Goal: Task Accomplishment & Management: Manage account settings

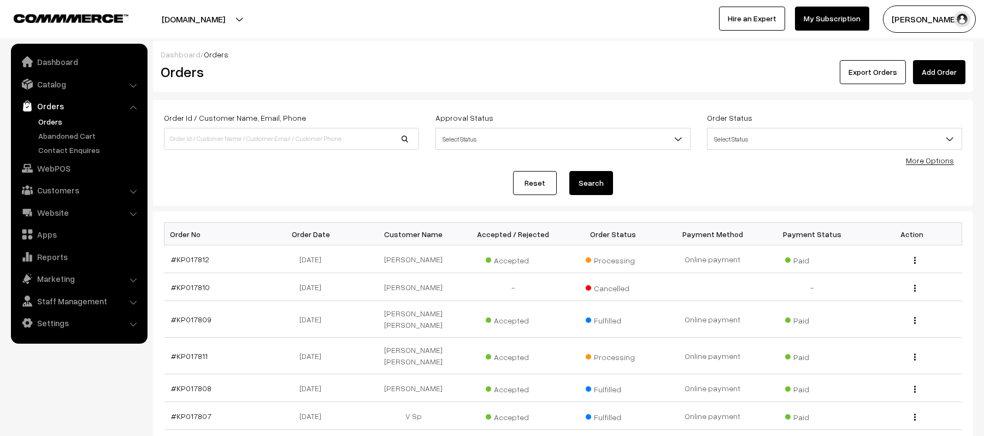
scroll to position [237, 0]
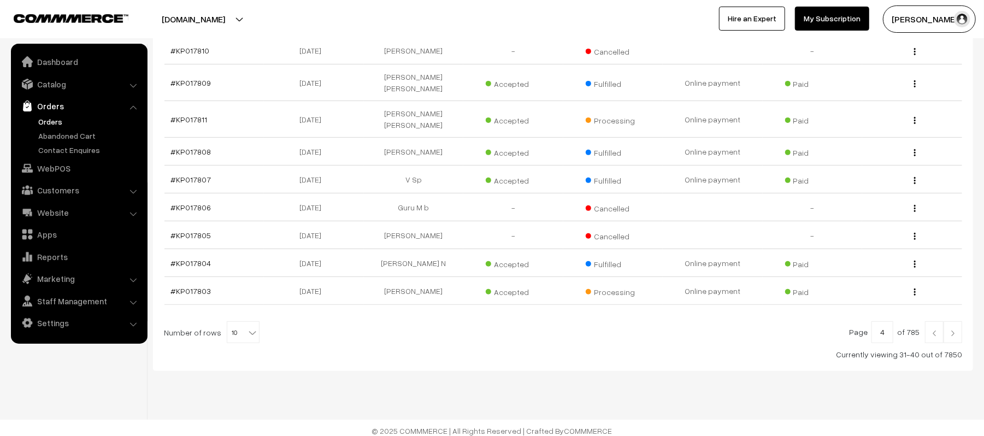
click at [934, 330] on img at bounding box center [935, 333] width 10 height 7
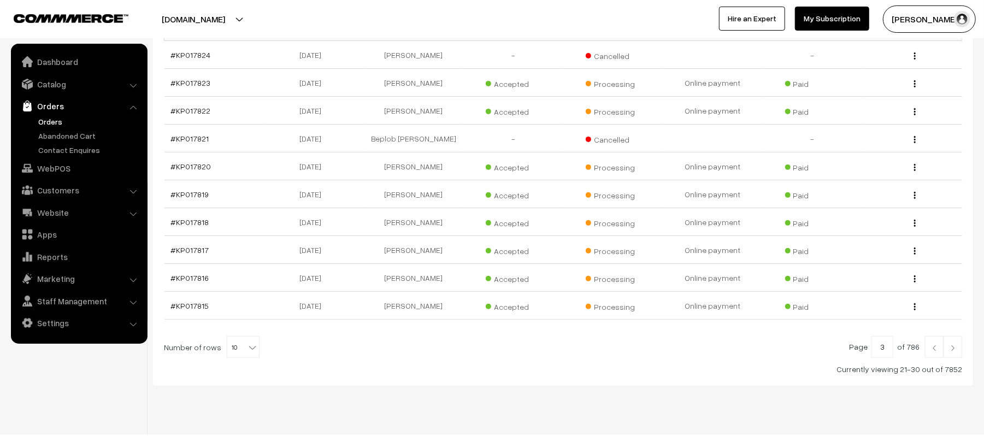
scroll to position [206, 0]
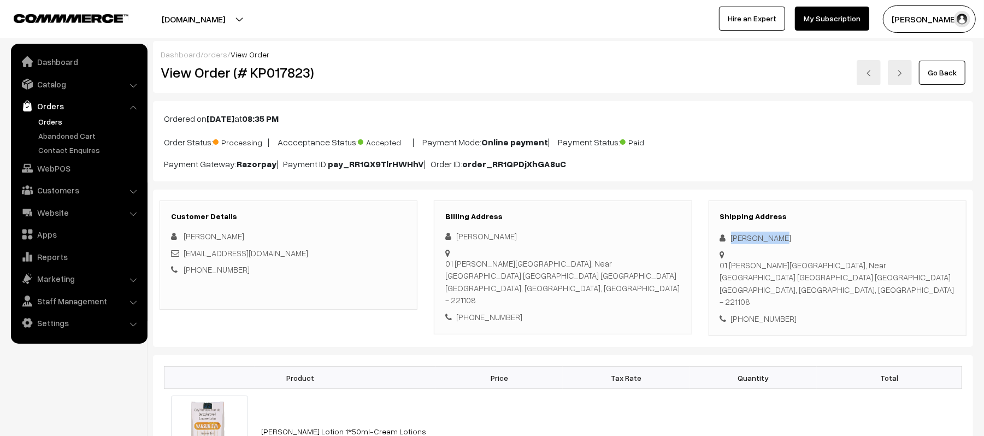
drag, startPoint x: 792, startPoint y: 233, endPoint x: 714, endPoint y: 241, distance: 78.0
click at [714, 241] on div "Shipping Address Ritesh Singh 01 laxmi nagar, Near churamanpur panchayat bhawan…" at bounding box center [838, 269] width 258 height 136
copy div "Ritesh Singh"
click at [774, 313] on div "+91 6397329706" at bounding box center [837, 319] width 235 height 13
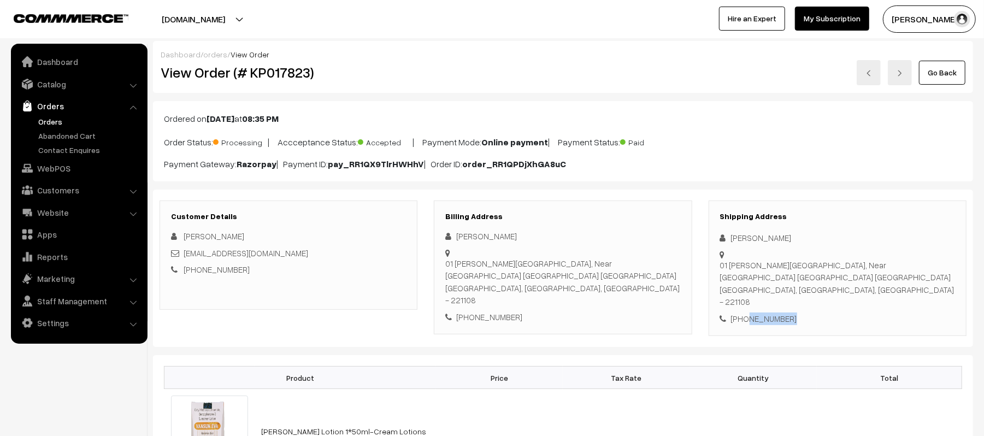
copy div "6397329706"
drag, startPoint x: 294, startPoint y: 248, endPoint x: 181, endPoint y: 259, distance: 113.1
click at [181, 259] on div "Riteshsingh7618@gmail.com" at bounding box center [288, 253] width 235 height 13
copy link "Riteshsingh7618@gmail.com"
drag, startPoint x: 731, startPoint y: 256, endPoint x: 914, endPoint y: 271, distance: 183.2
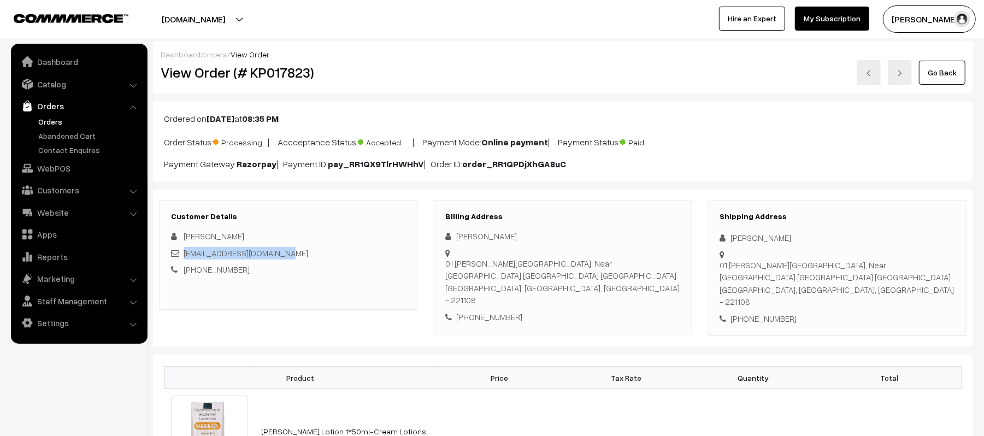
click at [914, 271] on div "01 laxmi nagar, Near churamanpur panchayat bhawan modhaila Varanasi, Uttar Prad…" at bounding box center [837, 283] width 235 height 49
copy div "01 laxmi nagar, Near churamanpur panchayat bhawan modhaila Varanasi, Uttar Prad…"
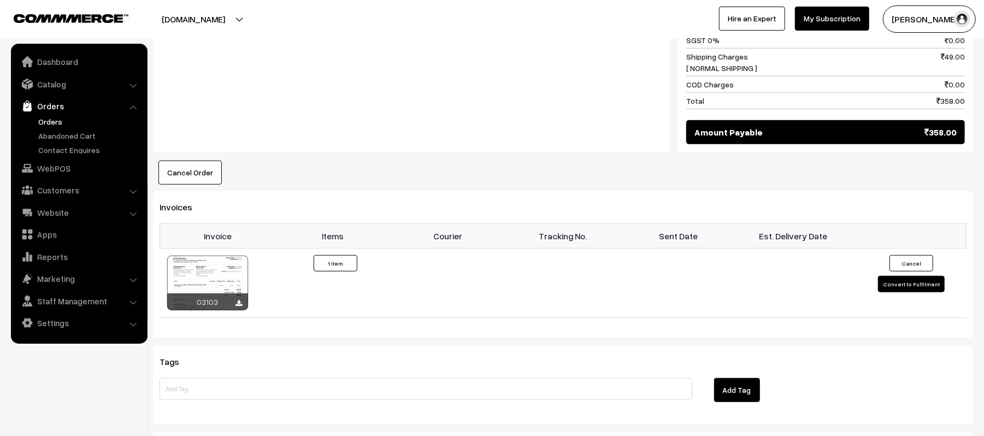
scroll to position [713, 0]
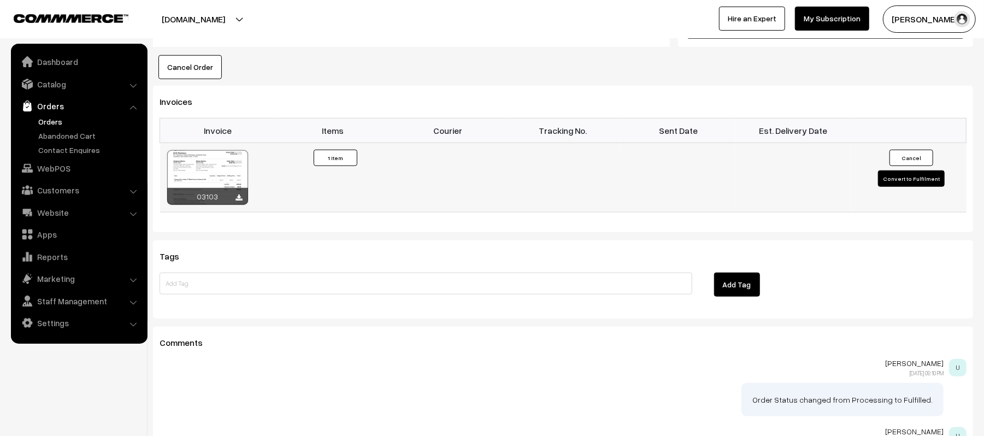
click at [899, 171] on button "Convert to Fulfilment" at bounding box center [911, 179] width 67 height 16
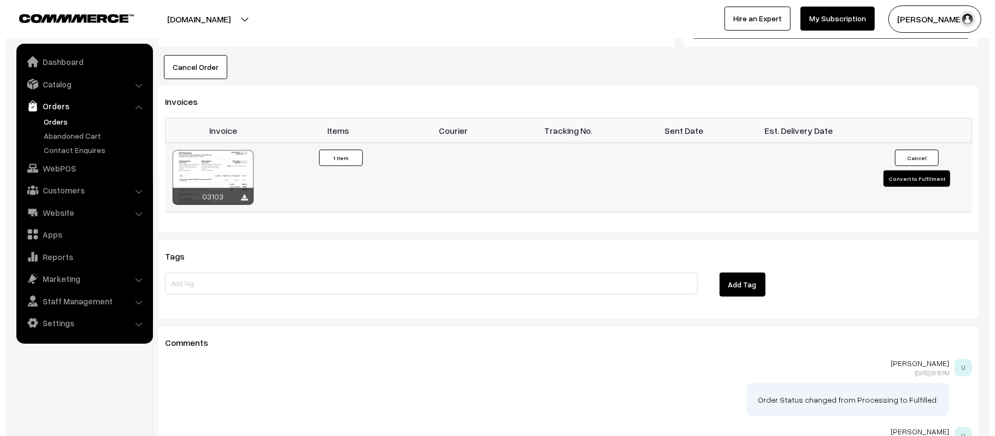
scroll to position [715, 0]
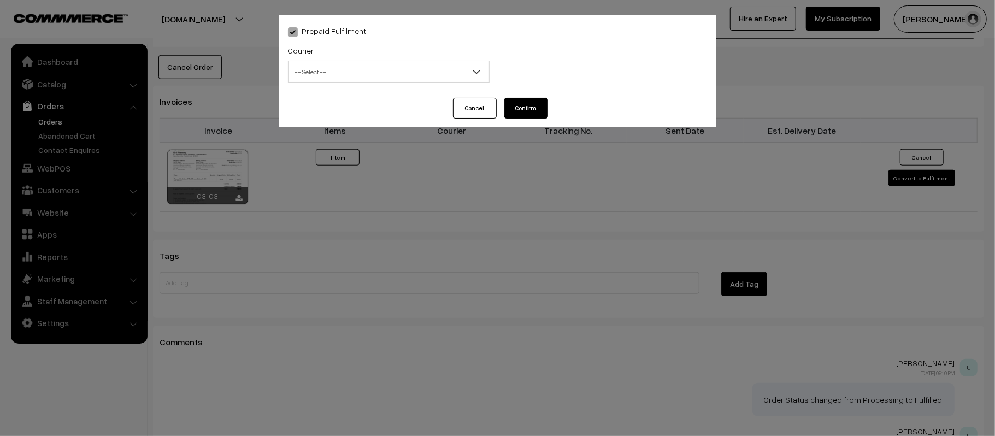
click at [329, 85] on div "Courier -- Select -- Shiprocket WareIQ iCarry Delhivery Amazon Surface E-Kart L…" at bounding box center [389, 66] width 218 height 45
click at [337, 77] on span "-- Select --" at bounding box center [389, 71] width 201 height 19
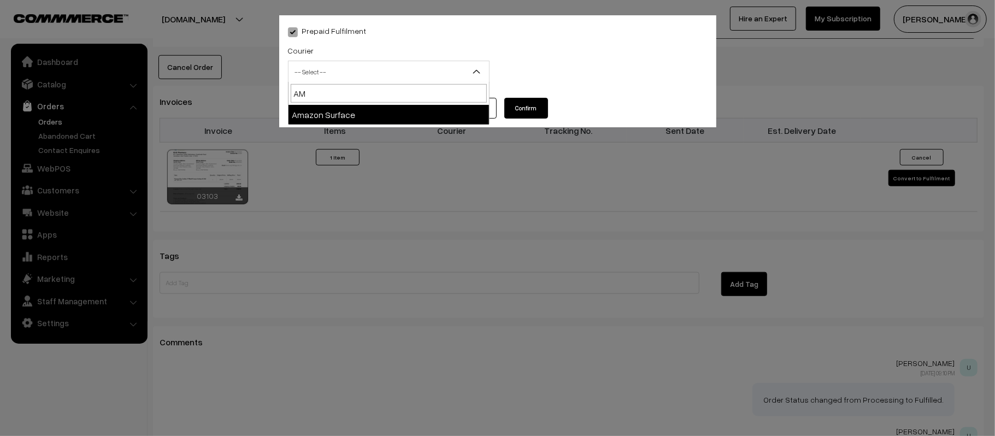
type input "AMA"
select select "5"
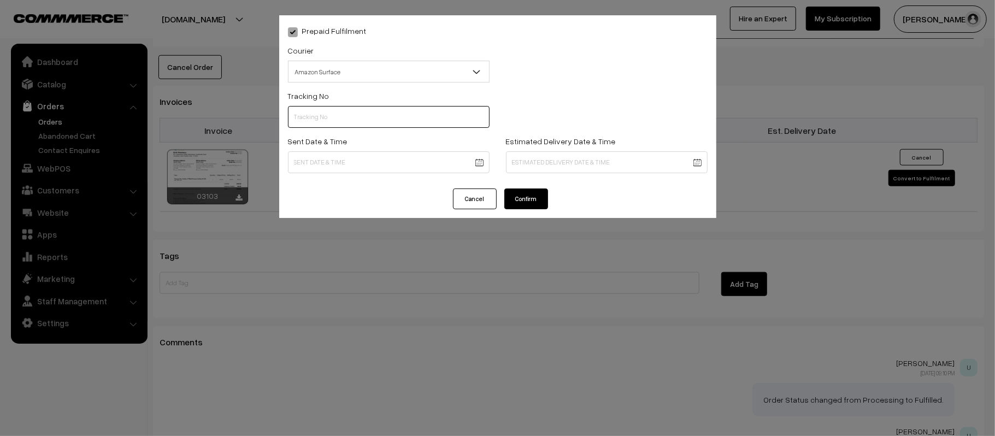
paste input "364206678396"
type input "364206678396"
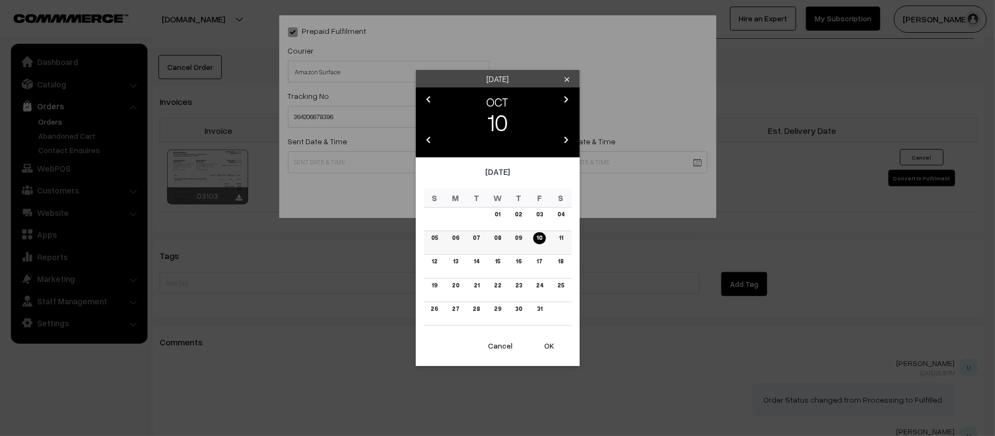
click at [554, 238] on td "11" at bounding box center [560, 243] width 21 height 24
click at [552, 353] on button "OK" at bounding box center [550, 346] width 44 height 24
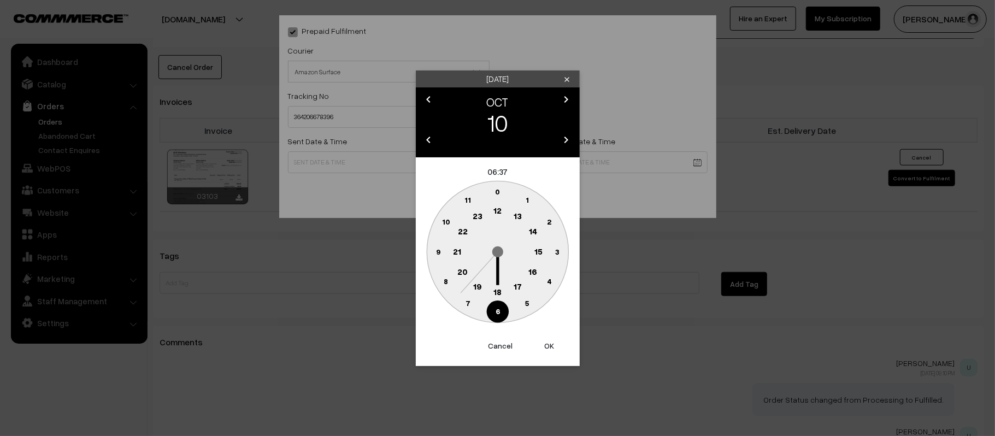
click at [496, 213] on text "12" at bounding box center [498, 211] width 8 height 10
click at [434, 248] on text "45" at bounding box center [437, 251] width 9 height 9
type input "10-10-2025 12:45"
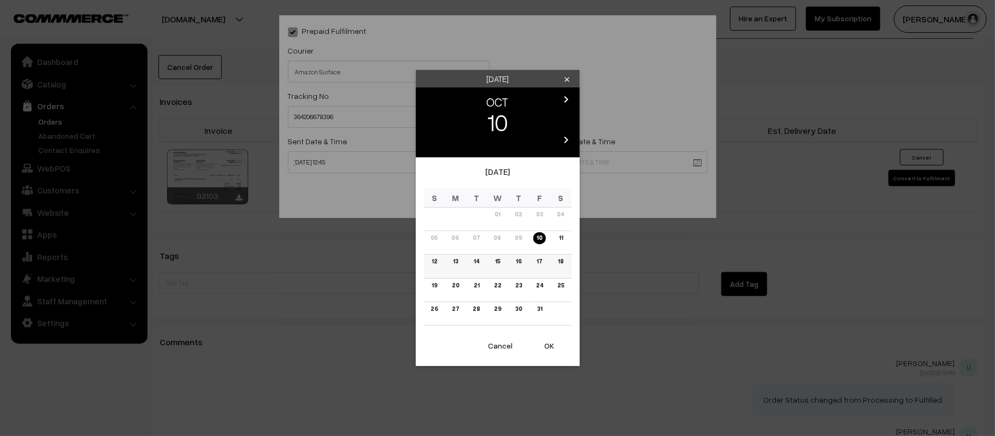
click at [517, 263] on link "16" at bounding box center [519, 261] width 12 height 11
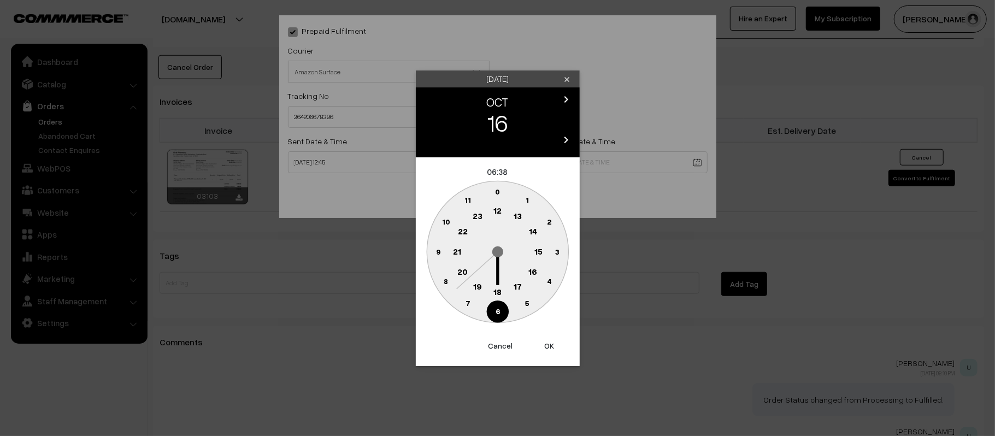
click at [503, 342] on button "Cancel" at bounding box center [501, 346] width 44 height 24
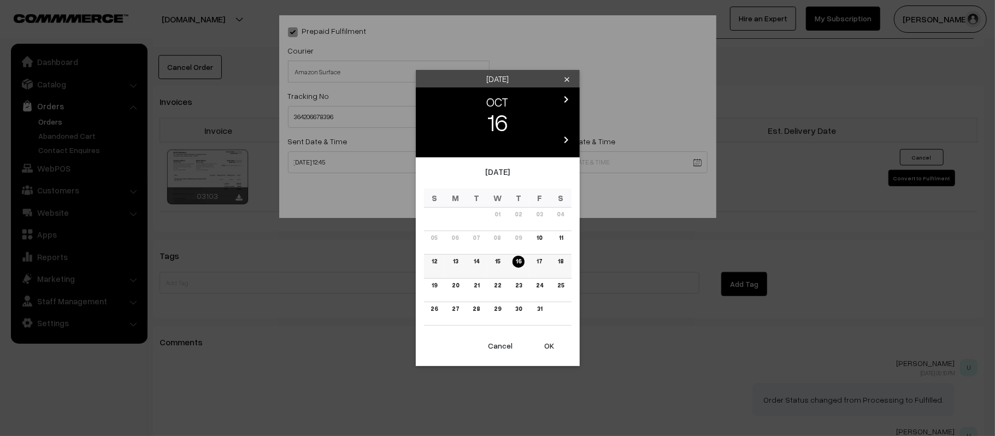
click at [502, 266] on link "15" at bounding box center [497, 261] width 11 height 11
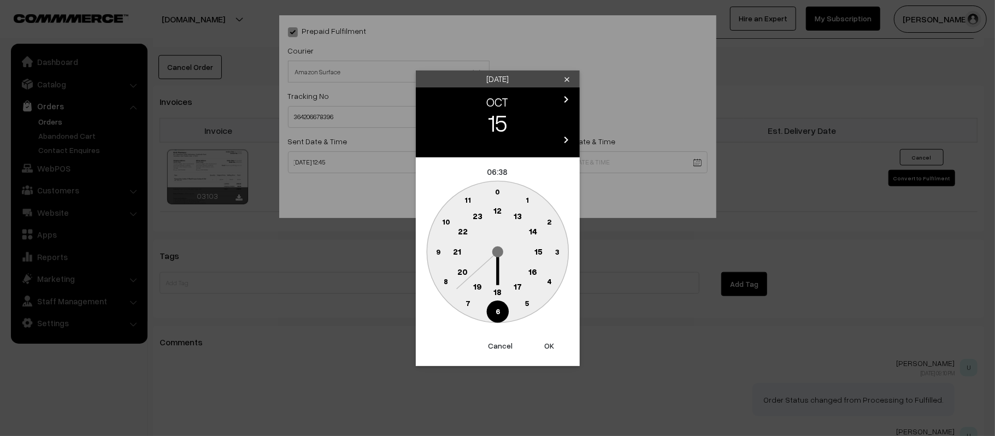
click at [466, 250] on circle at bounding box center [457, 252] width 22 height 22
click at [504, 309] on circle at bounding box center [498, 312] width 22 height 22
type input "15-10-2025 21:30"
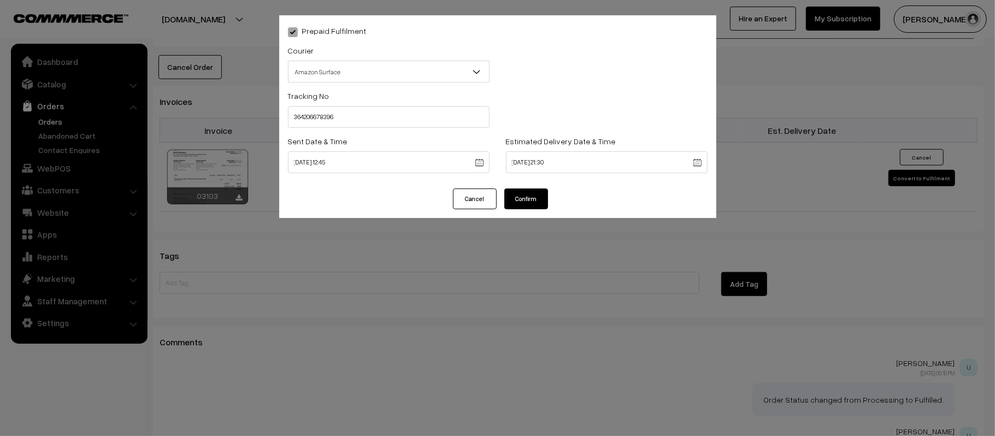
click at [531, 197] on button "Confirm" at bounding box center [527, 199] width 44 height 21
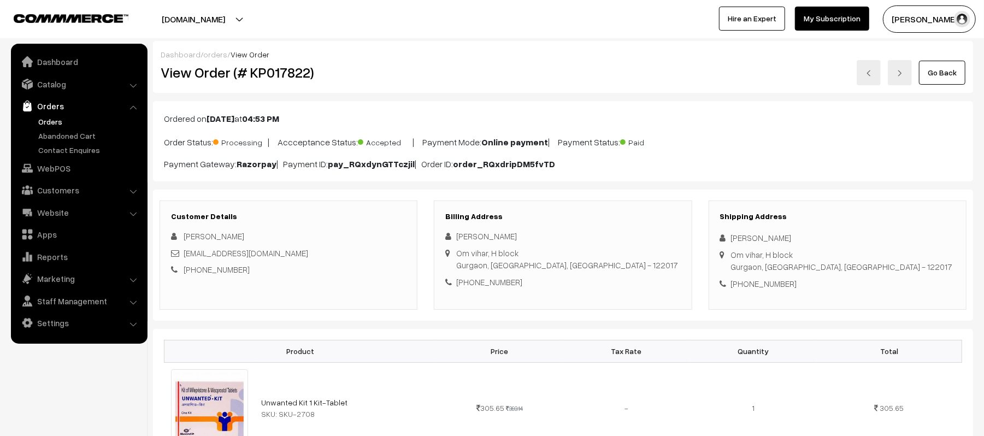
drag, startPoint x: 783, startPoint y: 233, endPoint x: 682, endPoint y: 238, distance: 101.3
click at [682, 238] on div "Customer Details [PERSON_NAME] [EMAIL_ADDRESS][DOMAIN_NAME] [PHONE_NUMBER] Bill…" at bounding box center [563, 255] width 824 height 109
click at [757, 246] on div "Shipping Address [PERSON_NAME] Om vihar, H block [GEOGRAPHIC_DATA], [GEOGRAPHIC…" at bounding box center [838, 255] width 258 height 109
drag, startPoint x: 782, startPoint y: 243, endPoint x: 729, endPoint y: 244, distance: 52.5
click at [729, 244] on div "[PERSON_NAME]" at bounding box center [837, 238] width 235 height 13
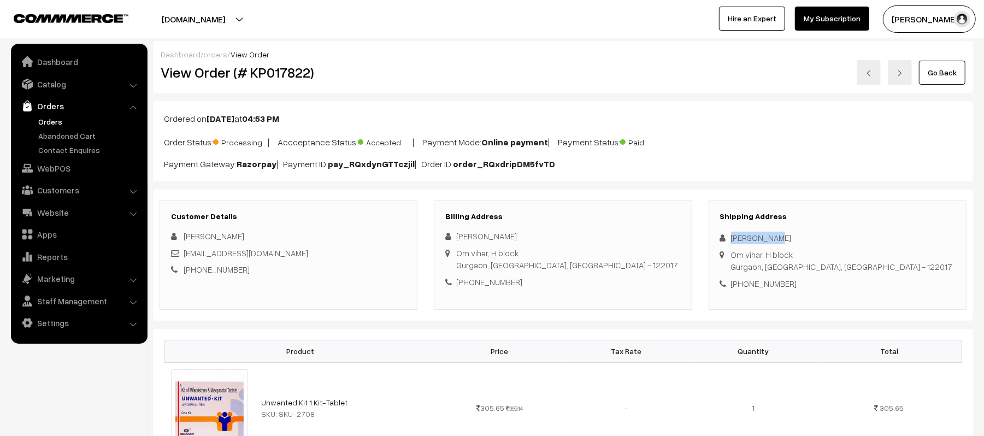
copy div "[PERSON_NAME]"
click at [755, 284] on div "+91 8826250288" at bounding box center [837, 284] width 235 height 13
copy div "8826250288"
drag, startPoint x: 286, startPoint y: 254, endPoint x: 185, endPoint y: 257, distance: 101.7
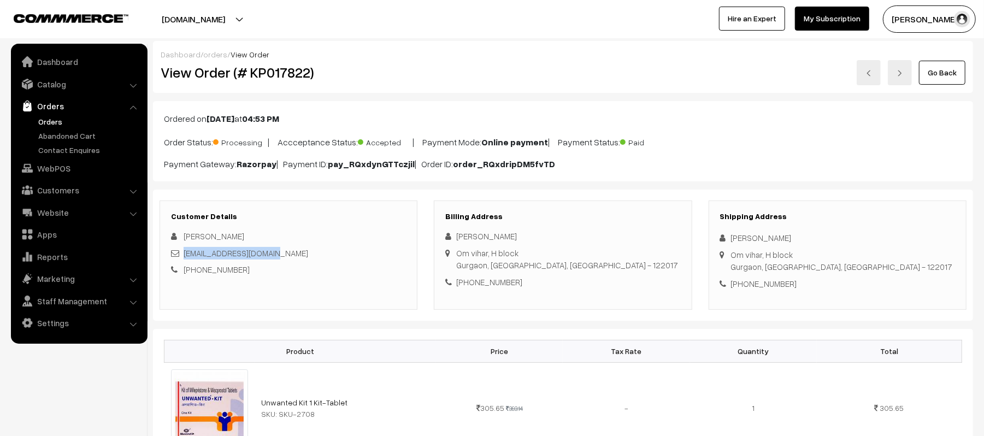
click at [185, 257] on div "vickymehto01@gmail.com" at bounding box center [288, 253] width 235 height 13
copy link "vickymehto01@gmail.com"
drag, startPoint x: 733, startPoint y: 256, endPoint x: 894, endPoint y: 274, distance: 162.3
click at [894, 274] on div "Shipping Address Vicky Mehto Om vihar, H block Gurgaon, Haryana, India - 122017…" at bounding box center [838, 255] width 258 height 109
copy div "Om vihar, H block Gurgaon, Haryana, India - 122017"
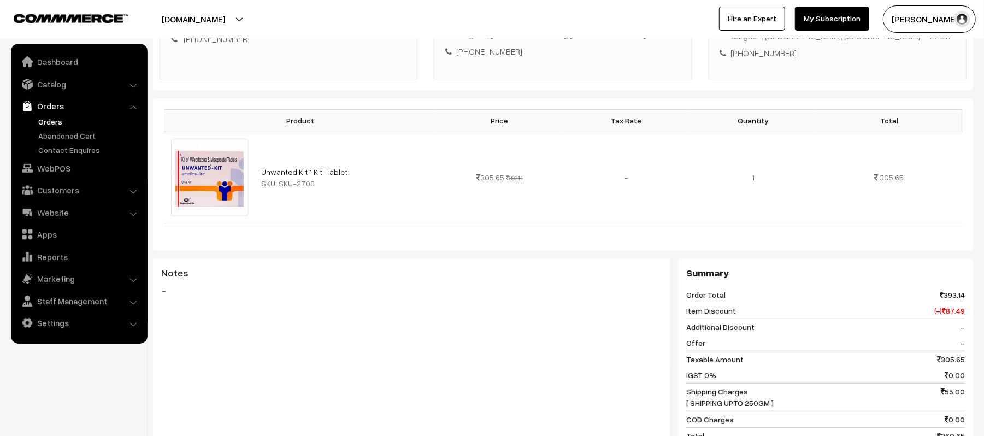
scroll to position [493, 0]
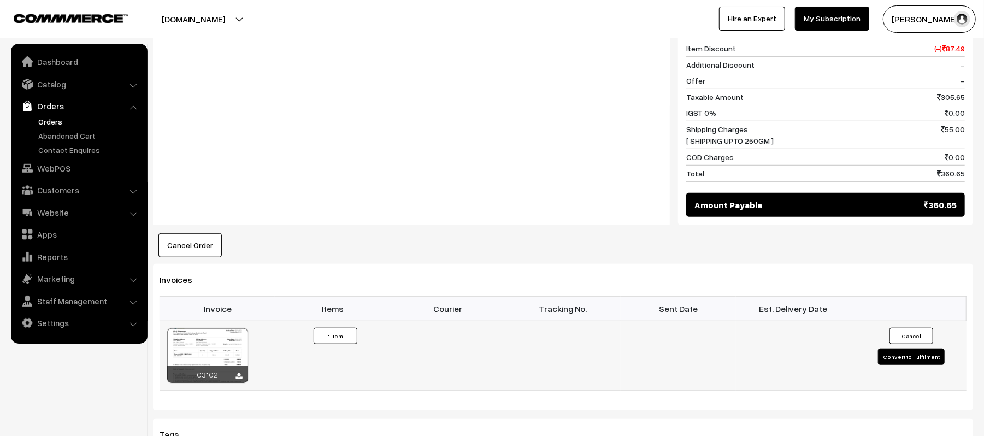
click at [906, 363] on button "Convert to Fulfilment" at bounding box center [911, 357] width 67 height 16
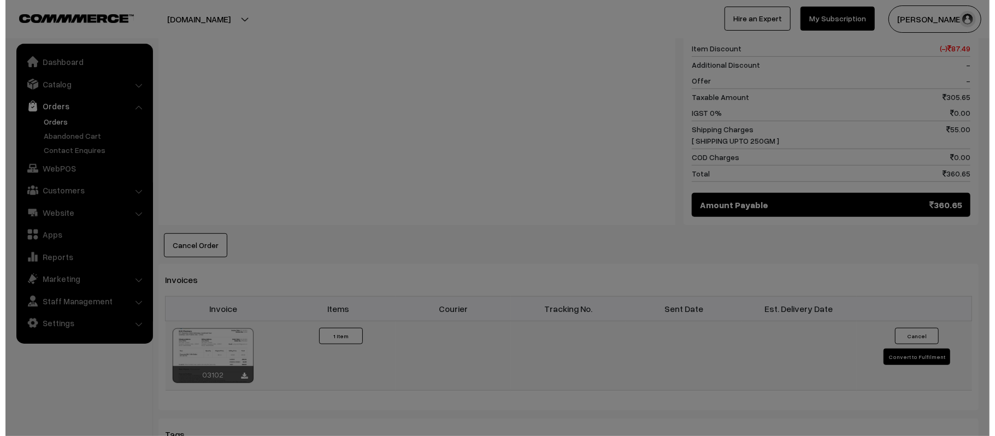
scroll to position [495, 0]
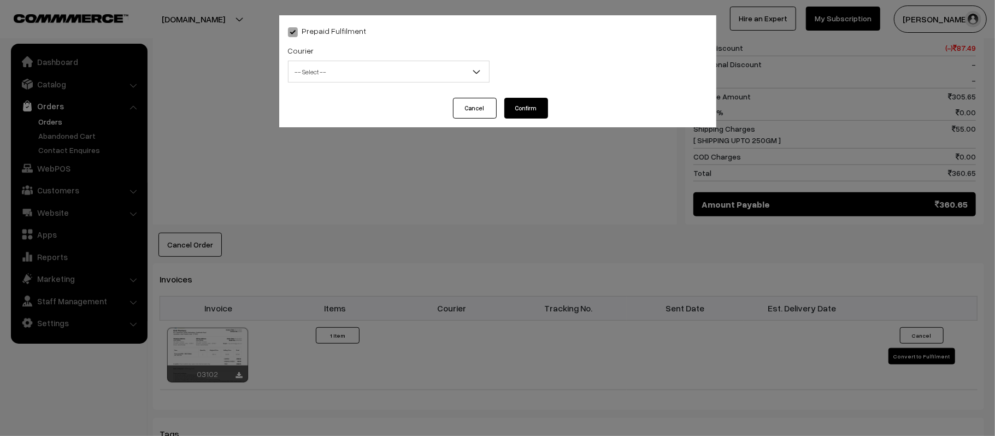
click at [344, 73] on span "-- Select --" at bounding box center [389, 71] width 201 height 19
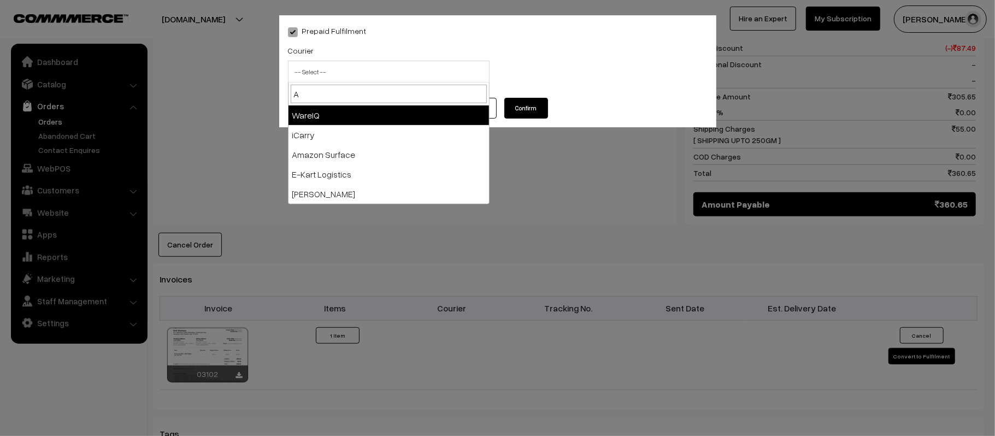
type input "AM"
select select "5"
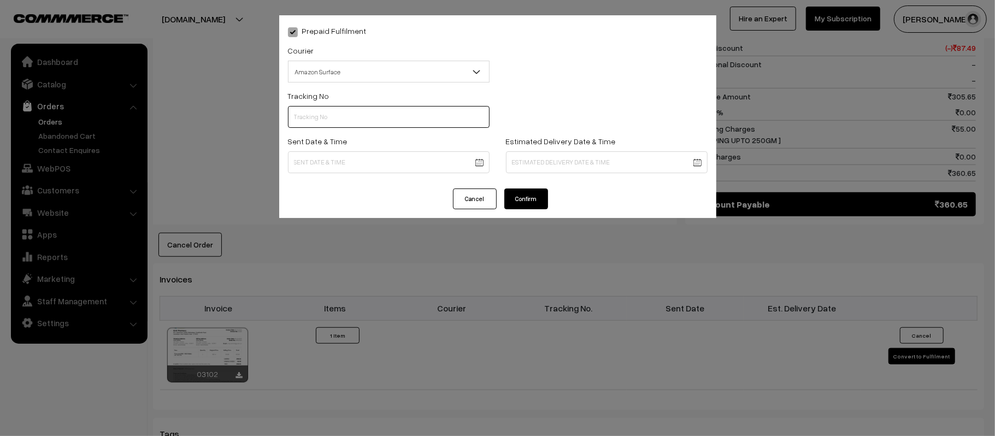
paste input "364206690176"
type input "364206690176"
click at [413, 153] on body "Thank you for showing interest. Our team will call you shortly. Close kirtiphar…" at bounding box center [497, 130] width 995 height 1250
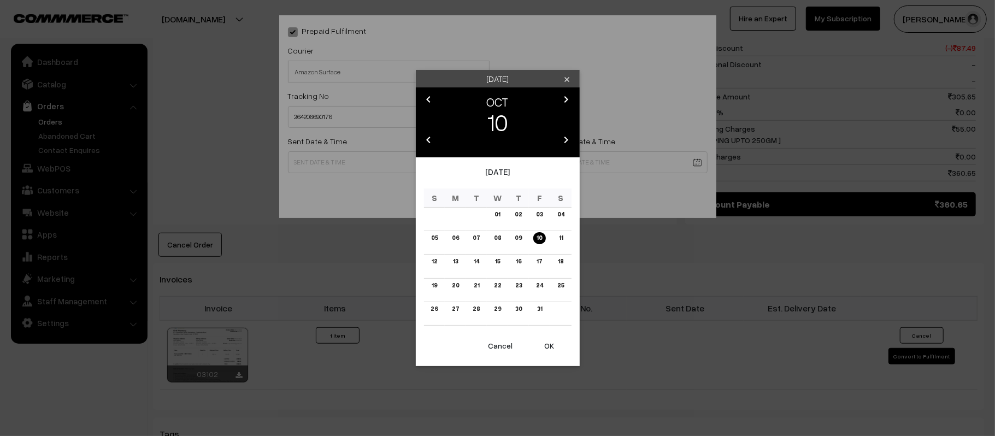
click at [546, 352] on button "OK" at bounding box center [550, 346] width 44 height 24
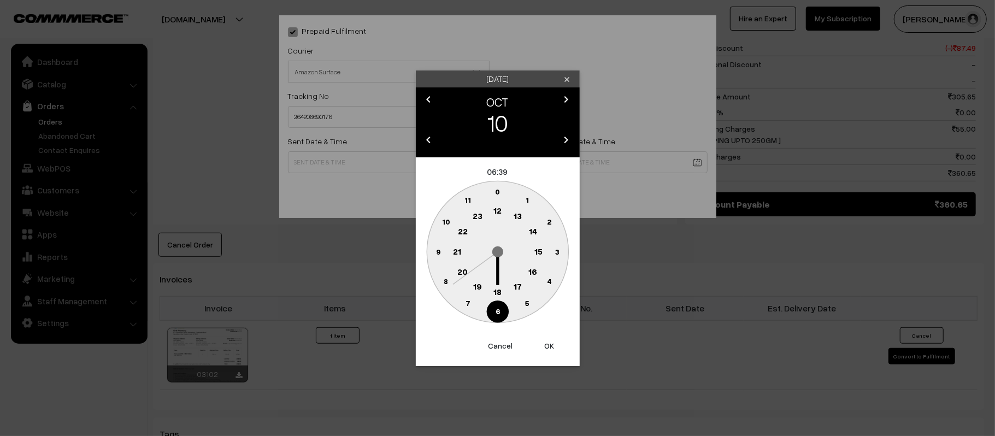
click at [492, 211] on circle at bounding box center [498, 211] width 22 height 22
click at [436, 253] on text "45" at bounding box center [437, 251] width 9 height 9
type input "10-10-2025 12:45"
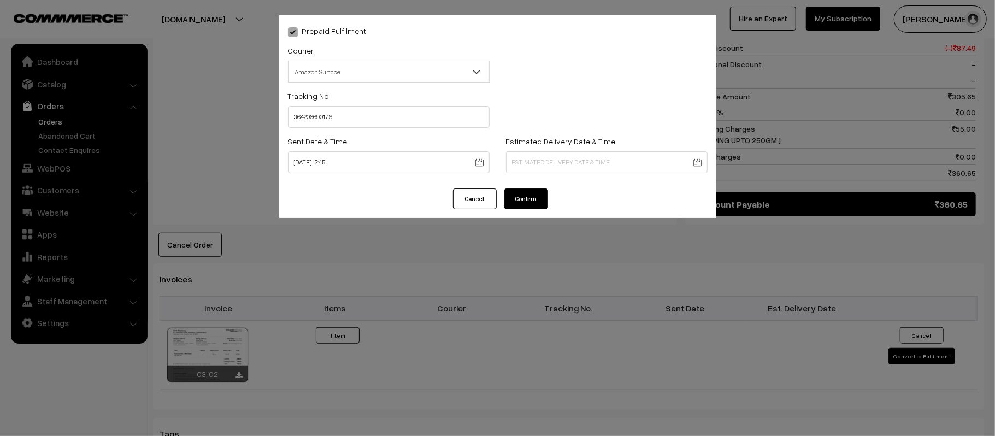
click at [552, 165] on body "Thank you for showing interest. Our team will call you shortly. Close [DOMAIN_N…" at bounding box center [497, 130] width 995 height 1250
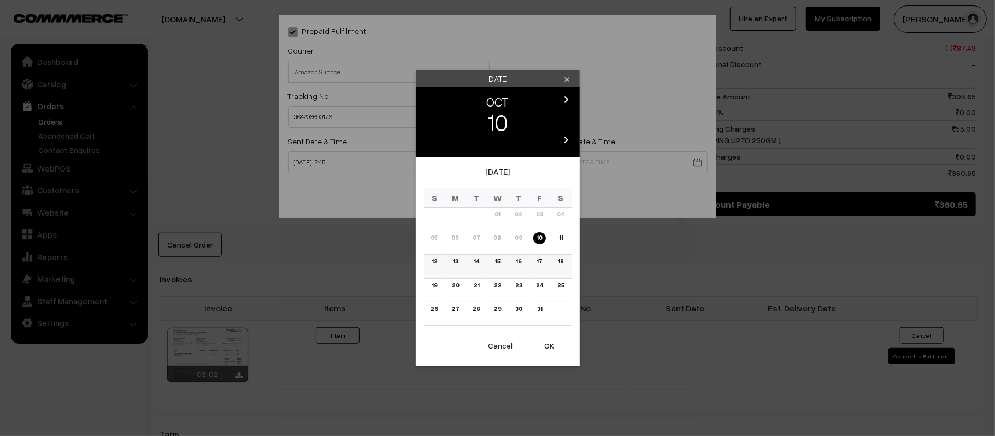
click at [495, 261] on link "15" at bounding box center [497, 261] width 11 height 11
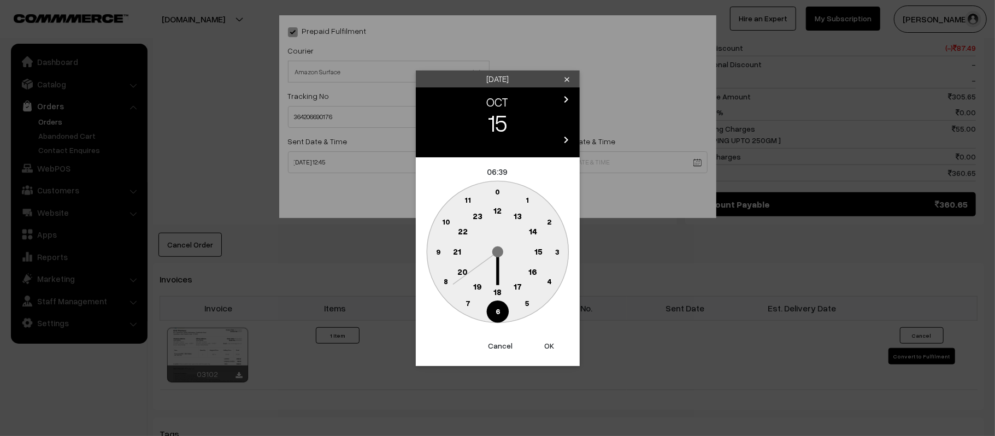
click at [453, 252] on circle at bounding box center [457, 252] width 22 height 22
click at [497, 312] on text "30" at bounding box center [497, 311] width 9 height 9
type input "15-10-2025 21:30"
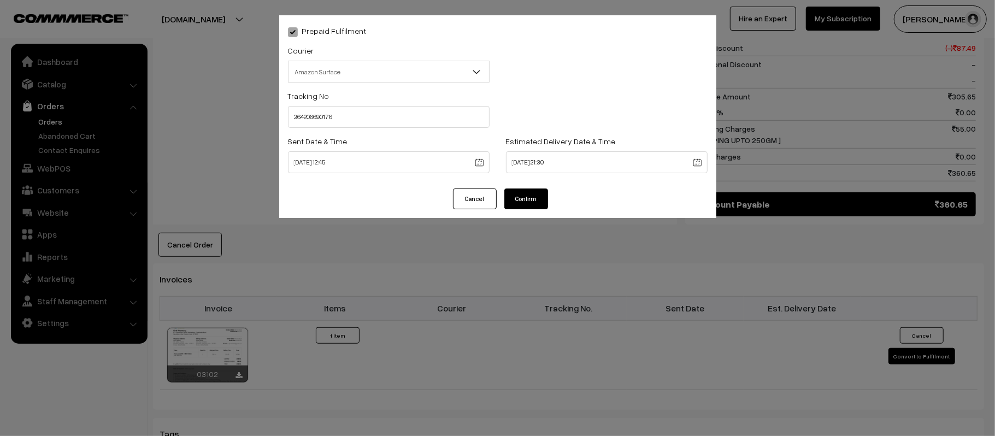
click at [527, 204] on button "Confirm" at bounding box center [527, 199] width 44 height 21
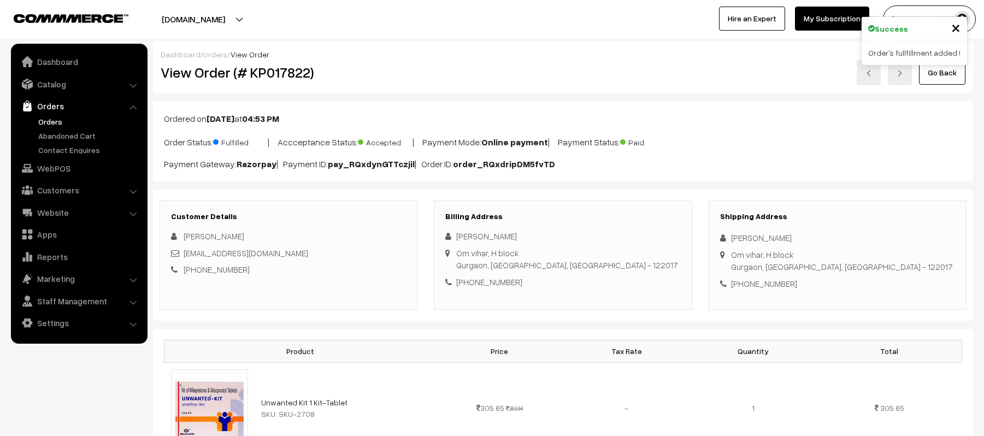
scroll to position [493, 0]
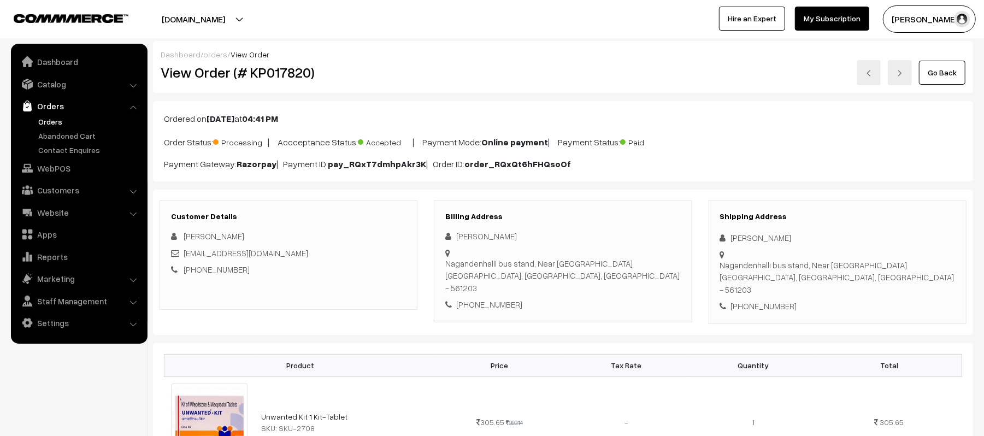
drag, startPoint x: 790, startPoint y: 241, endPoint x: 727, endPoint y: 238, distance: 63.4
click at [727, 238] on div "[PERSON_NAME]" at bounding box center [837, 238] width 235 height 13
copy div "[PERSON_NAME]"
click at [766, 300] on div "[PHONE_NUMBER]" at bounding box center [837, 306] width 235 height 13
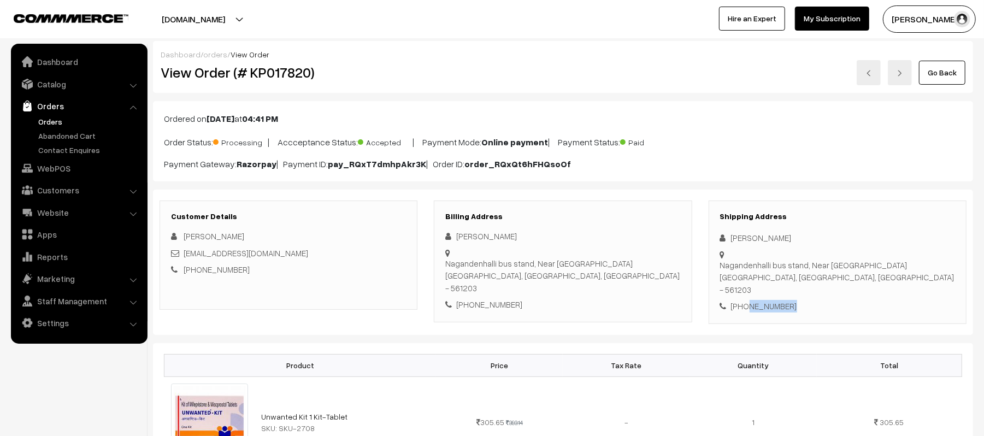
copy div "8148558167"
drag, startPoint x: 283, startPoint y: 259, endPoint x: 184, endPoint y: 256, distance: 99.0
click at [184, 256] on div "[EMAIL_ADDRESS][DOMAIN_NAME]" at bounding box center [288, 253] width 235 height 13
copy link "[EMAIL_ADDRESS][DOMAIN_NAME]"
drag, startPoint x: 731, startPoint y: 254, endPoint x: 882, endPoint y: 265, distance: 150.7
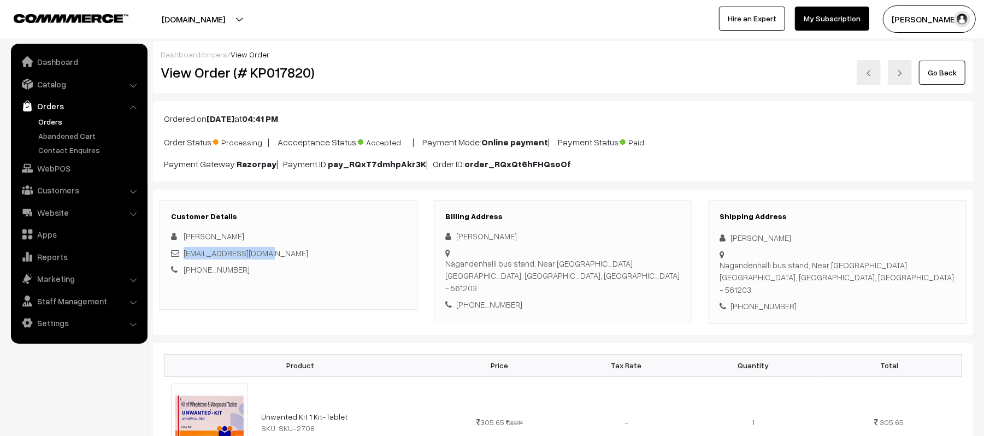
click at [882, 265] on div "Nagandenhalli bus stand, Near [GEOGRAPHIC_DATA] [GEOGRAPHIC_DATA], [GEOGRAPHIC_…" at bounding box center [837, 277] width 235 height 37
copy div "Nagandenhalli bus stand, Near [GEOGRAPHIC_DATA] [GEOGRAPHIC_DATA], [GEOGRAPHIC_…"
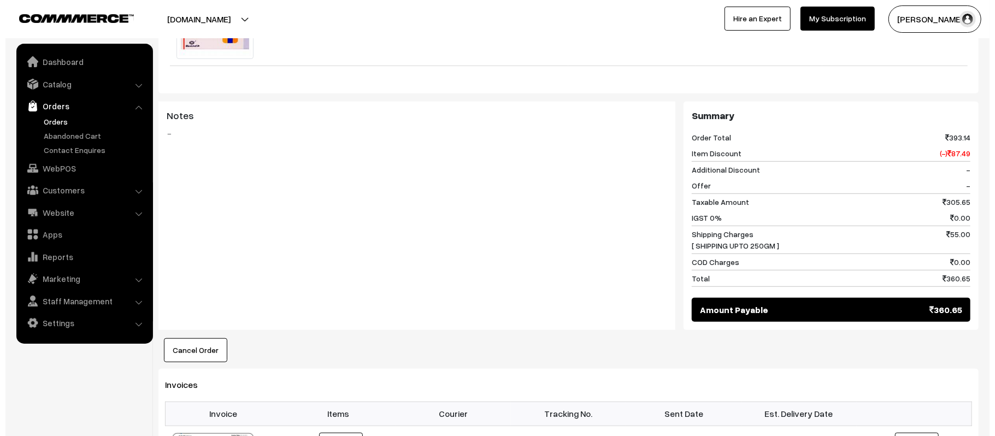
scroll to position [449, 0]
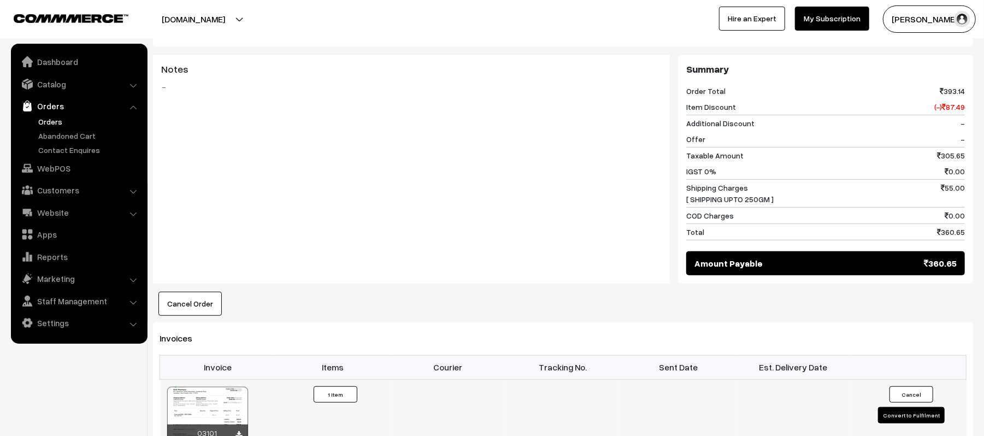
click at [915, 412] on button "Convert to Fulfilment" at bounding box center [911, 415] width 67 height 16
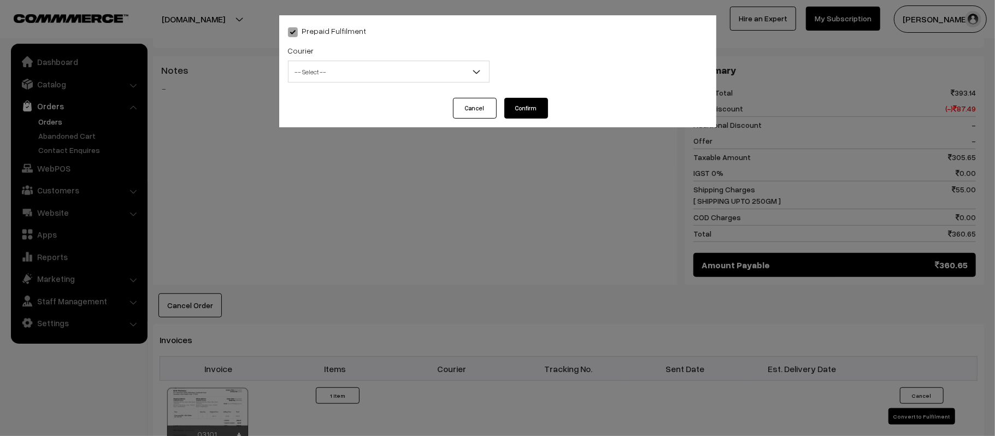
click at [398, 71] on span "-- Select --" at bounding box center [389, 71] width 201 height 19
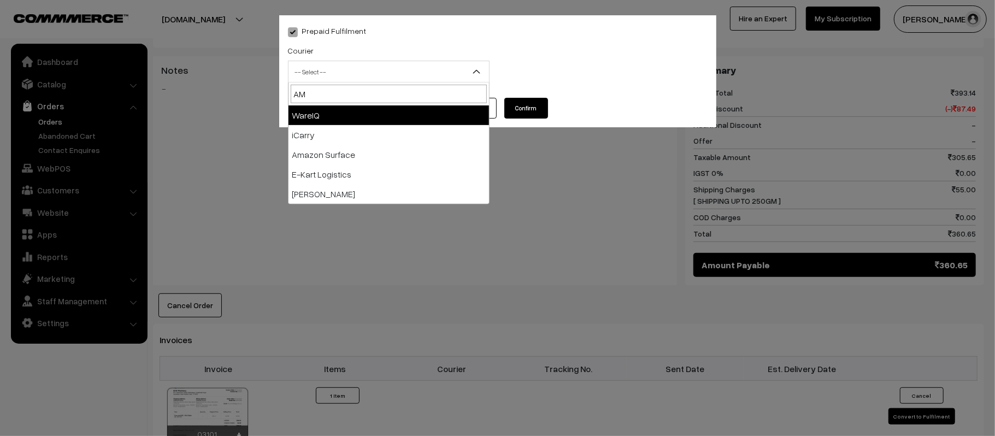
type input "AMA"
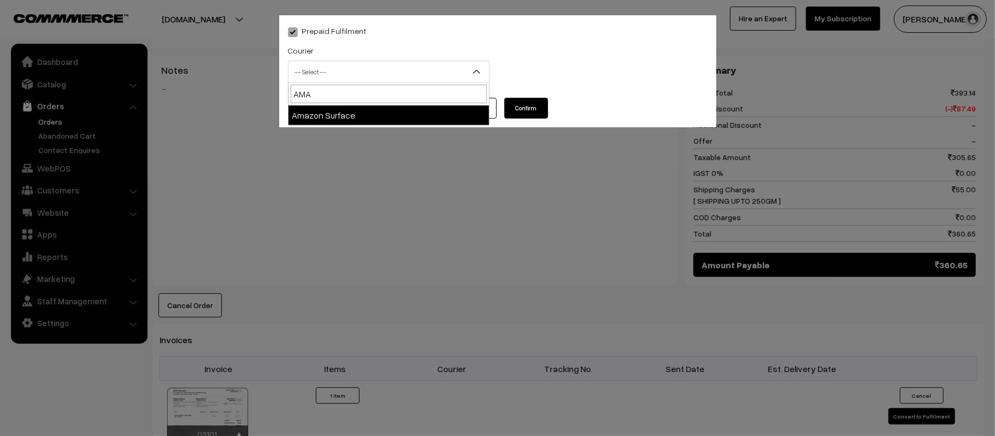
select select "5"
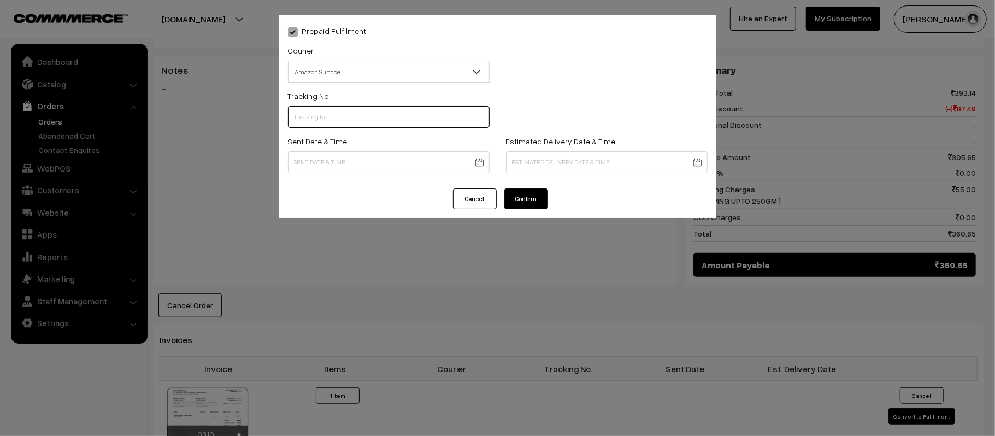
paste input "364206691500"
type input "364206691500"
click at [416, 172] on body "Thank you for showing interest. Our team will call you shortly. Close [DOMAIN_N…" at bounding box center [497, 183] width 995 height 1265
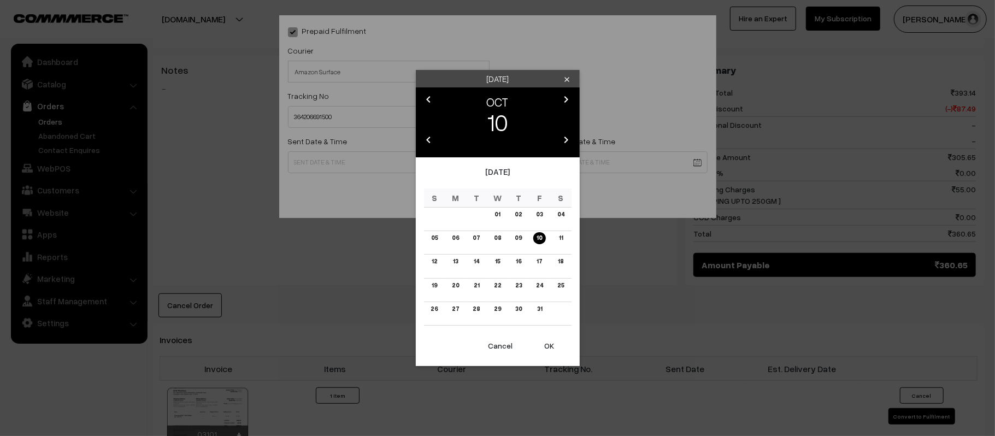
click at [543, 350] on button "OK" at bounding box center [550, 346] width 44 height 24
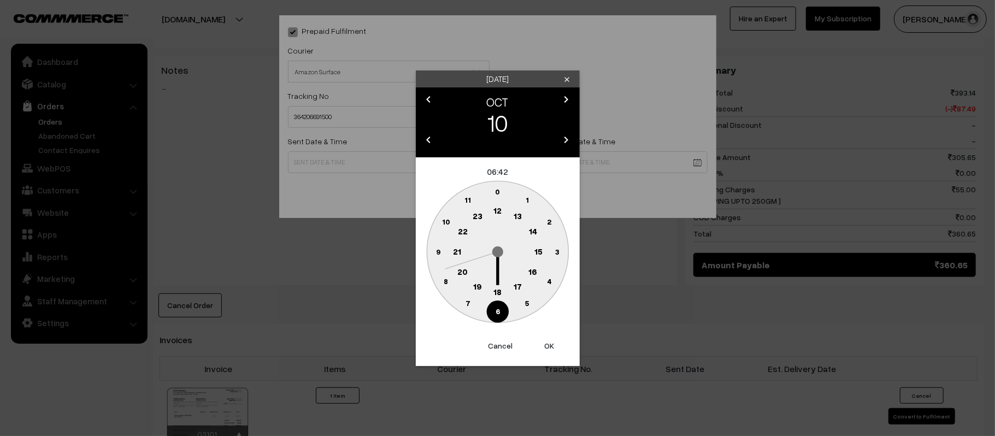
click at [488, 202] on circle at bounding box center [498, 252] width 142 height 142
click at [497, 213] on text "12" at bounding box center [498, 211] width 8 height 10
click at [437, 254] on text "45" at bounding box center [437, 251] width 9 height 9
type input "[DATE] 12:45"
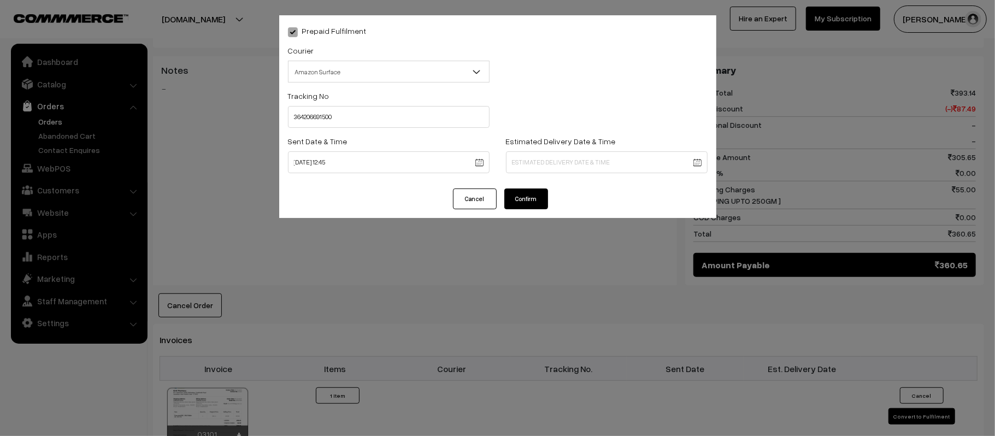
click at [631, 165] on body "Thank you for showing interest. Our team will call you shortly. Close [DOMAIN_N…" at bounding box center [497, 183] width 995 height 1265
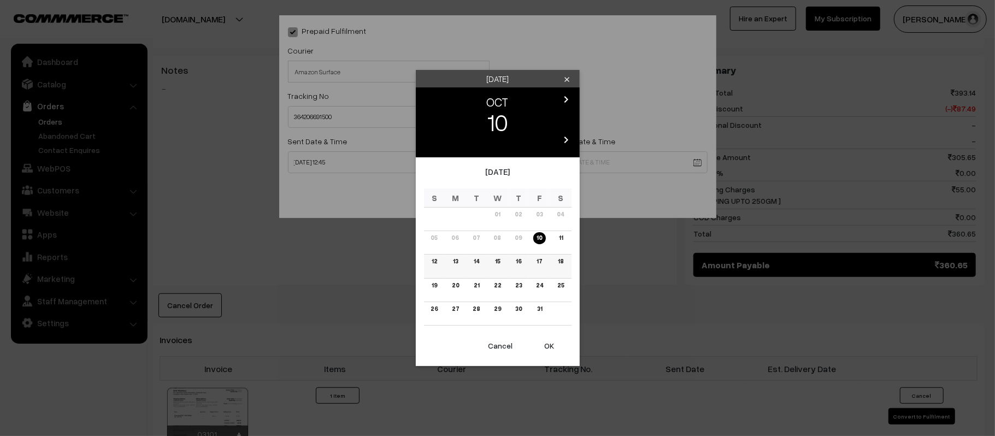
click at [517, 259] on link "16" at bounding box center [519, 261] width 12 height 11
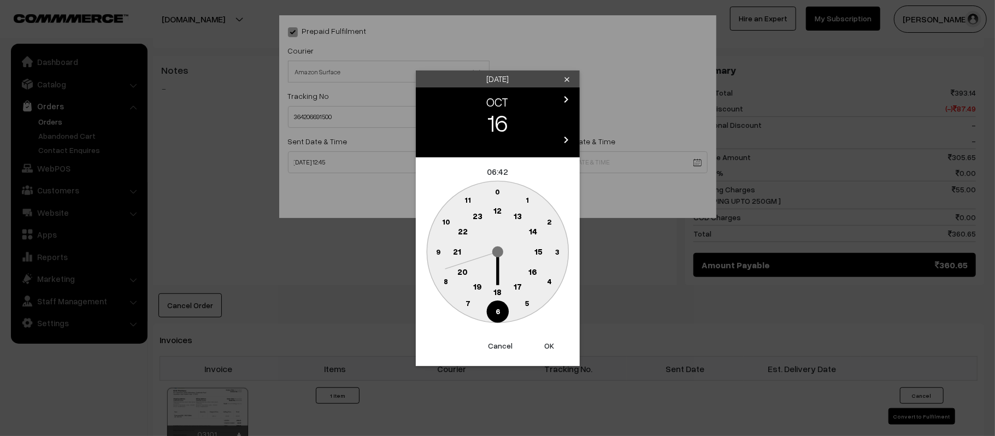
click at [453, 250] on text "21" at bounding box center [457, 251] width 8 height 10
click at [501, 309] on text "30" at bounding box center [497, 311] width 9 height 9
type input "[DATE] 21:30"
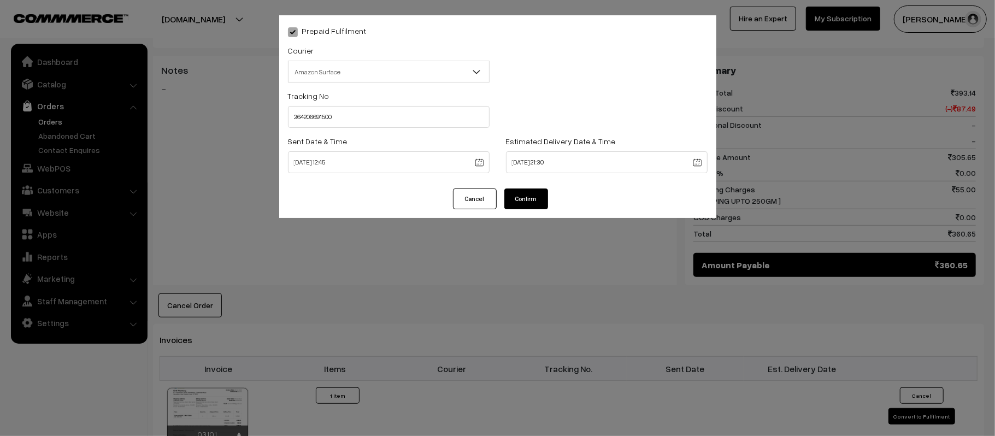
click at [536, 202] on button "Confirm" at bounding box center [527, 199] width 44 height 21
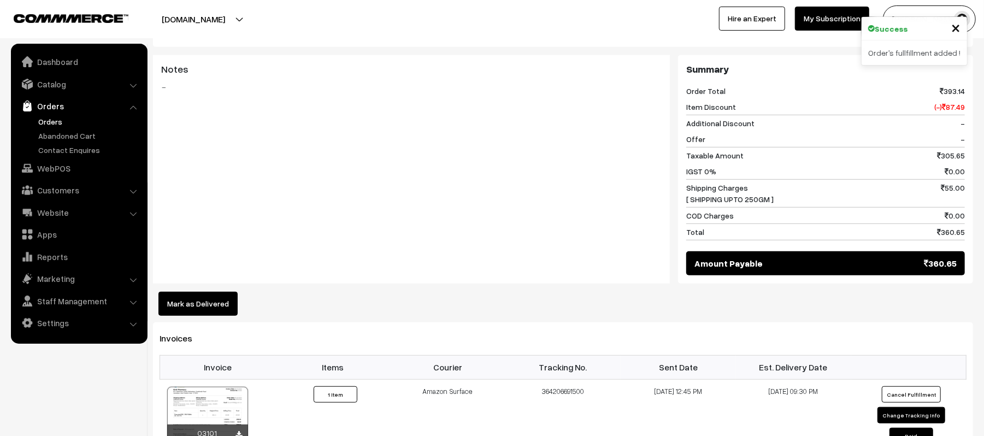
scroll to position [449, 0]
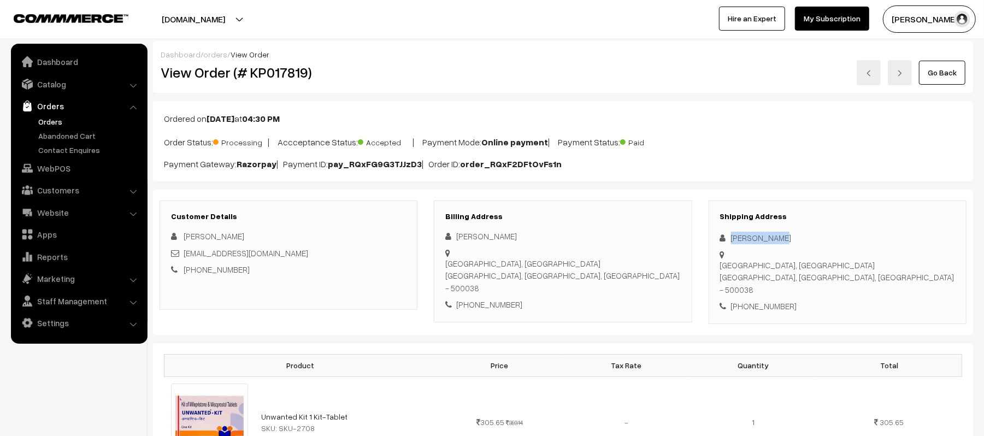
drag, startPoint x: 785, startPoint y: 239, endPoint x: 717, endPoint y: 236, distance: 67.8
click at [717, 236] on div "Shipping Address [PERSON_NAME][GEOGRAPHIC_DATA], [GEOGRAPHIC_DATA] [GEOGRAPHIC_…" at bounding box center [838, 263] width 258 height 124
copy div "[PERSON_NAME]"
click at [751, 300] on div "[PHONE_NUMBER]" at bounding box center [837, 306] width 235 height 13
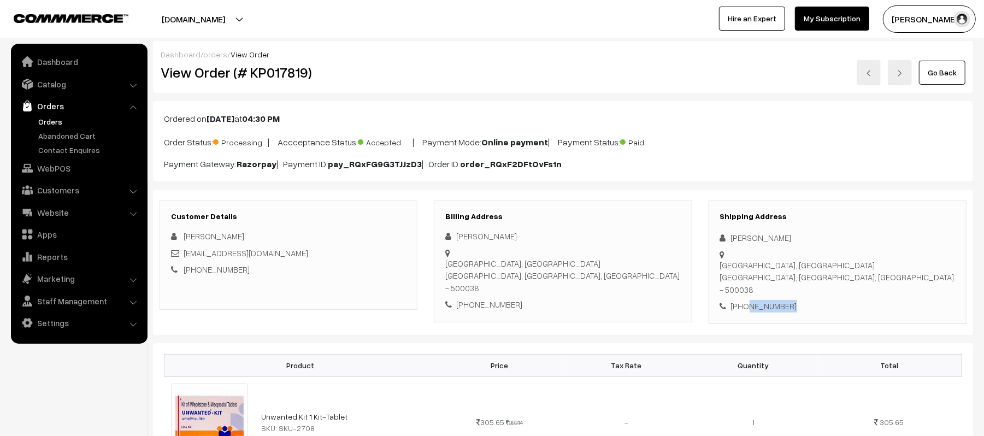
copy div "9100865461"
drag, startPoint x: 321, startPoint y: 257, endPoint x: 186, endPoint y: 256, distance: 135.0
click at [186, 256] on div "[EMAIL_ADDRESS][DOMAIN_NAME]" at bounding box center [288, 253] width 235 height 13
copy link "[EMAIL_ADDRESS][DOMAIN_NAME]"
drag, startPoint x: 731, startPoint y: 257, endPoint x: 931, endPoint y: 257, distance: 200.1
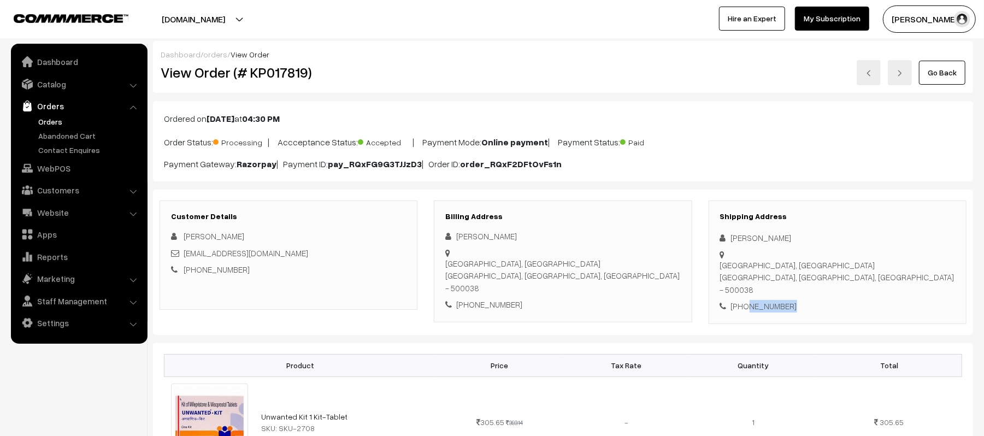
click at [931, 257] on div "Shipping Address Sheshi Kumar Sr nagar, Sr nagar metro station Hyderabad Hydera…" at bounding box center [838, 263] width 258 height 124
copy div "Sr nagar, Sr nagar metro station Hyderabad Hyderabad, Telangana, India - 500038"
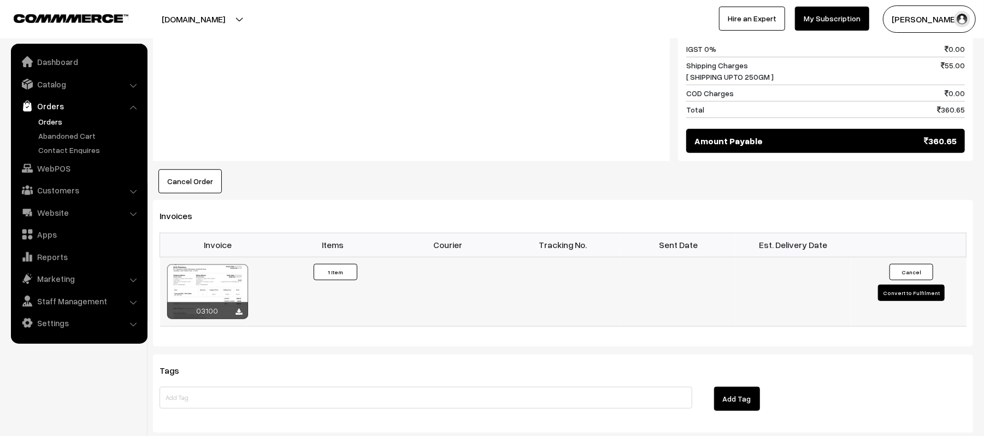
click at [905, 285] on button "Convert to Fulfilment" at bounding box center [911, 293] width 67 height 16
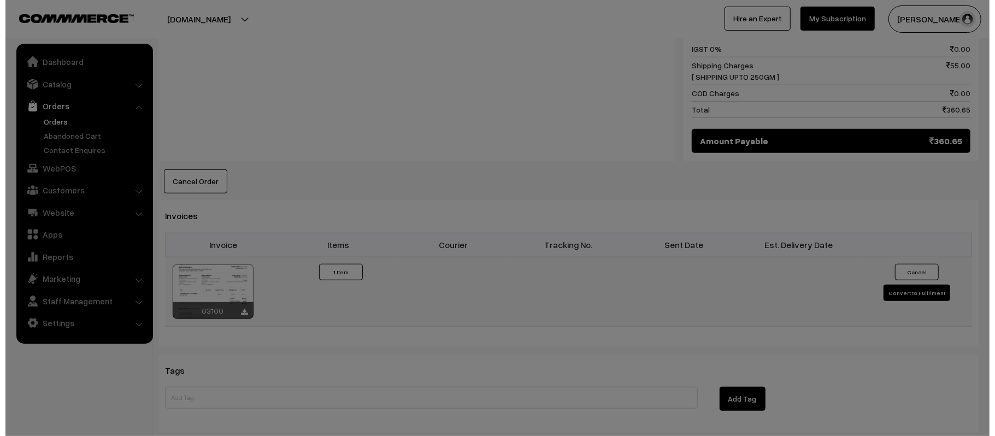
scroll to position [573, 0]
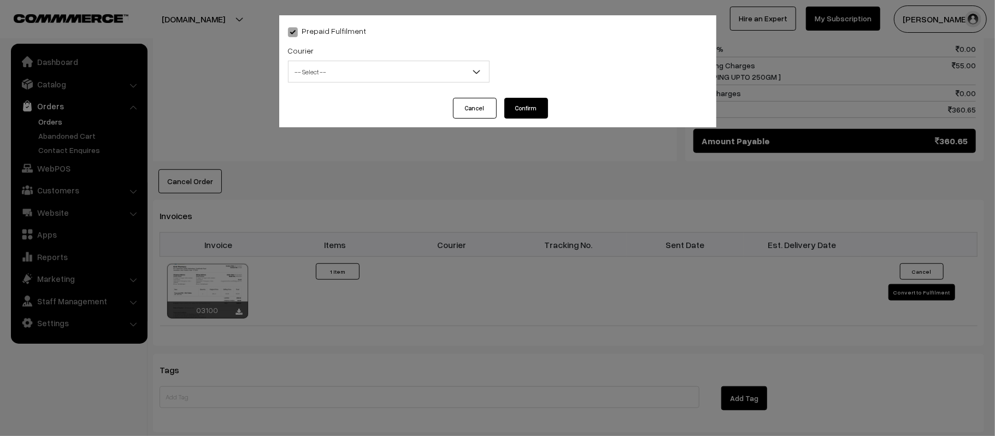
click at [390, 67] on span "-- Select --" at bounding box center [389, 71] width 201 height 19
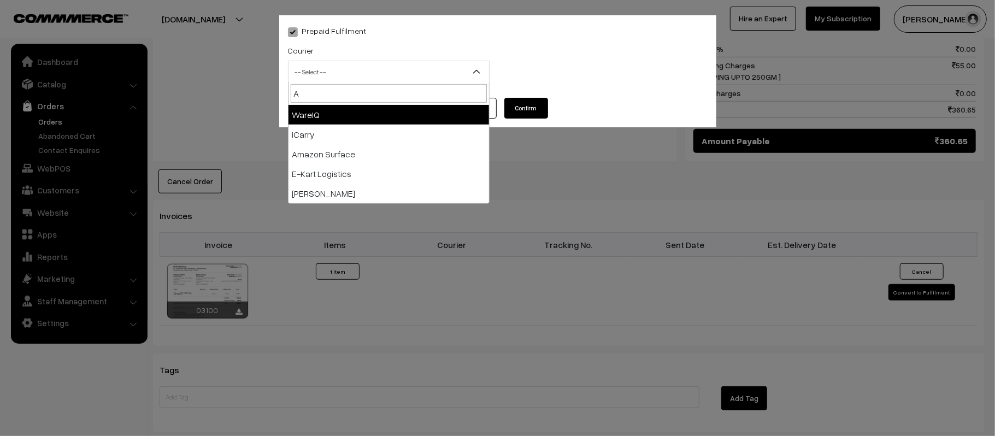
type input "AM"
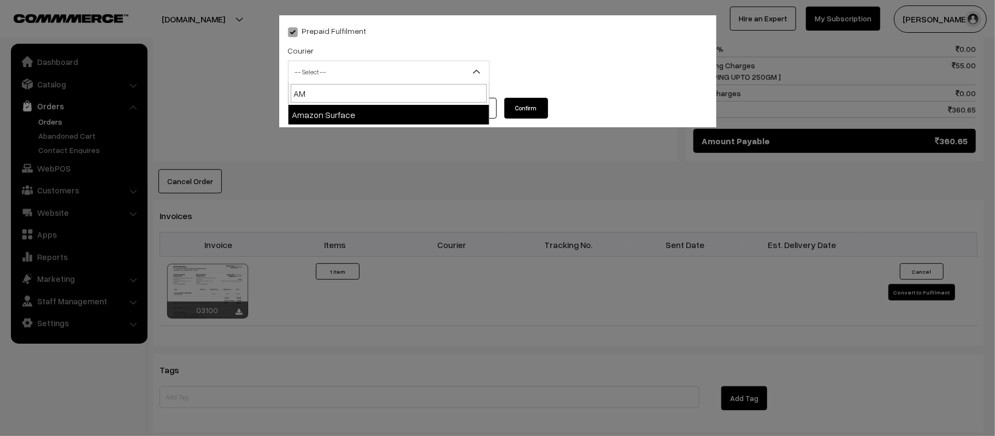
select select "5"
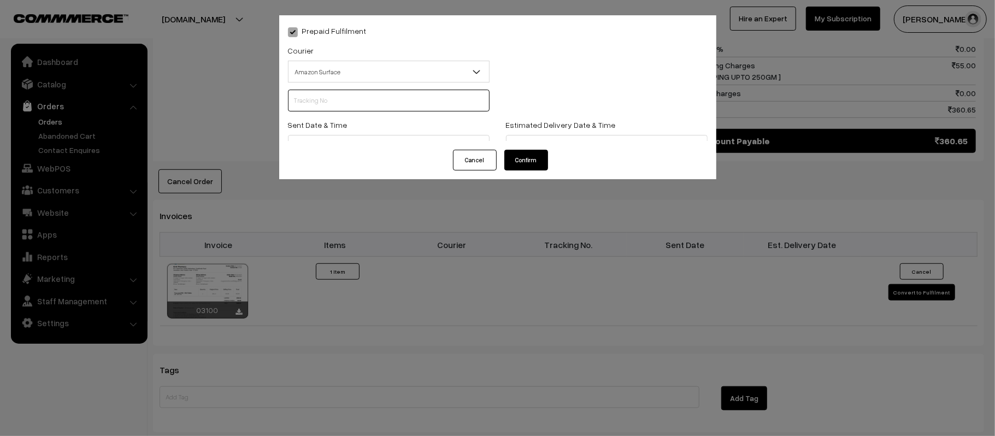
scroll to position [0, 0]
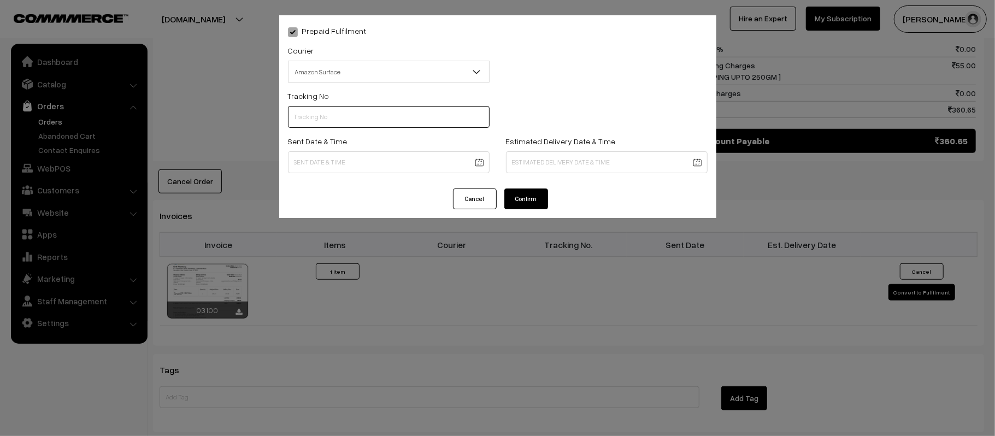
paste input "364206665556"
type input "364206665556"
click at [379, 159] on body "Thank you for showing interest. Our team will call you shortly. Close kirtiphar…" at bounding box center [497, 59] width 995 height 1265
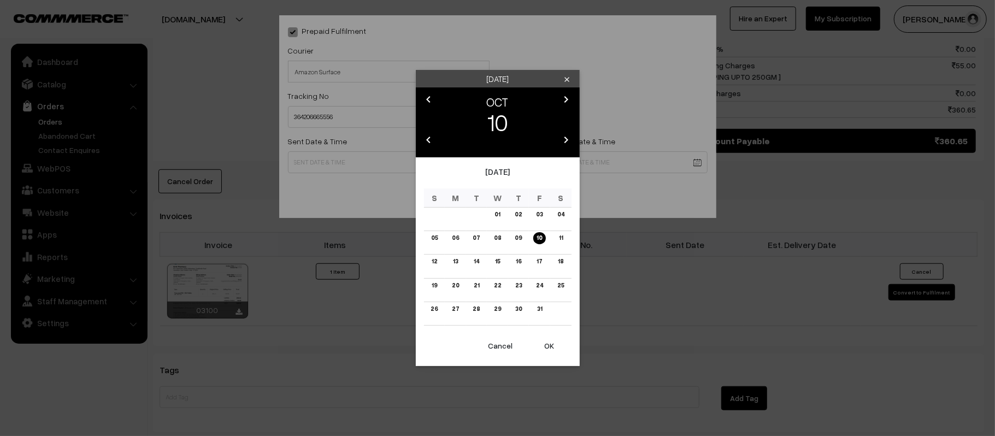
click at [549, 355] on button "OK" at bounding box center [550, 346] width 44 height 24
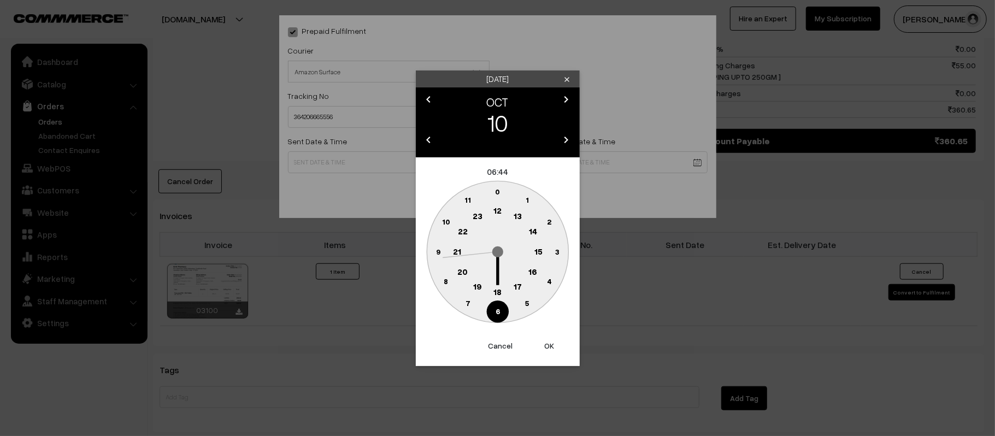
click at [499, 210] on text "12" at bounding box center [498, 211] width 8 height 10
click at [438, 253] on text "45" at bounding box center [437, 251] width 9 height 9
type input "[DATE] 12:45"
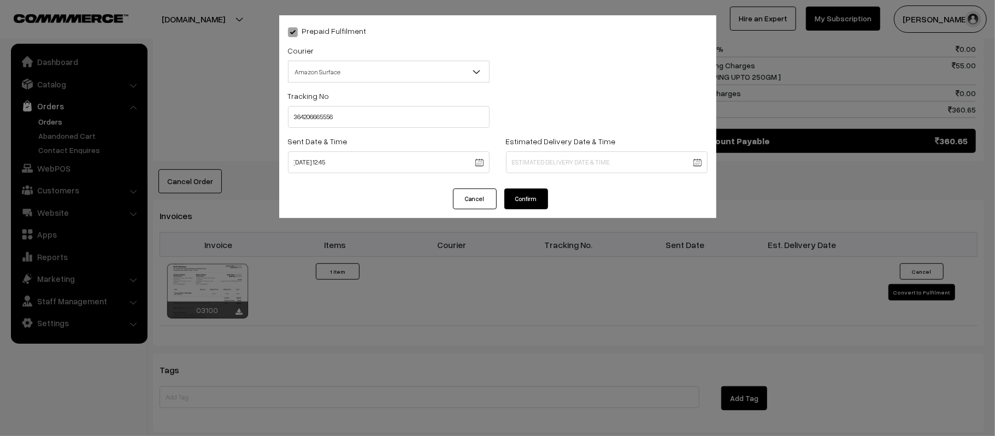
click at [566, 166] on body "Thank you for showing interest. Our team will call you shortly. Close [DOMAIN_N…" at bounding box center [497, 59] width 995 height 1265
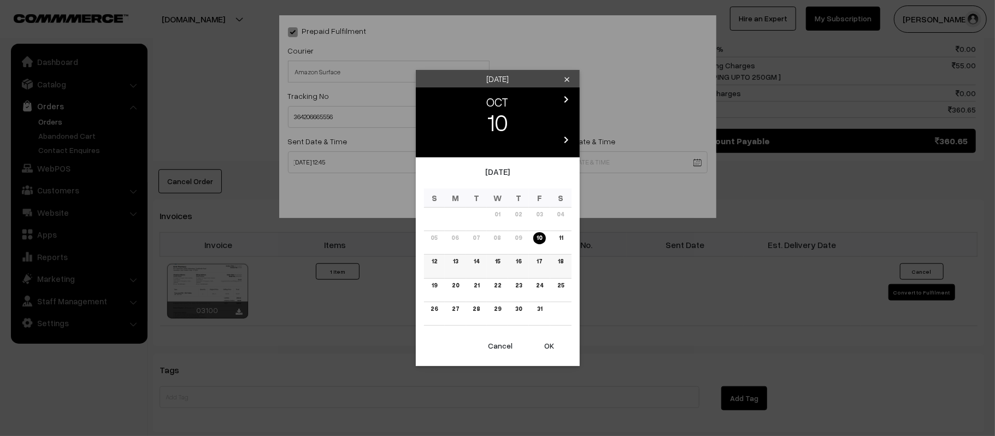
click at [521, 261] on link "16" at bounding box center [519, 261] width 12 height 11
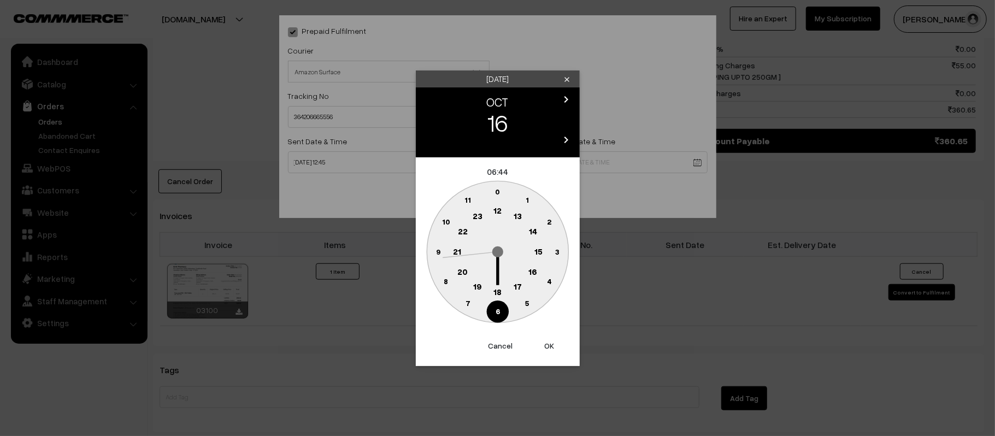
click at [457, 248] on text "21" at bounding box center [457, 251] width 8 height 10
click at [497, 308] on text "30" at bounding box center [497, 311] width 9 height 9
type input "[DATE] 21:30"
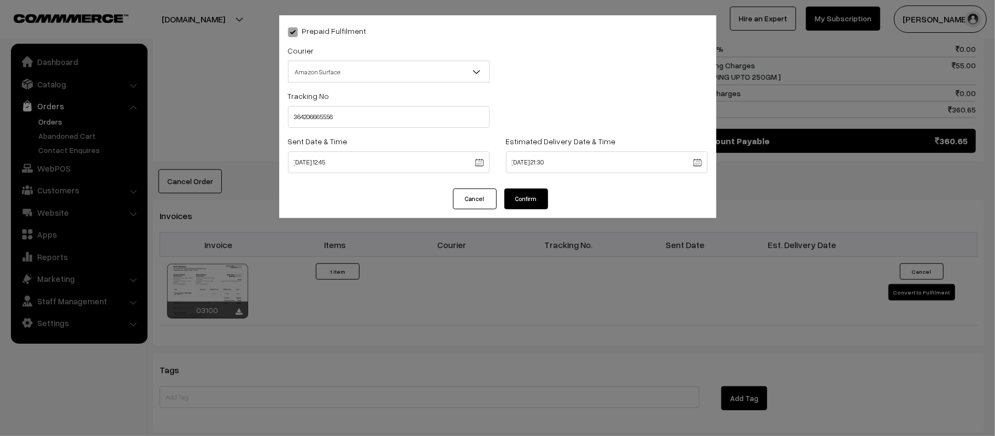
click at [525, 199] on button "Confirm" at bounding box center [527, 199] width 44 height 21
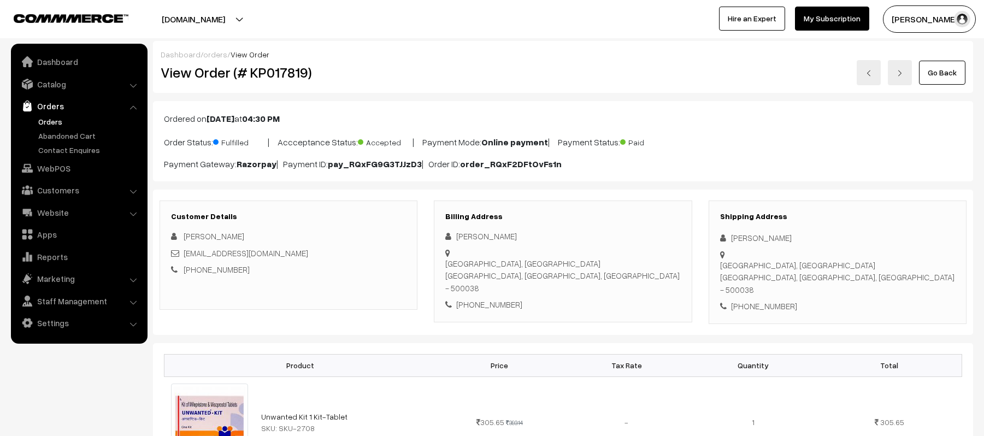
scroll to position [571, 0]
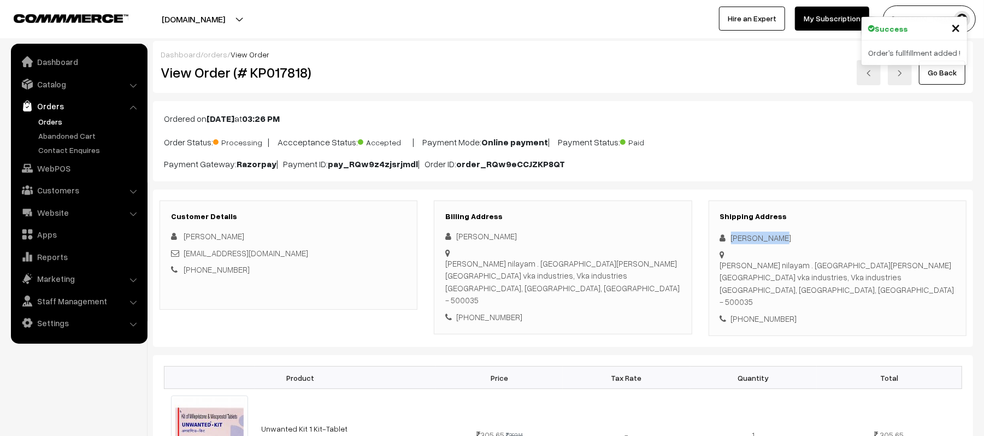
drag, startPoint x: 784, startPoint y: 237, endPoint x: 722, endPoint y: 235, distance: 61.8
click at [722, 235] on div "[PERSON_NAME]" at bounding box center [837, 238] width 235 height 13
copy div "[PERSON_NAME]"
click at [763, 313] on div "+91 9370857669" at bounding box center [837, 319] width 235 height 13
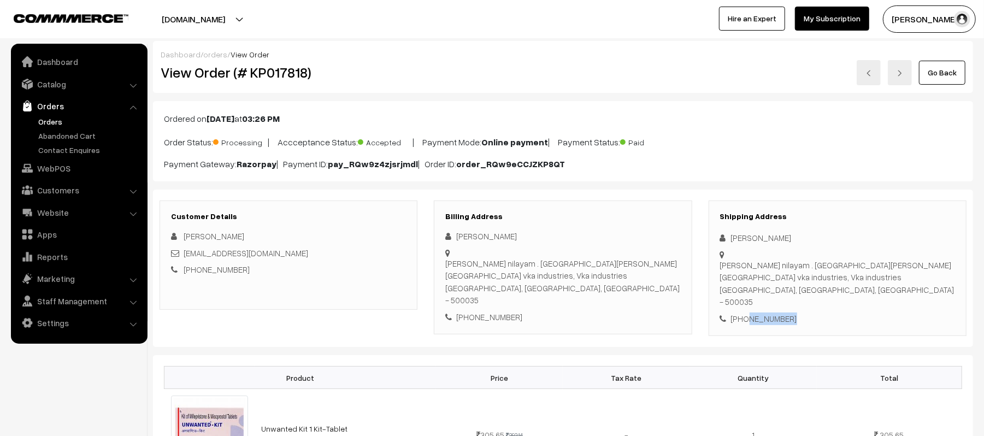
click at [763, 313] on div "+91 9370857669" at bounding box center [837, 319] width 235 height 13
copy div "9370857669"
drag, startPoint x: 308, startPoint y: 254, endPoint x: 185, endPoint y: 254, distance: 123.5
click at [185, 254] on div "Sandhyaranimachha@gmail.com" at bounding box center [288, 253] width 235 height 13
copy link "Sandhyaranimachha@gmail.com"
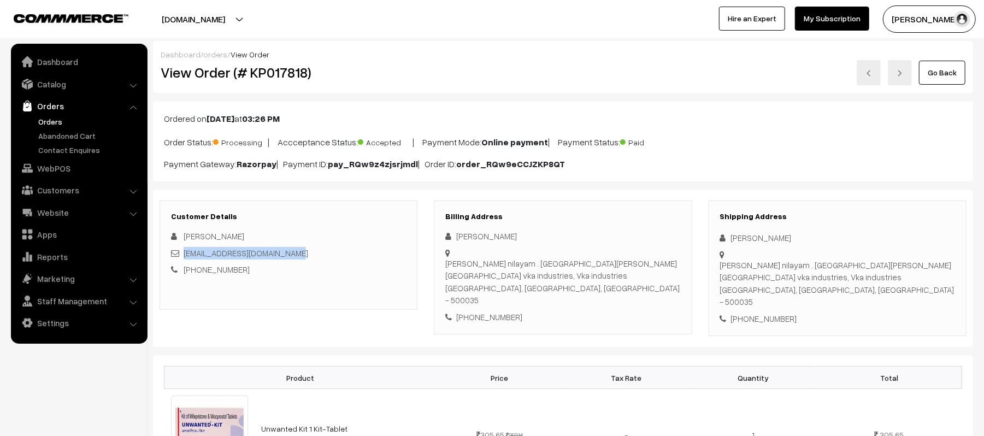
drag, startPoint x: 722, startPoint y: 267, endPoint x: 861, endPoint y: 290, distance: 141.8
click at [861, 290] on div "Sri Venkateshwara nilayam . Sri Venkateshwara colony Saroornagar vka industries…" at bounding box center [837, 283] width 235 height 49
copy div "Sri Venkateshwara nilayam . Sri Venkateshwara colony Saroornagar vka industries…"
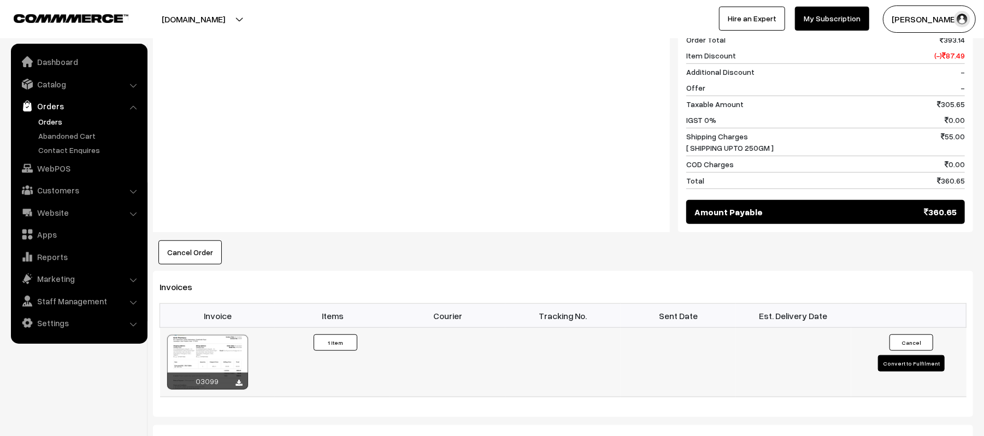
click at [893, 356] on button "Convert to Fulfilment" at bounding box center [911, 363] width 67 height 16
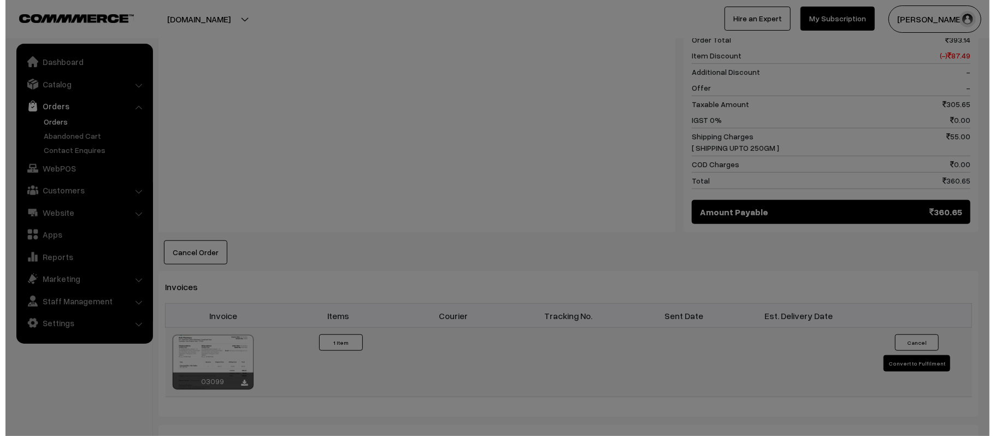
scroll to position [514, 0]
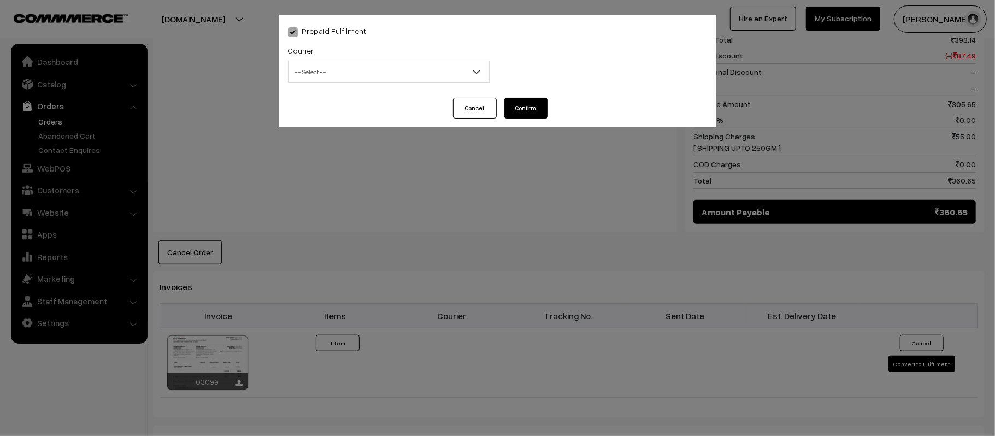
click at [424, 64] on span "-- Select --" at bounding box center [389, 71] width 201 height 19
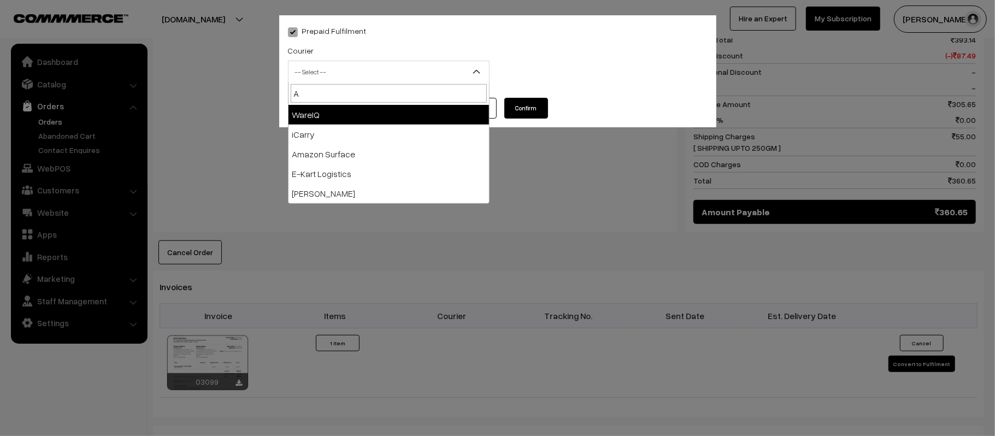
type input "AM"
select select "5"
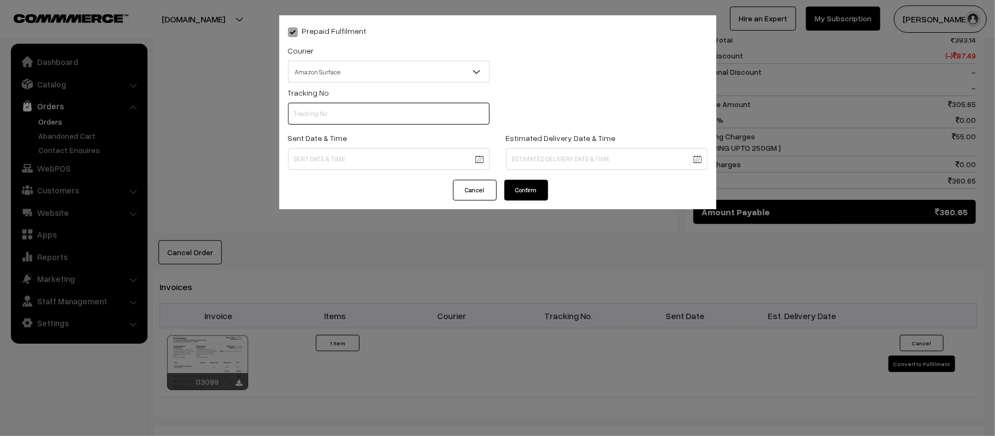
scroll to position [0, 0]
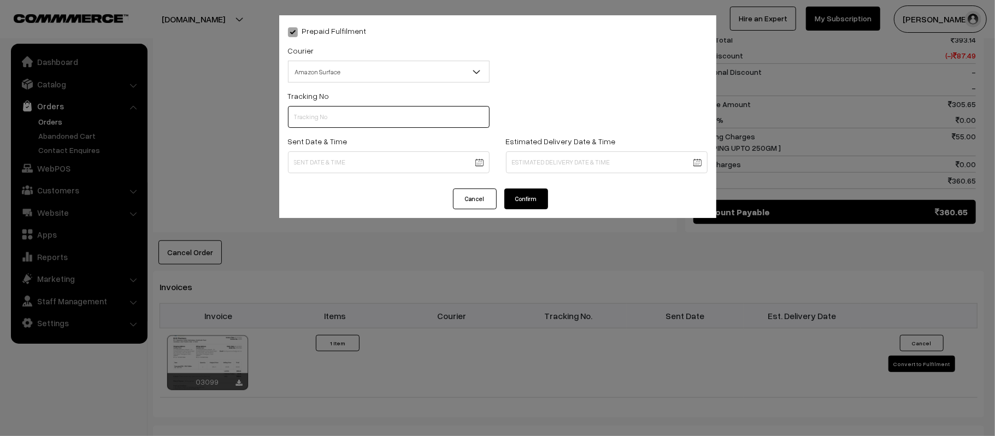
paste input "364206676385"
type input "364206676385"
click at [362, 157] on body "Thank you for showing interest. Our team will call you shortly. Close [DOMAIN_N…" at bounding box center [497, 124] width 995 height 1277
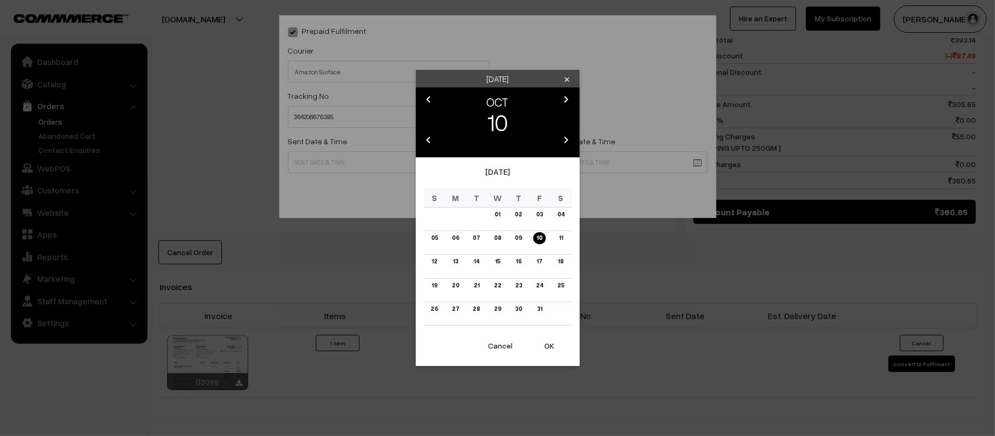
click at [549, 348] on button "OK" at bounding box center [550, 346] width 44 height 24
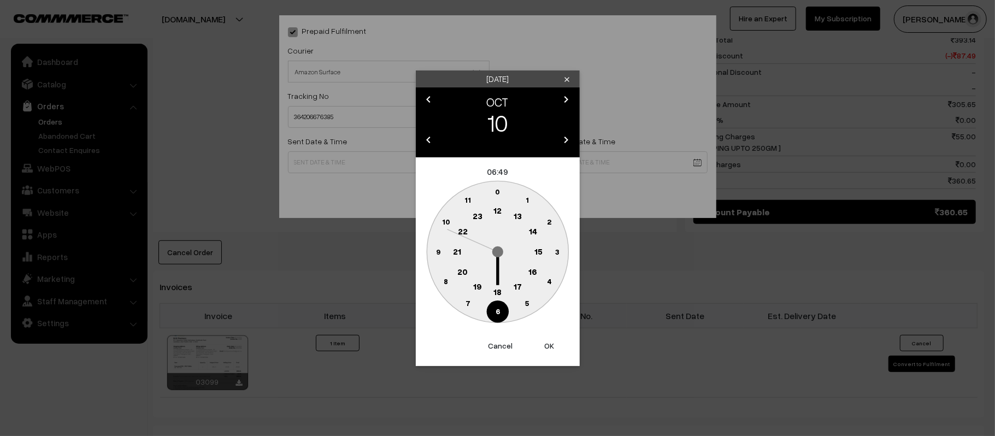
click at [493, 212] on circle at bounding box center [498, 211] width 22 height 22
click at [440, 252] on text "45" at bounding box center [437, 251] width 9 height 9
type input "[DATE] 12:45"
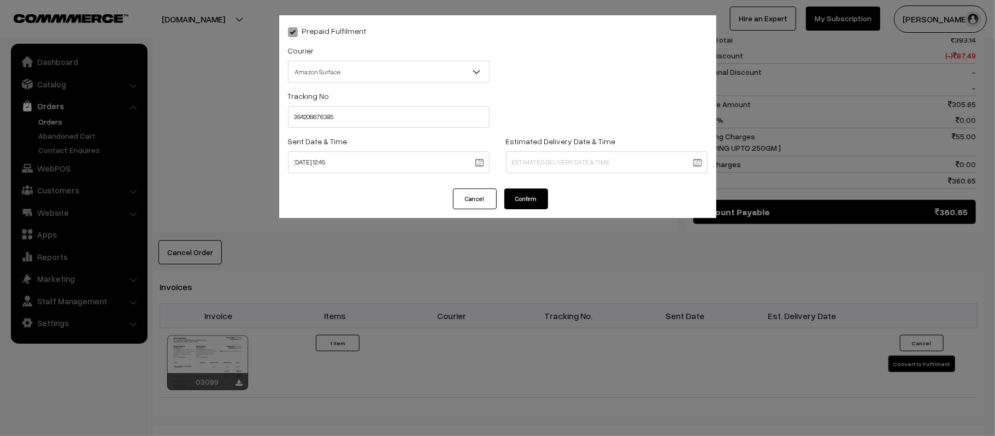
click at [558, 154] on body "Thank you for showing interest. Our team will call you shortly. Close [DOMAIN_N…" at bounding box center [497, 124] width 995 height 1277
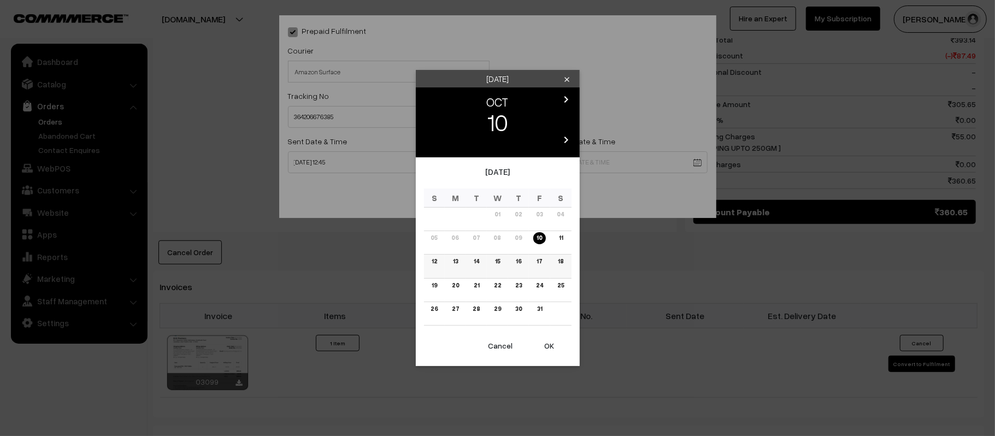
click at [518, 263] on link "16" at bounding box center [519, 261] width 12 height 11
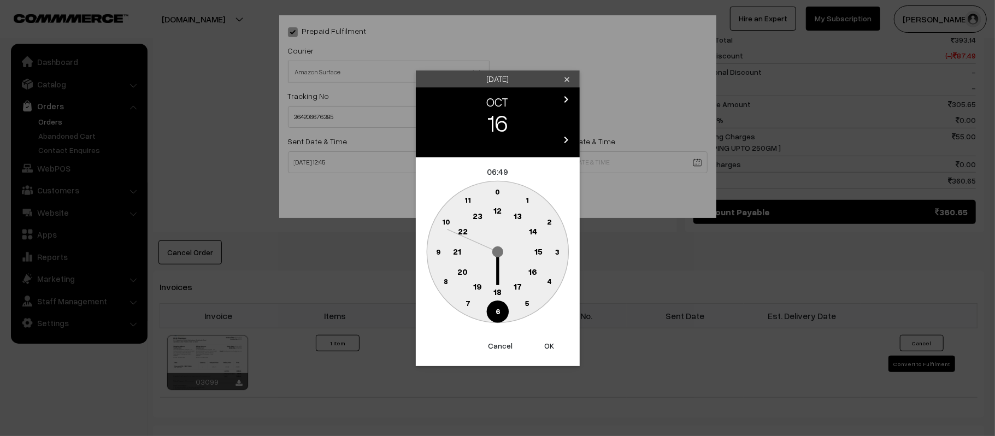
click at [454, 253] on text "21" at bounding box center [457, 251] width 8 height 10
click at [496, 315] on text "30" at bounding box center [497, 311] width 9 height 9
type input "[DATE] 21:30"
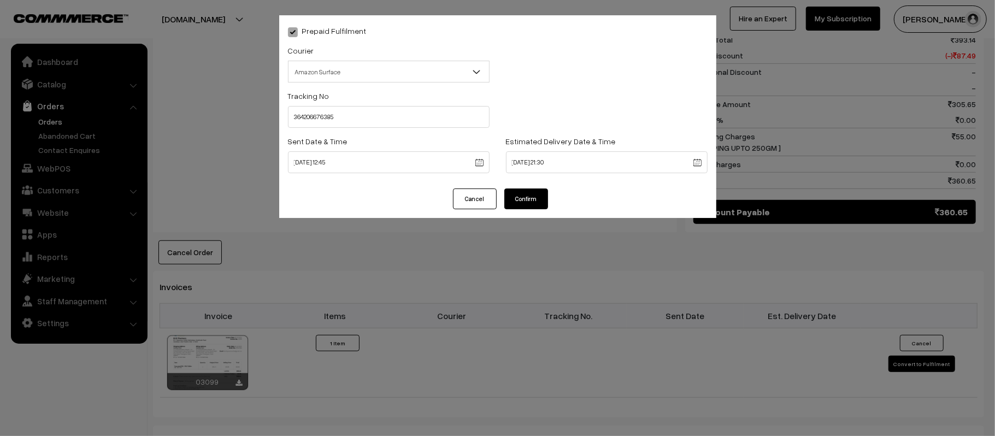
click at [523, 195] on button "Confirm" at bounding box center [527, 199] width 44 height 21
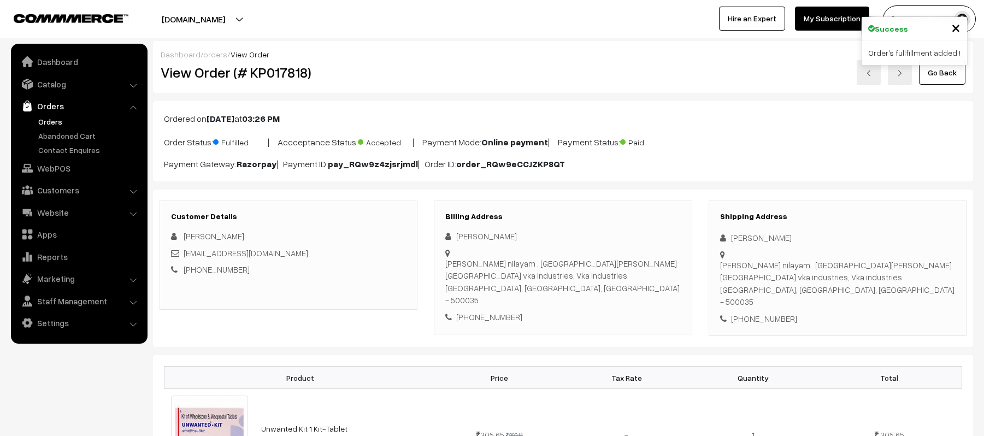
scroll to position [513, 0]
drag, startPoint x: 798, startPoint y: 239, endPoint x: 728, endPoint y: 237, distance: 70.0
click at [728, 237] on div "[PERSON_NAME]" at bounding box center [837, 238] width 235 height 13
copy div "[PERSON_NAME]"
click at [752, 313] on div "[PHONE_NUMBER]" at bounding box center [837, 319] width 235 height 13
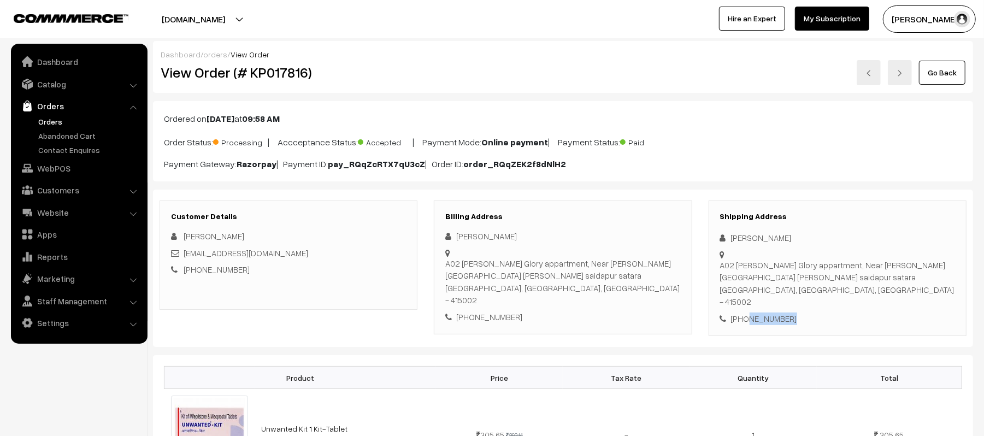
click at [752, 313] on div "[PHONE_NUMBER]" at bounding box center [837, 319] width 235 height 13
copy div "9860316749"
drag, startPoint x: 298, startPoint y: 250, endPoint x: 184, endPoint y: 256, distance: 114.4
click at [184, 256] on div "sonalsalunkhe095@gmail.com" at bounding box center [288, 253] width 235 height 13
copy link "sonalsalunkhe095@gmail.com"
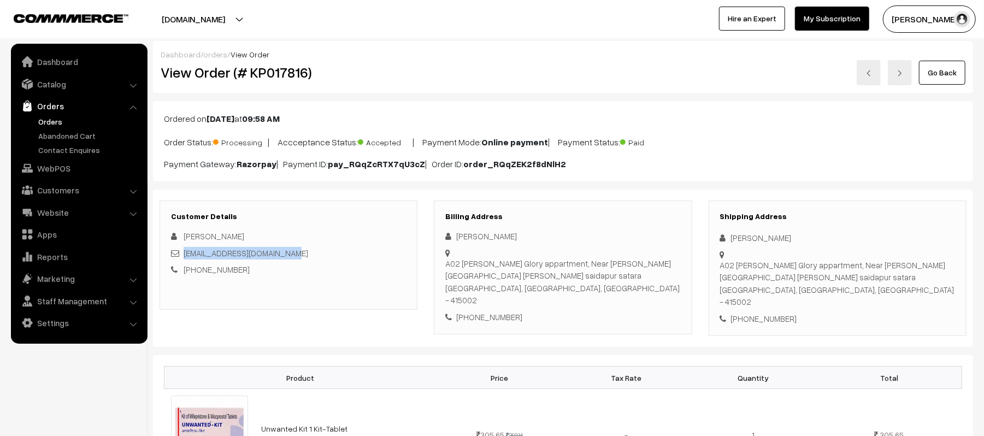
click at [722, 267] on div "Shipping Address Sonal Salunkhe A02 Samarth Glory appartment, Near cherry wood …" at bounding box center [838, 269] width 258 height 136
copy div "A02 Samarth Glory appartment, Near cherry wood school molacha odha saidapur sat…"
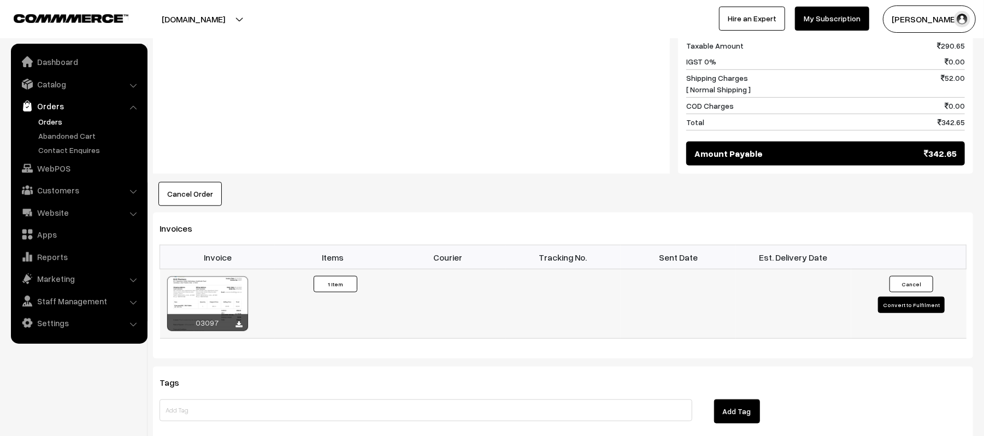
click at [939, 304] on button "Convert to Fulfilment" at bounding box center [911, 305] width 67 height 16
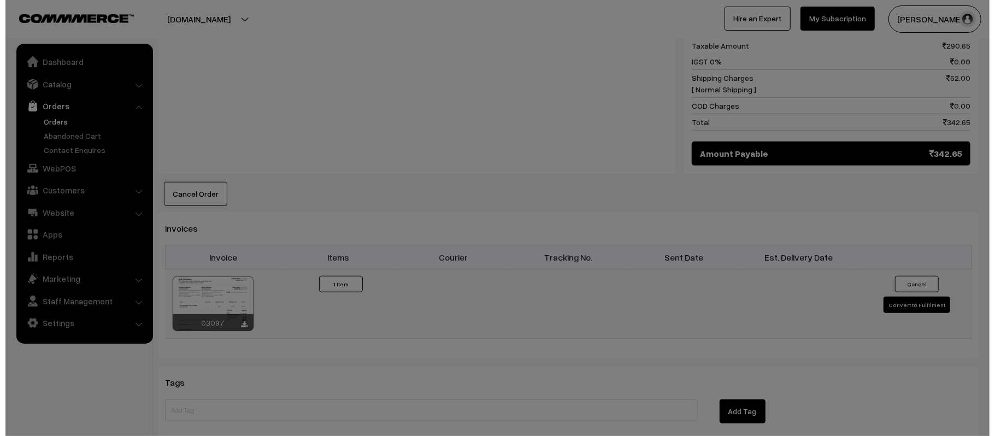
scroll to position [584, 0]
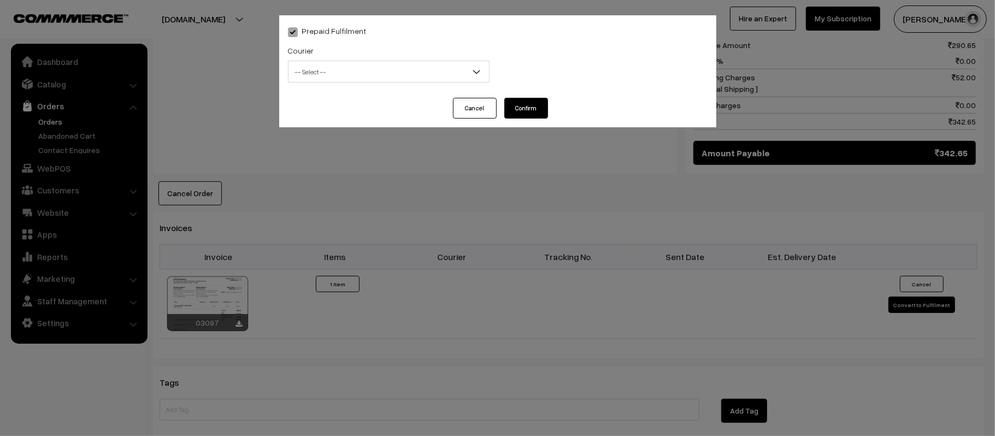
click at [355, 85] on div "Courier -- Select -- Shiprocket WareIQ iCarry Delhivery Amazon Surface E-Kart L…" at bounding box center [389, 66] width 218 height 45
click at [339, 74] on span "-- Select --" at bounding box center [389, 71] width 201 height 19
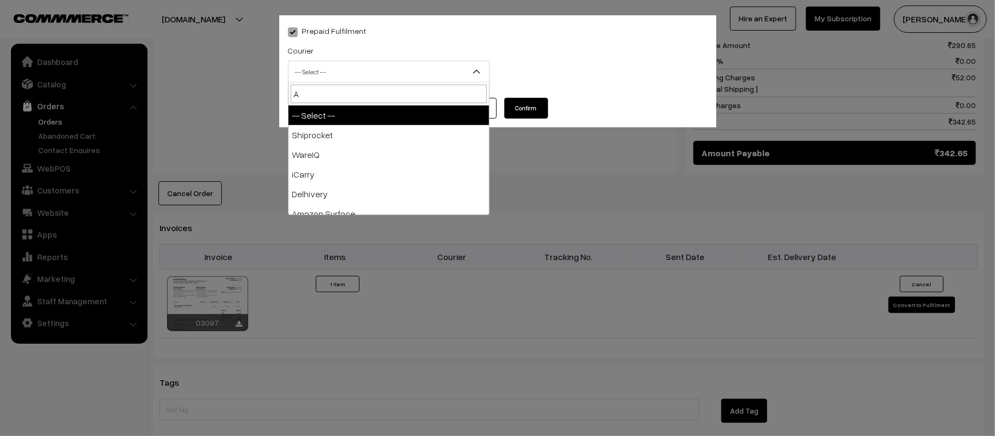
type input "AM"
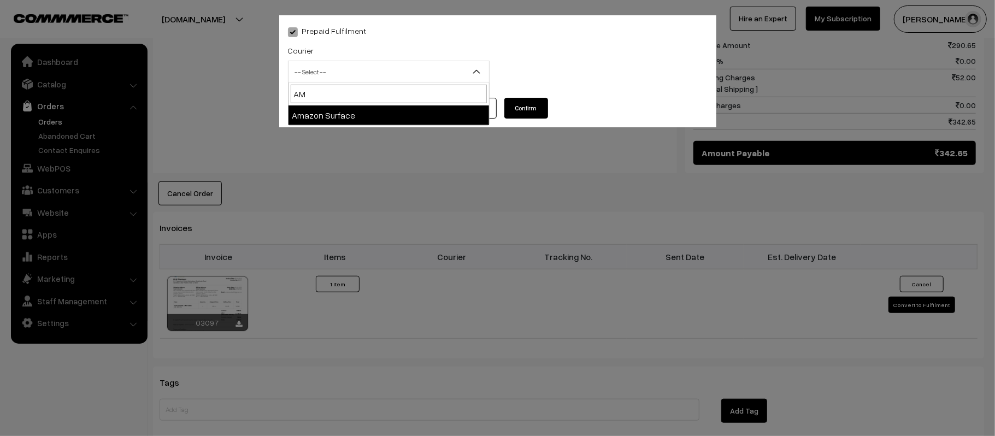
select select "5"
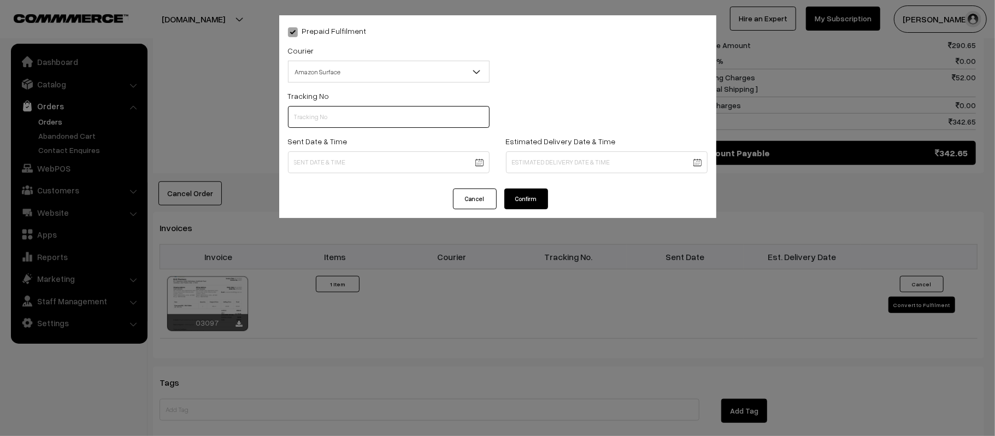
scroll to position [0, 0]
paste input "364206677344"
type input "364206677344"
click at [403, 156] on body "Thank you for showing interest. Our team will call you shortly. Close [DOMAIN_N…" at bounding box center [497, 60] width 995 height 1288
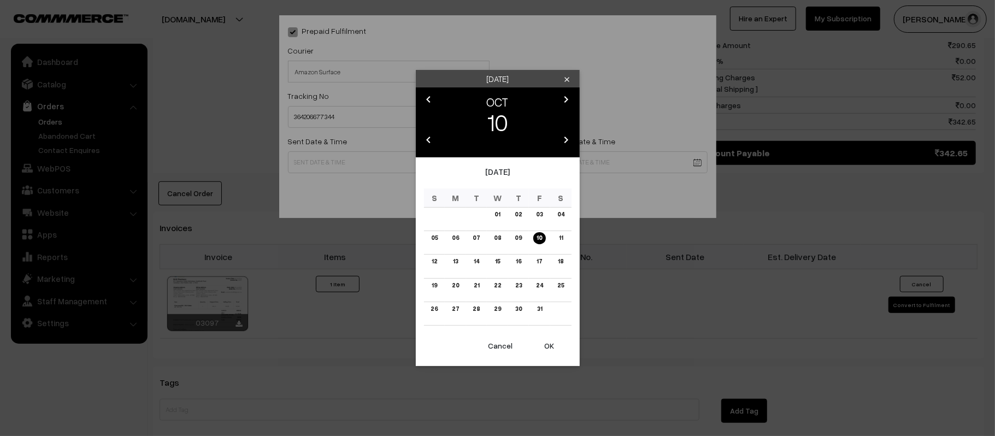
click at [548, 344] on button "OK" at bounding box center [550, 346] width 44 height 24
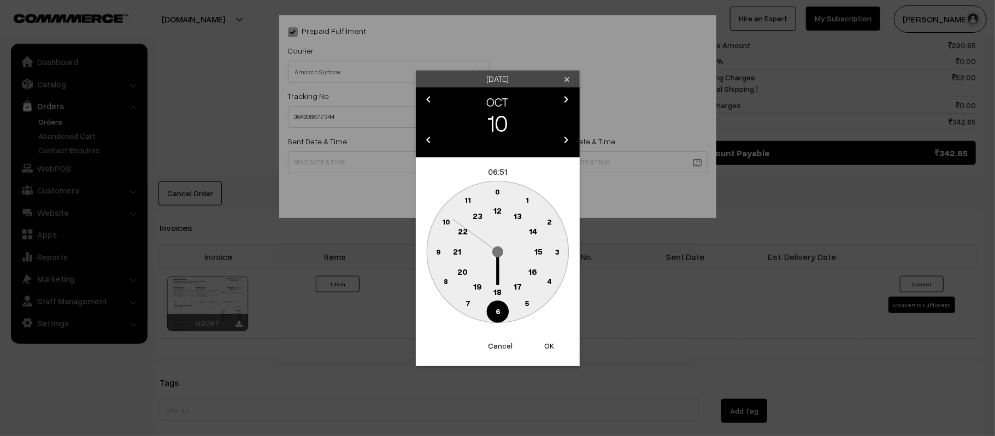
click at [496, 208] on text "12" at bounding box center [498, 211] width 8 height 10
click at [435, 249] on text "45" at bounding box center [437, 251] width 9 height 9
type input "[DATE] 12:45"
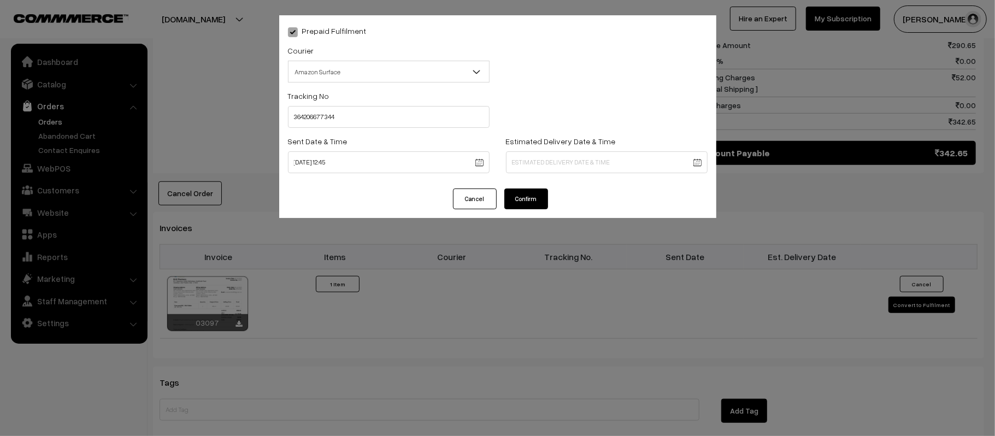
click at [581, 151] on body "Thank you for showing interest. Our team will call you shortly. Close [DOMAIN_N…" at bounding box center [497, 60] width 995 height 1288
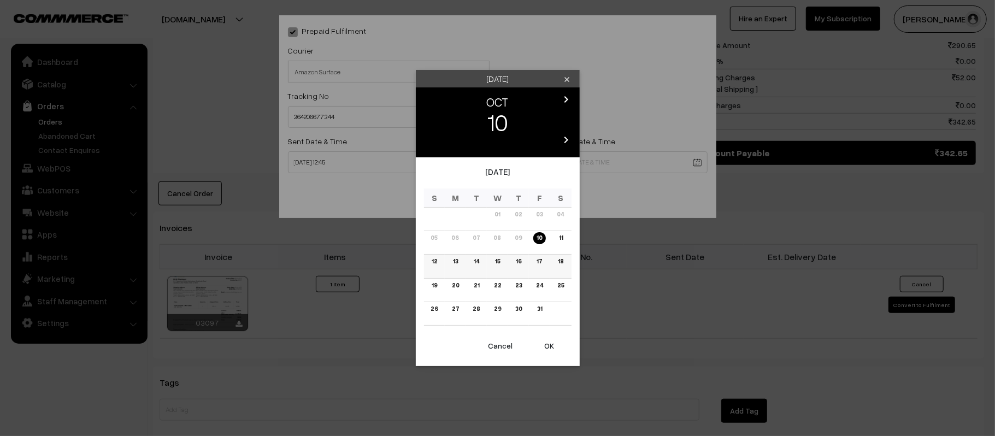
click at [517, 263] on link "16" at bounding box center [519, 261] width 12 height 11
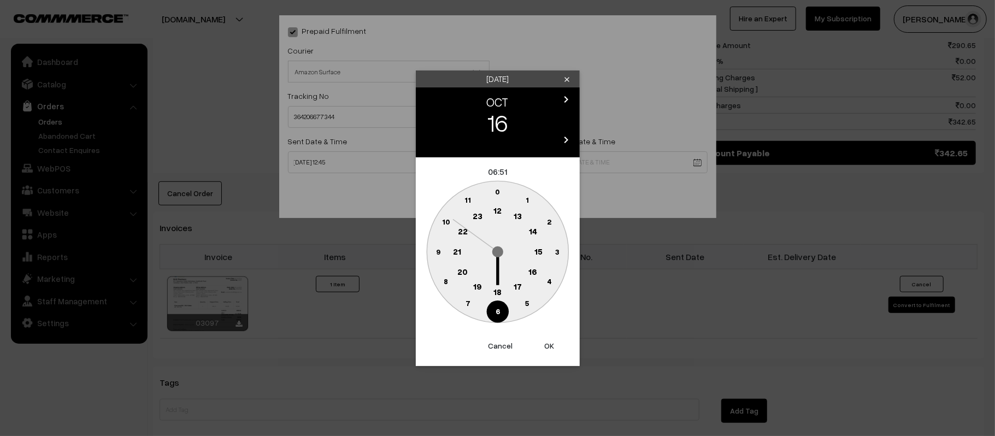
click at [455, 250] on text "21" at bounding box center [457, 251] width 8 height 10
click at [501, 315] on circle at bounding box center [498, 312] width 22 height 22
type input "16-10-2025 21:30"
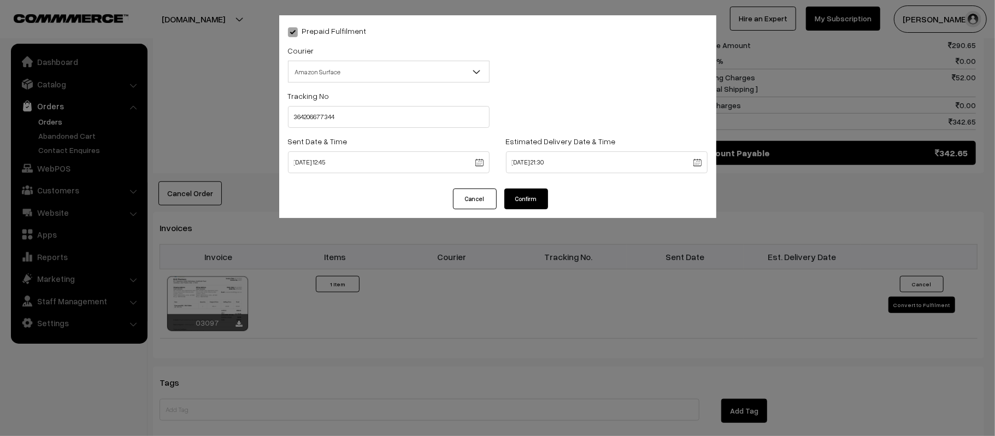
click at [532, 197] on button "Confirm" at bounding box center [527, 199] width 44 height 21
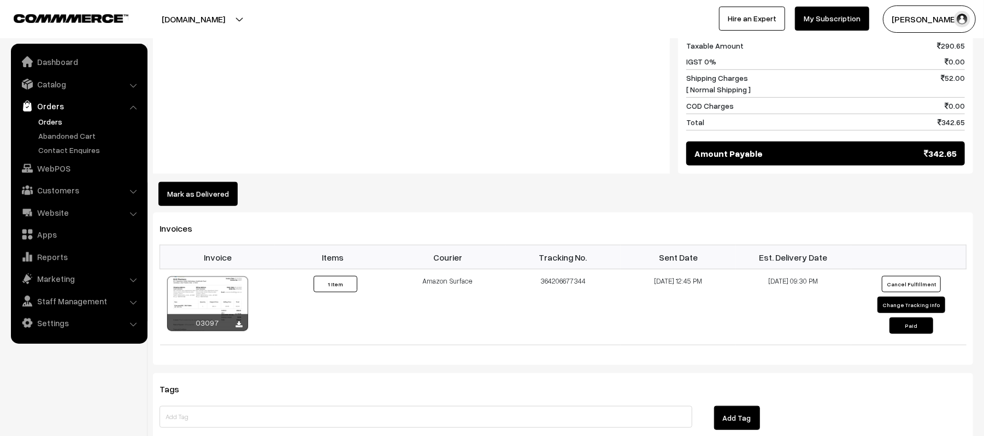
scroll to position [583, 0]
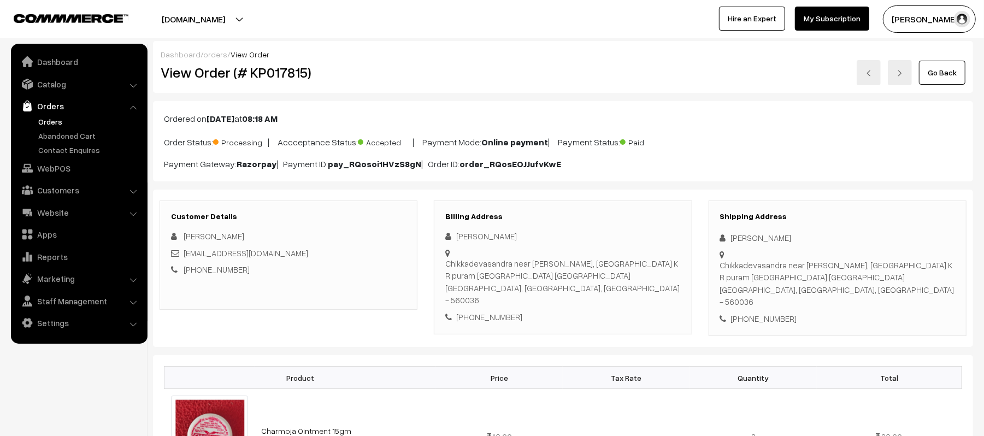
drag, startPoint x: 792, startPoint y: 244, endPoint x: 727, endPoint y: 237, distance: 65.4
click at [727, 237] on div "[PERSON_NAME]" at bounding box center [837, 238] width 235 height 13
copy div "[PERSON_NAME]"
click at [766, 313] on div "[PHONE_NUMBER]" at bounding box center [837, 319] width 235 height 13
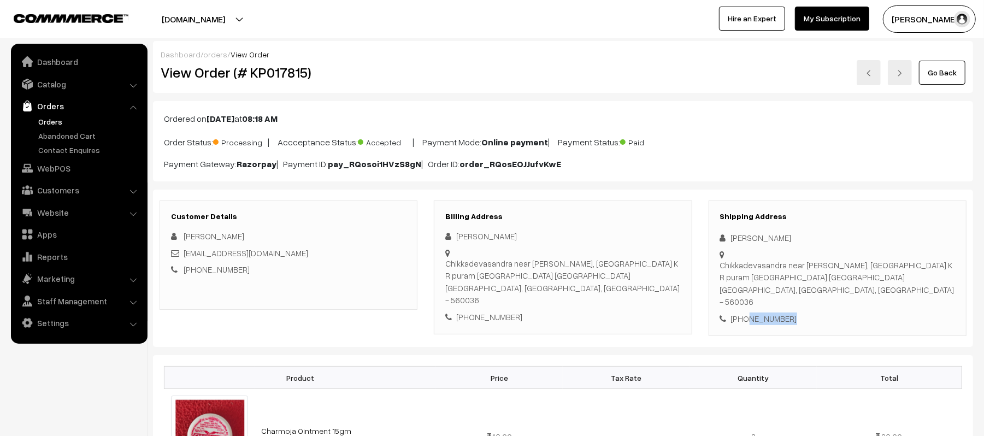
copy div "7019518149"
drag, startPoint x: 265, startPoint y: 258, endPoint x: 186, endPoint y: 257, distance: 79.3
click at [186, 257] on div "[EMAIL_ADDRESS][DOMAIN_NAME]" at bounding box center [288, 253] width 235 height 13
copy link "[EMAIL_ADDRESS][DOMAIN_NAME]"
drag, startPoint x: 252, startPoint y: 276, endPoint x: 195, endPoint y: 280, distance: 57.0
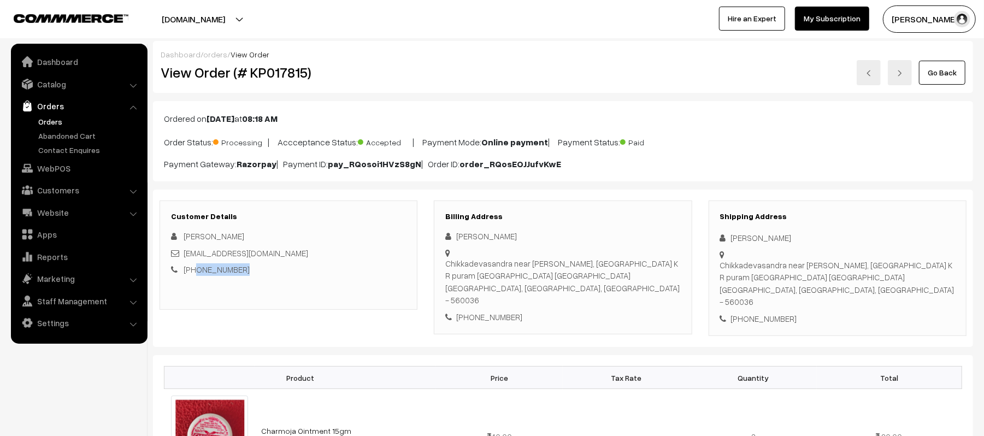
click at [195, 280] on div "Customer Details Jitendra Singh upjk4567@gmail.com +91 9380186072" at bounding box center [289, 255] width 258 height 109
copy link "9380186072"
drag, startPoint x: 720, startPoint y: 263, endPoint x: 864, endPoint y: 288, distance: 146.4
click at [864, 288] on div "Chikkadevasandra near Doddamma temple, Devasandra road K R puram Bangalore Karn…" at bounding box center [837, 283] width 235 height 49
copy div "Chikkadevasandra near Doddamma temple, Devasandra road K R puram Bangalore Karn…"
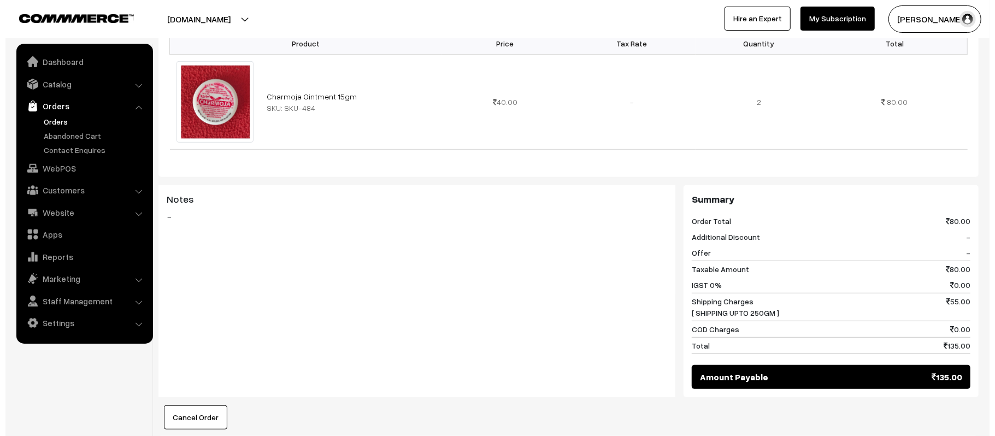
scroll to position [470, 0]
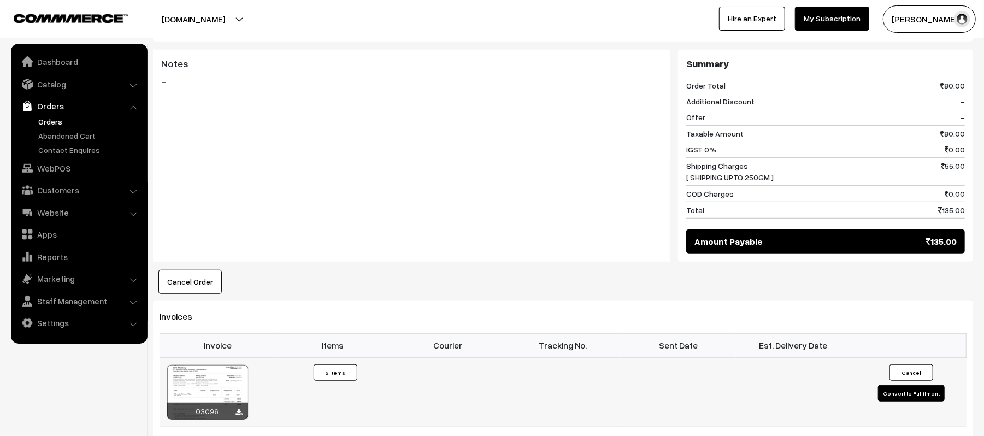
click at [901, 386] on button "Convert to Fulfilment" at bounding box center [911, 393] width 67 height 16
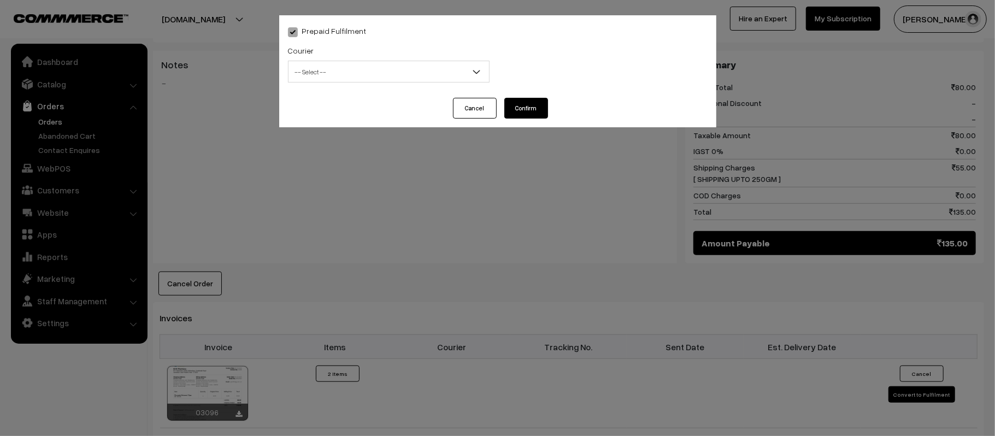
click at [378, 68] on span "-- Select --" at bounding box center [389, 71] width 201 height 19
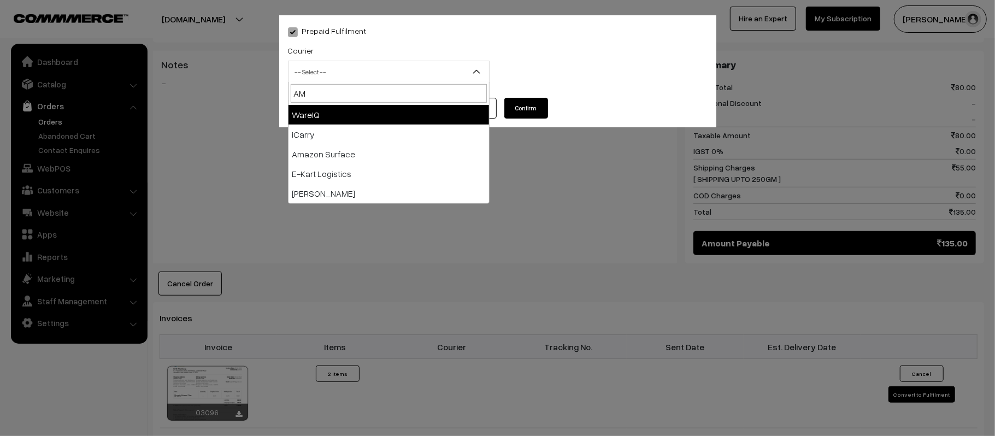
type input "AMA"
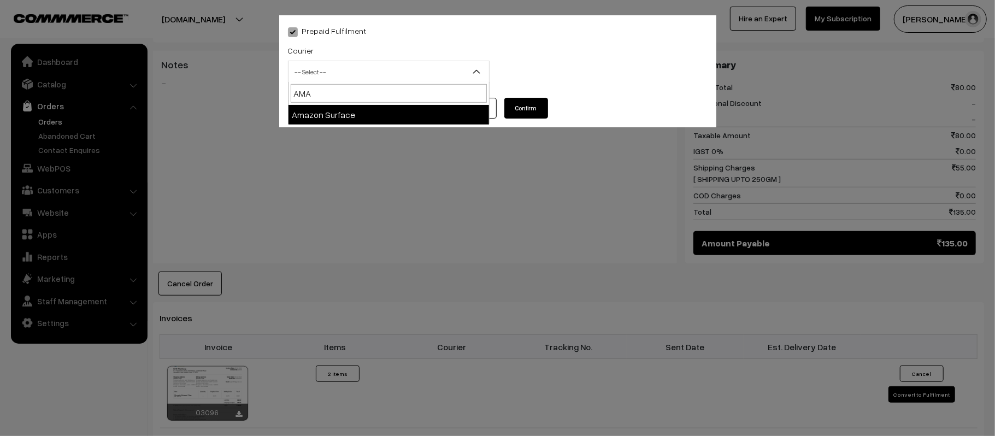
select select "5"
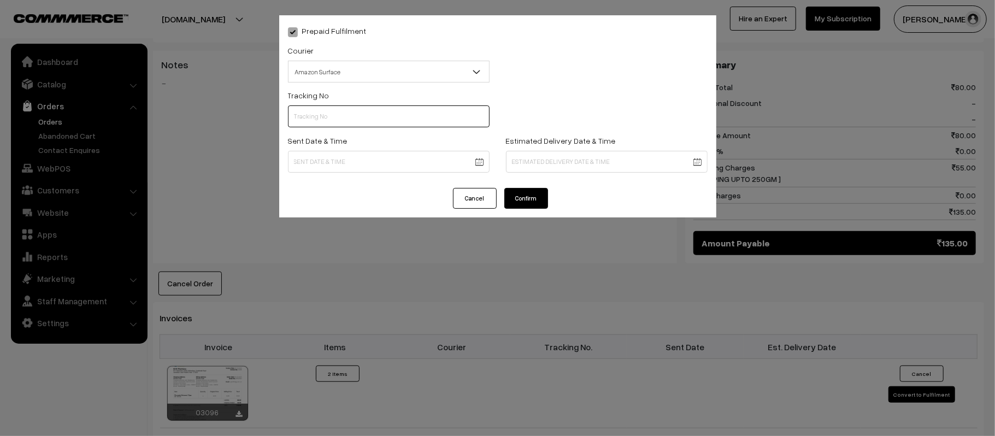
scroll to position [0, 0]
paste input "364206703746"
type input "364206703746"
click at [401, 164] on body "Thank you for showing interest. Our team will call you shortly. Close kirtiphar…" at bounding box center [497, 162] width 995 height 1264
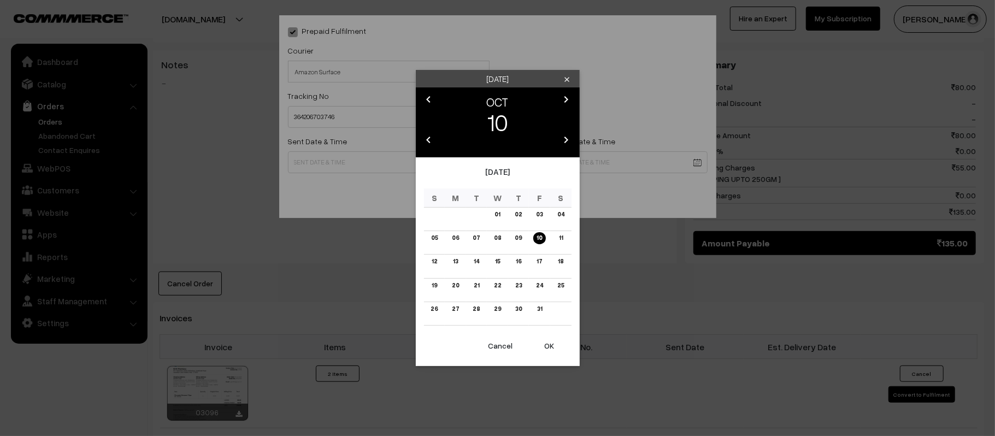
click at [550, 350] on button "OK" at bounding box center [550, 346] width 44 height 24
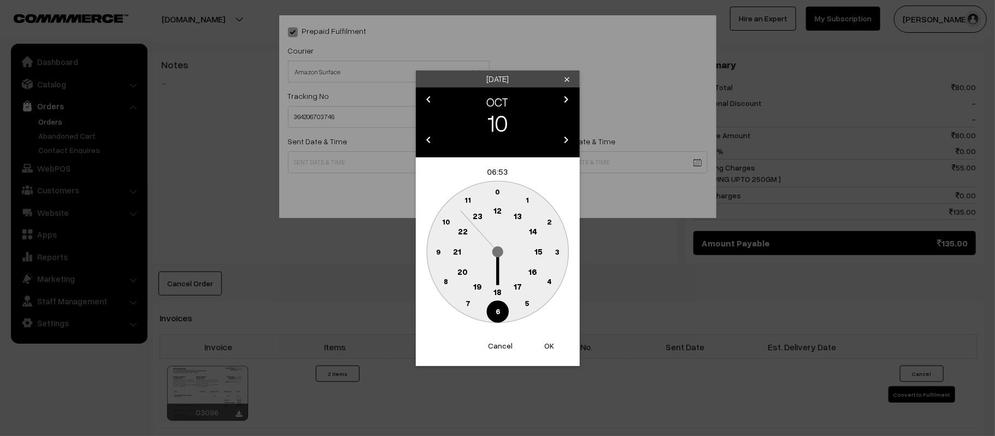
click at [496, 213] on text "12" at bounding box center [498, 211] width 8 height 10
click at [435, 256] on circle at bounding box center [438, 252] width 22 height 22
type input "10-10-2025 12:45"
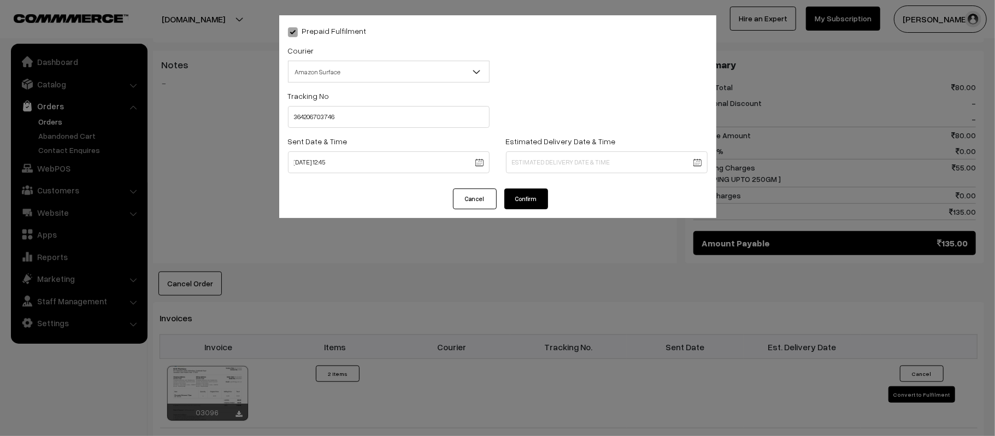
click at [573, 147] on div "Estimated Delivery Date & Time" at bounding box center [607, 153] width 202 height 39
click at [600, 160] on body "Thank you for showing interest. Our team will call you shortly. Close kirtiphar…" at bounding box center [497, 162] width 995 height 1264
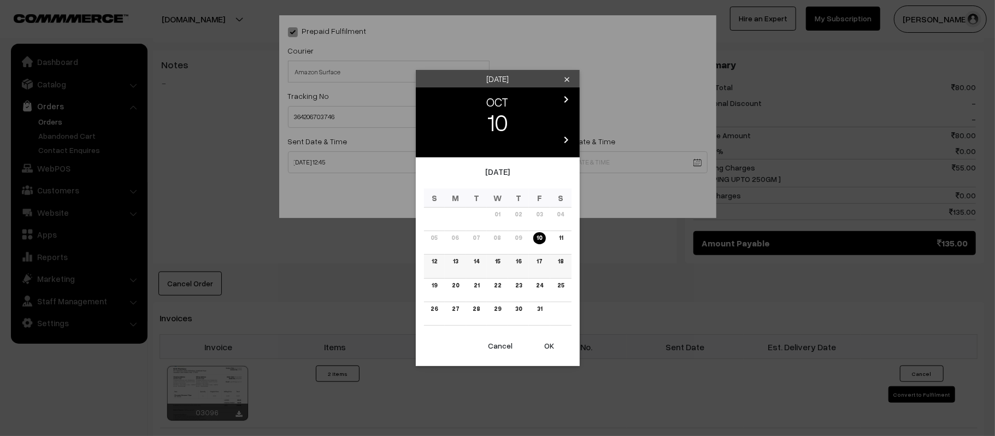
click at [521, 263] on link "16" at bounding box center [519, 261] width 12 height 11
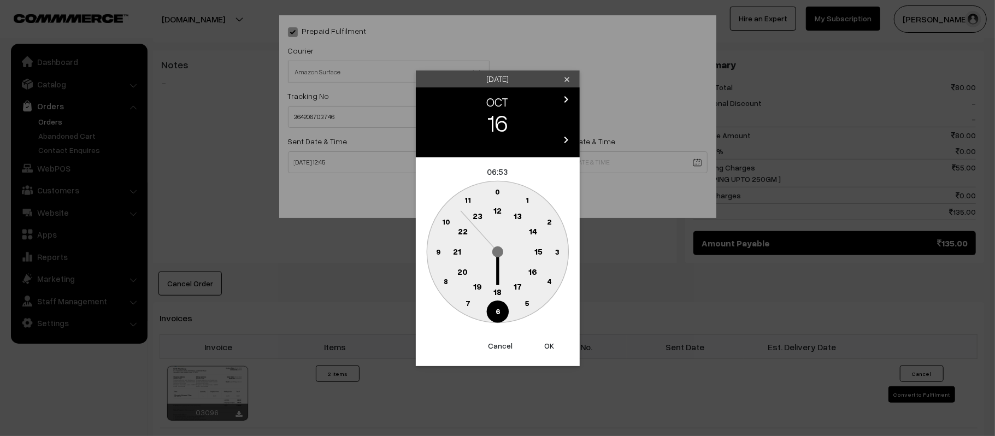
click at [436, 245] on circle at bounding box center [438, 252] width 22 height 22
click at [508, 347] on button "Cancel" at bounding box center [501, 346] width 44 height 24
click at [461, 256] on circle at bounding box center [457, 252] width 22 height 22
click at [497, 312] on text "30" at bounding box center [497, 311] width 9 height 9
type input "[DATE] 21:30"
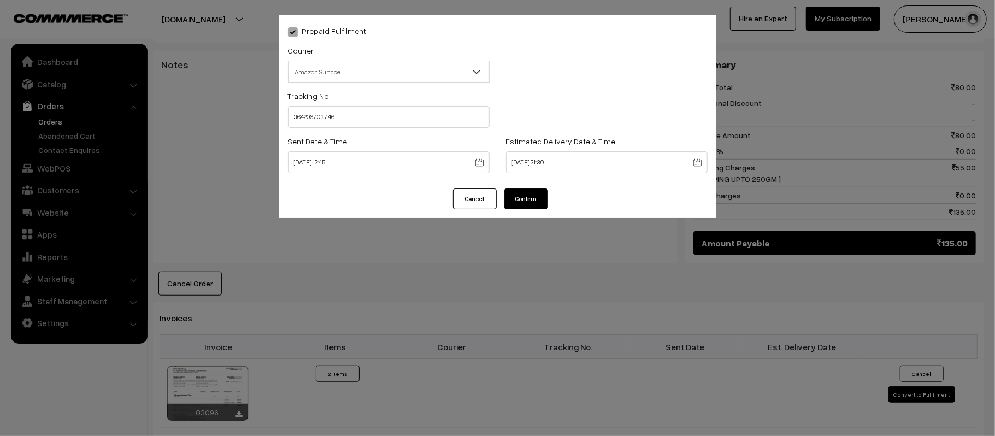
click at [532, 194] on button "Confirm" at bounding box center [527, 199] width 44 height 21
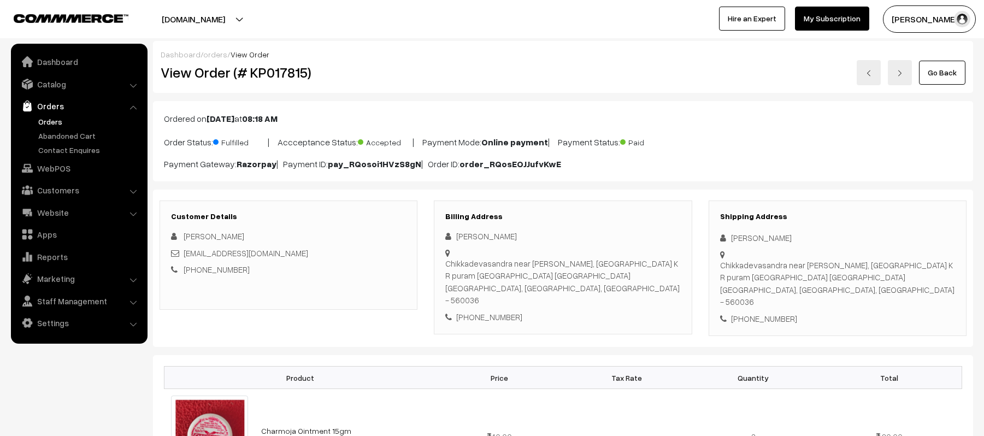
scroll to position [470, 0]
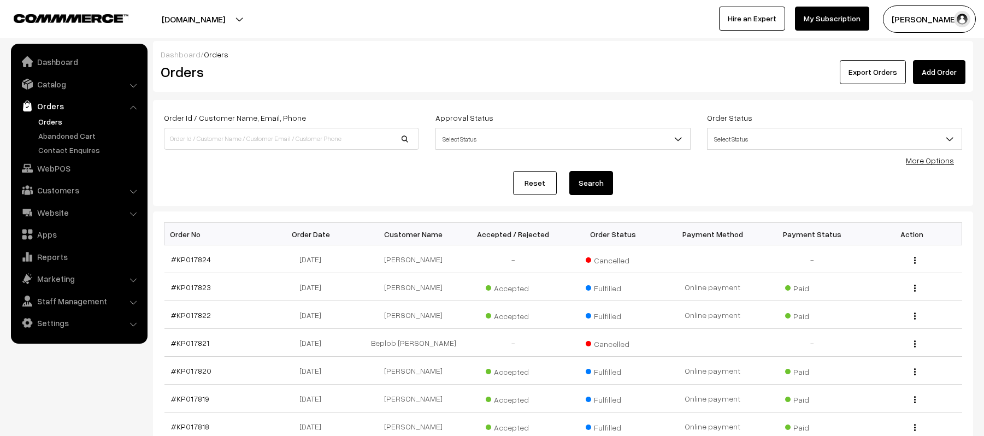
scroll to position [206, 0]
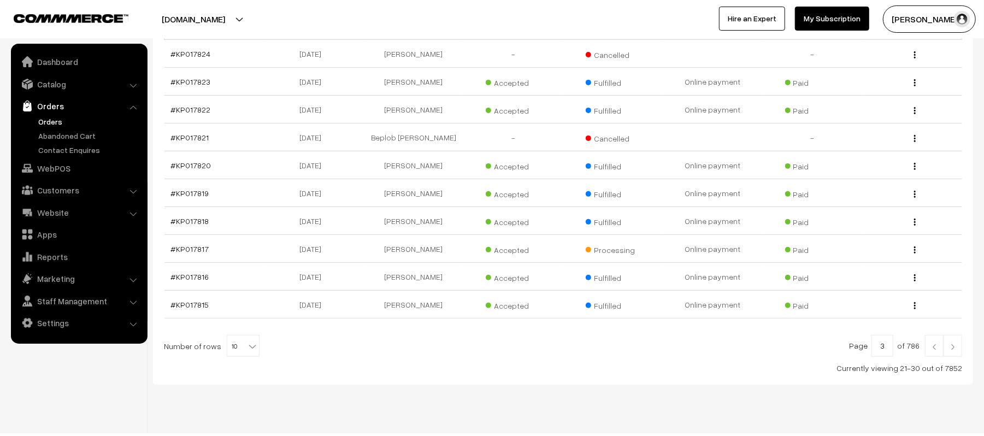
click at [954, 355] on link at bounding box center [953, 346] width 19 height 22
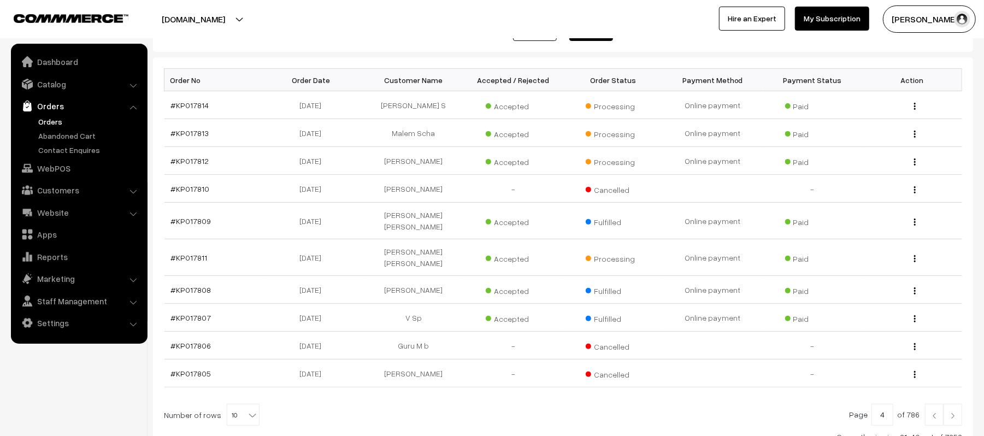
scroll to position [237, 0]
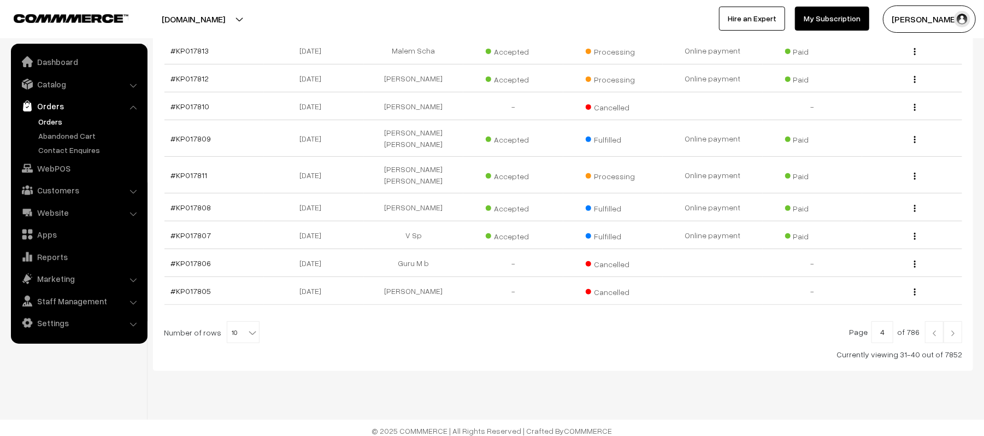
click at [953, 330] on img at bounding box center [953, 333] width 10 height 7
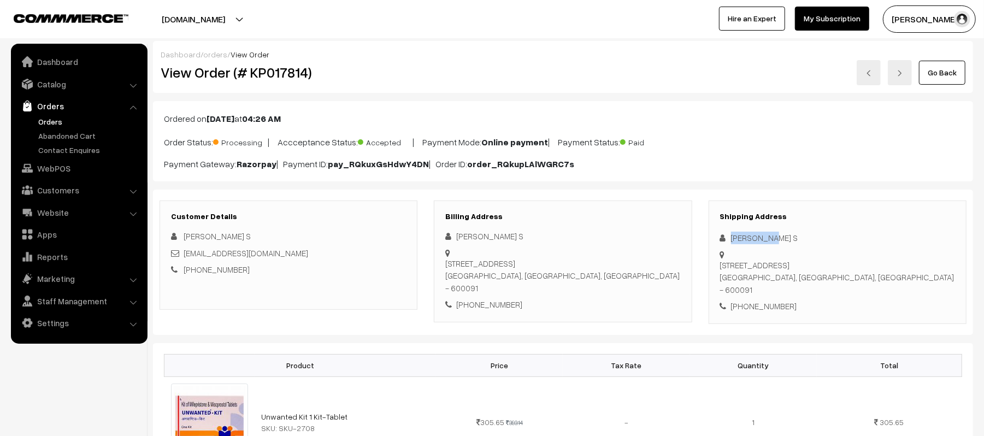
drag, startPoint x: 780, startPoint y: 237, endPoint x: 724, endPoint y: 236, distance: 55.2
click at [724, 236] on div "[PERSON_NAME] S" at bounding box center [837, 238] width 235 height 13
copy div "[PERSON_NAME] S"
click at [766, 311] on div "[PHONE_NUMBER]" at bounding box center [837, 306] width 235 height 13
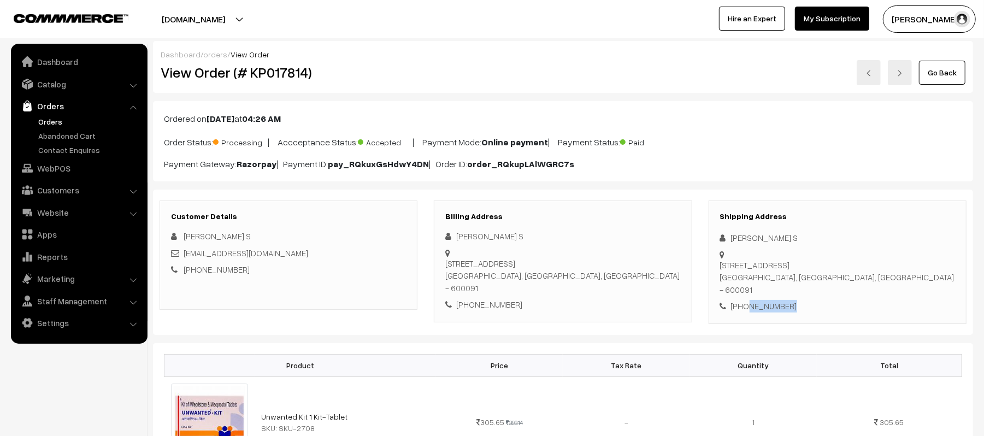
copy div "9884178232"
drag, startPoint x: 277, startPoint y: 254, endPoint x: 181, endPoint y: 250, distance: 95.2
click at [181, 250] on div "ssksaravana@yahoo.com" at bounding box center [288, 253] width 235 height 13
copy link "ssksaravana@yahoo.com"
drag, startPoint x: 720, startPoint y: 263, endPoint x: 886, endPoint y: 294, distance: 167.9
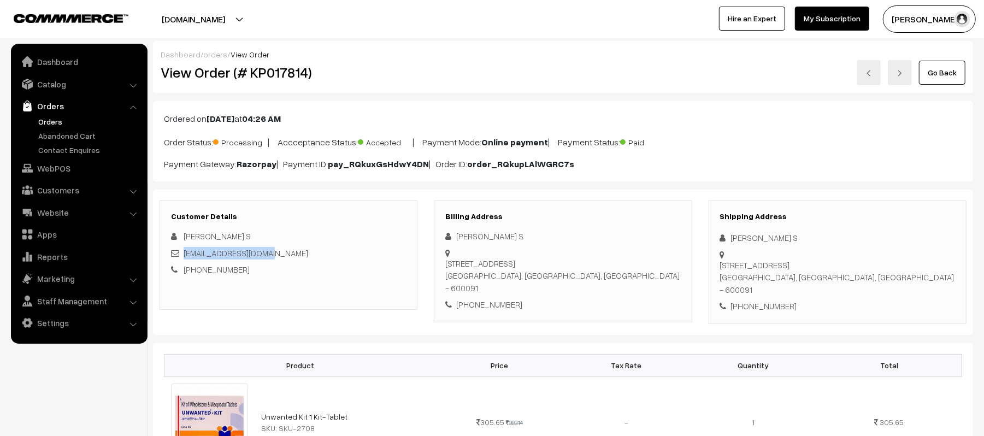
click at [886, 294] on div "Plot No 40 Door No 2/1408, Periyar Nagar EXTN 4th Street Lakshmi Nagar Main roa…" at bounding box center [837, 277] width 235 height 37
copy div "Plot No 40 Door No 2/1408, Periyar Nagar EXTN 4th Street Lakshmi Nagar Main roa…"
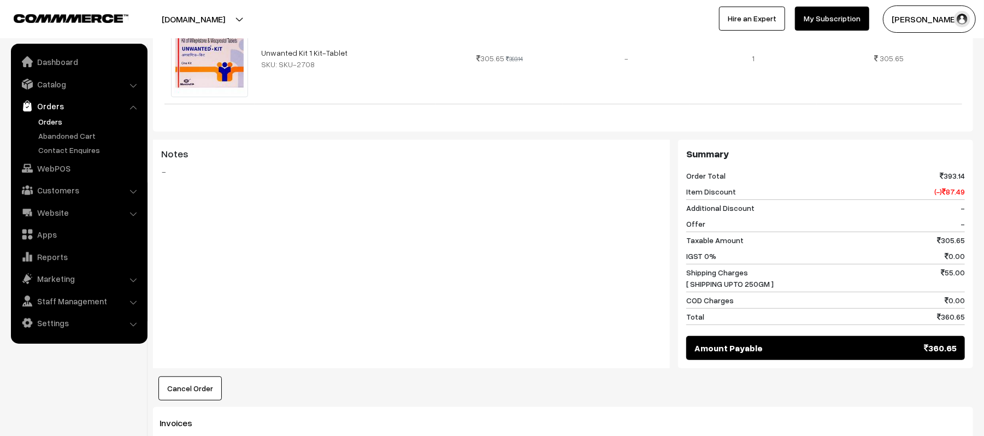
scroll to position [543, 0]
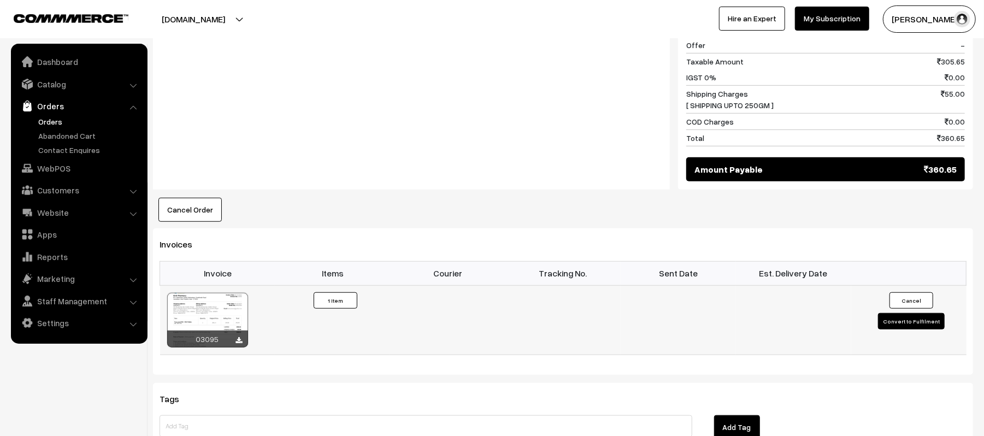
click at [917, 330] on button "Convert to Fulfilment" at bounding box center [911, 321] width 67 height 16
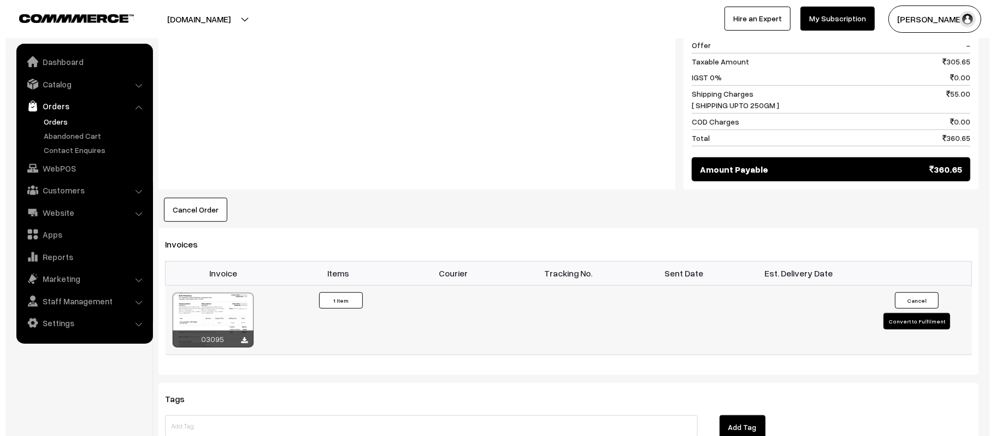
scroll to position [544, 0]
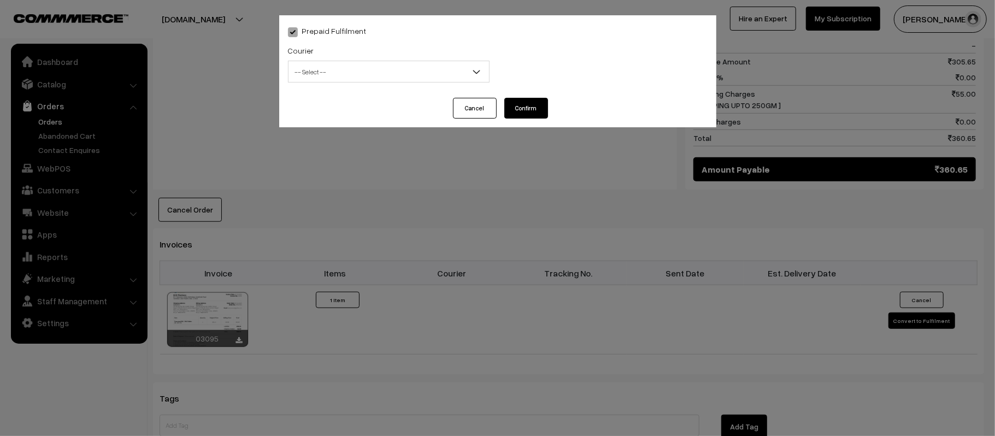
click at [383, 68] on span "-- Select --" at bounding box center [389, 71] width 201 height 19
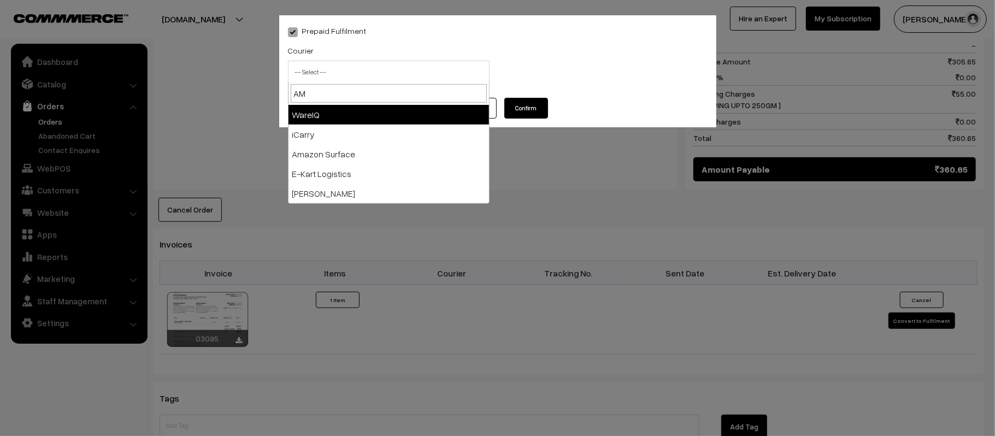
type input "AMA"
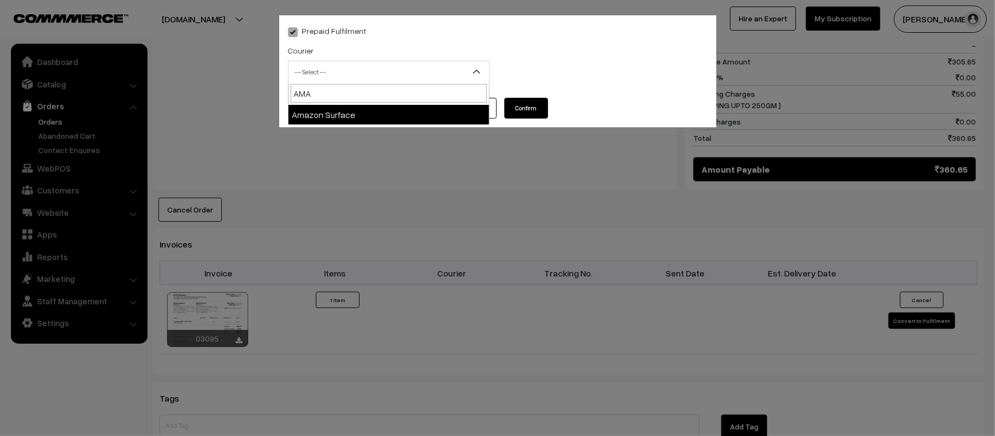
select select "5"
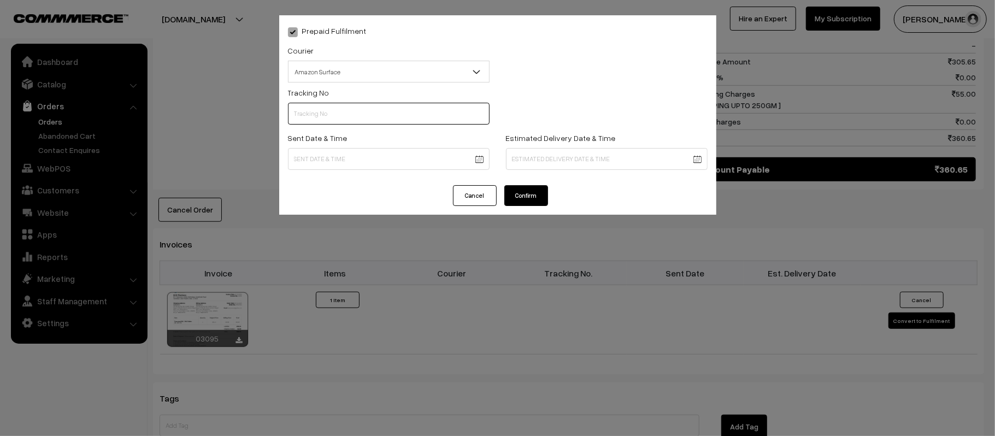
scroll to position [1, 0]
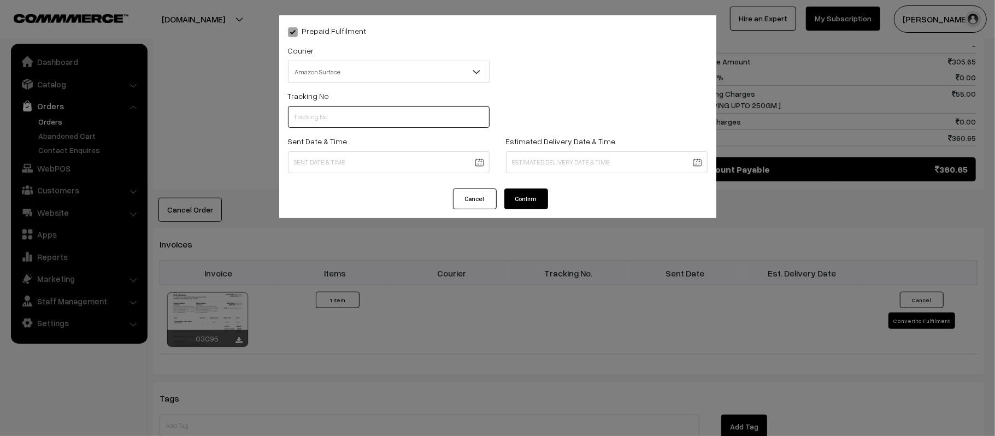
paste input "364206714681"
type input "364206714681"
click at [414, 154] on body "Thank you for showing interest. Our team will call you shortly. Close [DOMAIN_N…" at bounding box center [497, 88] width 995 height 1265
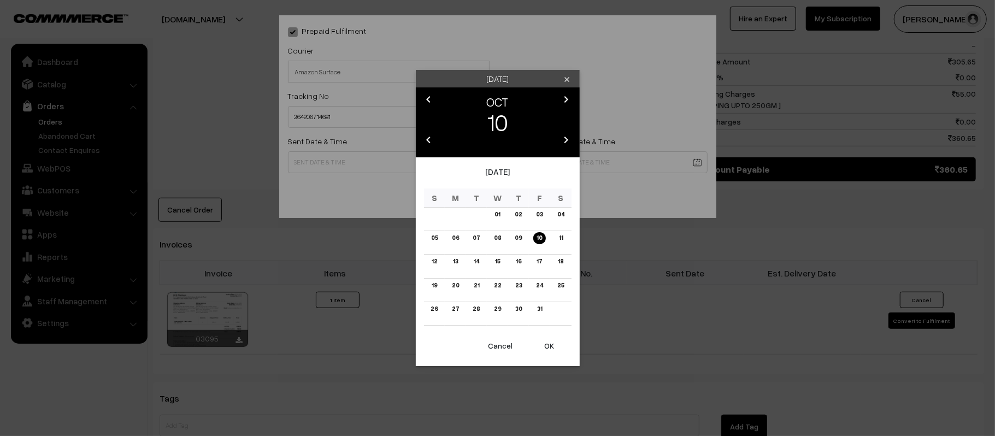
click at [543, 342] on button "OK" at bounding box center [550, 346] width 44 height 24
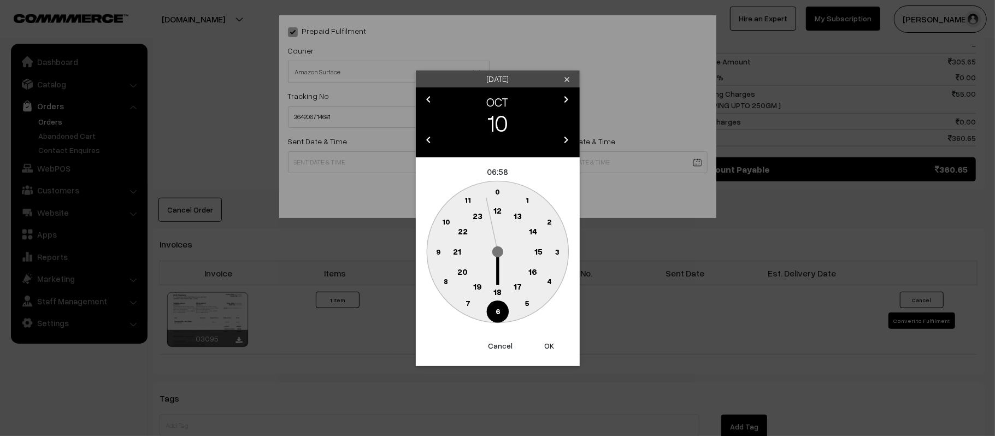
click at [494, 202] on circle at bounding box center [498, 211] width 22 height 22
click at [436, 251] on text "45" at bounding box center [437, 251] width 9 height 9
type input "10-10-2025 12:45"
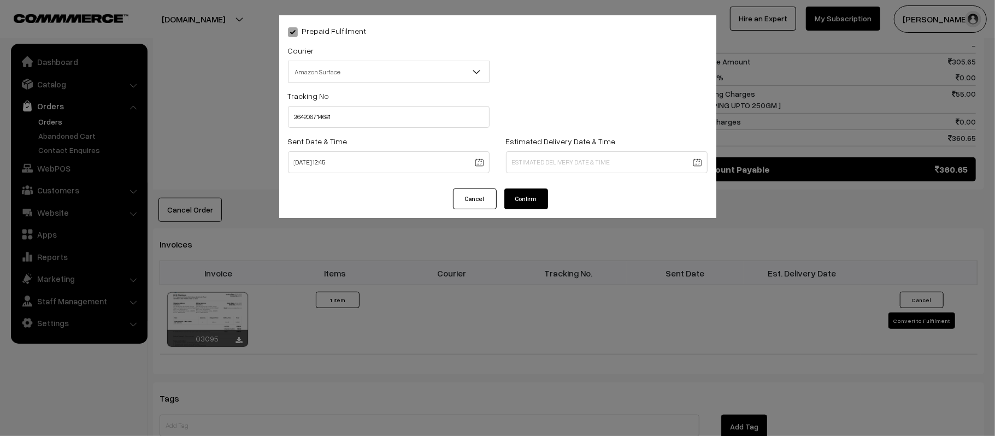
click at [588, 157] on body "Thank you for showing interest. Our team will call you shortly. Close kirtiphar…" at bounding box center [497, 88] width 995 height 1265
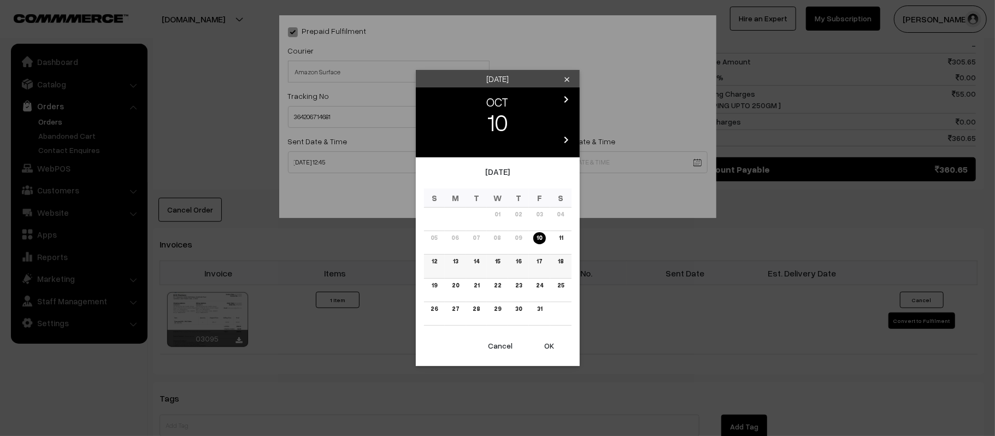
click at [519, 259] on link "16" at bounding box center [519, 261] width 12 height 11
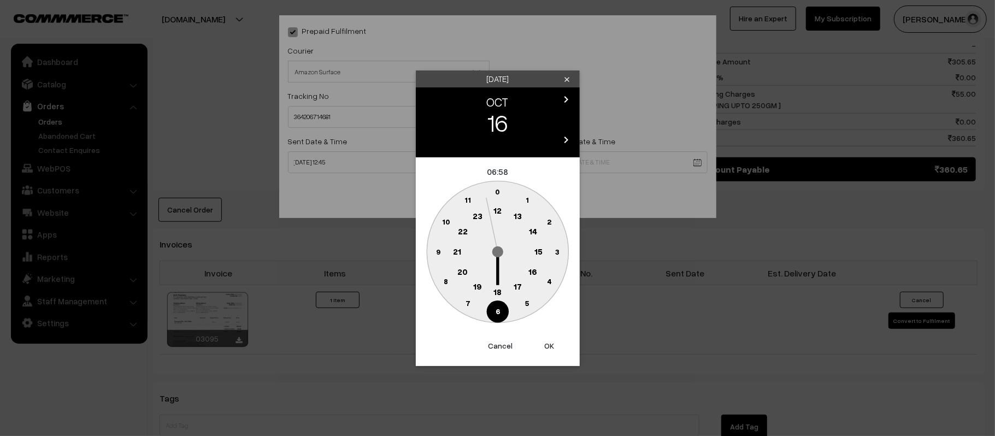
click at [454, 249] on text "21" at bounding box center [457, 251] width 8 height 10
click at [497, 310] on text "30" at bounding box center [497, 311] width 9 height 9
type input "16-10-2025 21:30"
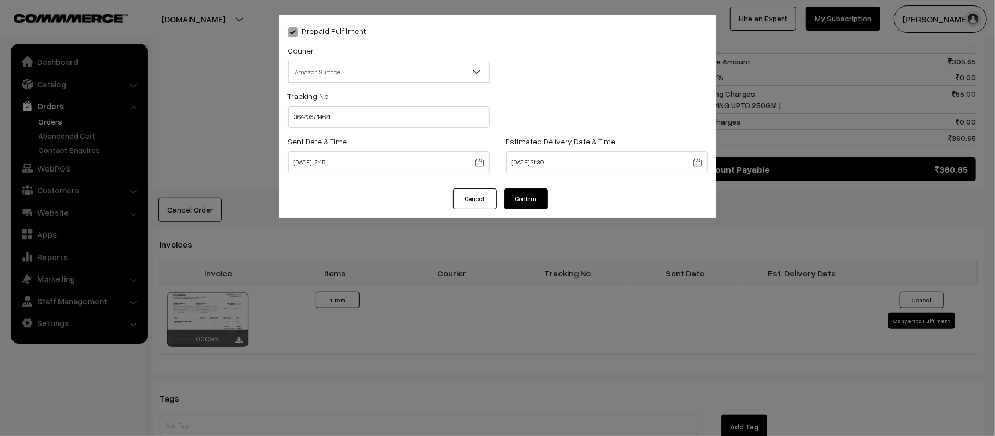
click at [532, 195] on button "Confirm" at bounding box center [527, 199] width 44 height 21
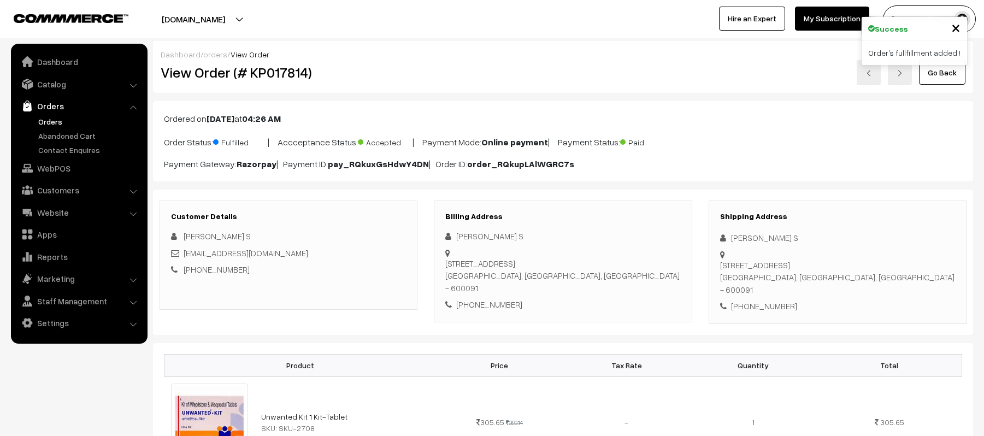
scroll to position [542, 0]
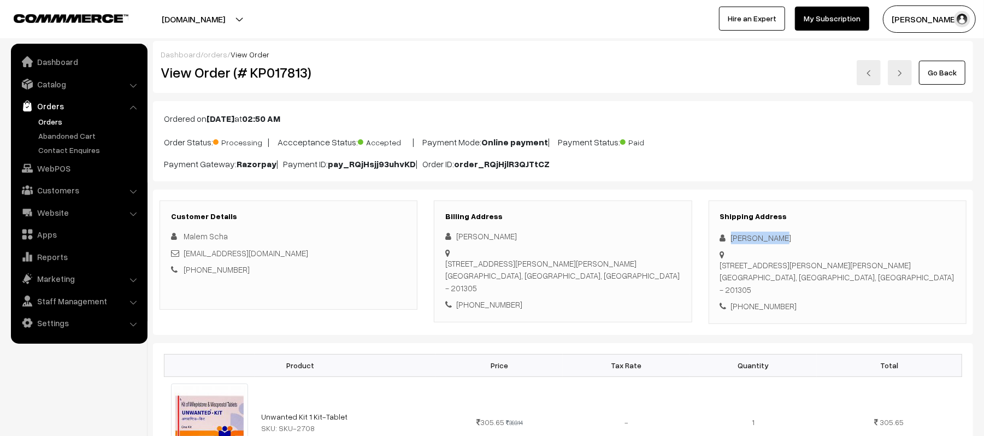
drag, startPoint x: 807, startPoint y: 238, endPoint x: 722, endPoint y: 236, distance: 85.8
click at [722, 236] on div "[PERSON_NAME]" at bounding box center [837, 238] width 235 height 13
copy div "[PERSON_NAME]"
click at [757, 300] on div "[PHONE_NUMBER]" at bounding box center [837, 306] width 235 height 13
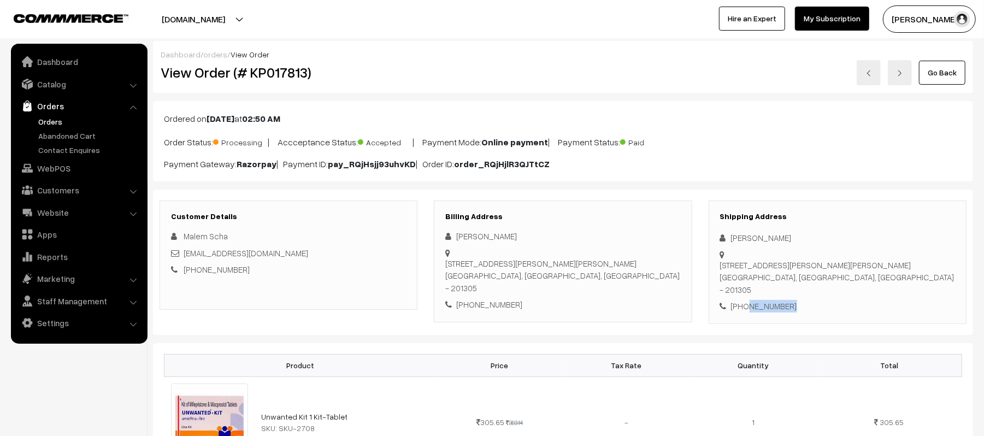
copy div "9612119372"
drag, startPoint x: 271, startPoint y: 261, endPoint x: 200, endPoint y: 257, distance: 71.7
click at [200, 257] on div "Malem Scha [EMAIL_ADDRESS][DOMAIN_NAME] [PHONE_NUMBER]" at bounding box center [288, 253] width 235 height 46
click at [296, 267] on div "[PHONE_NUMBER]" at bounding box center [288, 269] width 235 height 13
drag, startPoint x: 272, startPoint y: 256, endPoint x: 179, endPoint y: 256, distance: 92.9
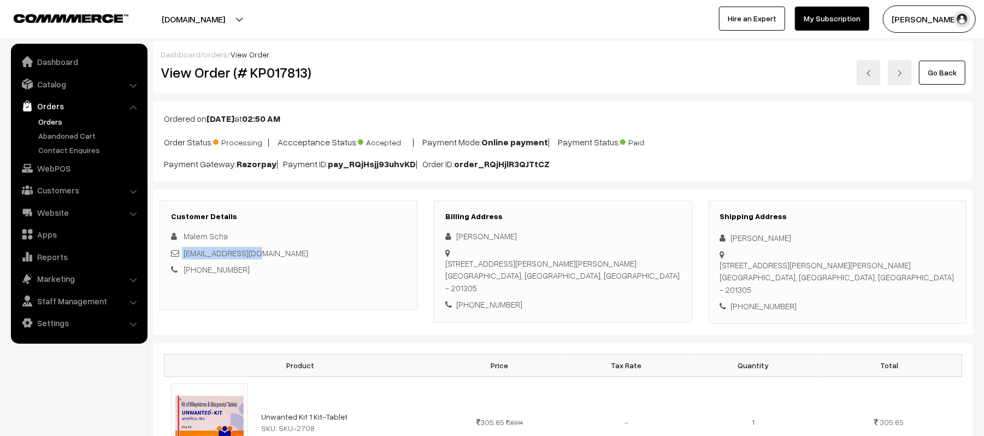
click at [179, 256] on div "[EMAIL_ADDRESS][DOMAIN_NAME]" at bounding box center [288, 253] width 235 height 13
copy link "[EMAIL_ADDRESS][DOMAIN_NAME]"
drag, startPoint x: 734, startPoint y: 252, endPoint x: 863, endPoint y: 267, distance: 129.8
click at [863, 267] on div "[STREET_ADDRESS][PERSON_NAME][PERSON_NAME]" at bounding box center [837, 277] width 235 height 37
copy div "[STREET_ADDRESS][PERSON_NAME][PERSON_NAME]"
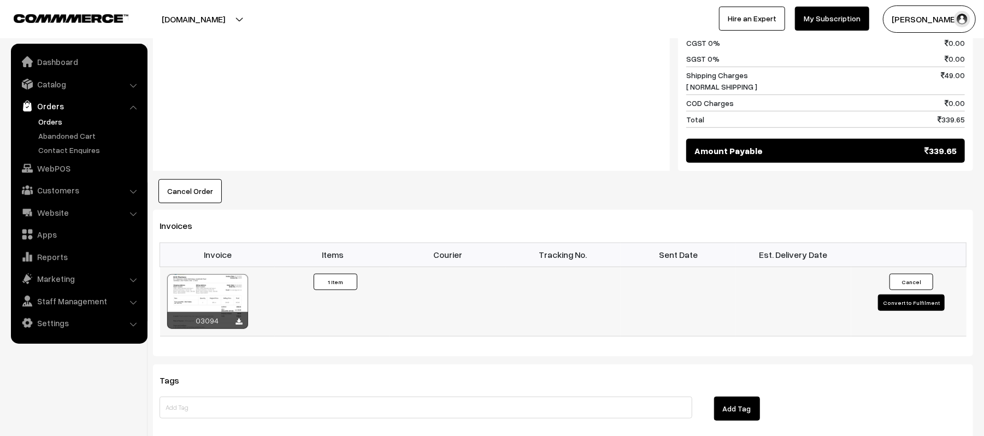
click at [932, 296] on button "Convert to Fulfilment" at bounding box center [911, 303] width 67 height 16
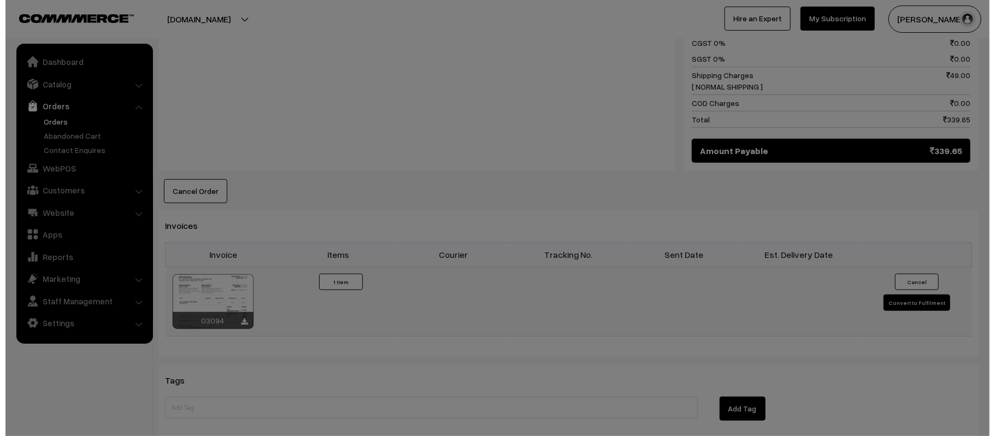
scroll to position [590, 0]
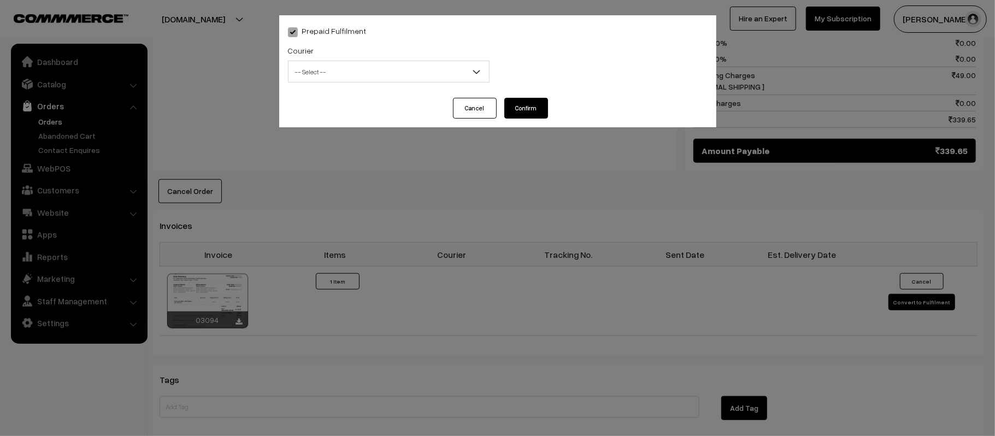
click at [377, 77] on span "-- Select --" at bounding box center [389, 71] width 201 height 19
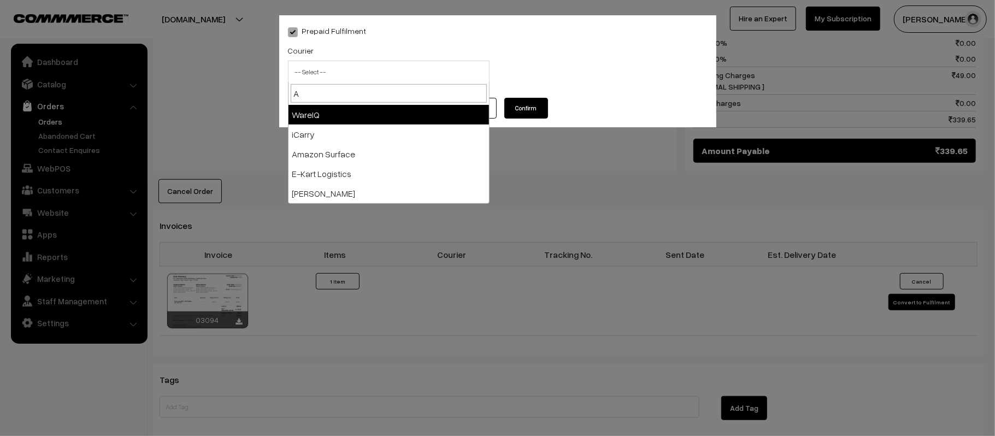
type input "AM"
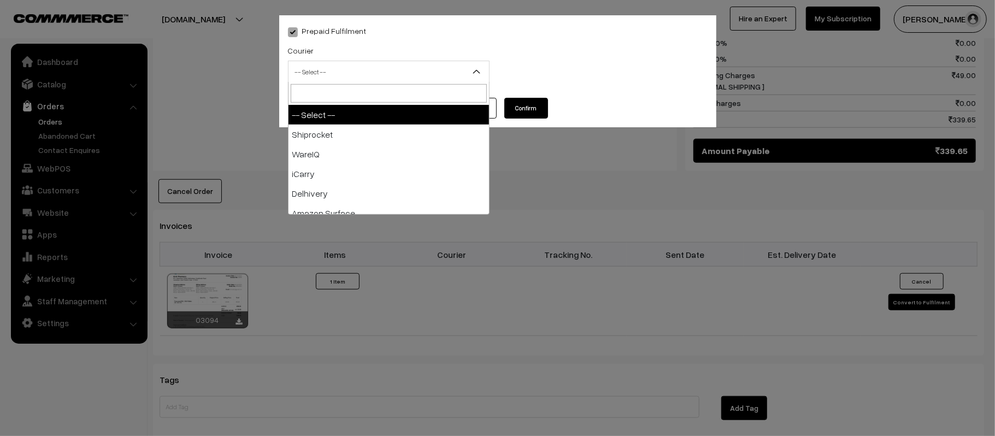
click at [377, 77] on span "-- Select --" at bounding box center [389, 71] width 201 height 19
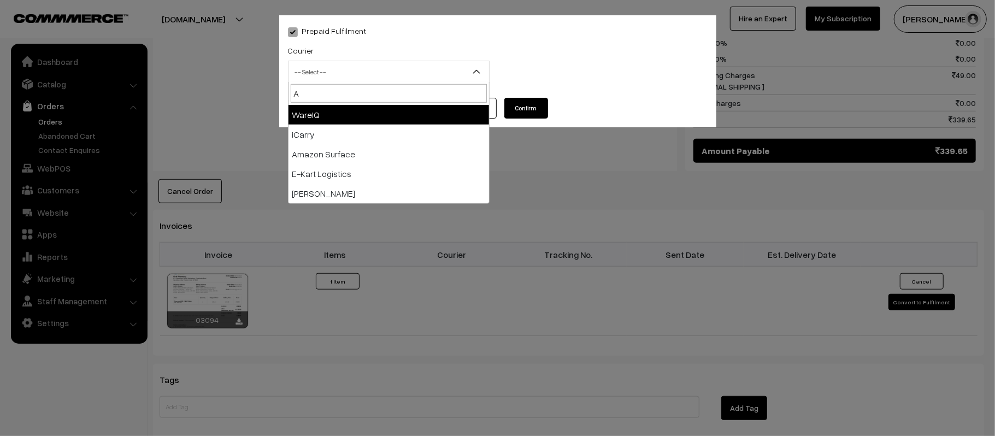
type input "AM"
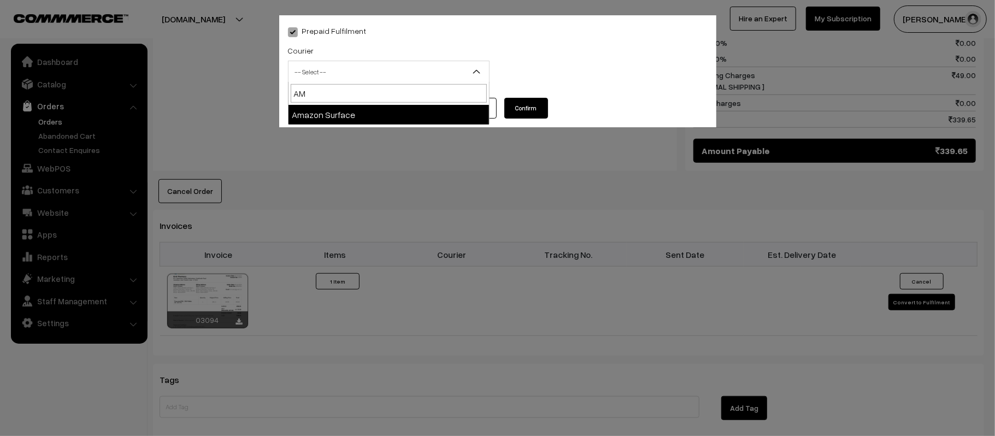
select select "5"
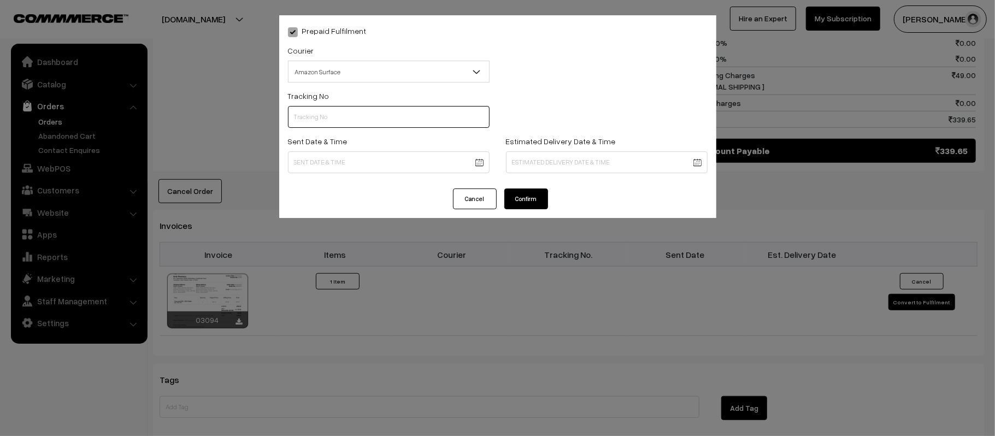
paste input "364206734030"
type input "364206734030"
click at [390, 165] on body "Thank you for showing interest. Our team will call you shortly. Close [DOMAIN_N…" at bounding box center [497, 56] width 995 height 1292
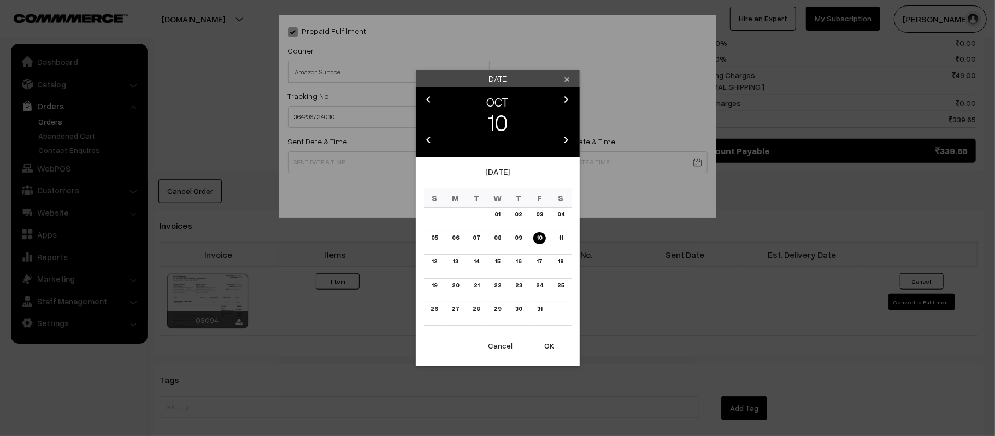
click at [550, 342] on button "OK" at bounding box center [550, 346] width 44 height 24
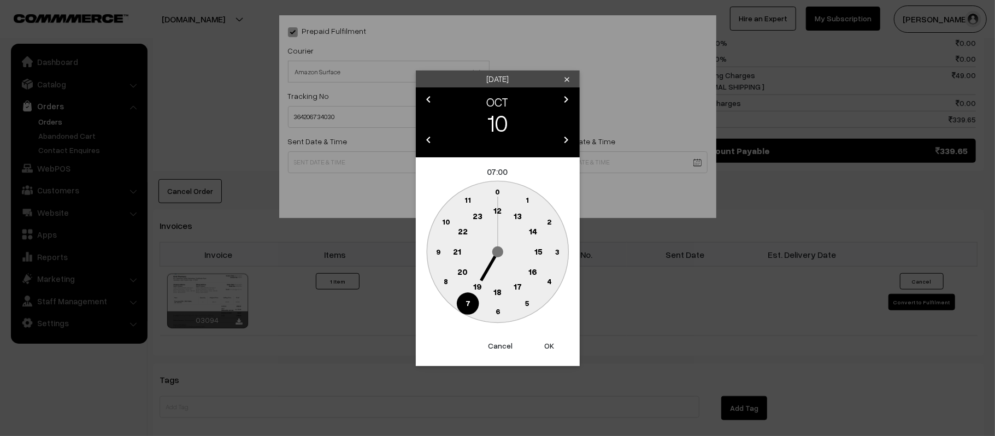
click at [499, 213] on text "12" at bounding box center [498, 211] width 8 height 10
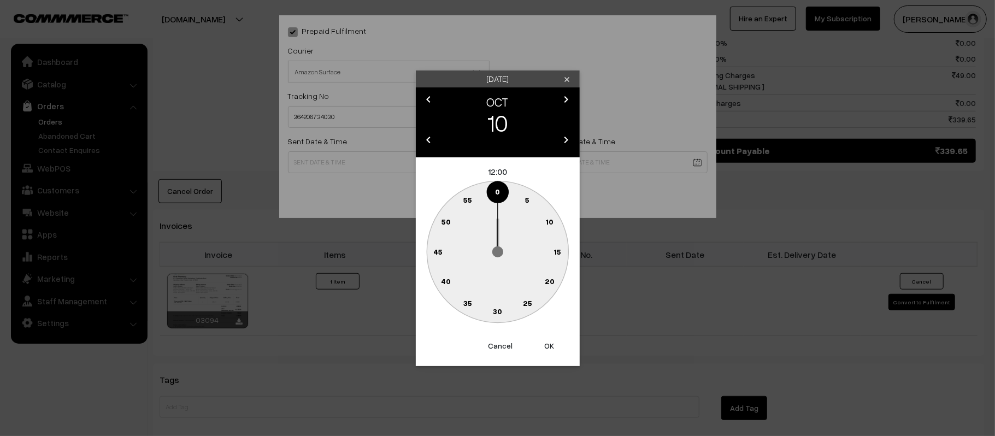
click at [436, 250] on text "45" at bounding box center [437, 251] width 9 height 9
type input "[DATE] 12:45"
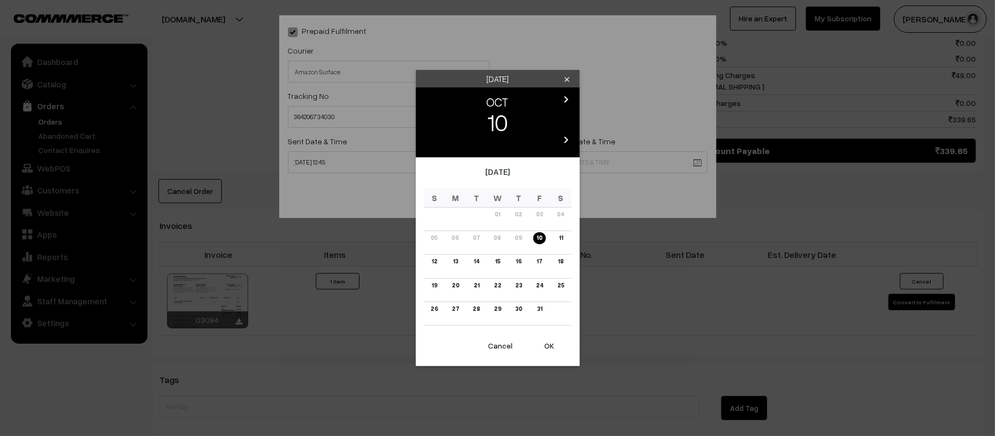
click at [566, 159] on body "Thank you for showing interest. Our team will call you shortly. Close [DOMAIN_N…" at bounding box center [497, 56] width 995 height 1292
click at [490, 263] on td "15" at bounding box center [497, 267] width 21 height 24
click at [500, 263] on link "15" at bounding box center [497, 261] width 11 height 11
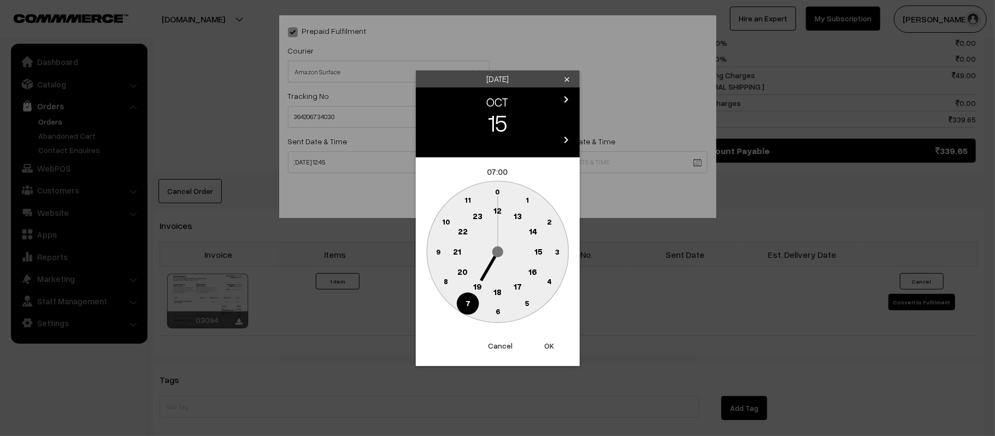
click at [460, 256] on circle at bounding box center [457, 252] width 22 height 22
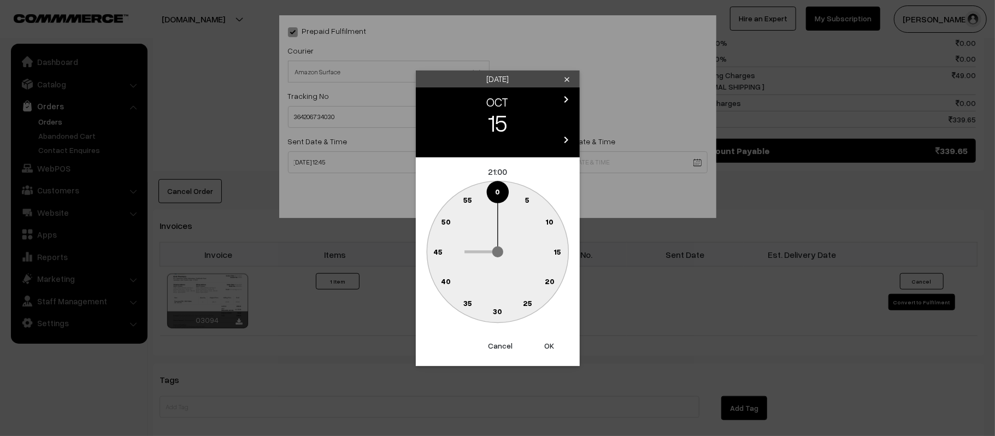
click at [495, 315] on circle at bounding box center [491, 309] width 15 height 15
type input "15-10-2025 21:31"
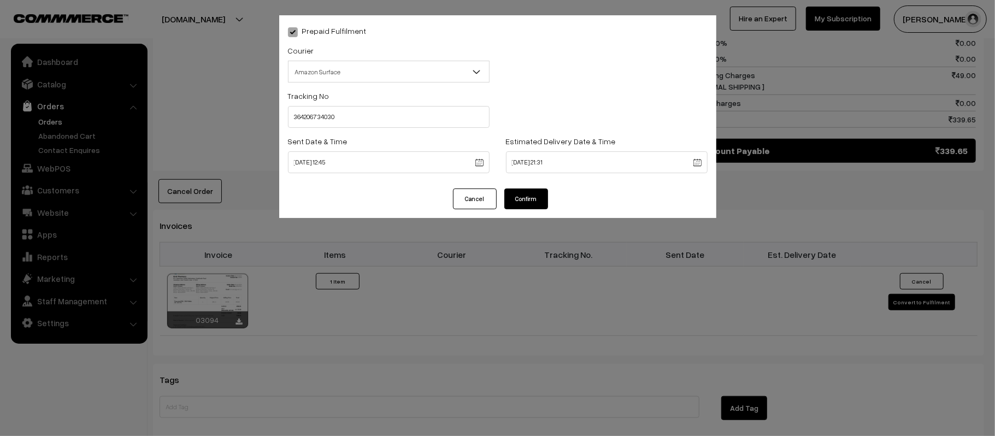
click at [517, 189] on button "Confirm" at bounding box center [527, 199] width 44 height 21
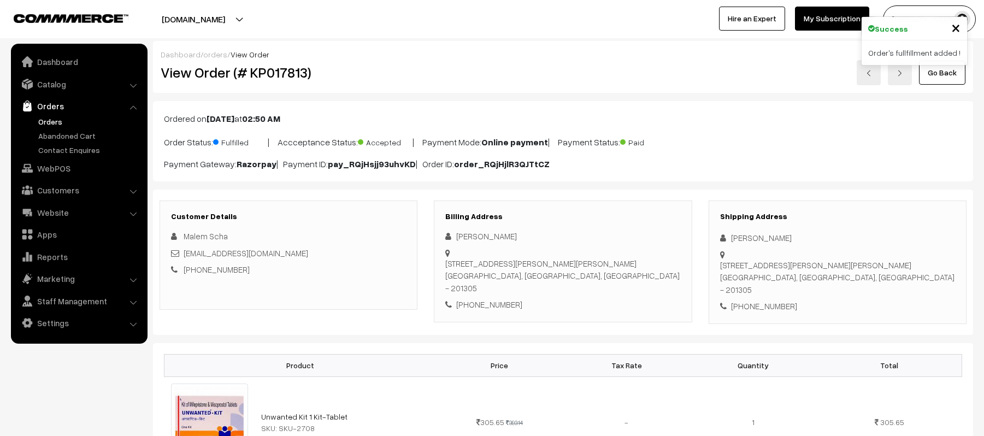
scroll to position [589, 0]
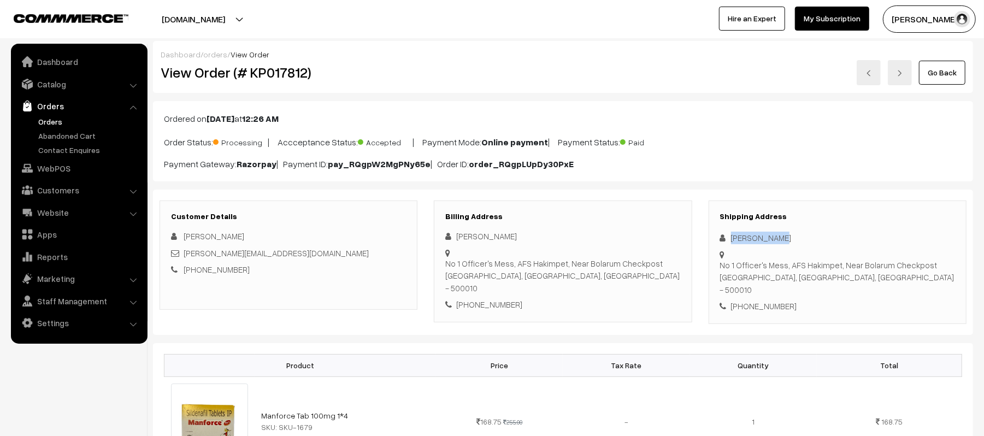
drag, startPoint x: 785, startPoint y: 239, endPoint x: 722, endPoint y: 231, distance: 63.9
click at [722, 231] on div "Shipping Address Shivam Kumar No 1 Officer's Mess, AFS Hakimpet, Near Bolarum C…" at bounding box center [838, 263] width 258 height 124
copy div "Shivam Kumar"
click at [759, 300] on div "+91 6000744723" at bounding box center [837, 306] width 235 height 13
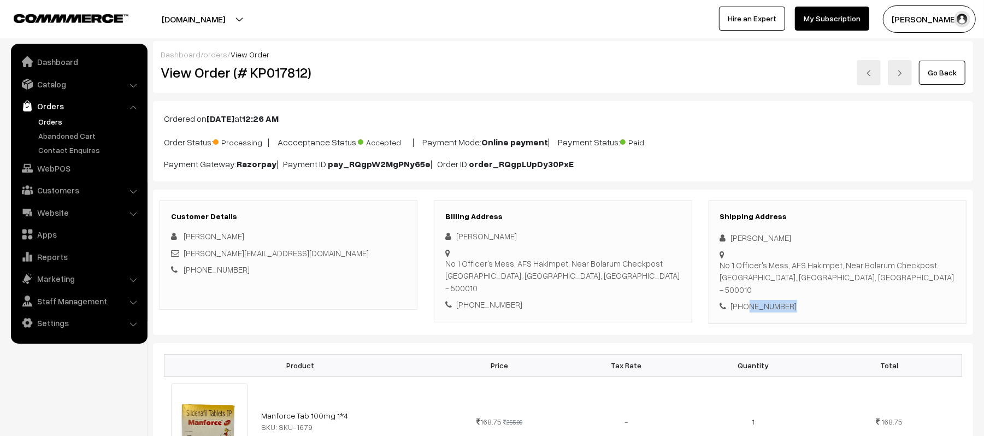
copy div "6000744723"
drag, startPoint x: 300, startPoint y: 256, endPoint x: 186, endPoint y: 250, distance: 113.8
click at [186, 250] on div "shivam.kumar069@gmail.com" at bounding box center [288, 253] width 235 height 13
copy link "shivam.kumar069@gmail.com"
drag, startPoint x: 729, startPoint y: 253, endPoint x: 871, endPoint y: 267, distance: 143.4
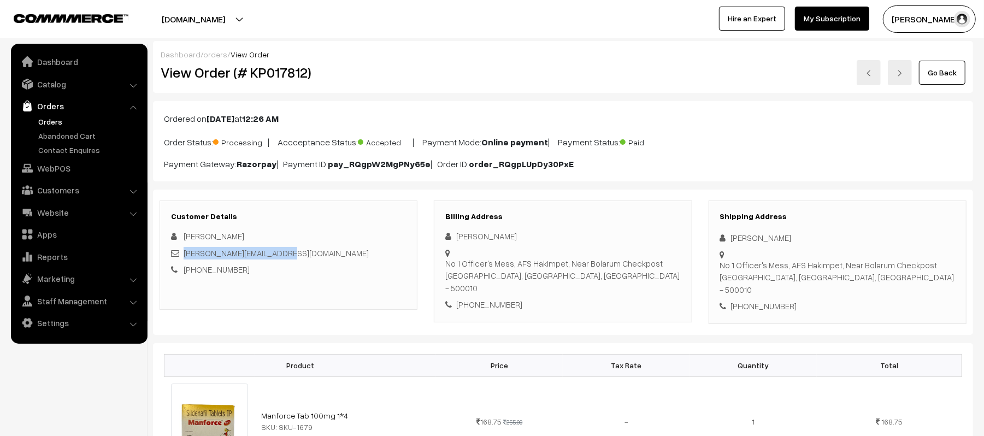
click at [871, 249] on div "No 1 Officer's Mess, AFS Hakimpet, Near Bolarum Checkpost Hyderabad, Telangana,…" at bounding box center [837, 249] width 235 height 0
copy div "No 1 Officer's Mess, AFS Hakimpet, Near Bolarum Checkpost Hyderabad, Telangana,…"
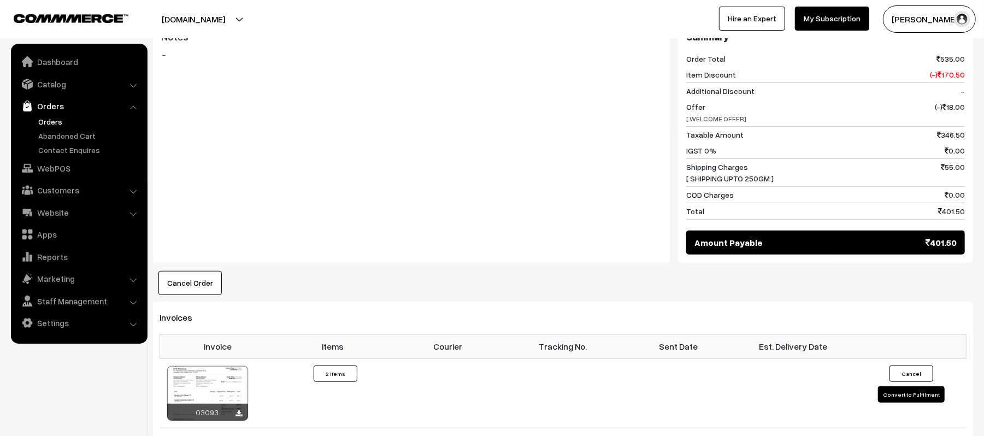
scroll to position [605, 0]
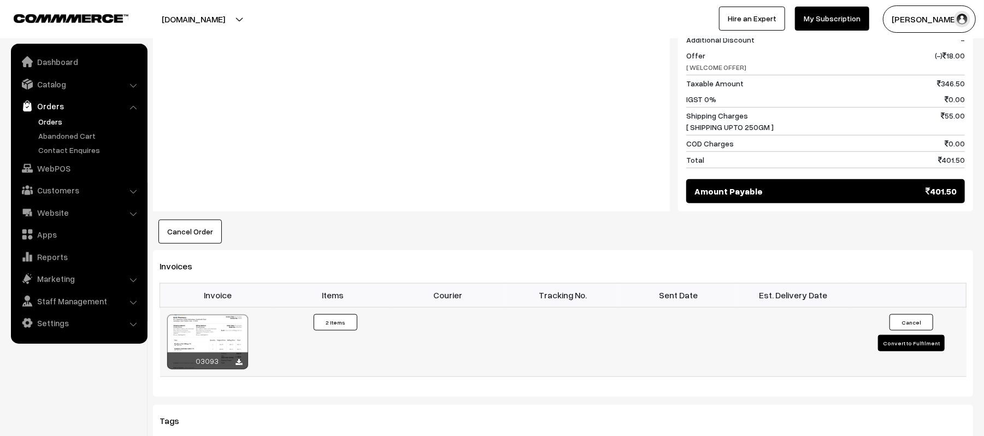
click at [884, 335] on button "Convert to Fulfilment" at bounding box center [911, 343] width 67 height 16
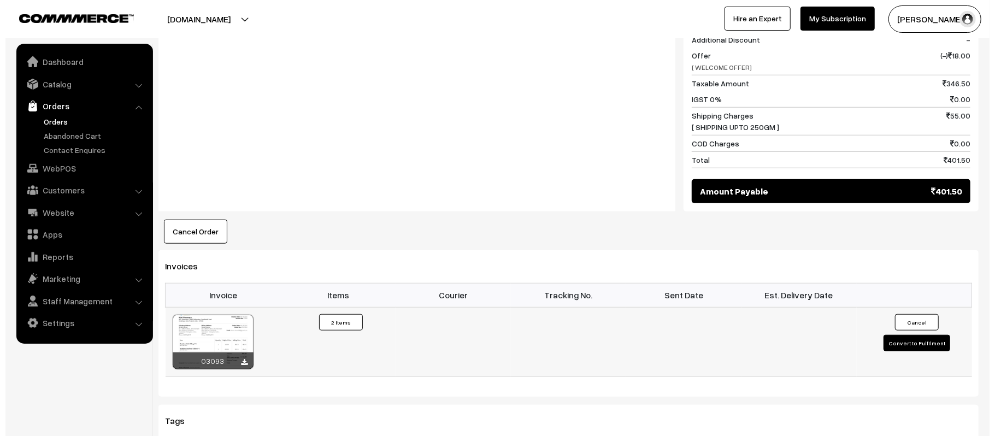
scroll to position [607, 0]
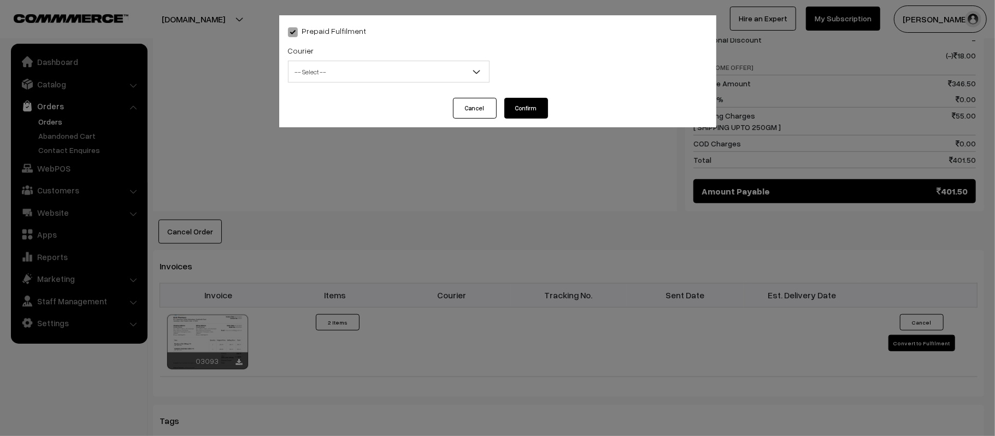
click at [392, 66] on span "-- Select --" at bounding box center [389, 71] width 201 height 19
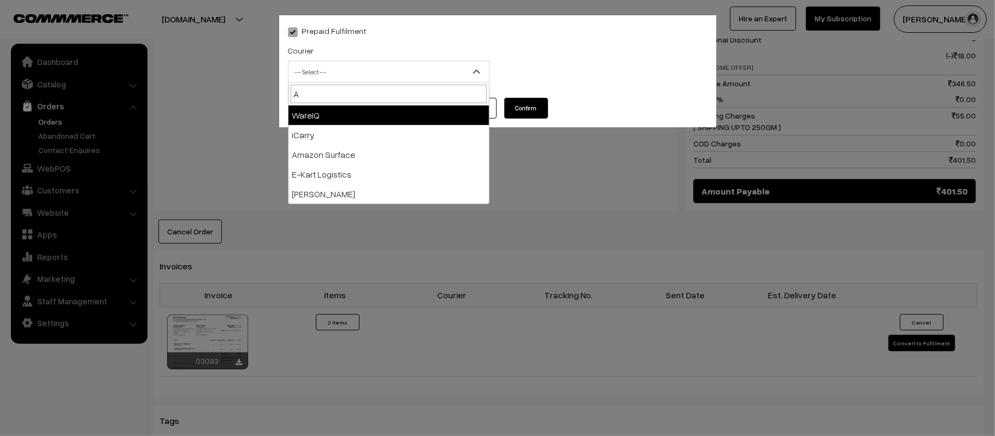
type input "AM"
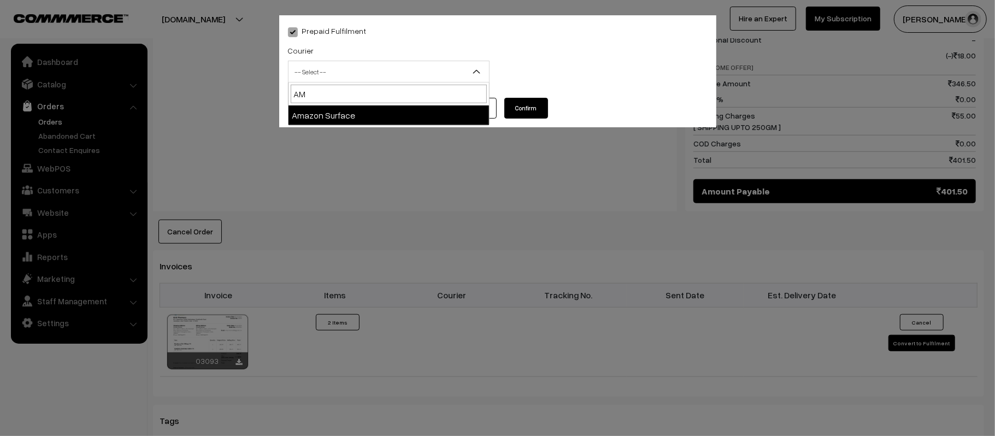
select select "5"
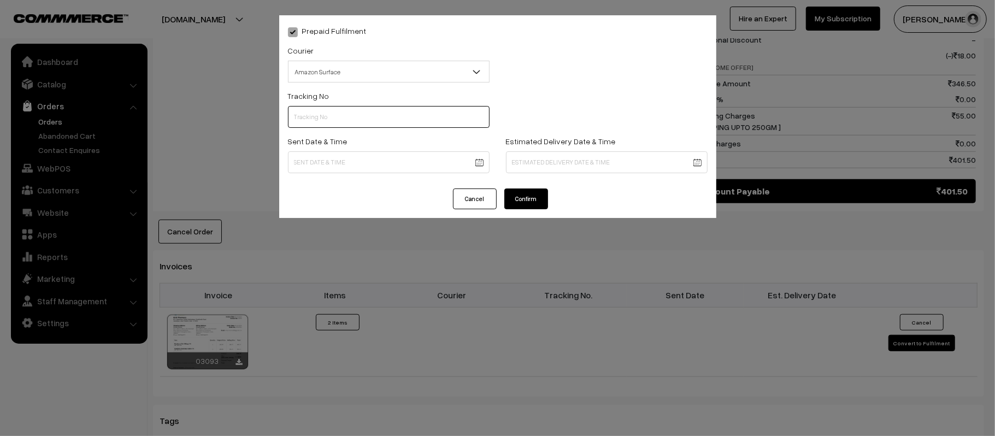
paste input "364206728572"
type input "364206728572"
click at [382, 165] on body "Thank you for showing interest. Our team will call you shortly. Close kirtiphar…" at bounding box center [497, 67] width 995 height 1349
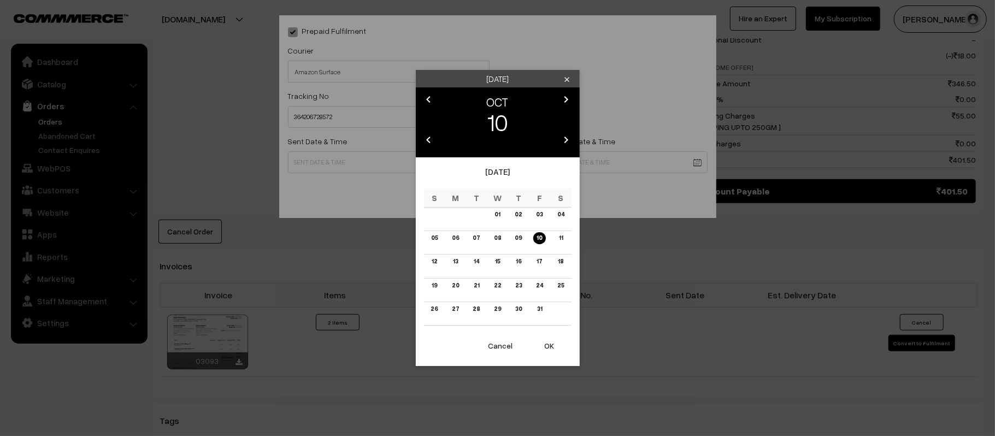
click at [544, 346] on button "OK" at bounding box center [550, 346] width 44 height 24
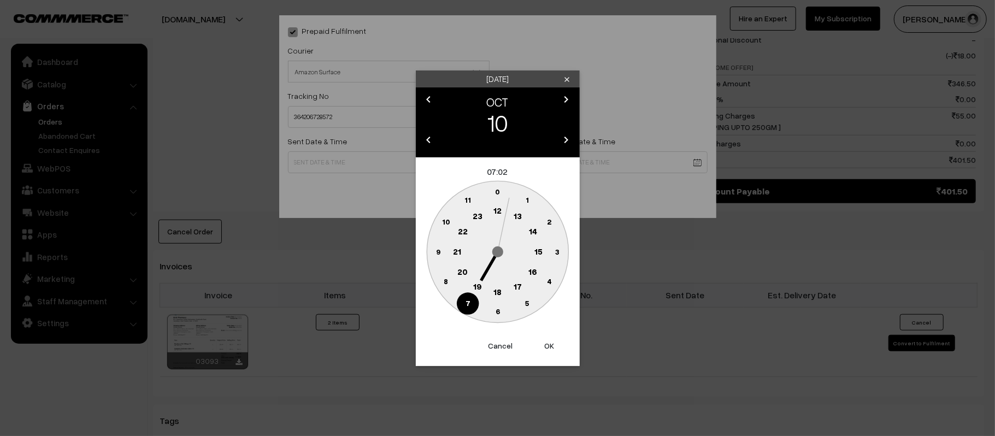
click at [500, 220] on circle at bounding box center [498, 211] width 22 height 22
click at [433, 248] on circle at bounding box center [438, 252] width 22 height 22
type input "10-10-2025 12:45"
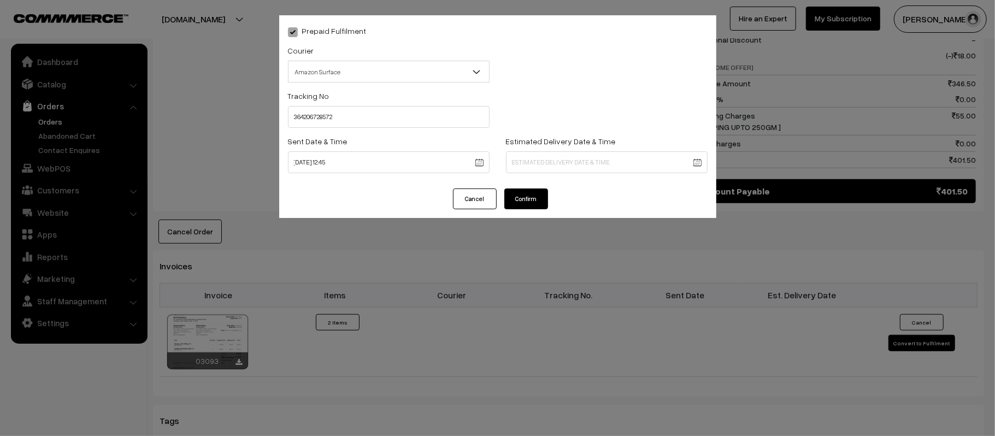
click at [532, 164] on body "Thank you for showing interest. Our team will call you shortly. Close kirtiphar…" at bounding box center [497, 67] width 995 height 1349
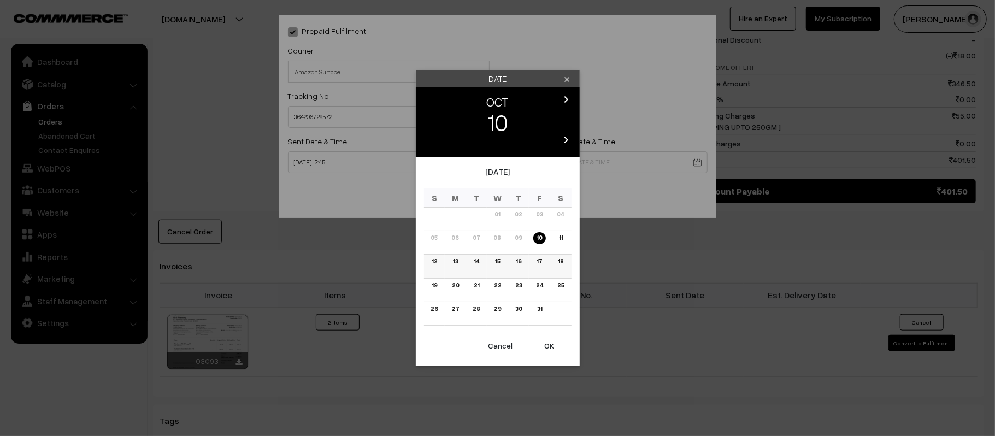
click at [515, 260] on link "16" at bounding box center [519, 261] width 12 height 11
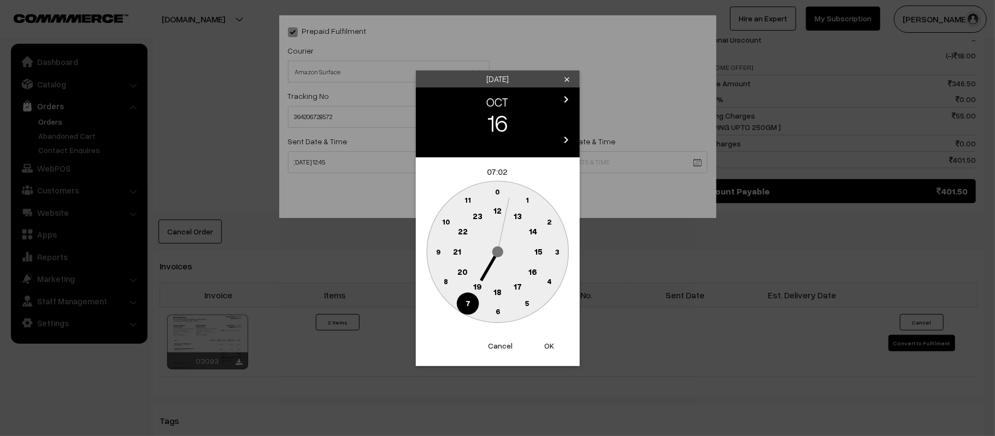
click at [459, 250] on text "21" at bounding box center [457, 251] width 8 height 10
click at [499, 317] on circle at bounding box center [498, 312] width 22 height 22
type input "16-10-2025 21:30"
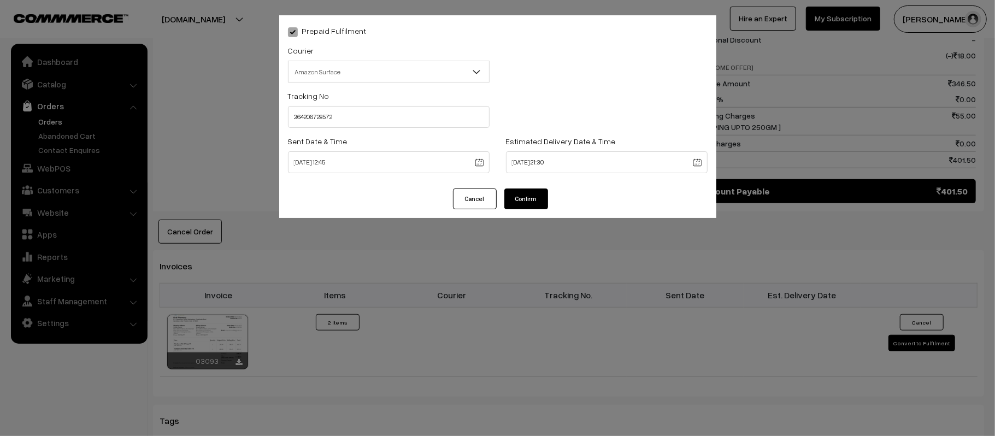
click at [523, 204] on button "Confirm" at bounding box center [527, 199] width 44 height 21
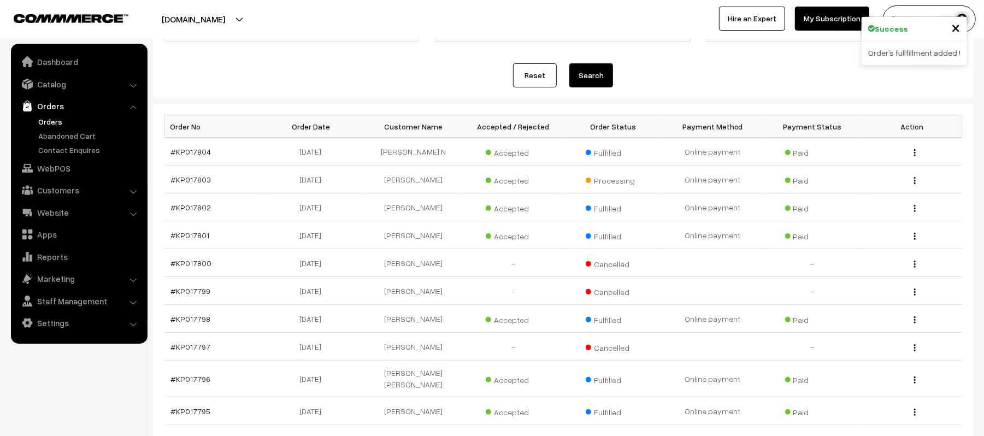
scroll to position [110, 0]
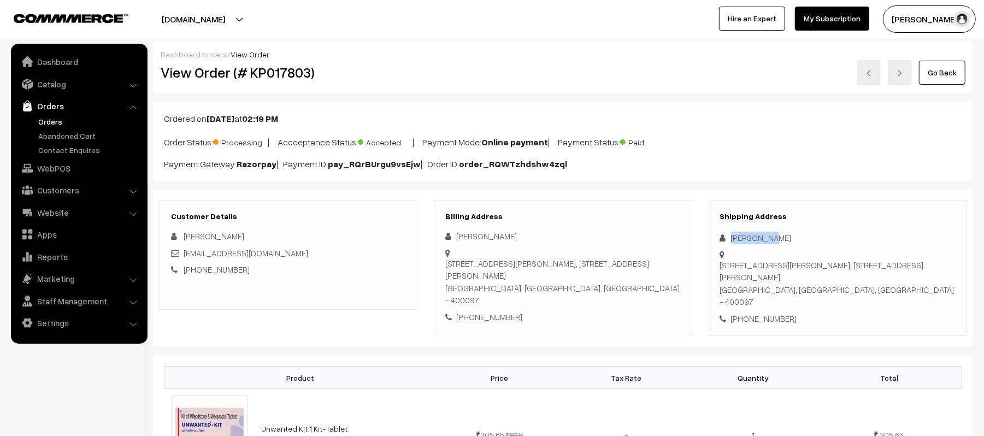
drag, startPoint x: 777, startPoint y: 237, endPoint x: 724, endPoint y: 236, distance: 53.6
click at [724, 236] on div "[PERSON_NAME]" at bounding box center [837, 238] width 235 height 13
copy div "[PERSON_NAME]"
click at [773, 313] on div "[PHONE_NUMBER]" at bounding box center [837, 319] width 235 height 13
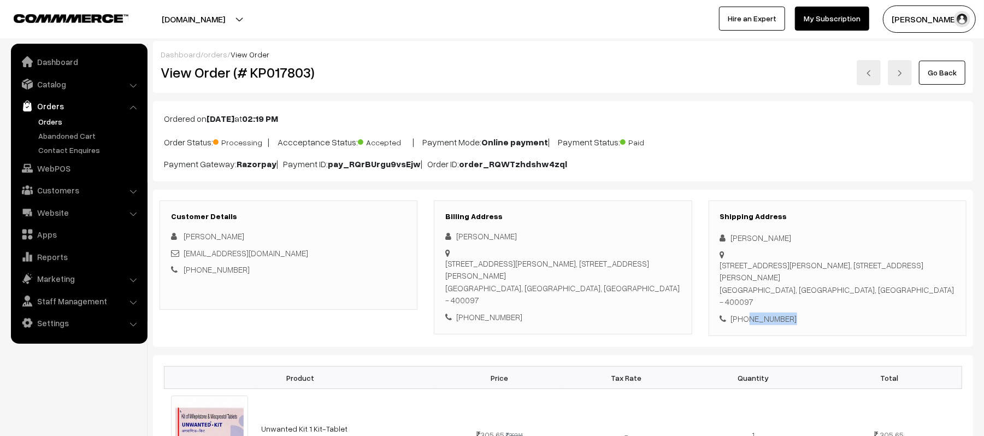
copy div "8591508935"
drag, startPoint x: 296, startPoint y: 257, endPoint x: 185, endPoint y: 256, distance: 111.5
click at [185, 256] on div "[EMAIL_ADDRESS][DOMAIN_NAME]" at bounding box center [288, 253] width 235 height 13
copy link "[EMAIL_ADDRESS][DOMAIN_NAME]"
drag, startPoint x: 722, startPoint y: 265, endPoint x: 895, endPoint y: 292, distance: 175.3
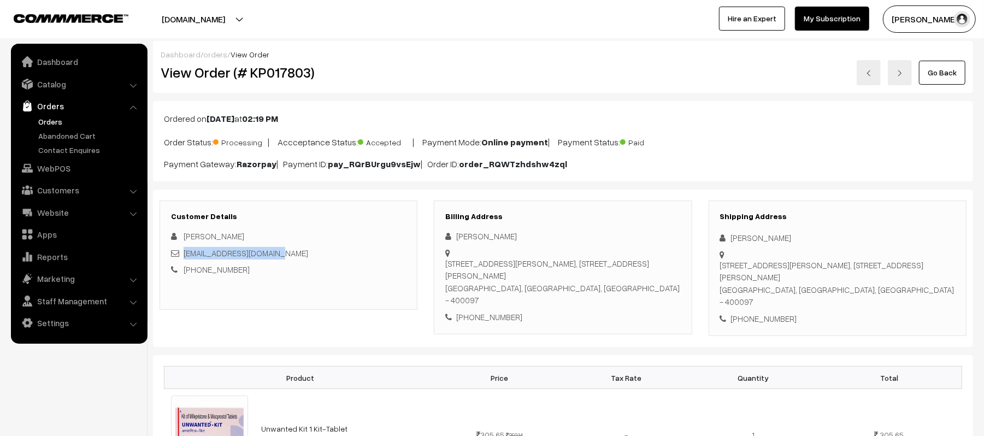
click at [895, 292] on div "[STREET_ADDRESS][PERSON_NAME], [STREET_ADDRESS][PERSON_NAME]" at bounding box center [837, 283] width 235 height 49
copy div "[STREET_ADDRESS][PERSON_NAME], [STREET_ADDRESS][PERSON_NAME]"
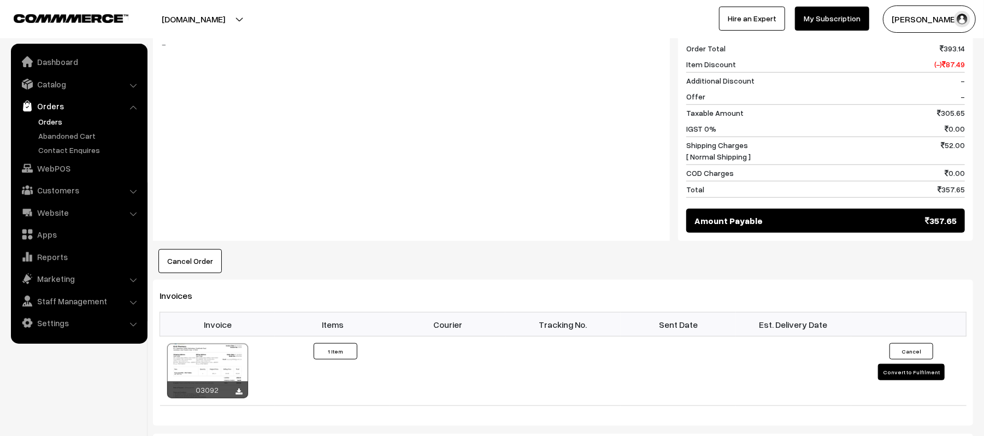
scroll to position [515, 0]
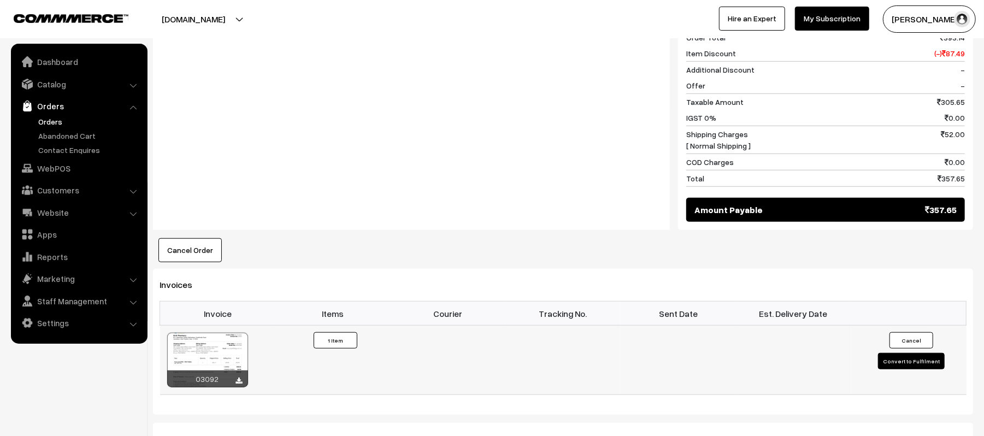
click at [910, 365] on td "Cancel Convert to Fulfilment" at bounding box center [909, 360] width 115 height 69
click at [899, 361] on button "Convert to Fulfilment" at bounding box center [911, 361] width 67 height 16
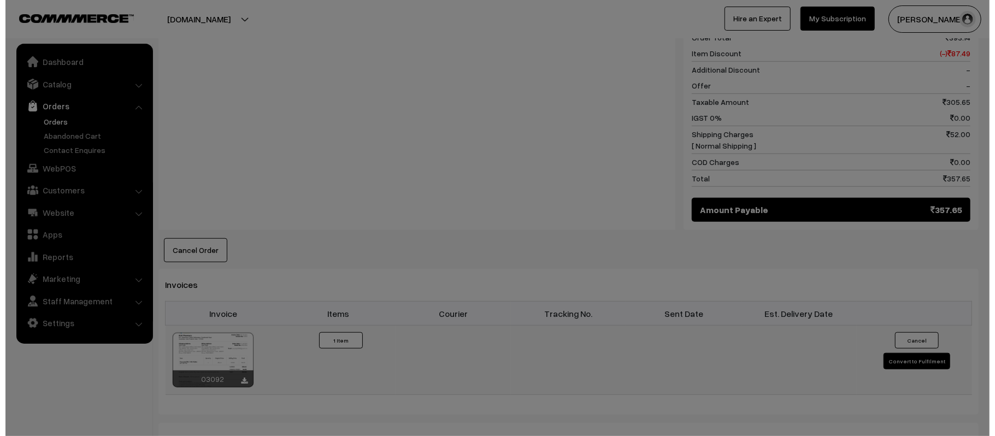
scroll to position [516, 0]
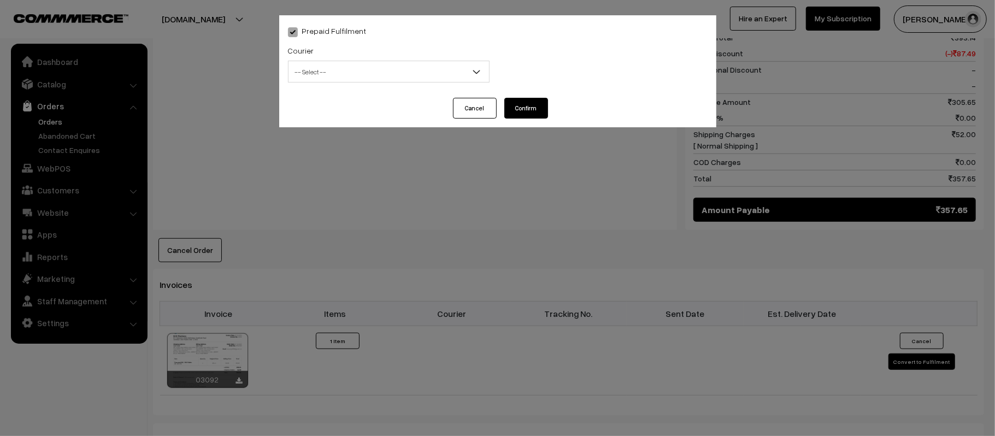
click at [427, 71] on span "-- Select --" at bounding box center [389, 71] width 201 height 19
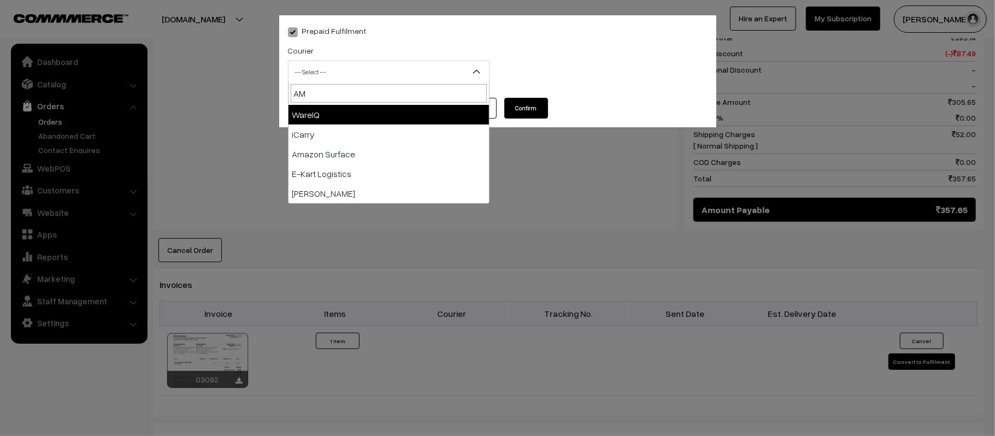
type input "A"
type input "E-"
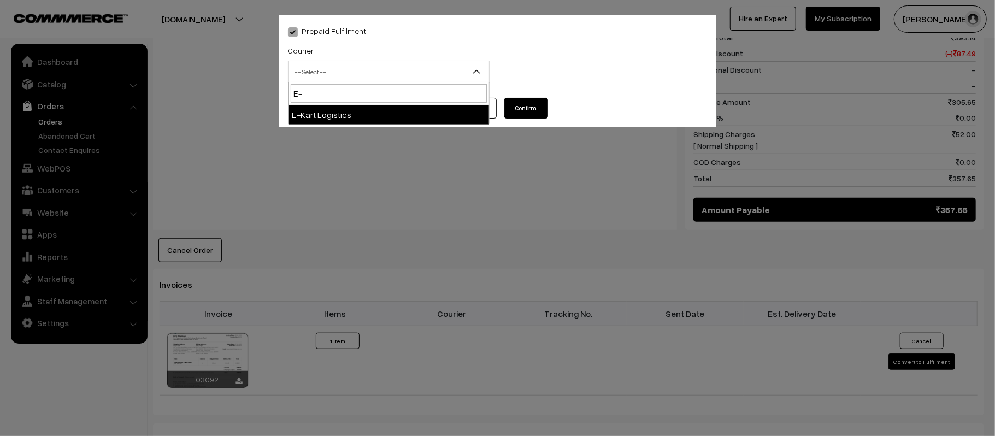
select select "6"
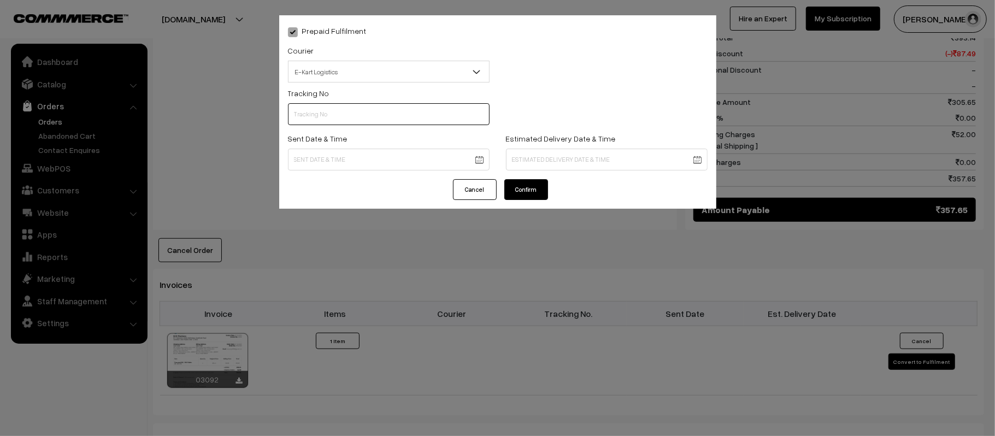
scroll to position [0, 0]
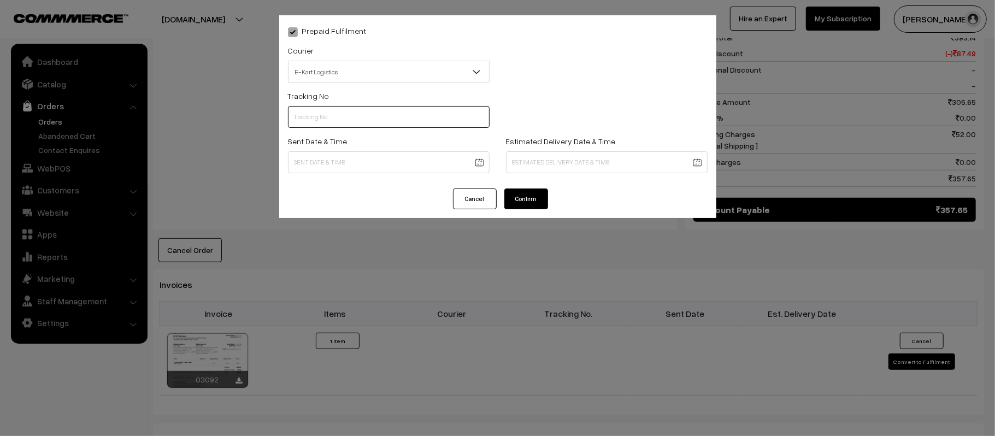
paste input "ICYP0004350283"
type input "ICYP0004350283"
click at [337, 165] on body "Thank you for showing interest. Our team will call you shortly. Close kirtiphar…" at bounding box center [497, 122] width 995 height 1277
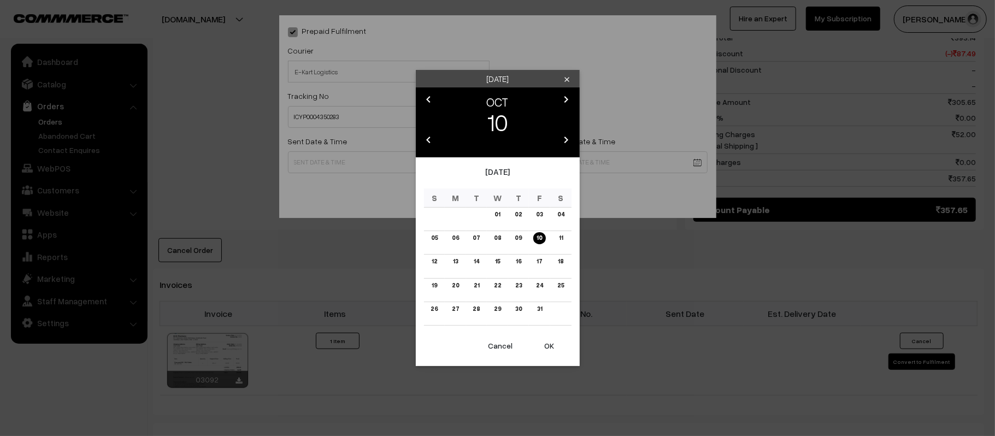
click at [553, 341] on button "OK" at bounding box center [550, 346] width 44 height 24
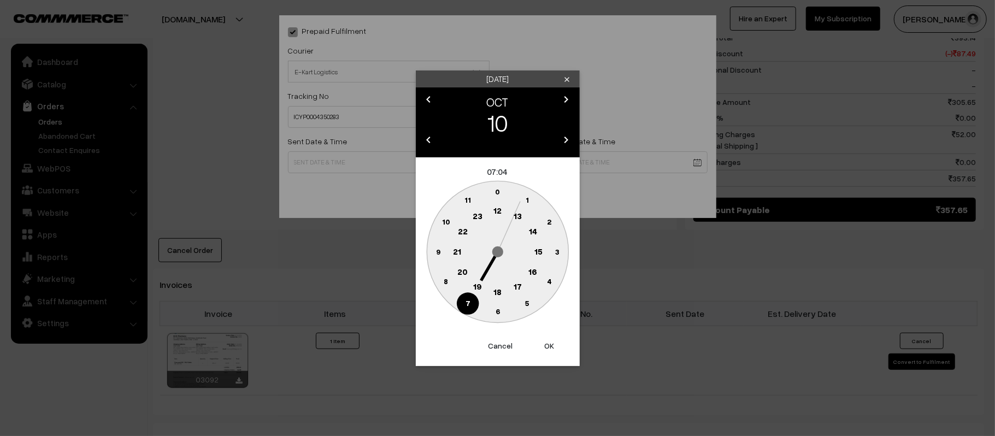
click at [500, 210] on text "12" at bounding box center [498, 211] width 8 height 10
click at [442, 250] on text "45" at bounding box center [437, 251] width 9 height 9
type input "10-10-2025 12:45"
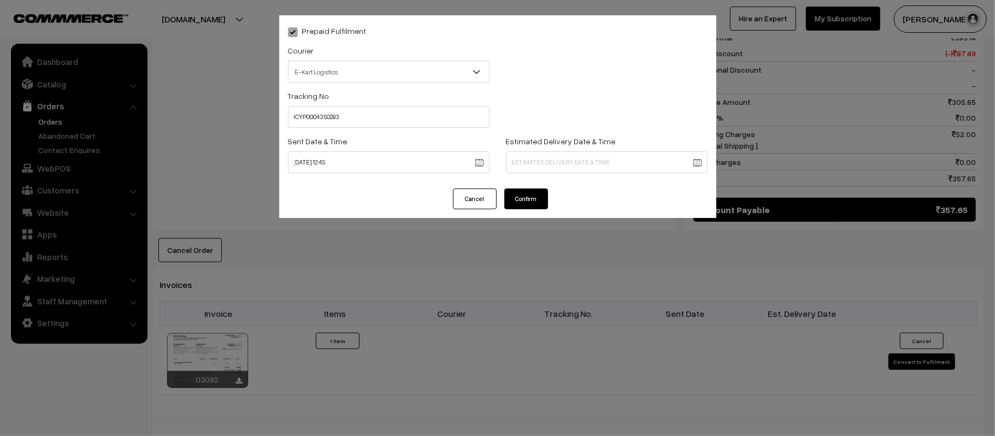
click at [544, 165] on body "Thank you for showing interest. Our team will call you shortly. Close kirtiphar…" at bounding box center [497, 122] width 995 height 1277
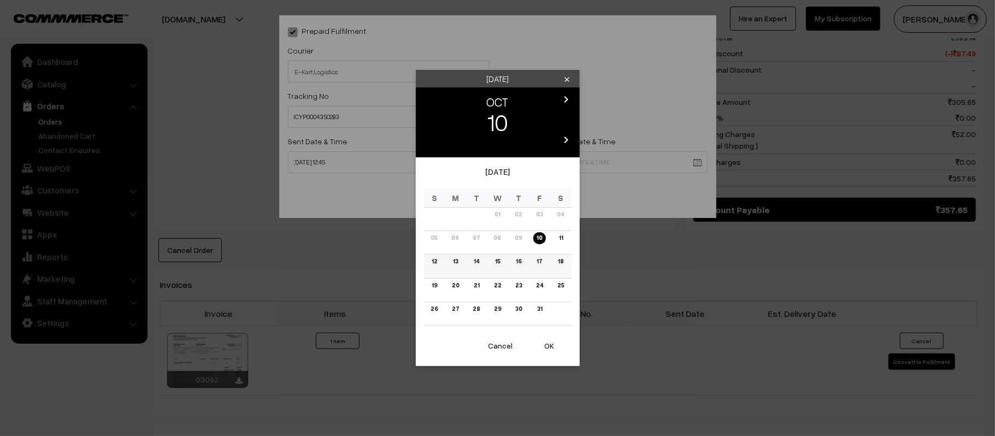
click at [512, 263] on td "16" at bounding box center [518, 267] width 21 height 24
click at [514, 263] on link "16" at bounding box center [519, 261] width 12 height 11
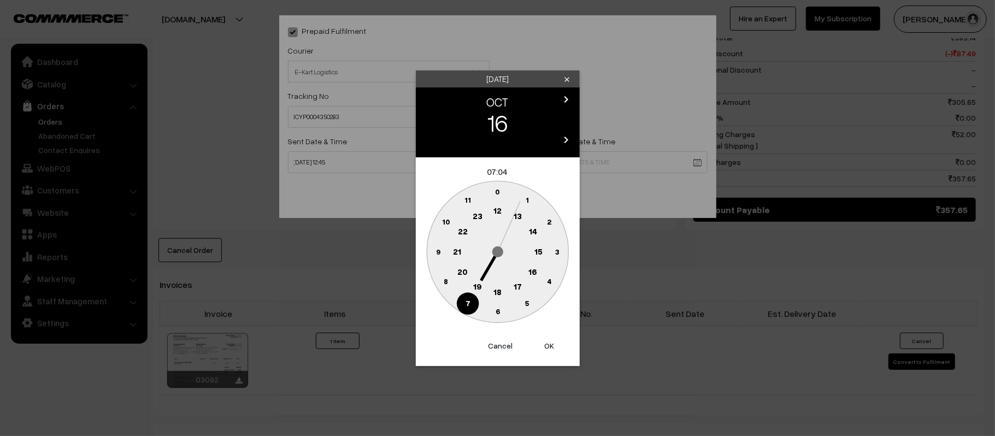
click at [457, 250] on text "21" at bounding box center [457, 251] width 8 height 10
click at [504, 325] on icon "0 5 10 15 20 25 30 35 40 45 50 55" at bounding box center [498, 252] width 148 height 148
click at [497, 313] on text "30" at bounding box center [497, 311] width 9 height 9
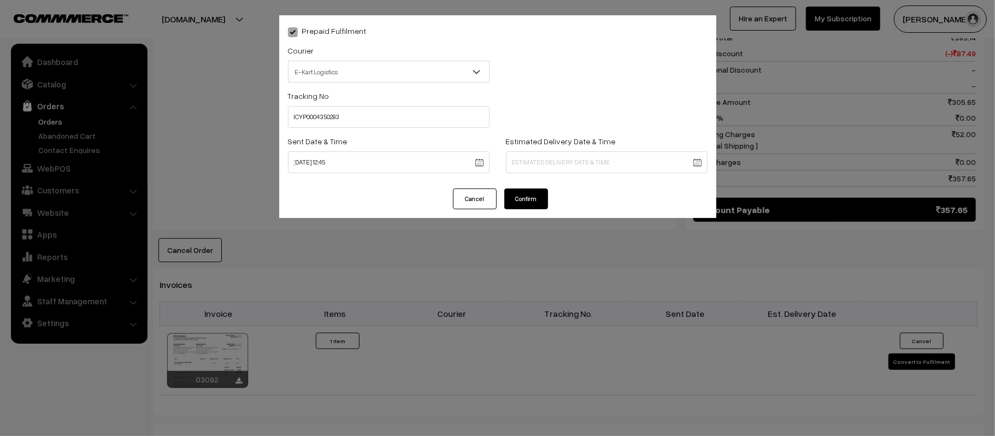
type input "16-10-2025 21:30"
click at [538, 174] on div "Estimated Delivery Date & Time 16-10-2025 21:30" at bounding box center [607, 156] width 218 height 45
click at [543, 200] on button "Confirm" at bounding box center [527, 199] width 44 height 21
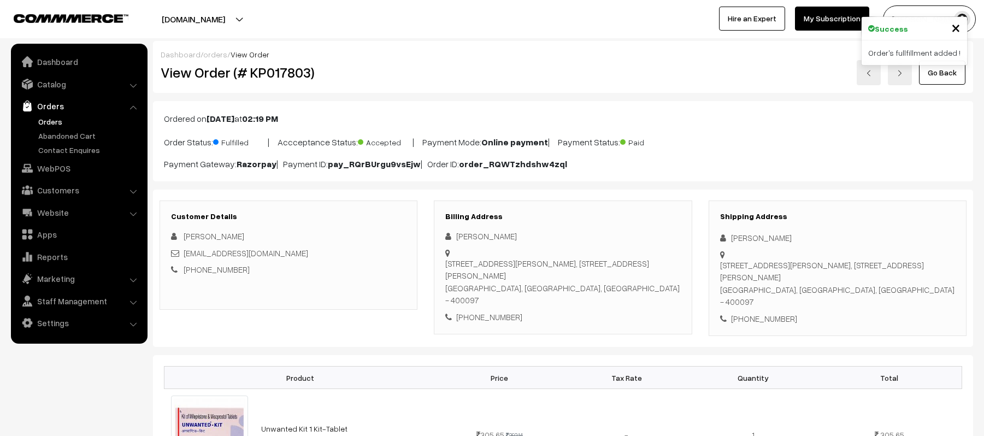
scroll to position [516, 0]
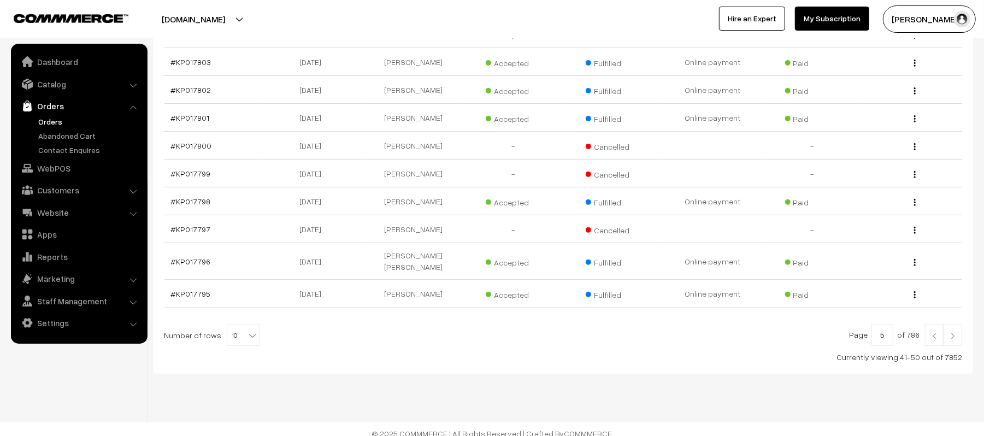
scroll to position [228, 0]
click at [954, 330] on img at bounding box center [953, 333] width 10 height 7
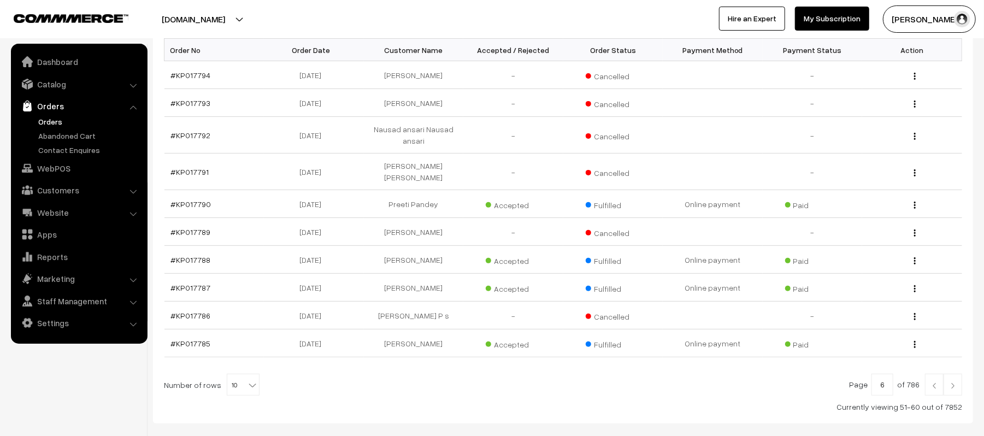
scroll to position [209, 0]
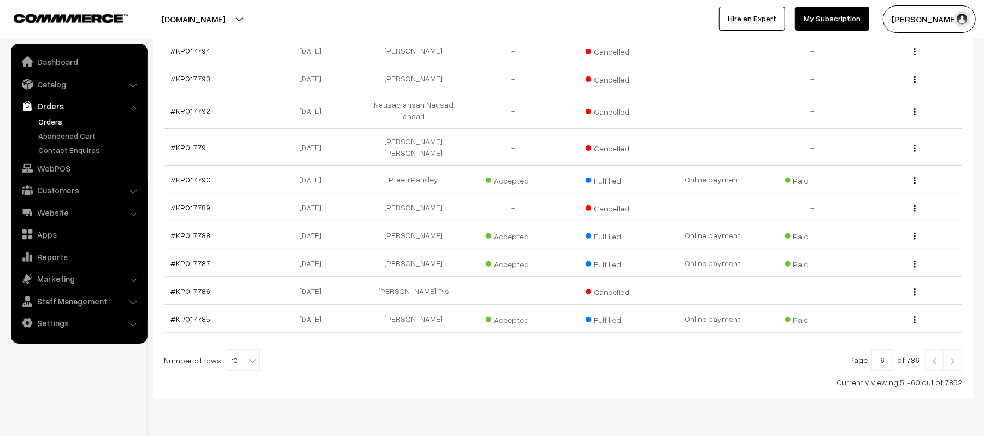
click at [930, 349] on link at bounding box center [934, 360] width 19 height 22
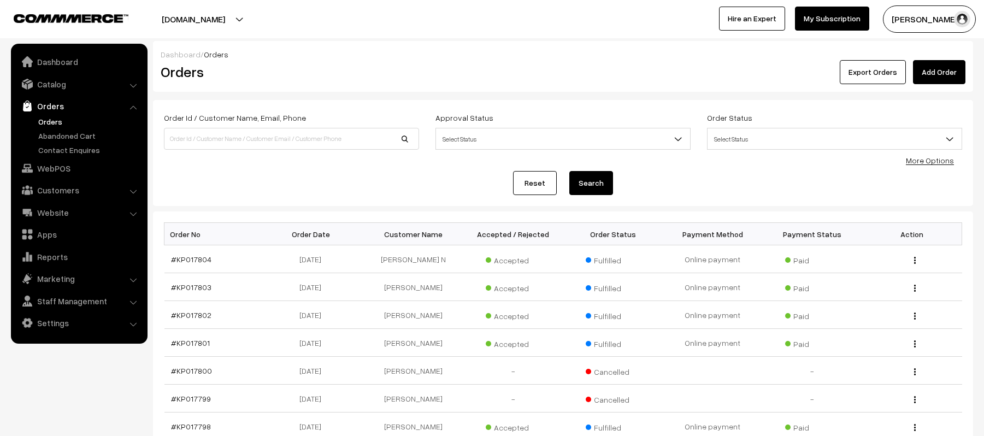
scroll to position [228, 0]
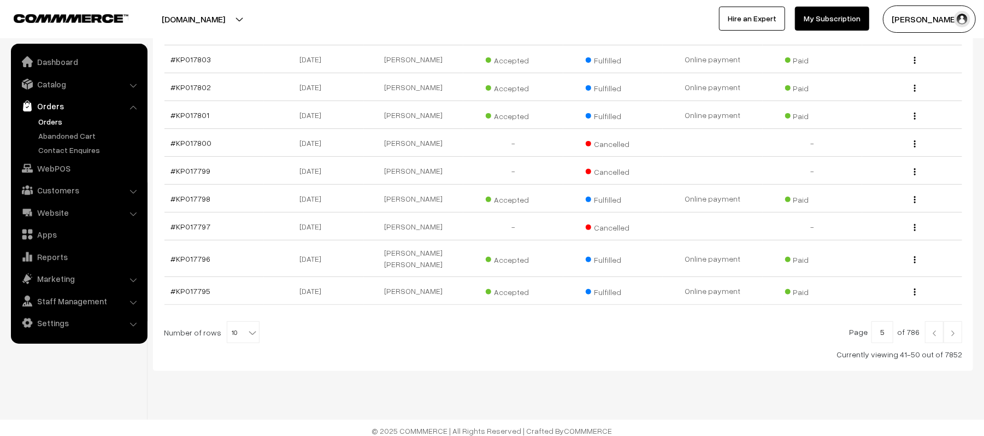
click at [935, 338] on div "Page 5 of 786 Number of rows 10 20 30 40 50 60 70 80 90 100 10 Currently viewin…" at bounding box center [563, 340] width 799 height 39
click at [934, 330] on img at bounding box center [935, 333] width 10 height 7
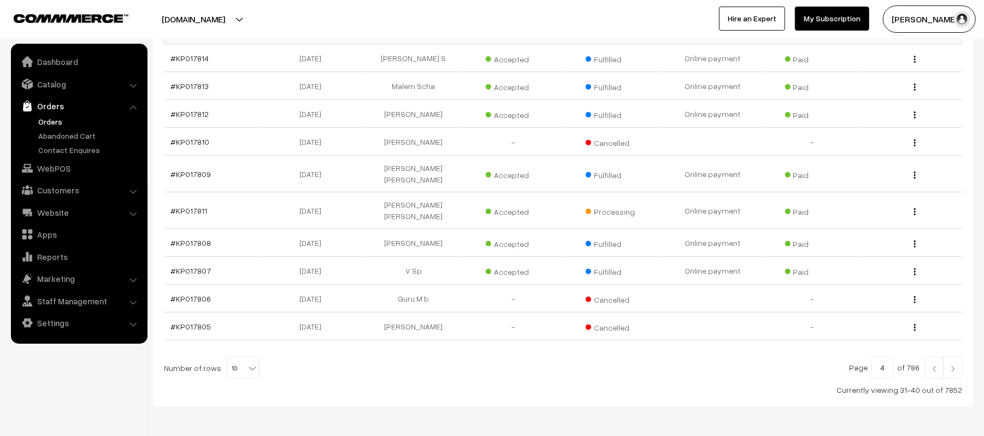
scroll to position [202, 0]
click at [934, 365] on img at bounding box center [935, 368] width 10 height 7
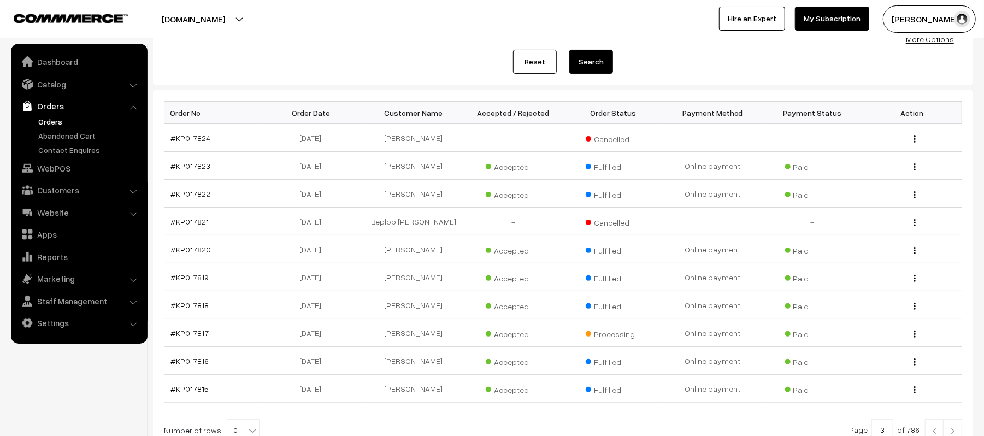
scroll to position [228, 0]
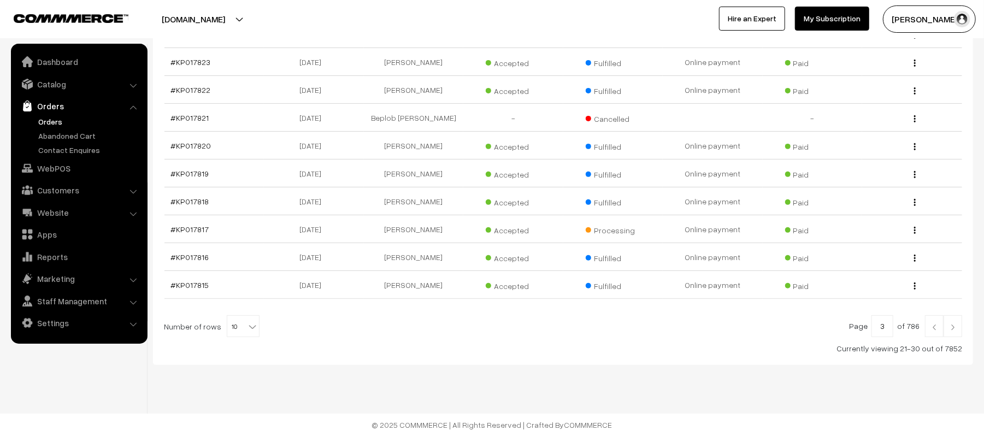
click at [934, 325] on img at bounding box center [935, 327] width 10 height 7
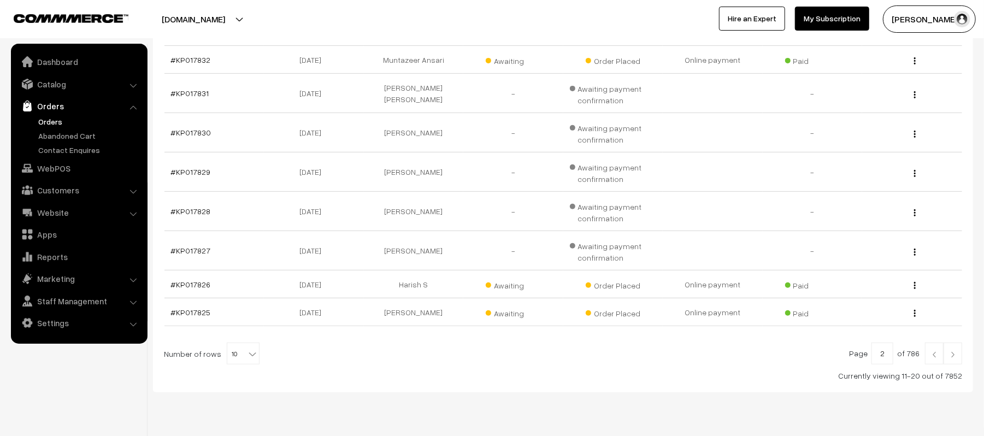
scroll to position [274, 0]
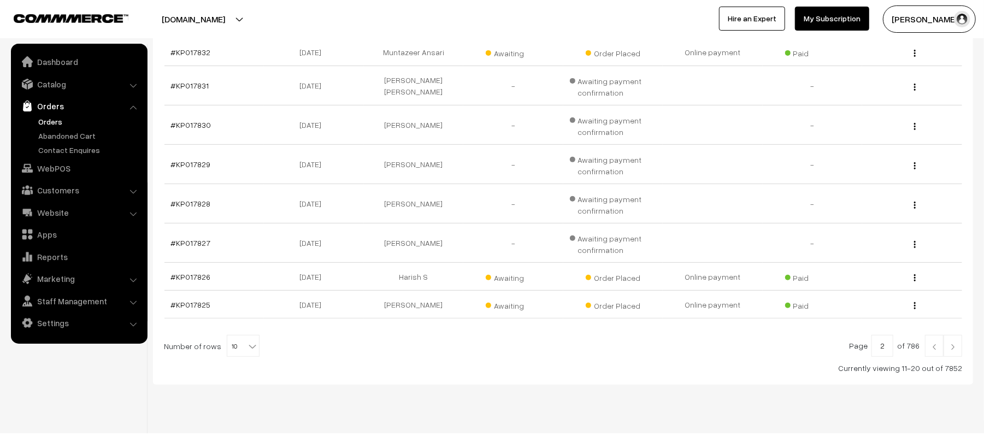
click at [957, 344] on link at bounding box center [953, 346] width 19 height 22
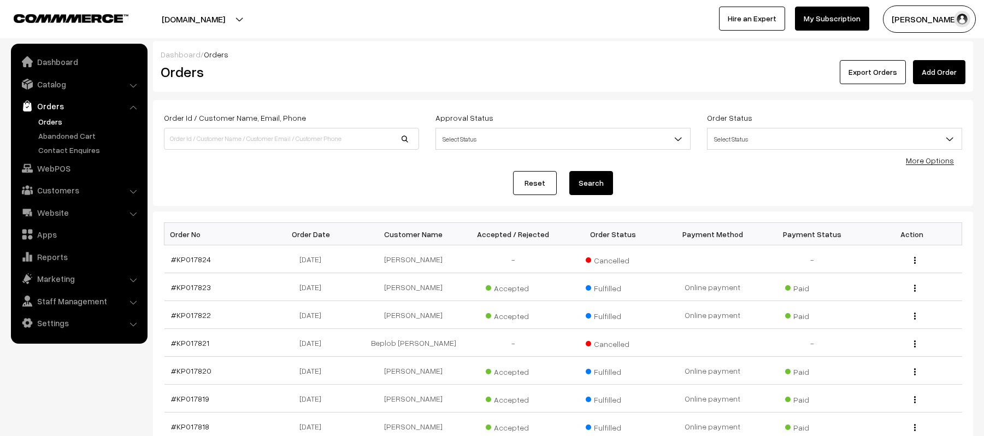
scroll to position [228, 0]
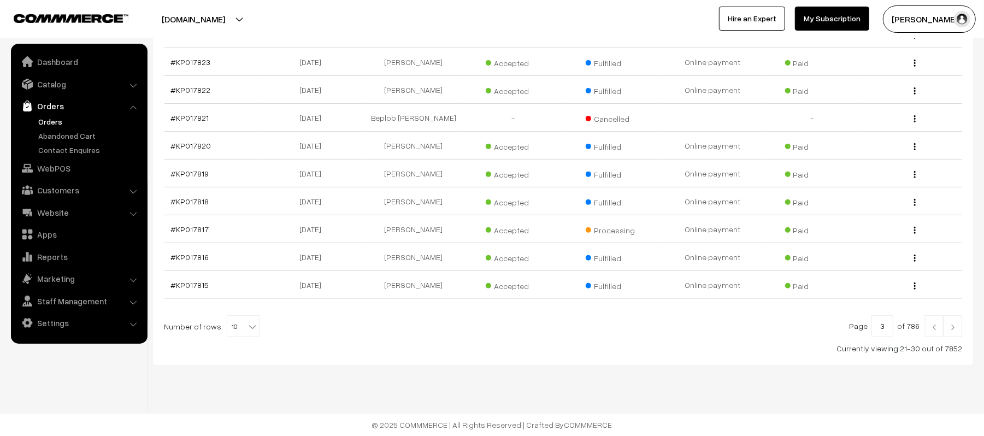
click at [180, 226] on link "#KP017817" at bounding box center [190, 229] width 38 height 9
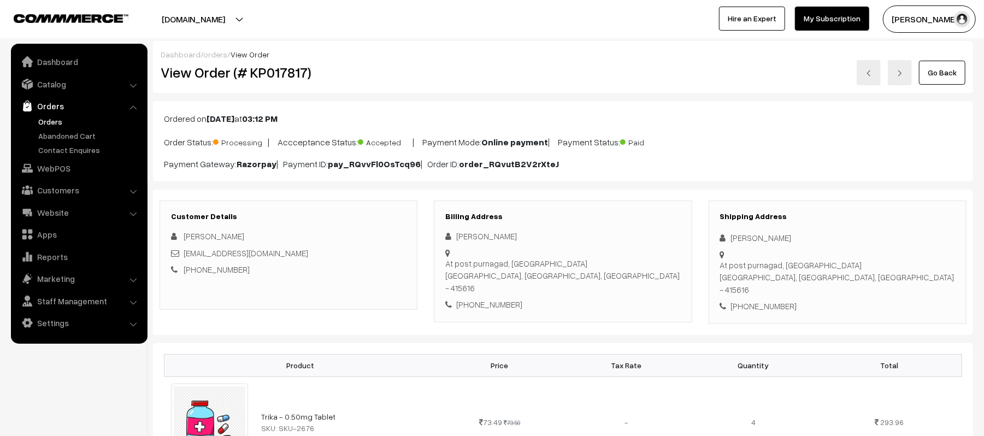
click at [764, 300] on div "[PHONE_NUMBER]" at bounding box center [837, 306] width 235 height 13
copy div "9552233664"
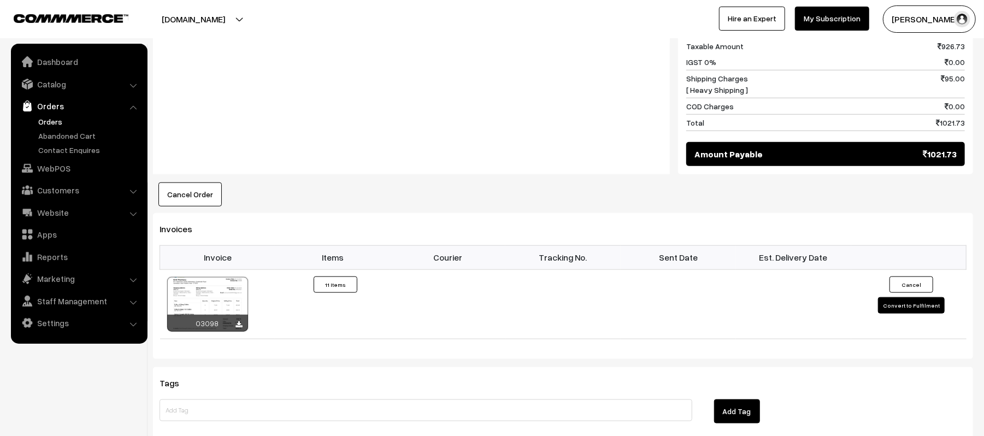
scroll to position [770, 0]
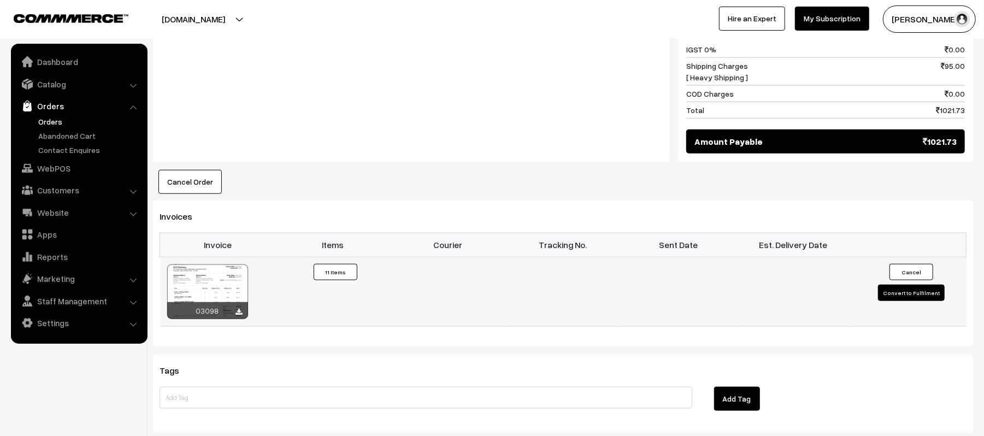
click at [905, 293] on td "Cancel Convert to Fulfilment" at bounding box center [909, 291] width 115 height 69
click at [878, 281] on td "Cancel Convert to Fulfilment" at bounding box center [909, 291] width 115 height 69
click at [890, 285] on button "Convert to Fulfilment" at bounding box center [911, 293] width 67 height 16
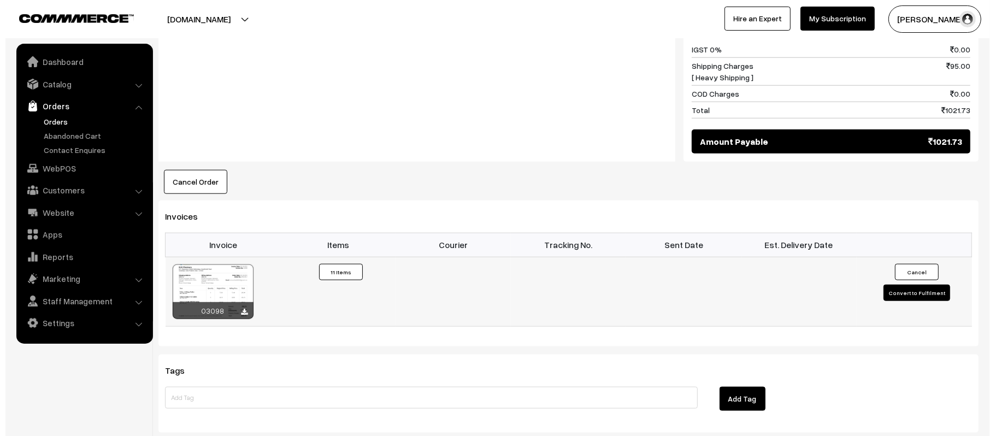
scroll to position [773, 0]
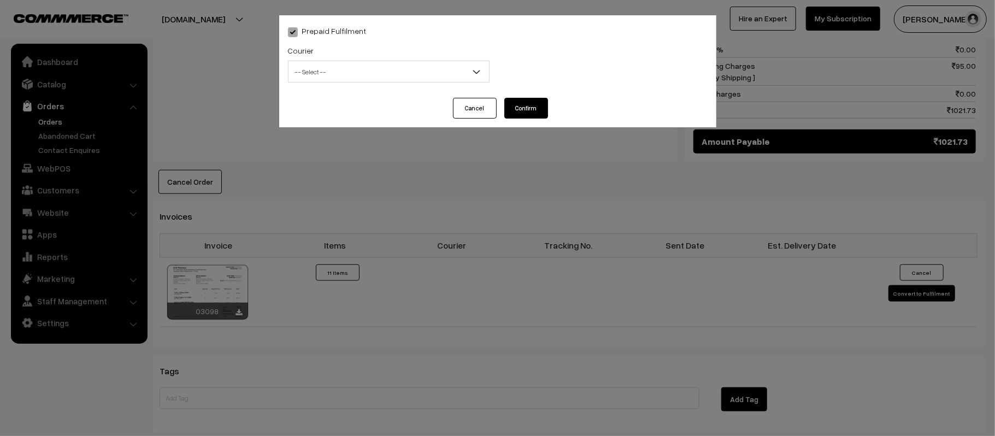
click at [305, 71] on span "-- Select --" at bounding box center [389, 71] width 201 height 19
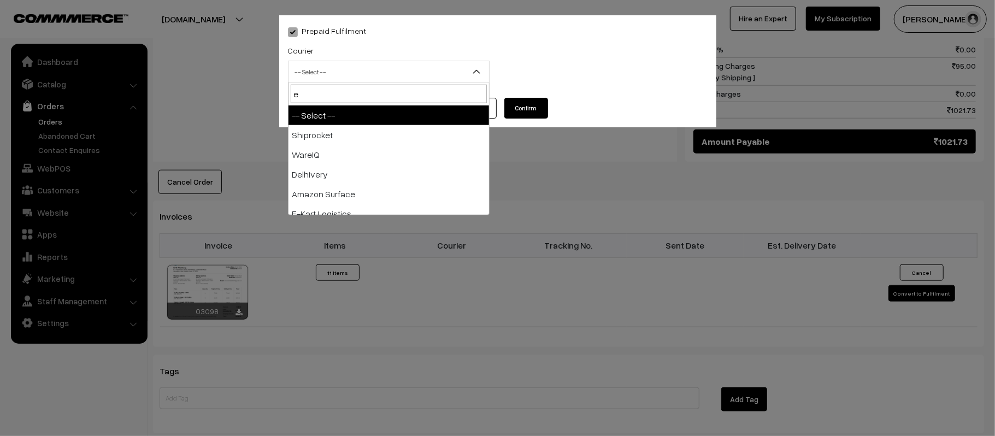
type input "e-"
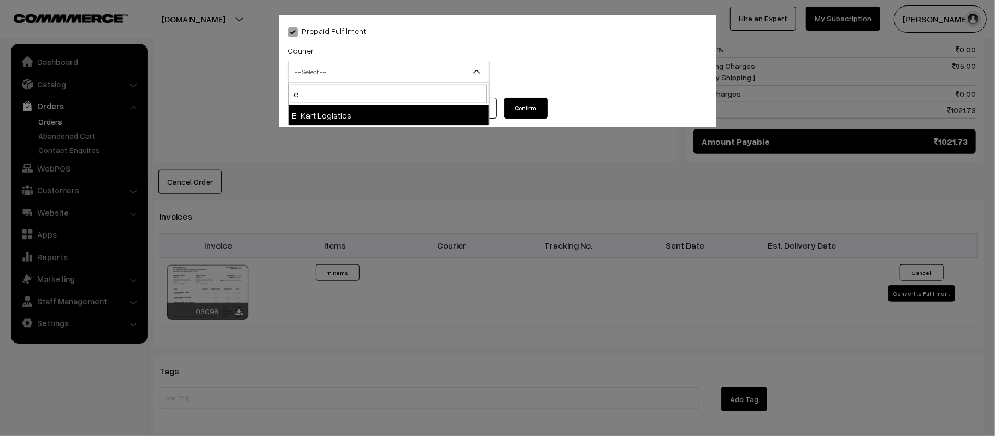
select select "6"
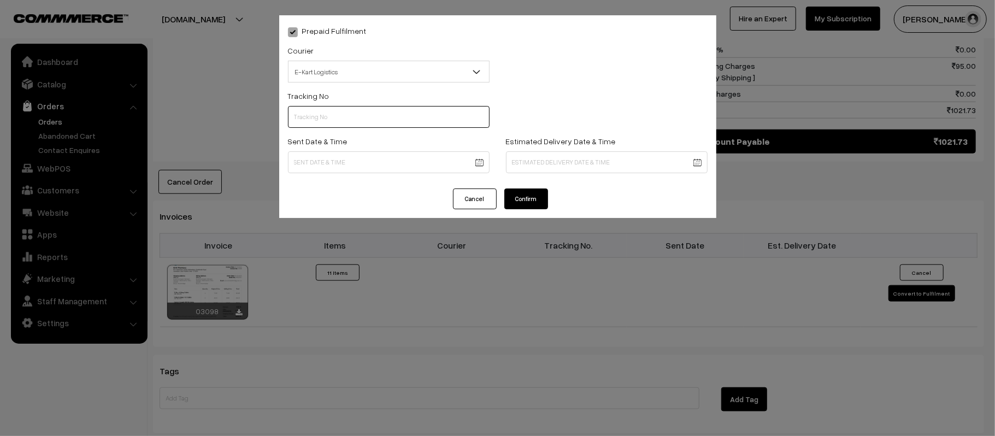
click at [364, 112] on input "text" at bounding box center [389, 117] width 202 height 22
paste input "ICYP0004350295"
type input "ICYP0004350295"
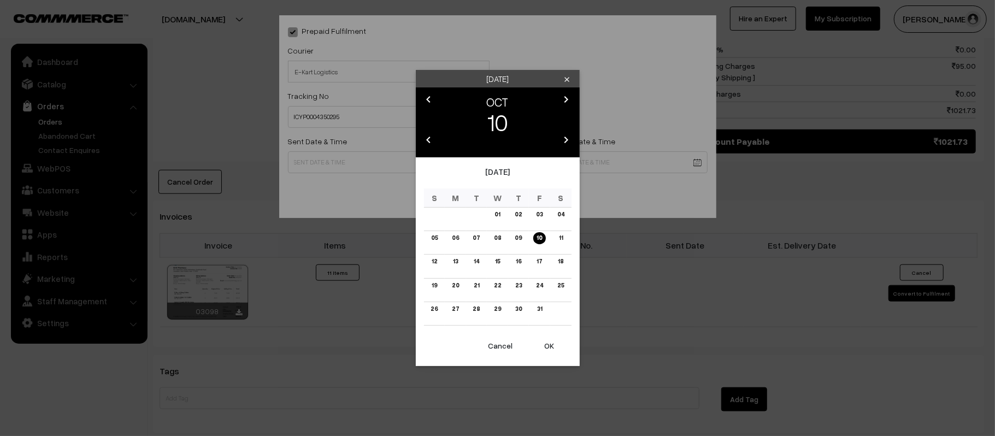
click at [544, 346] on button "OK" at bounding box center [550, 346] width 44 height 24
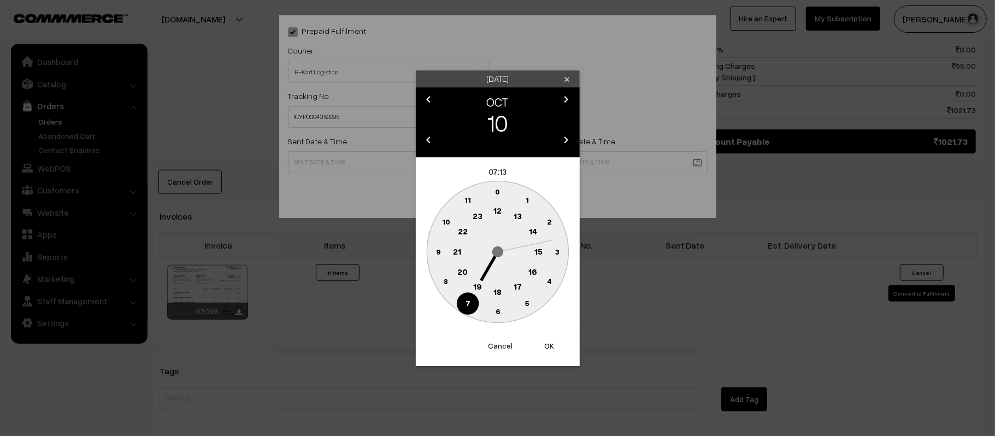
click at [499, 212] on text "12" at bounding box center [498, 211] width 8 height 10
click at [433, 254] on text "45" at bounding box center [437, 251] width 9 height 9
type input "10-10-2025 12:45"
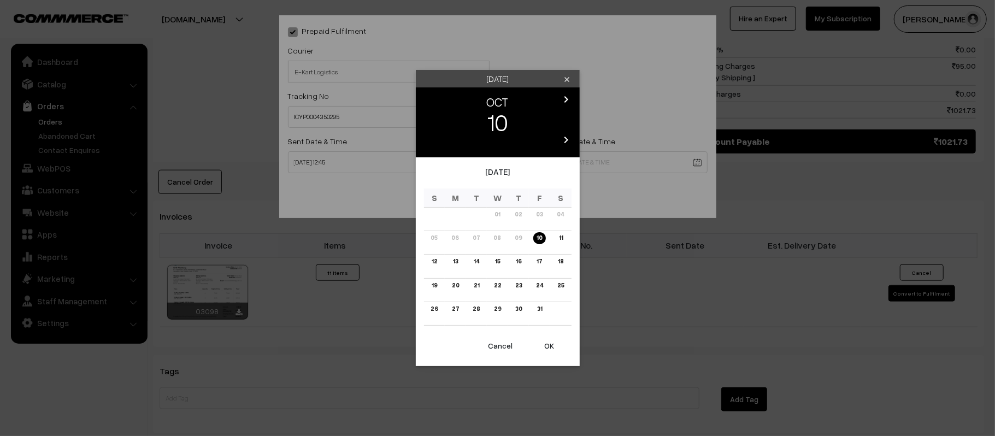
click at [517, 259] on link "16" at bounding box center [519, 261] width 12 height 11
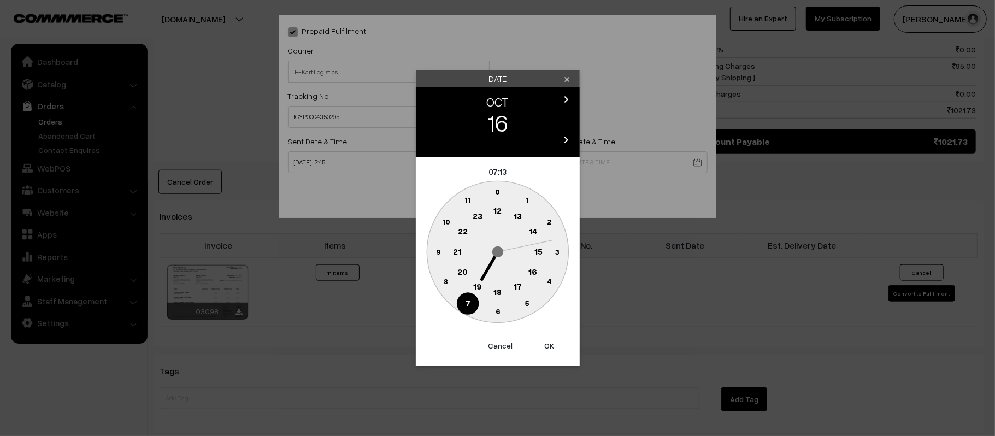
click at [458, 250] on text "21" at bounding box center [457, 251] width 8 height 10
click at [497, 314] on text "30" at bounding box center [497, 311] width 9 height 9
type input "16-10-2025 21:30"
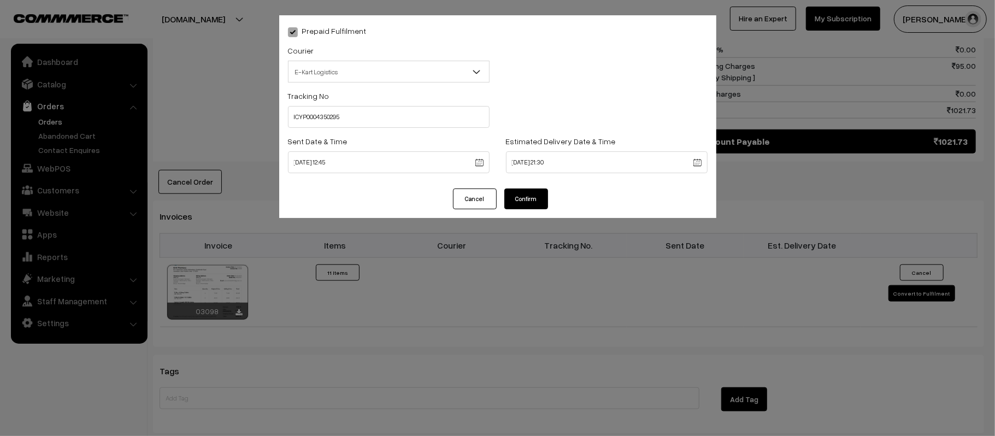
click at [536, 182] on div "Prepaid Fulfilment Courier -- Select -- Shiprocket WareIQ iCarry Delhivery Amaz…" at bounding box center [497, 101] width 437 height 173
click at [541, 193] on button "Confirm" at bounding box center [527, 199] width 44 height 21
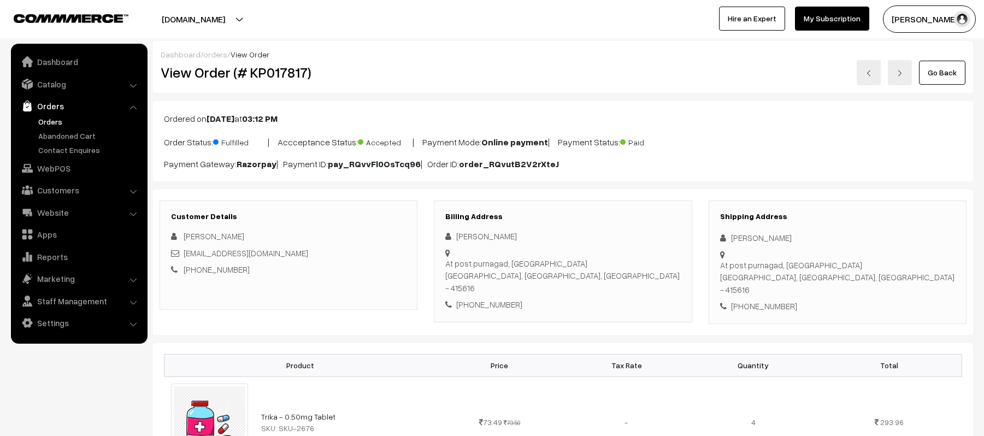
scroll to position [770, 0]
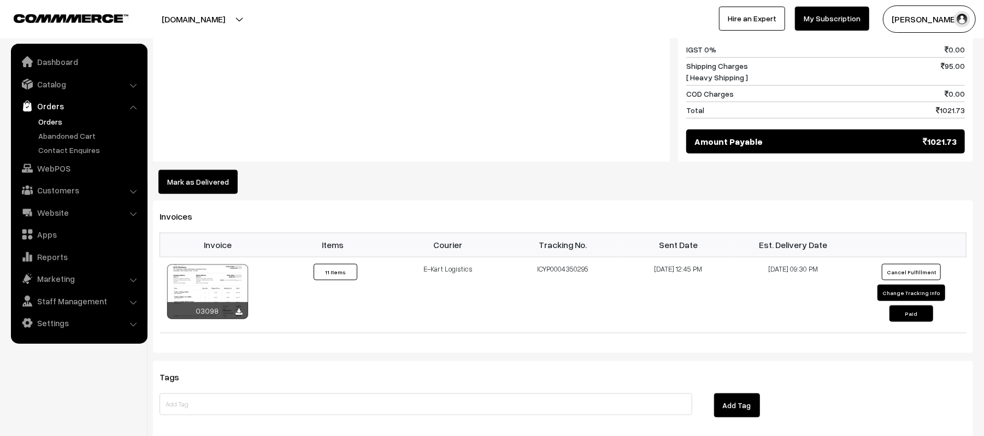
click at [60, 124] on link "Orders" at bounding box center [90, 121] width 108 height 11
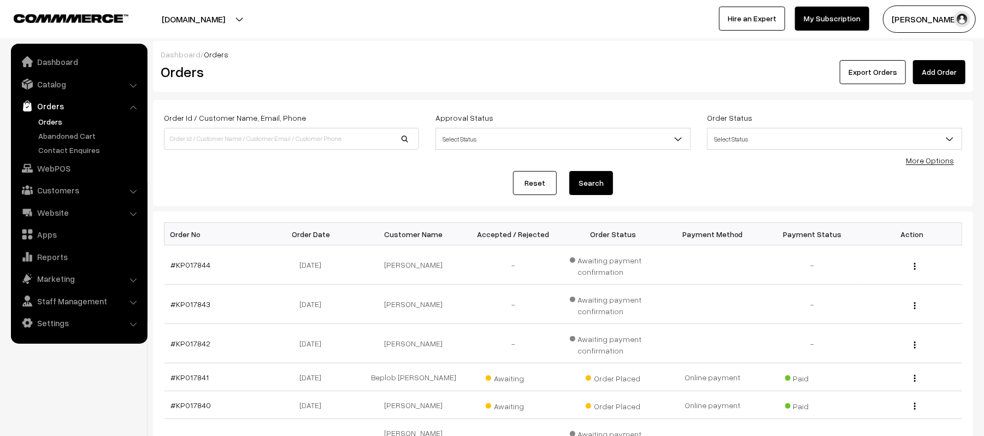
click at [353, 195] on div "Reset Search" at bounding box center [563, 183] width 799 height 24
click at [934, 70] on link "Add Order" at bounding box center [939, 72] width 52 height 24
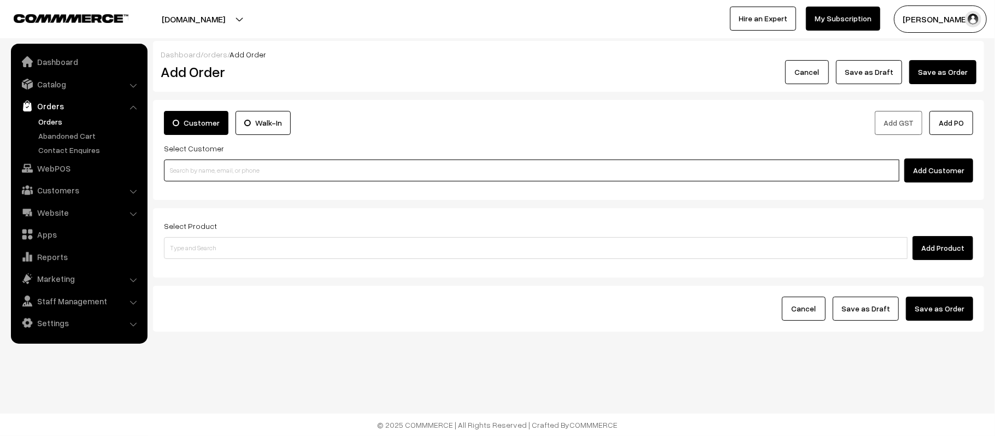
click at [274, 165] on input at bounding box center [532, 171] width 736 height 22
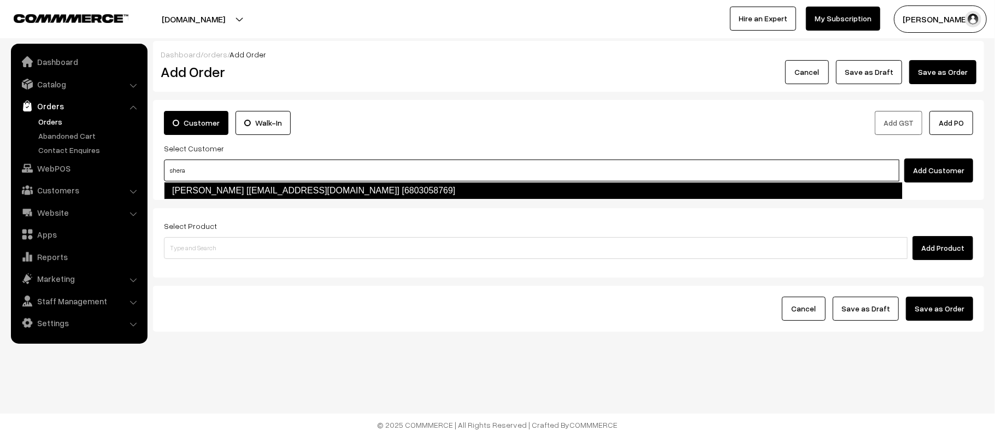
click at [263, 187] on link "[PERSON_NAME] [[EMAIL_ADDRESS][DOMAIN_NAME]] [6803058769]" at bounding box center [533, 190] width 739 height 17
type input "shera"
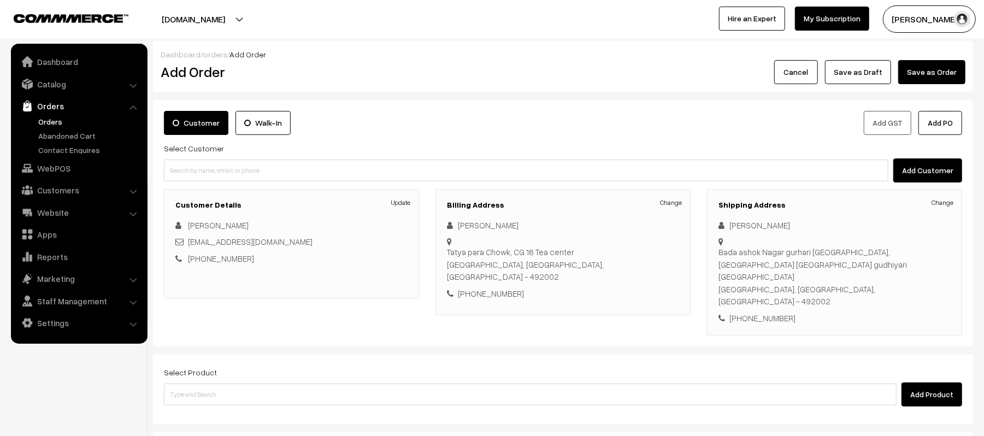
scroll to position [97, 0]
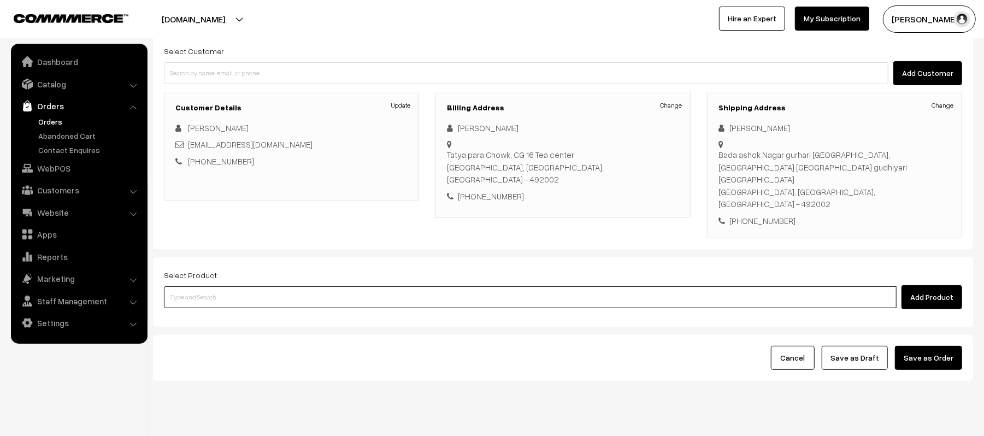
click at [420, 286] on input at bounding box center [530, 297] width 733 height 22
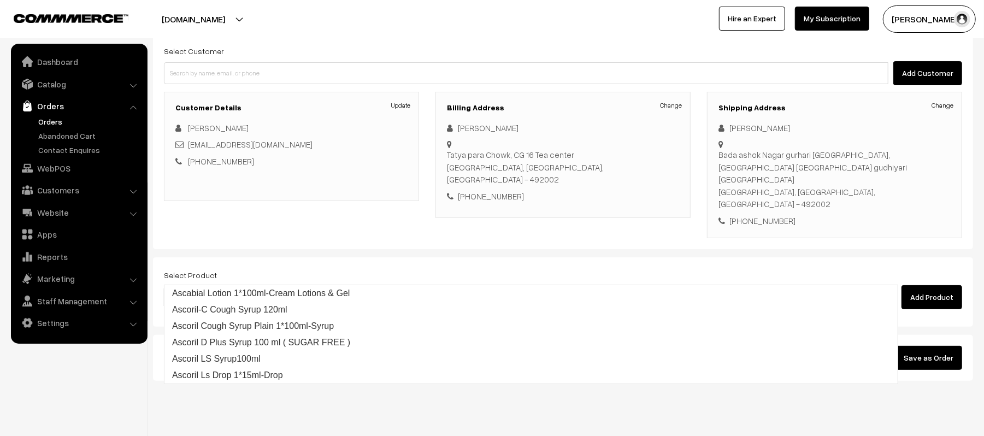
type input "ascori"
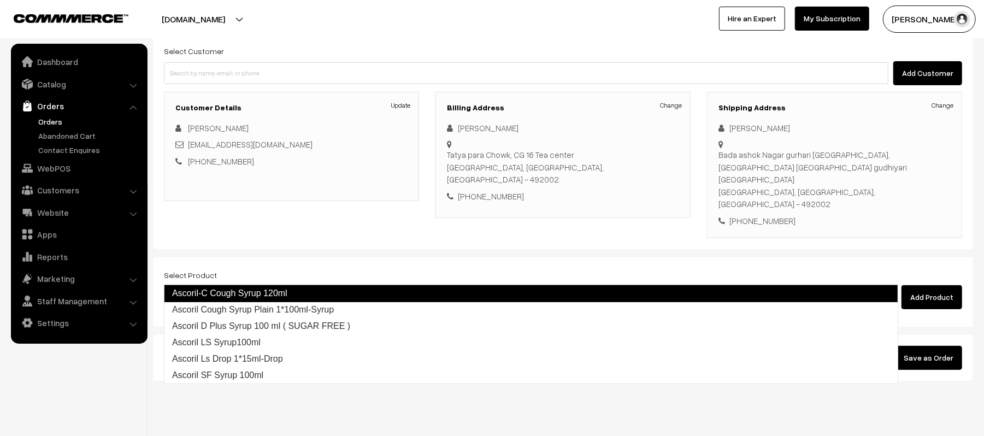
click at [296, 300] on link "Ascoril-C Cough Syrup 120ml" at bounding box center [531, 293] width 735 height 17
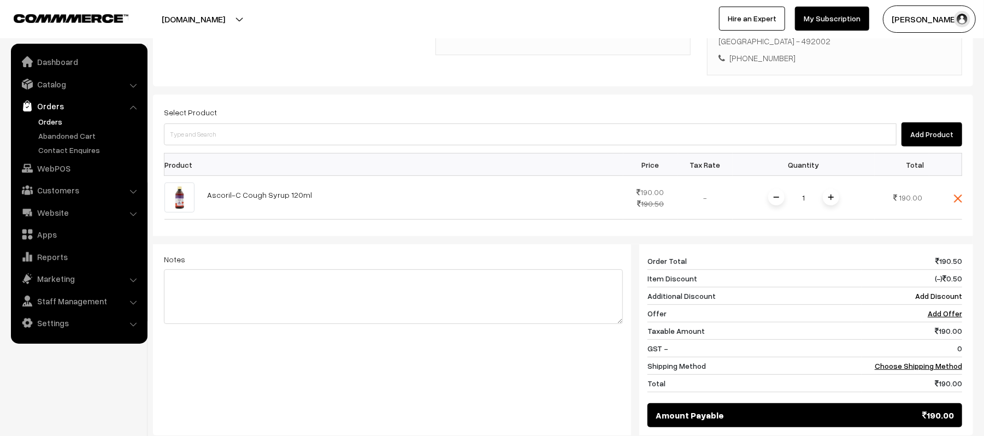
scroll to position [326, 0]
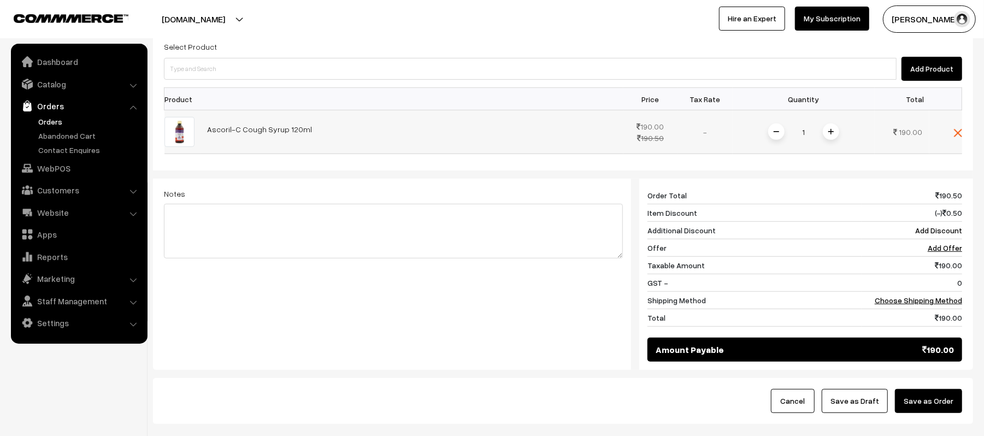
click at [804, 122] on input "1" at bounding box center [804, 131] width 22 height 19
type input "6"
click at [474, 301] on div "Dashboard / orders / Add Order Add Order Cancel Save as Draft Save as Order Sav…" at bounding box center [563, 69] width 820 height 709
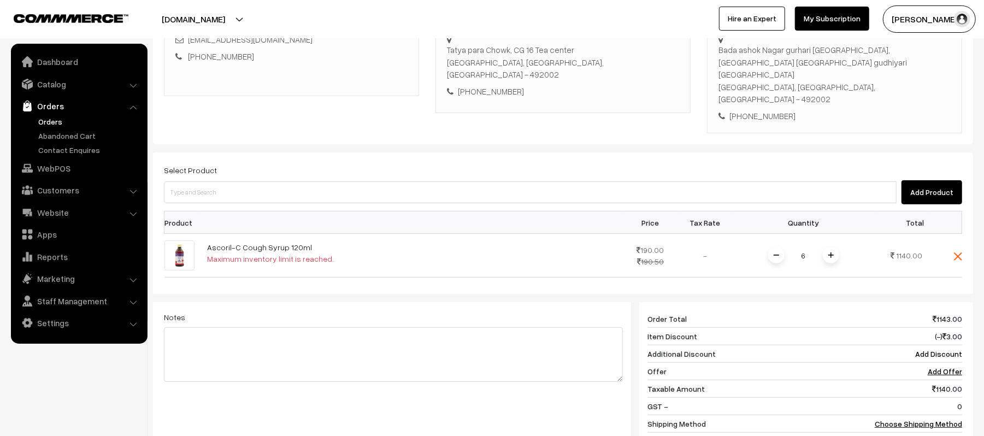
scroll to position [195, 0]
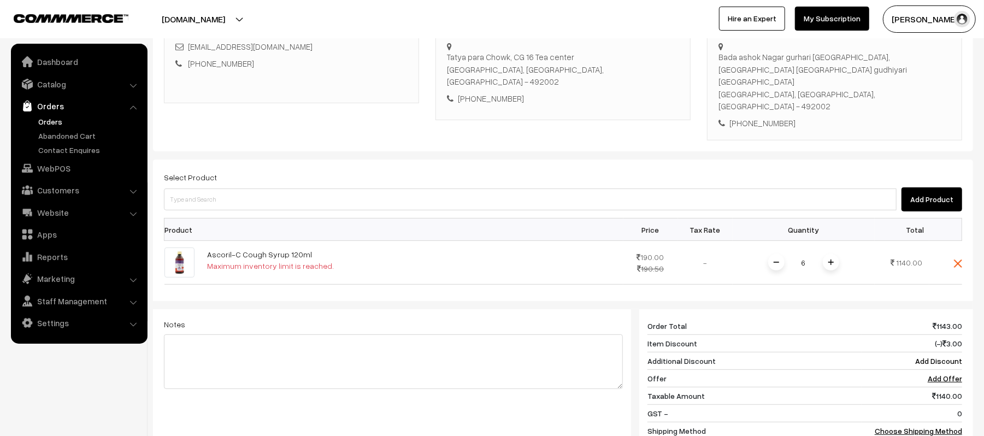
click at [239, 187] on div "Add Product" at bounding box center [563, 199] width 799 height 24
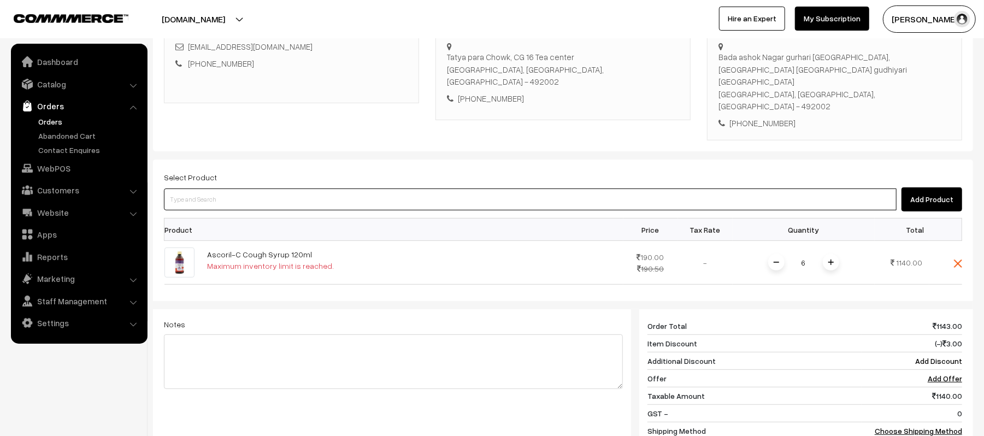
click at [223, 189] on input at bounding box center [530, 200] width 733 height 22
type input "codi"
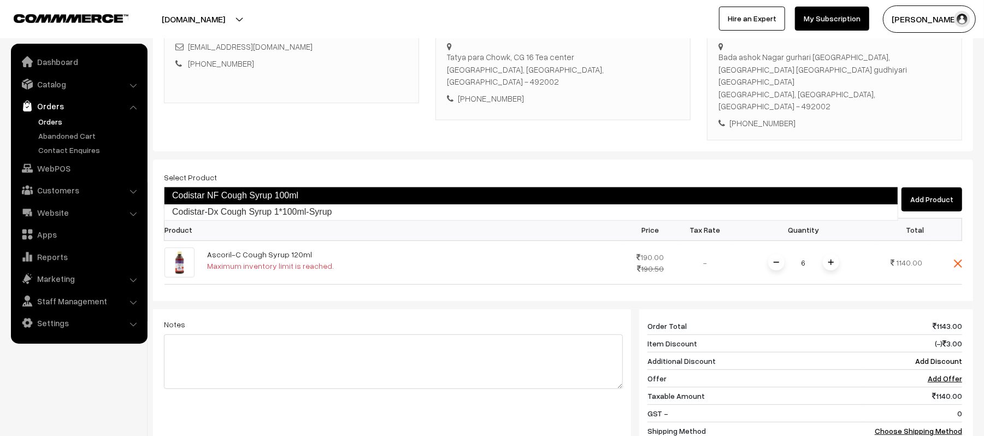
click at [245, 194] on link "Codistar NF Cough Syrup 100ml" at bounding box center [531, 195] width 735 height 17
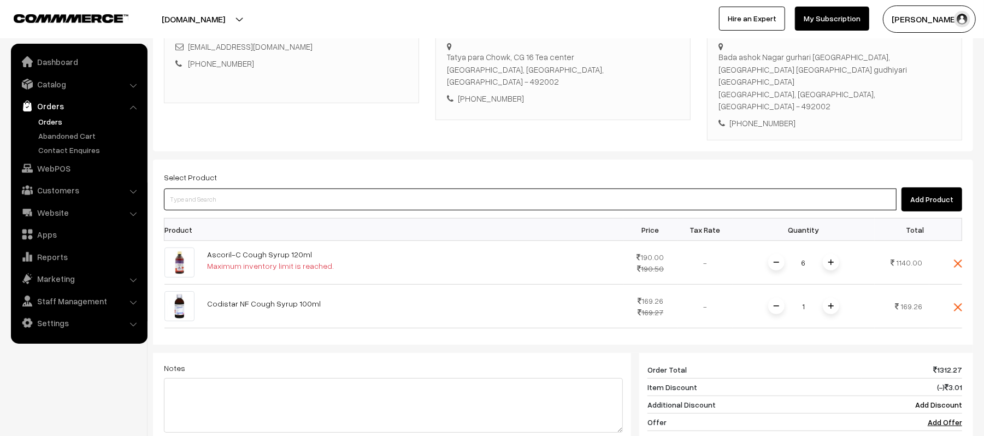
click at [215, 189] on input at bounding box center [530, 200] width 733 height 22
type input "nite"
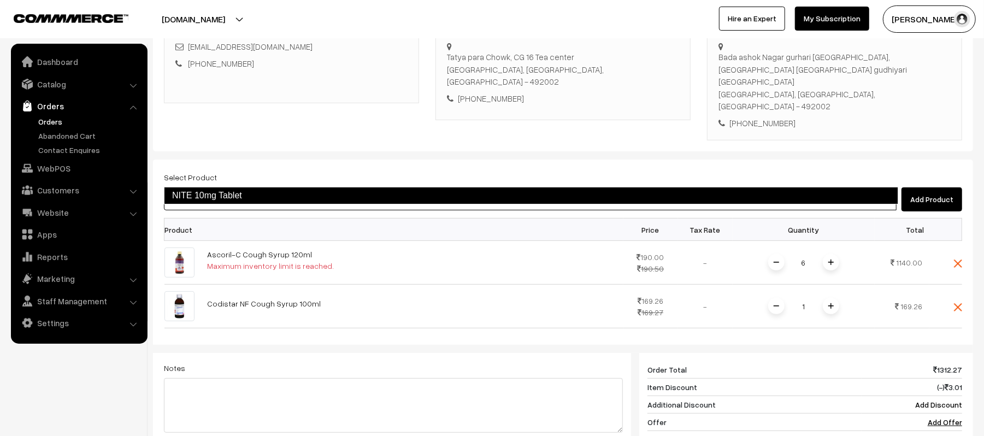
click at [219, 191] on link "NITE 10mg Tablet" at bounding box center [531, 195] width 735 height 17
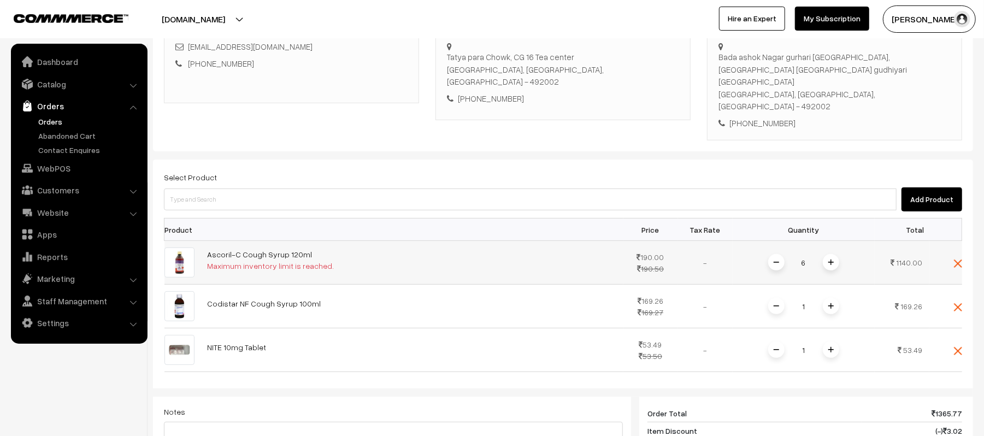
click at [804, 253] on input "6" at bounding box center [804, 262] width 22 height 19
type input "8"
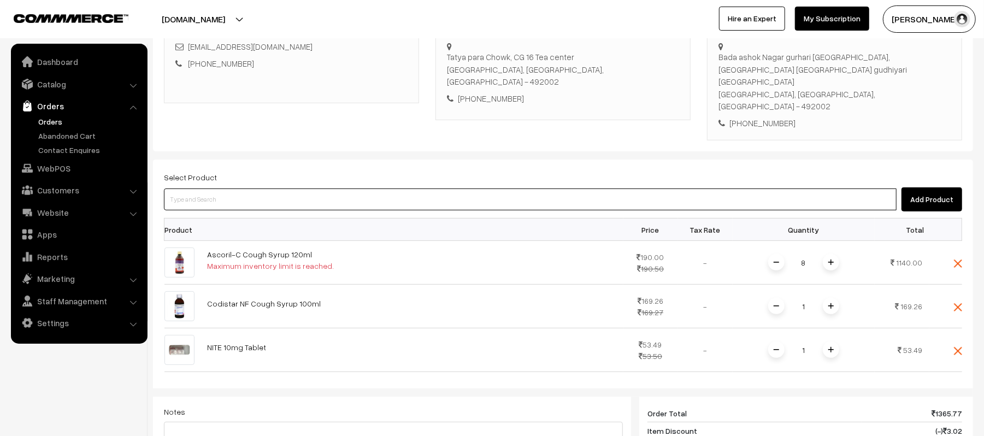
click at [727, 171] on div "Dashboard / orders / Add Order Add Order Cancel Save as Draft Save as Order Sav…" at bounding box center [563, 253] width 820 height 814
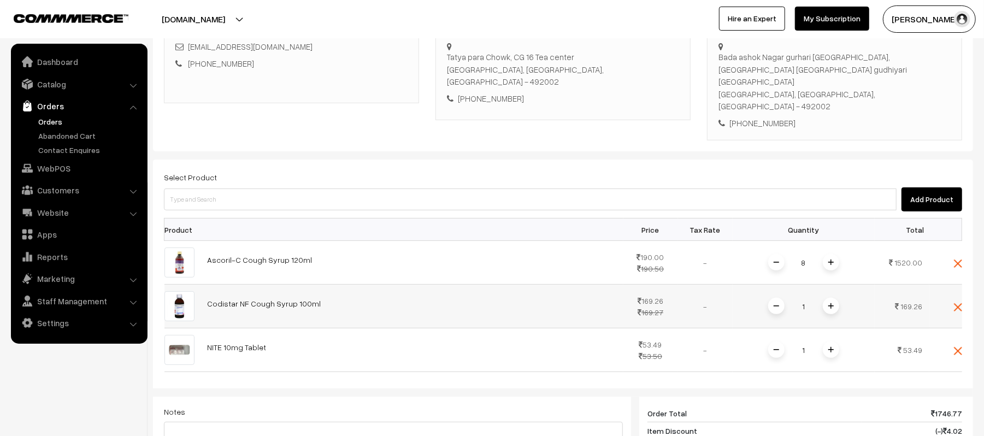
click at [805, 294] on td "1" at bounding box center [804, 307] width 142 height 44
click at [806, 297] on input "1" at bounding box center [804, 306] width 22 height 19
type input "8"
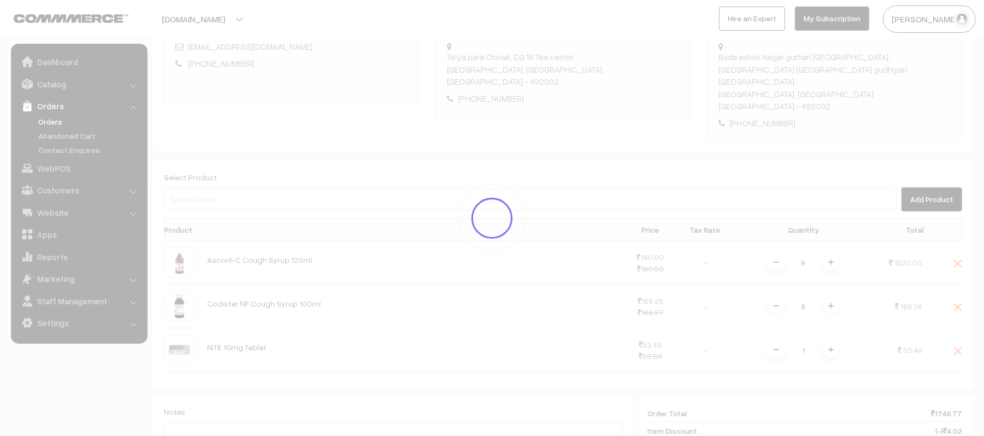
click at [661, 143] on div "Dashboard / orders / Add Order Add Order Cancel Save as Draft Save as Order Sav…" at bounding box center [563, 253] width 820 height 814
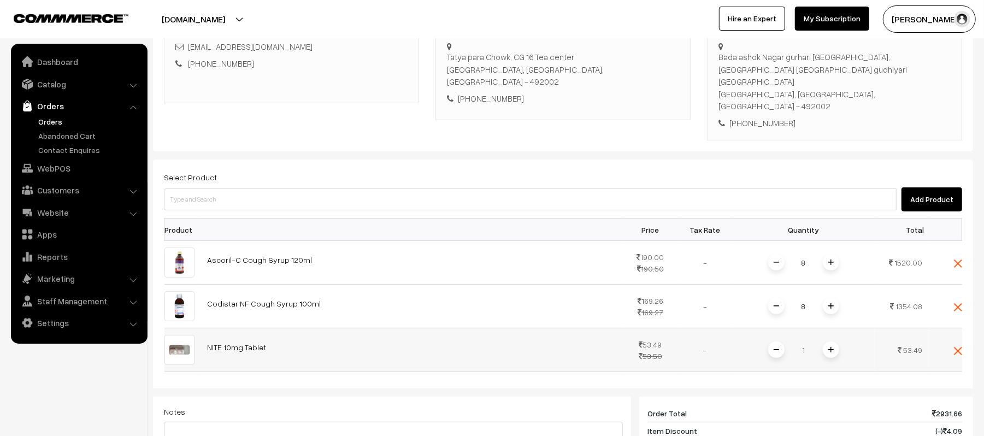
click at [801, 341] on input "1" at bounding box center [804, 350] width 22 height 19
type input "8"
click at [672, 143] on div "Dashboard / orders / Add Order Add Order Cancel Save as Draft Save as Order Sav…" at bounding box center [563, 253] width 820 height 814
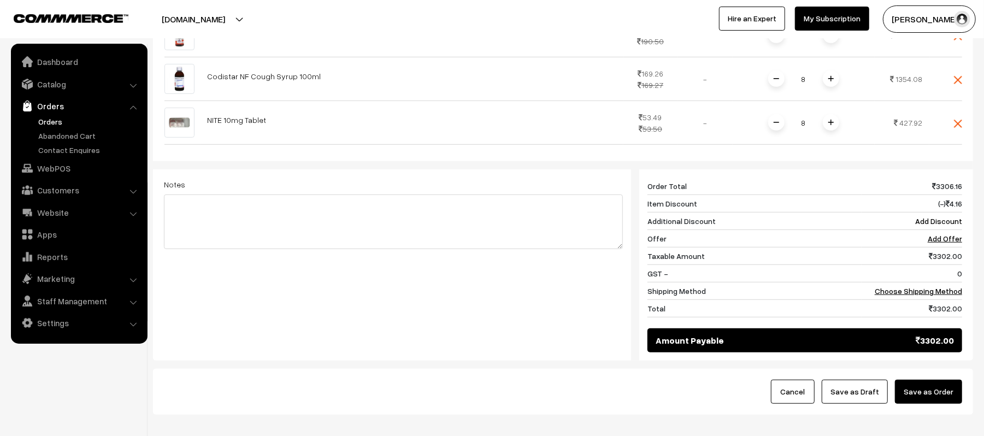
scroll to position [431, 0]
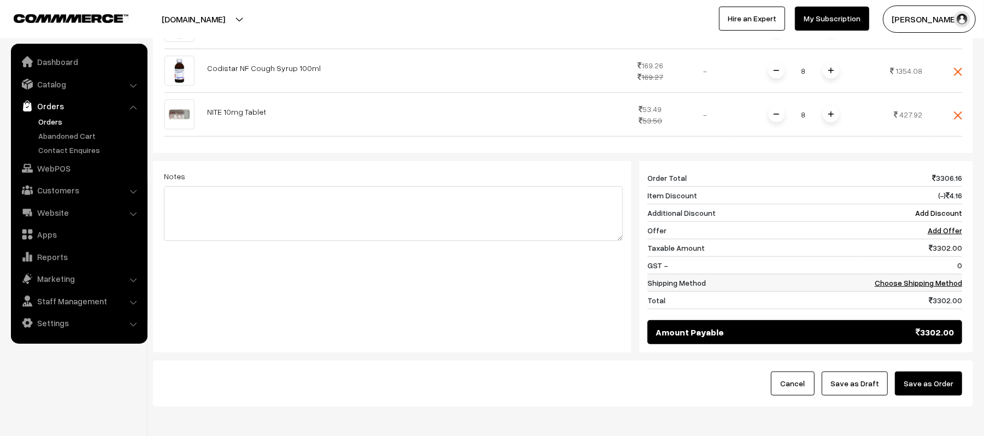
click at [907, 278] on link "Choose Shipping Method" at bounding box center [918, 282] width 87 height 9
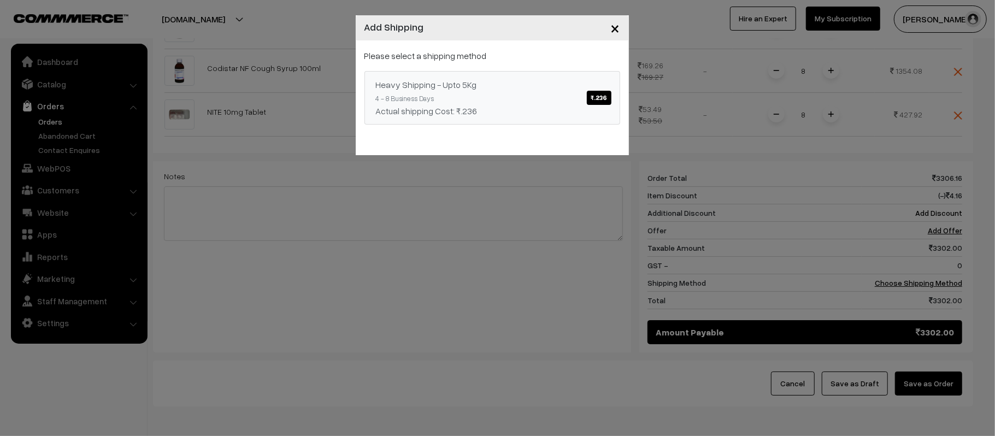
click at [517, 87] on div "Heavy Shipping - Upto 5Kg ₹.236" at bounding box center [492, 84] width 233 height 13
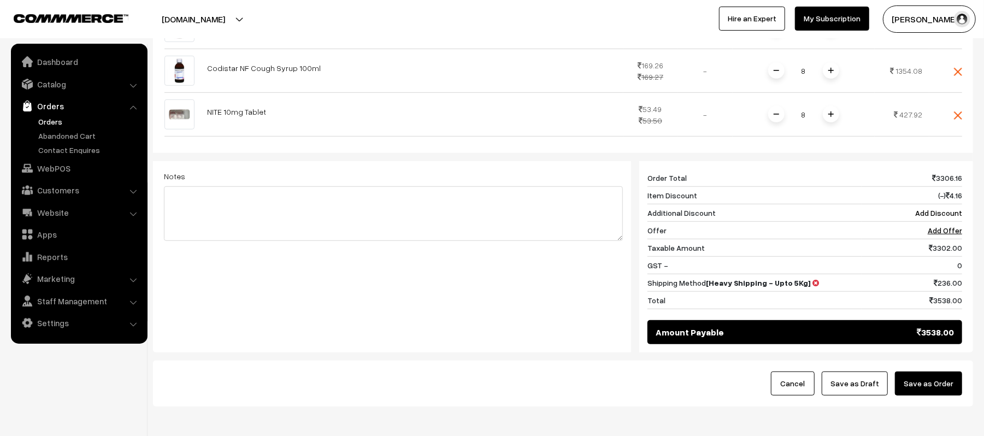
click at [580, 286] on div "Notes Giftcards ( Upgrade ) Apply" at bounding box center [394, 251] width 476 height 180
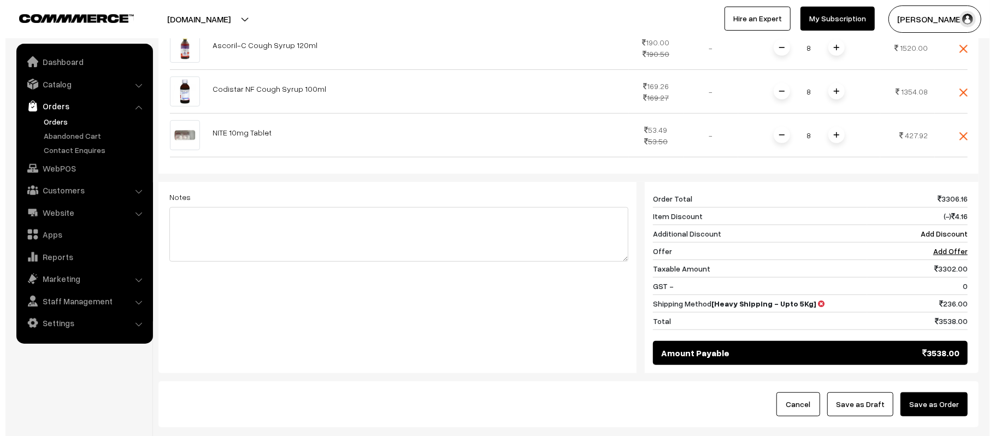
scroll to position [460, 0]
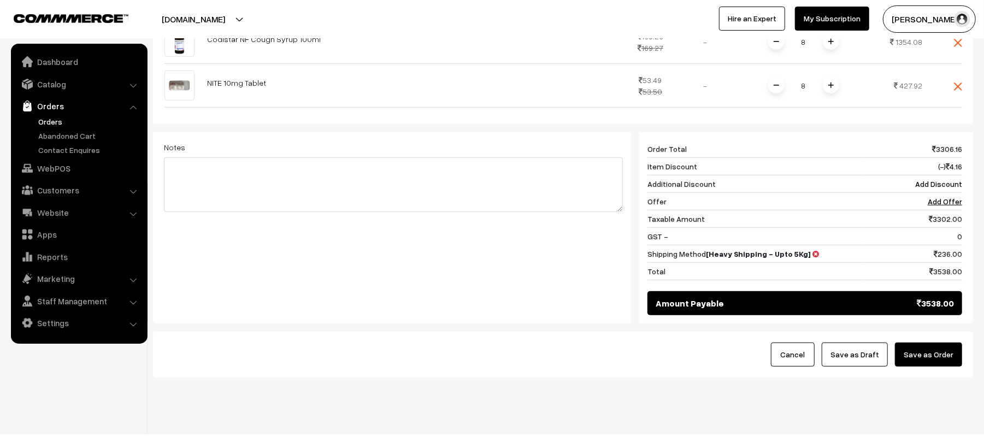
click at [930, 343] on button "Save as Order" at bounding box center [928, 355] width 67 height 24
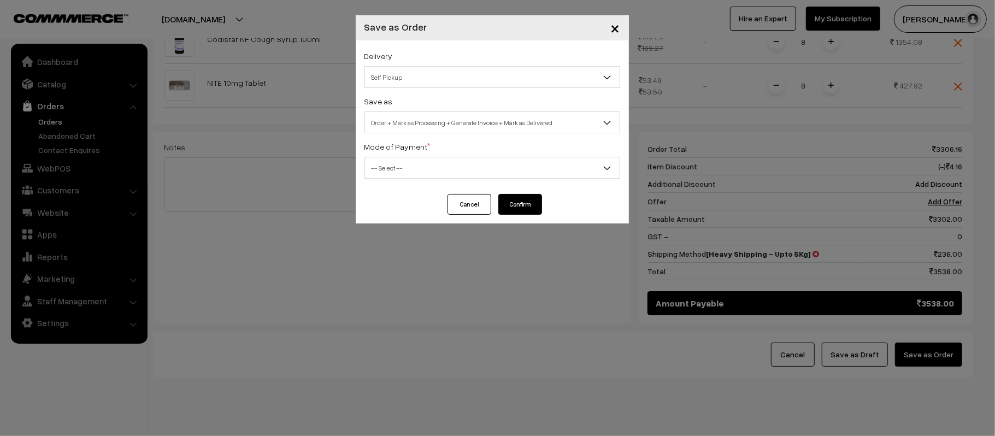
click at [496, 80] on span "Self Pickup" at bounding box center [492, 77] width 255 height 19
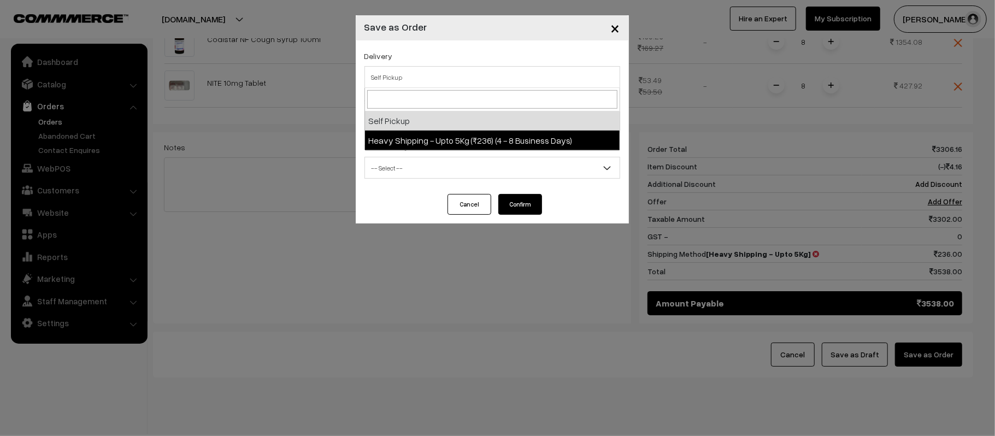
drag, startPoint x: 394, startPoint y: 119, endPoint x: 417, endPoint y: 138, distance: 29.5
select select "HSU3"
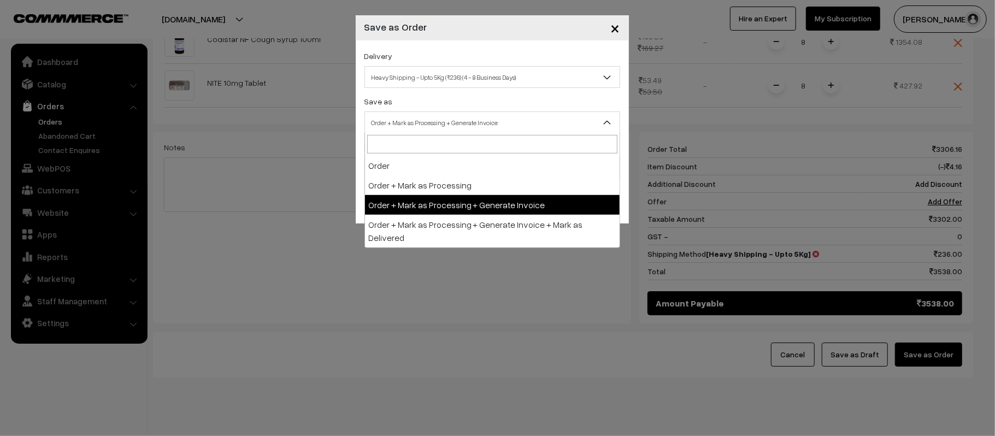
click at [401, 121] on span "Order + Mark as Processing + Generate Invoice" at bounding box center [492, 122] width 255 height 19
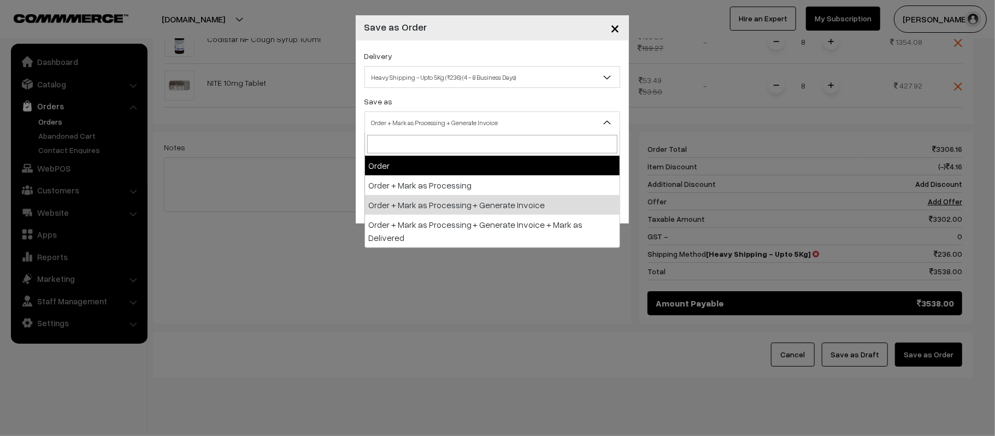
select select "1"
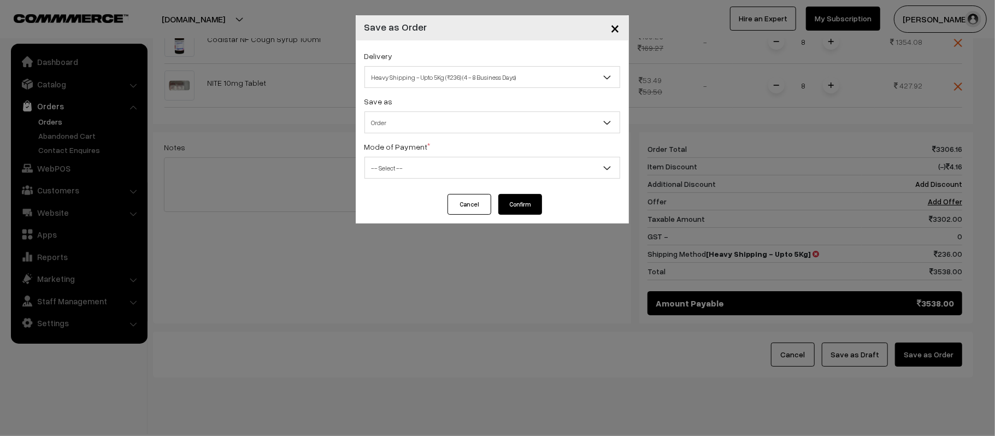
click at [409, 166] on span "-- Select --" at bounding box center [492, 168] width 255 height 19
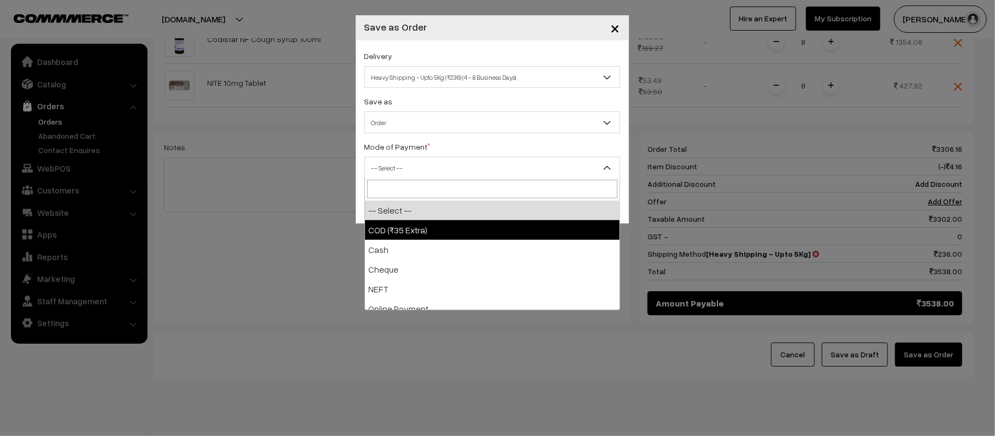
select select "1"
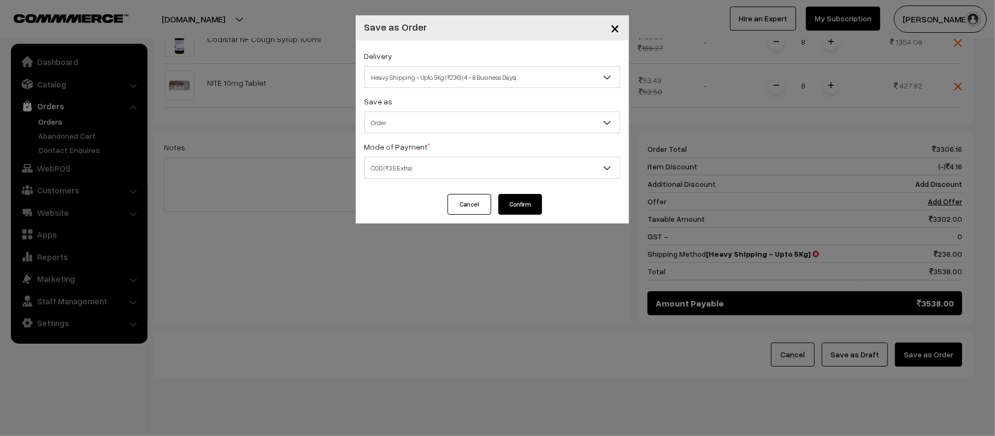
click at [508, 206] on button "Confirm" at bounding box center [521, 204] width 44 height 21
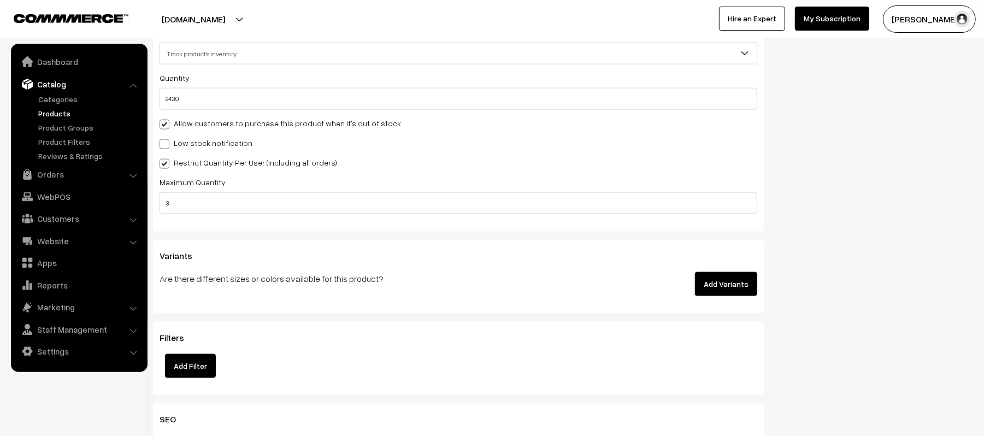
scroll to position [1105, 0]
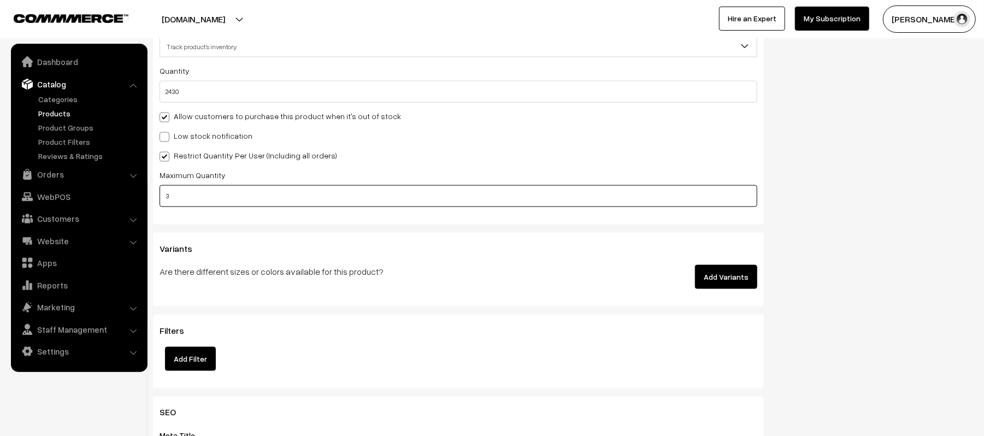
click at [311, 202] on input "3" at bounding box center [459, 196] width 598 height 22
type input "8"
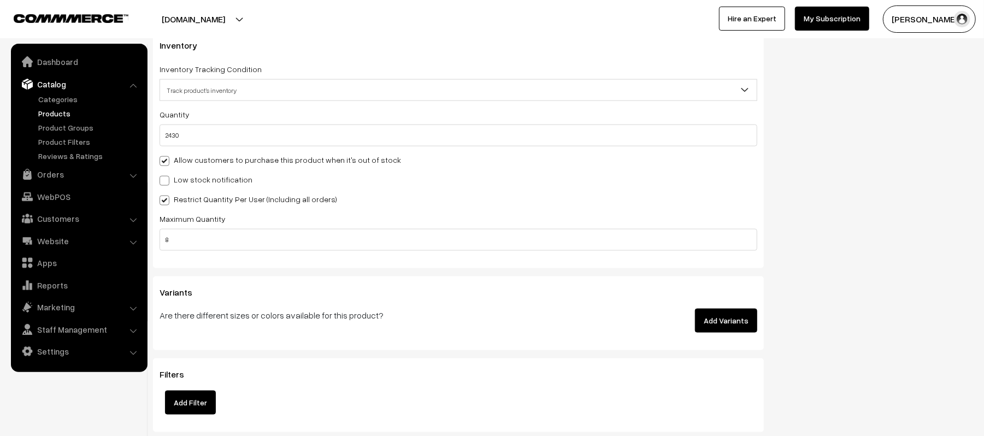
scroll to position [1083, 0]
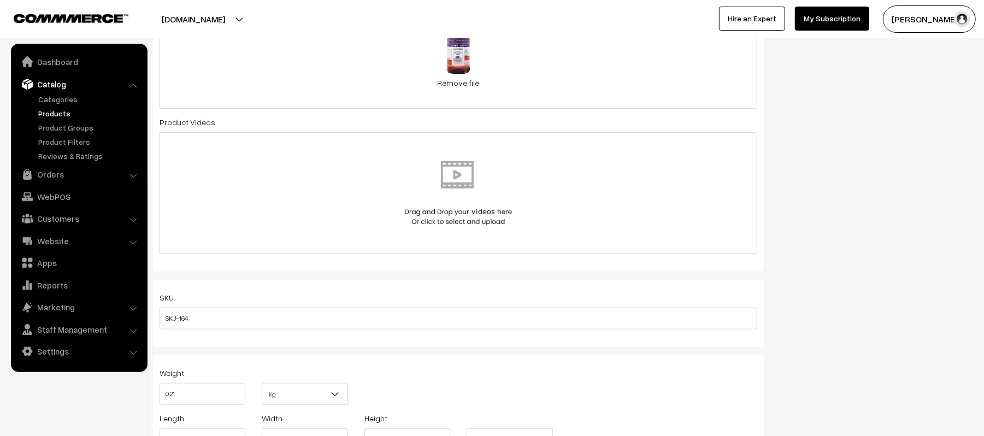
scroll to position [0, 0]
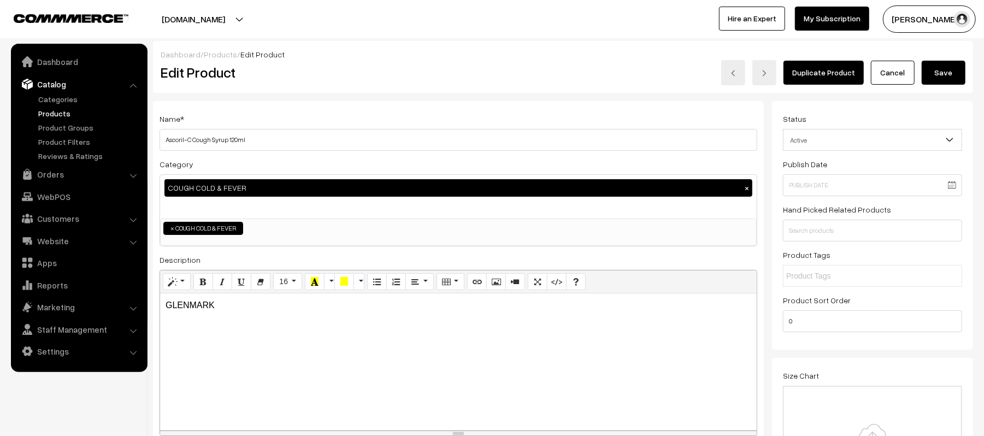
click at [945, 71] on button "Save" at bounding box center [944, 73] width 44 height 24
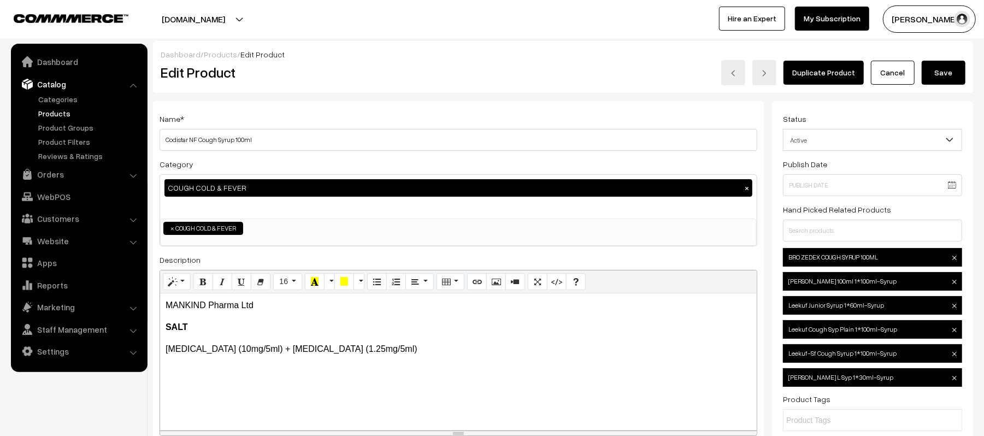
drag, startPoint x: 737, startPoint y: 221, endPoint x: 995, endPoint y: 150, distance: 267.2
click at [984, 150] on html "Thank you for showing interest. Our team will call you shortly. Close [DOMAIN_N…" at bounding box center [492, 218] width 984 height 436
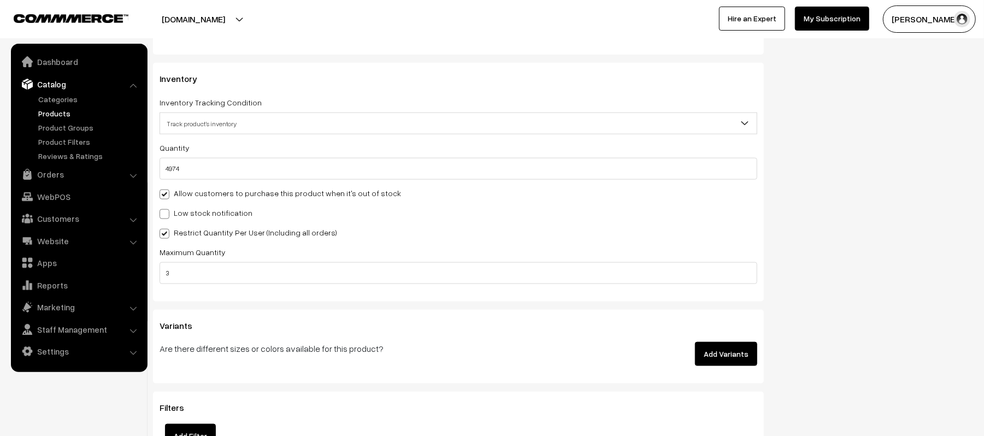
scroll to position [1032, 0]
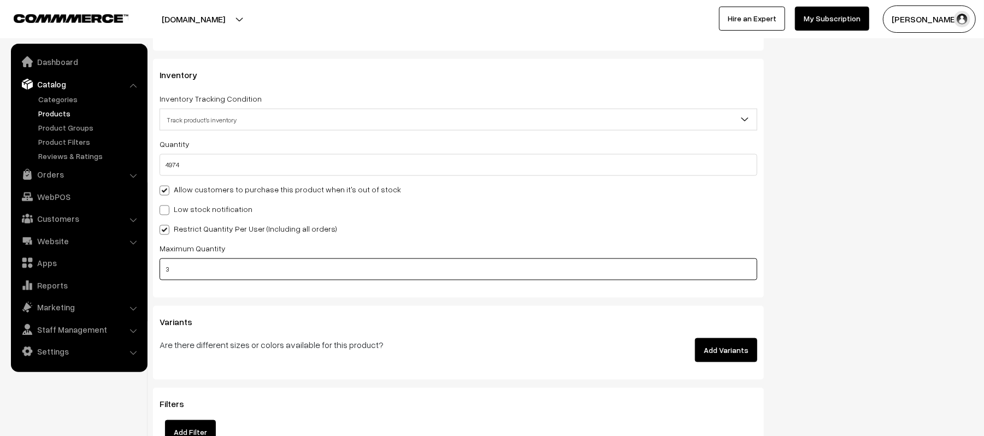
click at [516, 265] on input "3" at bounding box center [459, 270] width 598 height 22
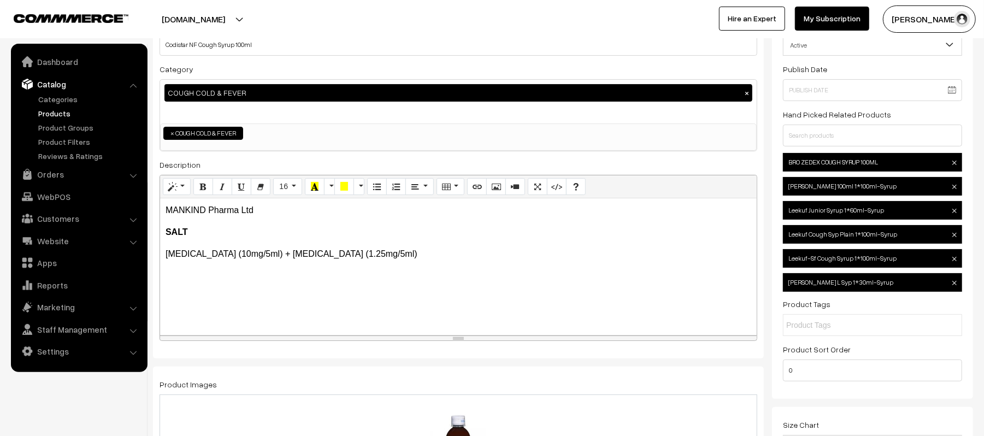
scroll to position [0, 0]
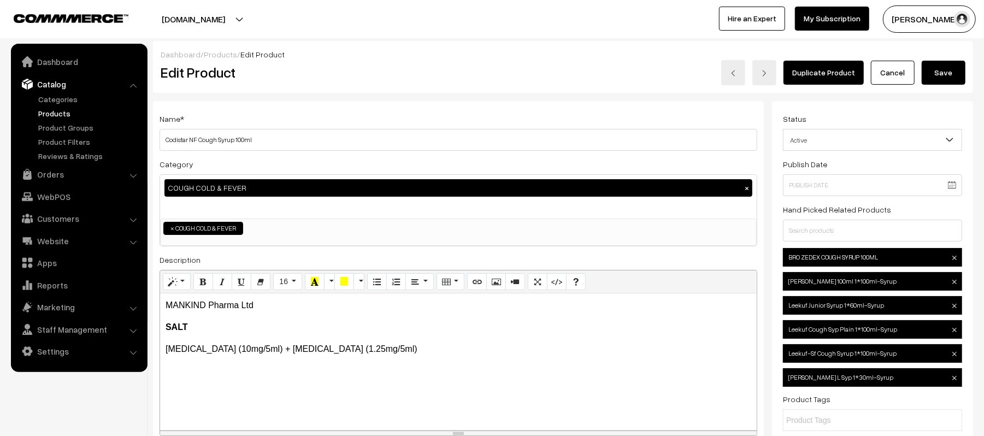
type input "8"
click at [950, 68] on button "Save" at bounding box center [944, 73] width 44 height 24
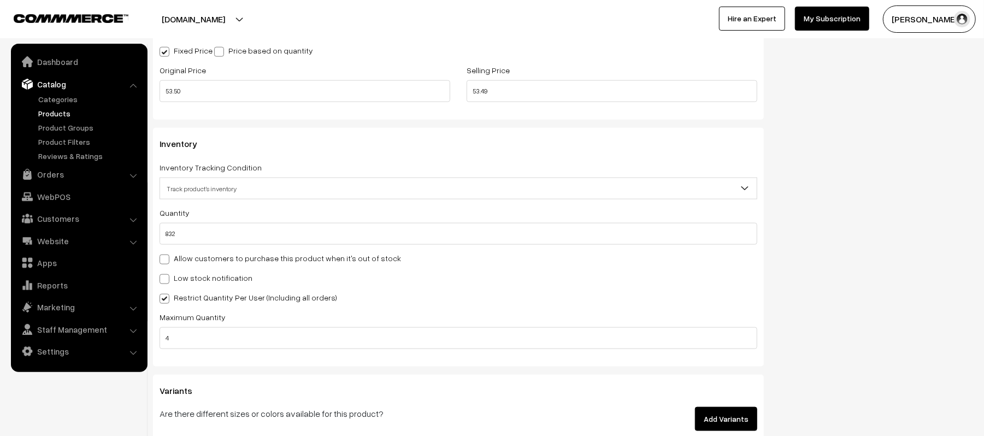
scroll to position [986, 0]
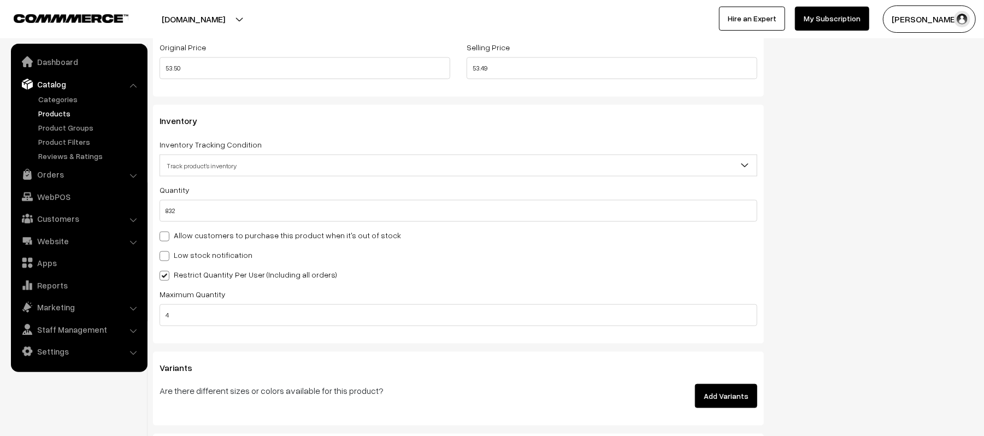
click at [249, 327] on div "Inventory Inventory Tracking Condition Don't track inventory Track product's in…" at bounding box center [458, 224] width 611 height 238
click at [221, 318] on input "4" at bounding box center [459, 315] width 598 height 22
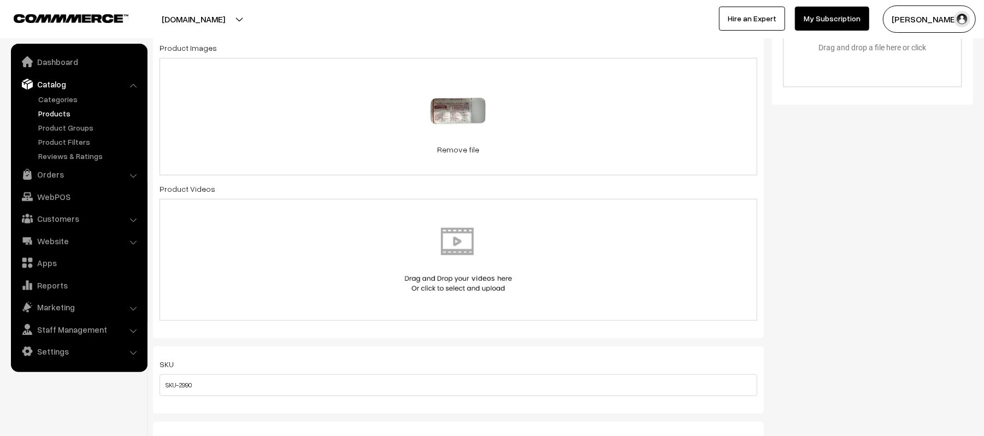
scroll to position [0, 0]
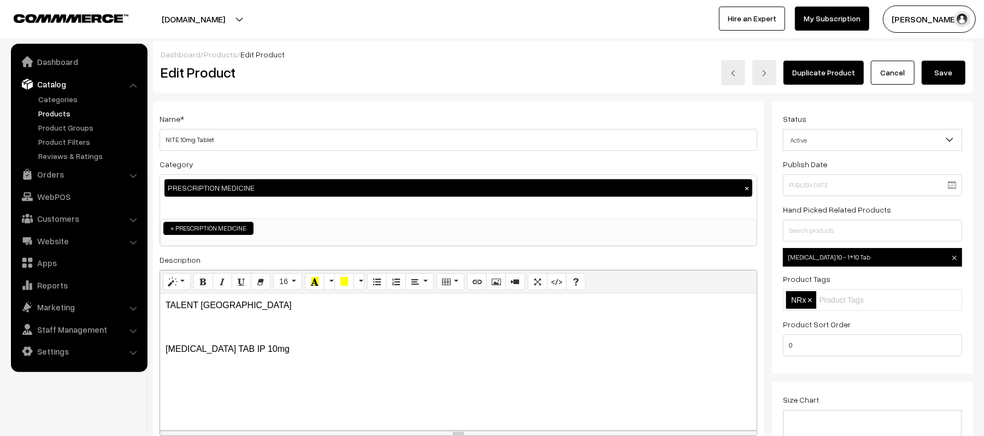
type input "8"
click at [939, 66] on button "Save" at bounding box center [944, 73] width 44 height 24
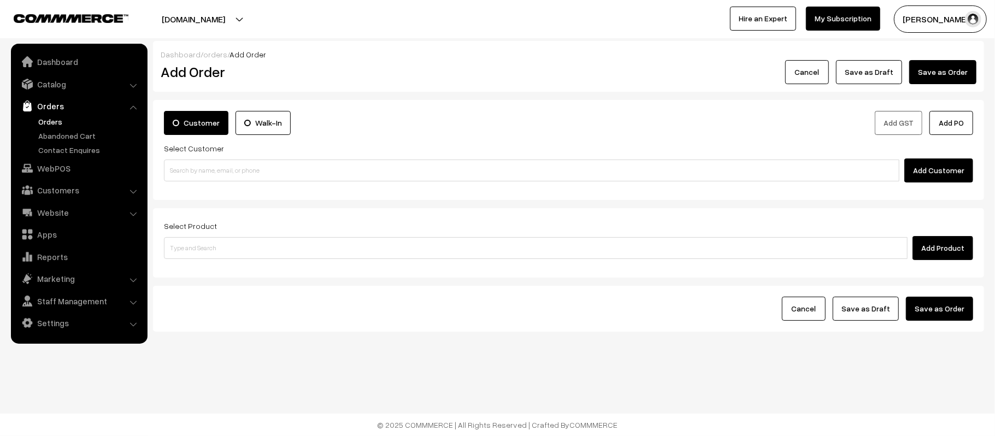
click at [43, 125] on link "Orders" at bounding box center [90, 121] width 108 height 11
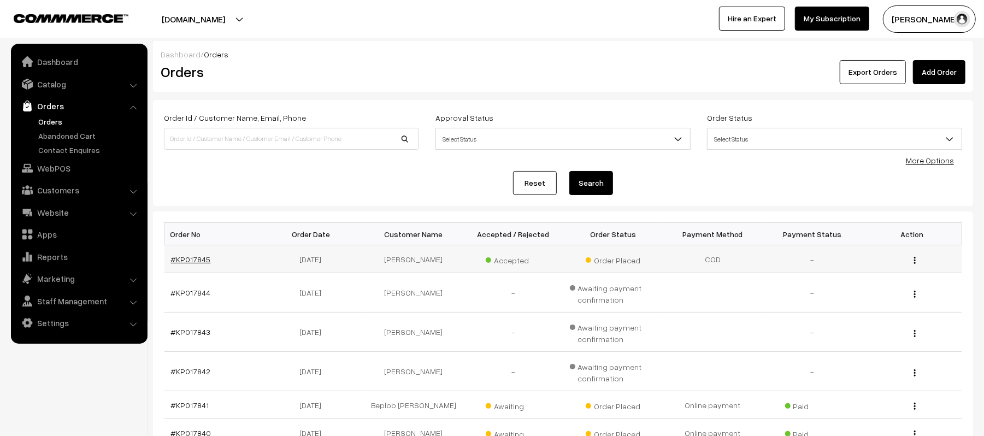
click at [184, 255] on link "#KP017845" at bounding box center [191, 259] width 40 height 9
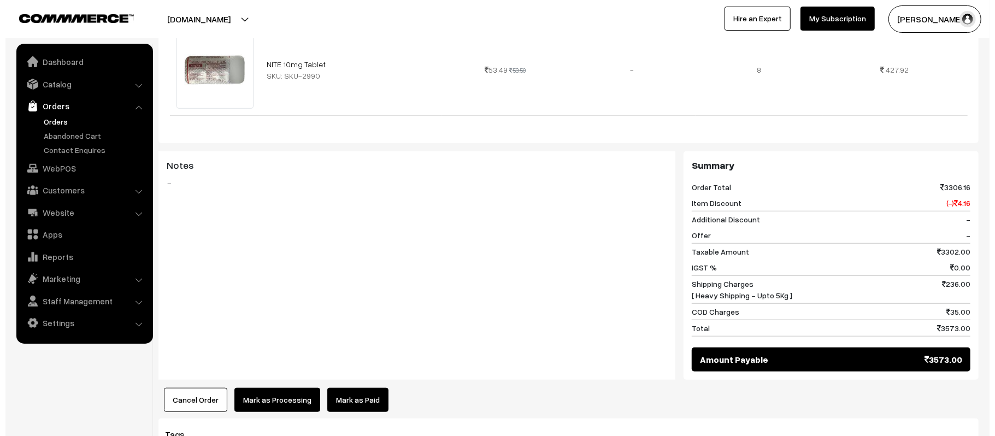
scroll to position [679, 0]
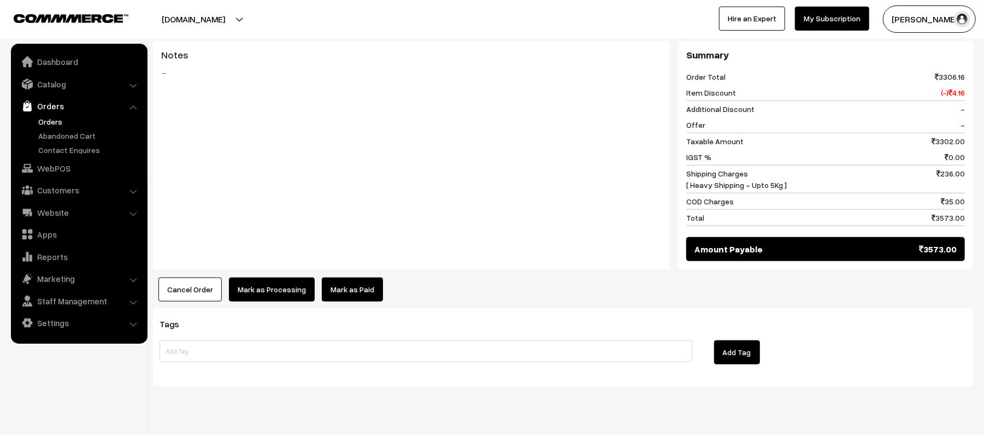
click at [261, 278] on button "Mark as Processing" at bounding box center [272, 290] width 86 height 24
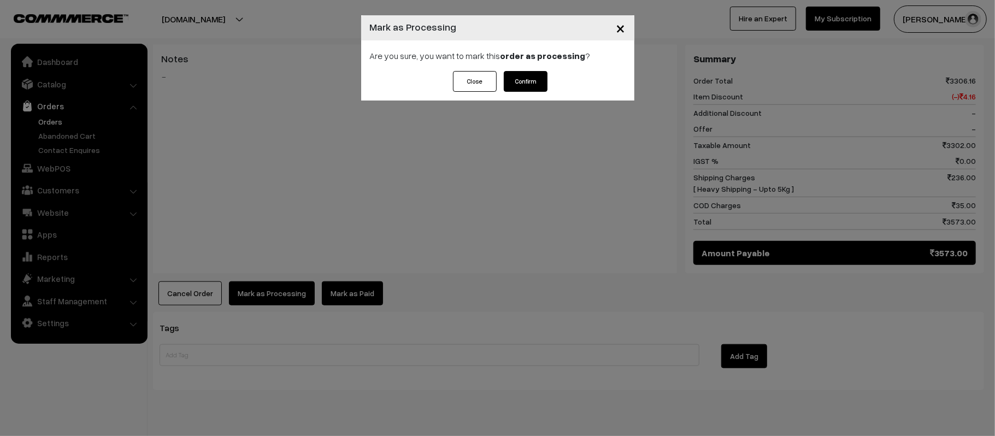
click at [510, 86] on button "Confirm" at bounding box center [526, 81] width 44 height 21
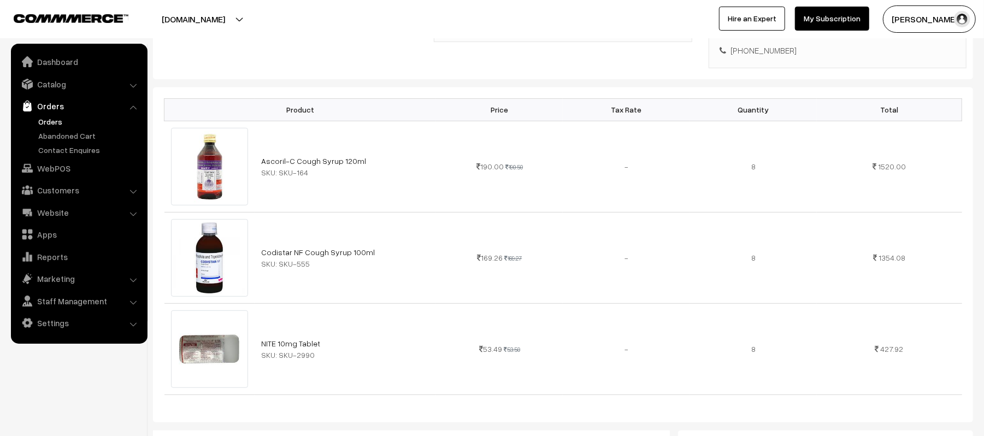
scroll to position [291, 0]
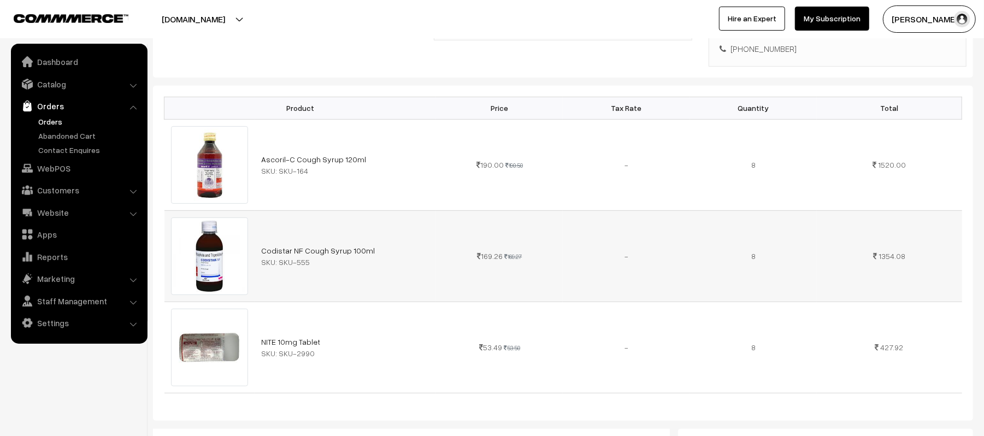
click at [702, 242] on td "8" at bounding box center [753, 255] width 127 height 91
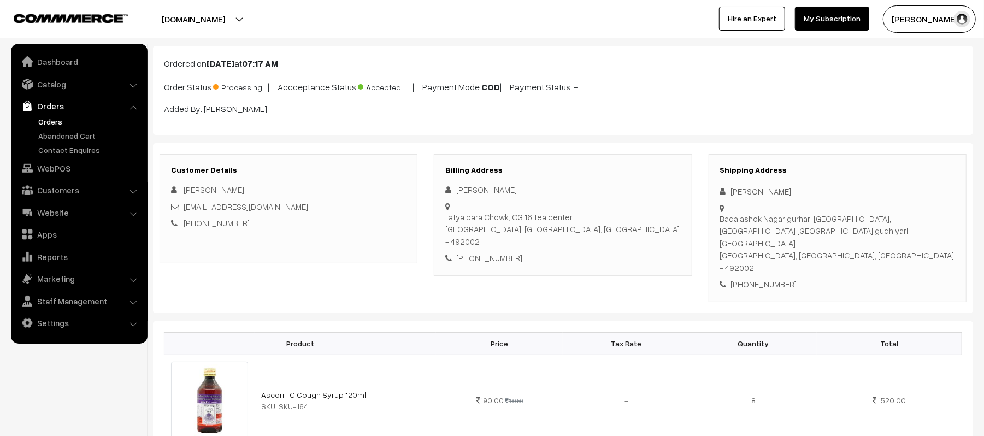
scroll to position [0, 0]
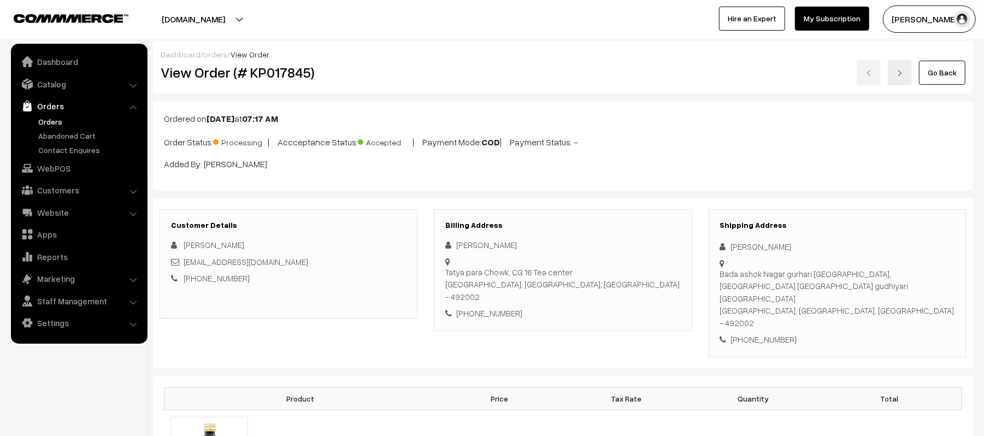
click at [42, 120] on link "Orders" at bounding box center [90, 121] width 108 height 11
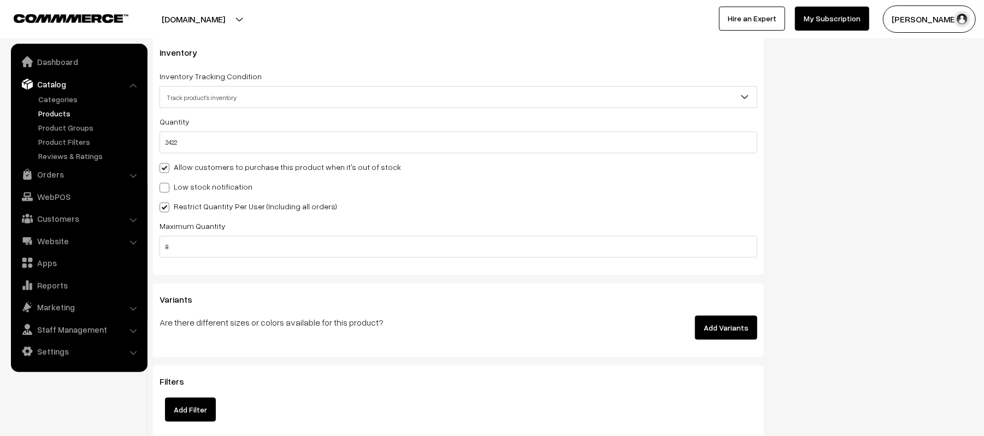
scroll to position [1058, 0]
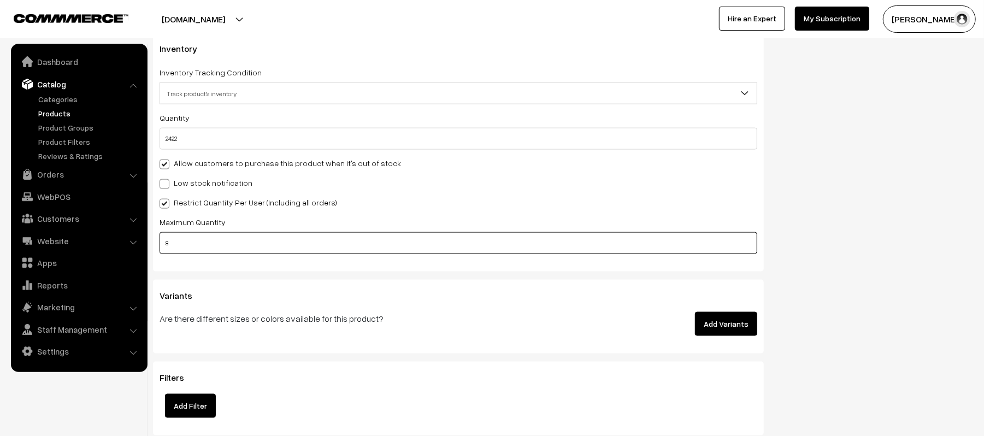
click at [643, 246] on input "8" at bounding box center [459, 243] width 598 height 22
type input "8"
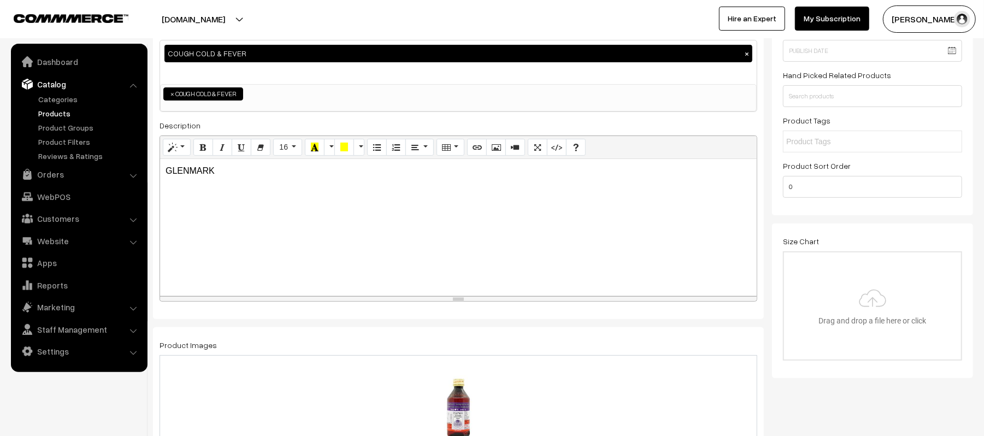
scroll to position [0, 0]
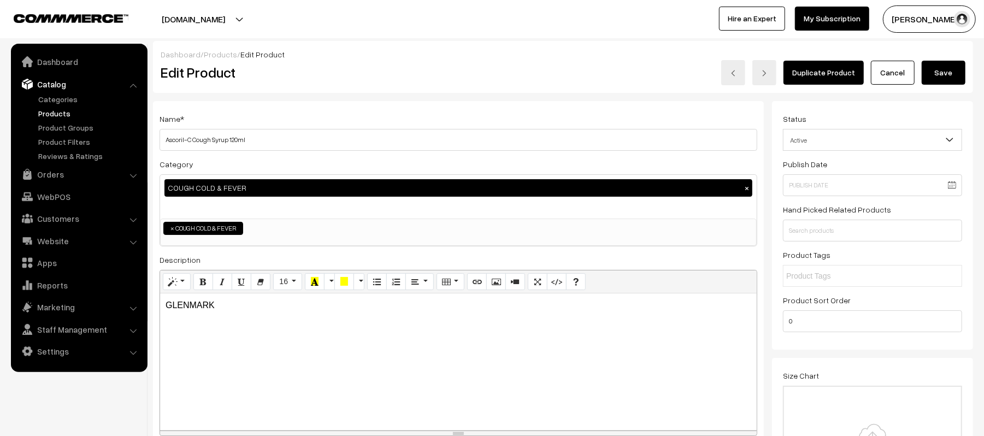
type input "2"
click at [943, 73] on button "Save" at bounding box center [944, 73] width 44 height 24
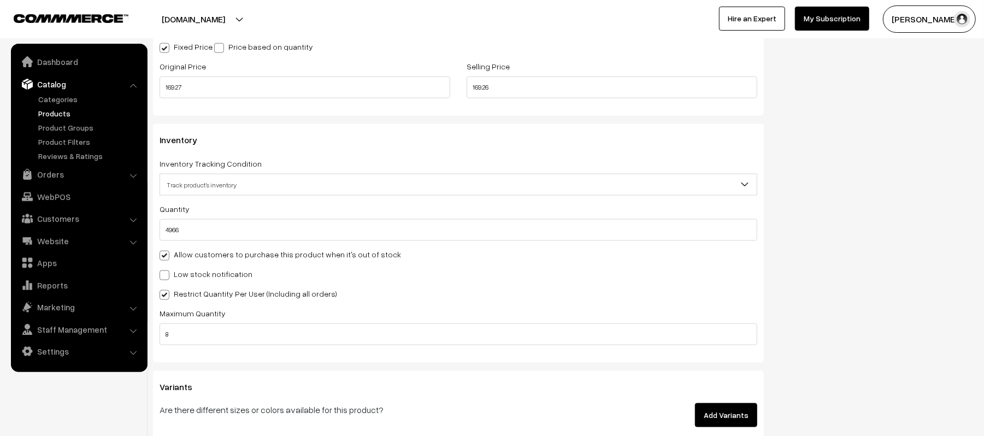
scroll to position [1035, 0]
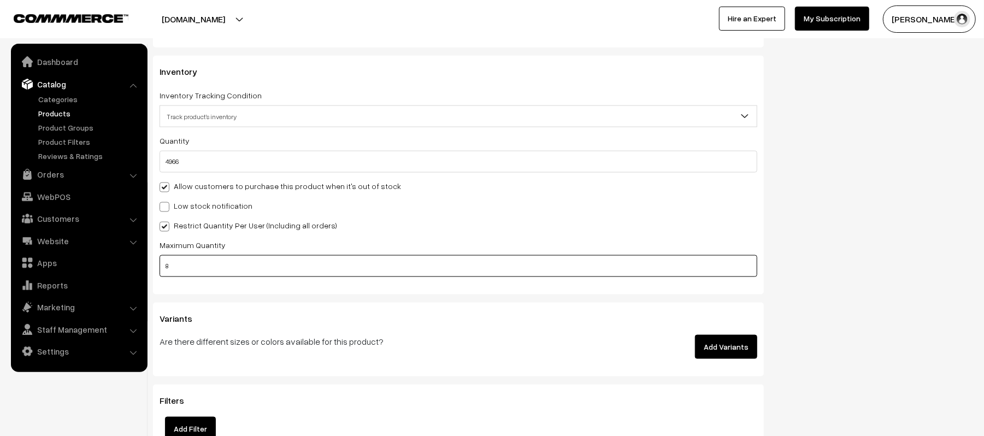
click at [320, 261] on input "8" at bounding box center [459, 266] width 598 height 22
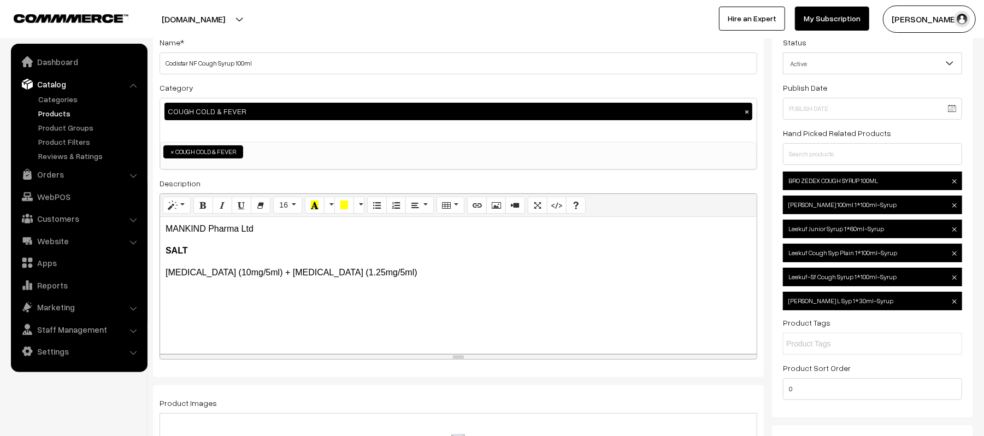
scroll to position [0, 0]
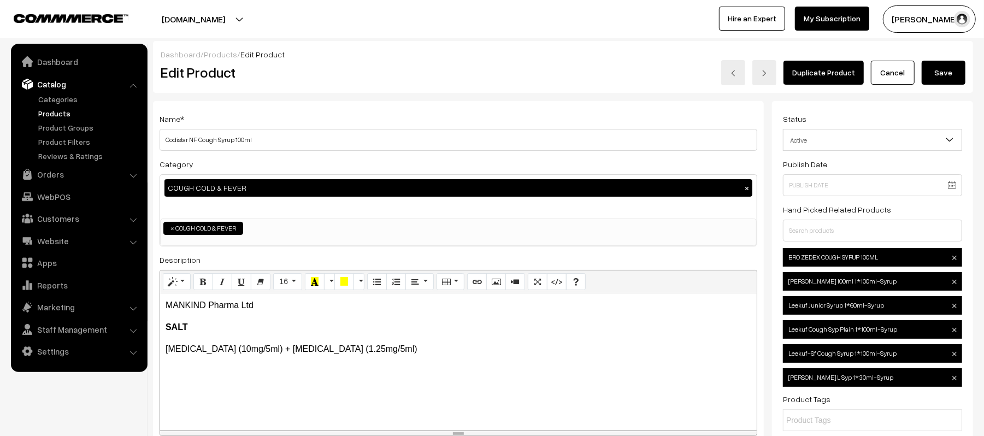
type input "2"
click at [949, 75] on button "Save" at bounding box center [944, 73] width 44 height 24
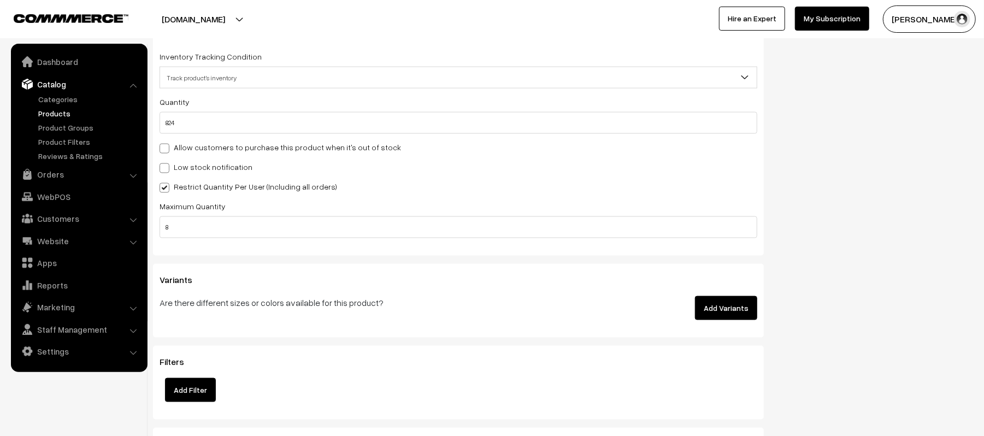
scroll to position [1086, 0]
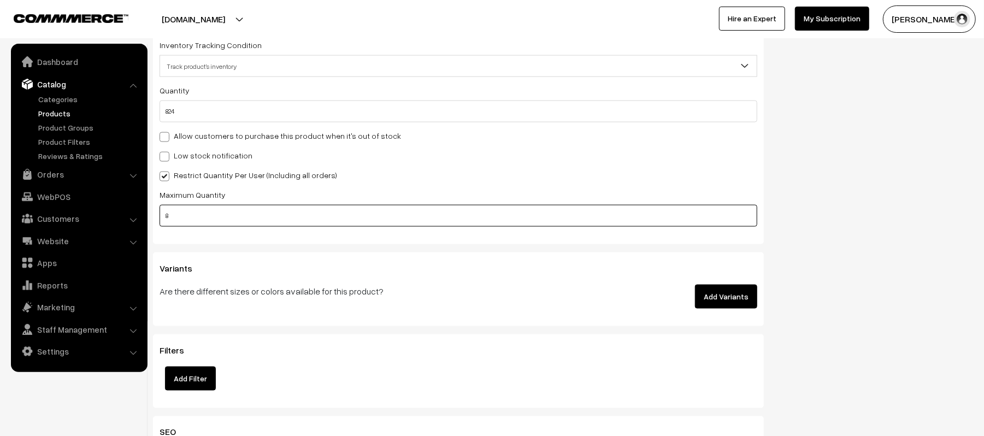
click at [494, 205] on input "8" at bounding box center [459, 216] width 598 height 22
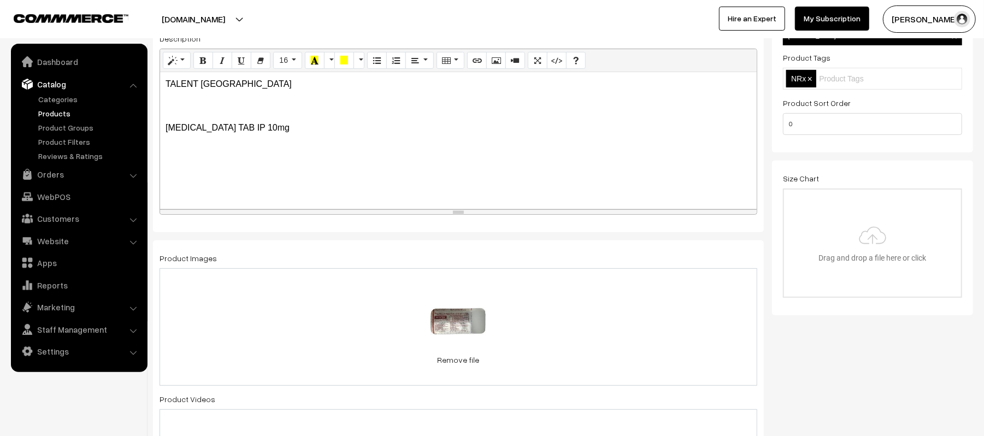
scroll to position [0, 0]
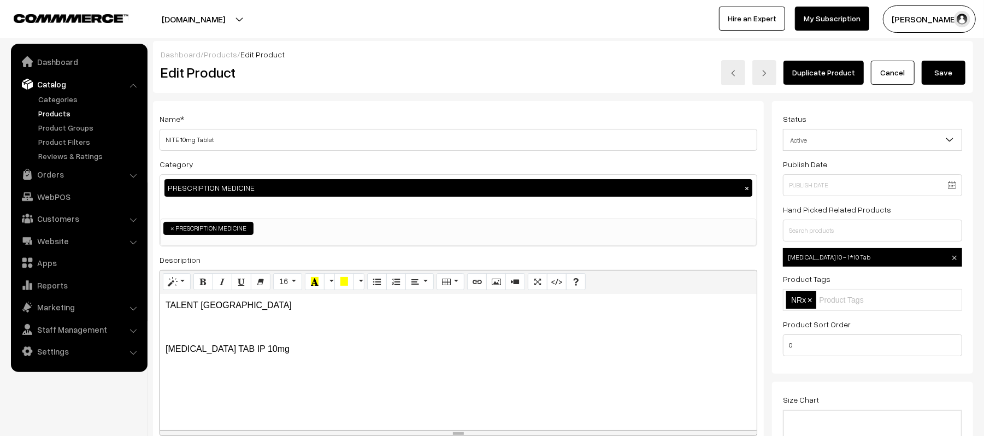
type input "2"
click at [948, 72] on button "Save" at bounding box center [944, 73] width 44 height 24
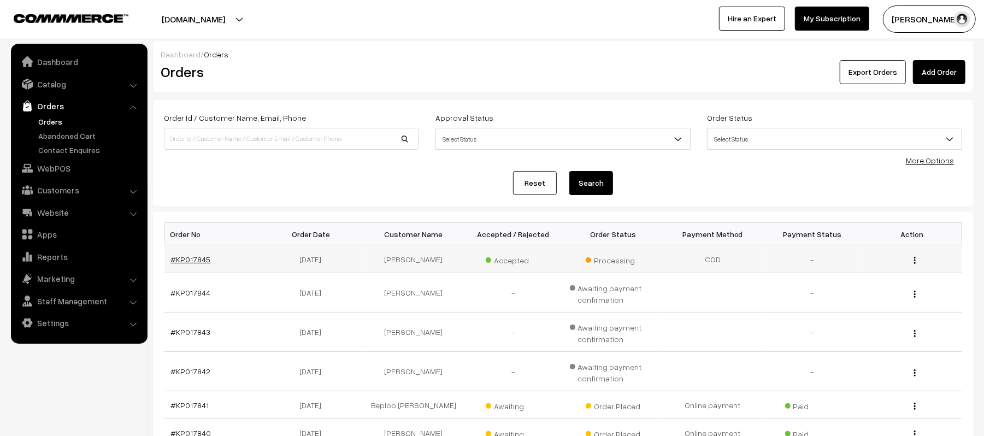
click at [181, 259] on link "#KP017845" at bounding box center [191, 259] width 40 height 9
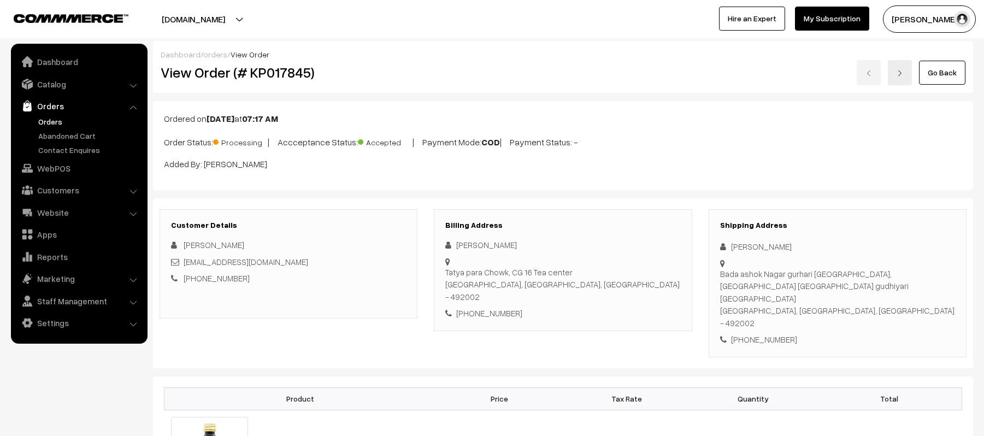
scroll to position [611, 0]
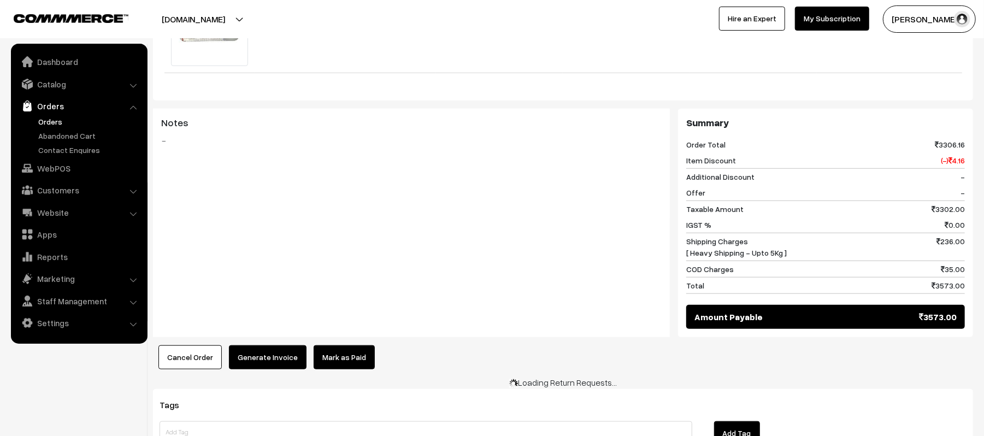
click at [249, 348] on button "Generate Invoice" at bounding box center [268, 357] width 78 height 24
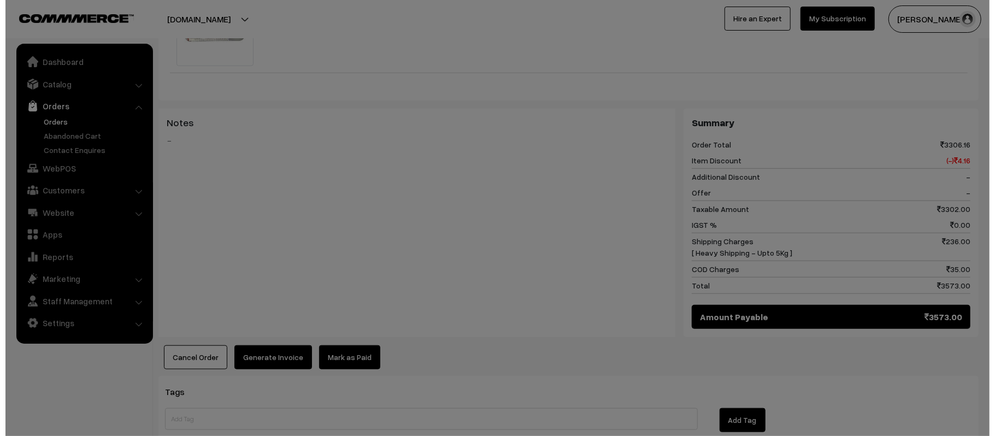
scroll to position [613, 0]
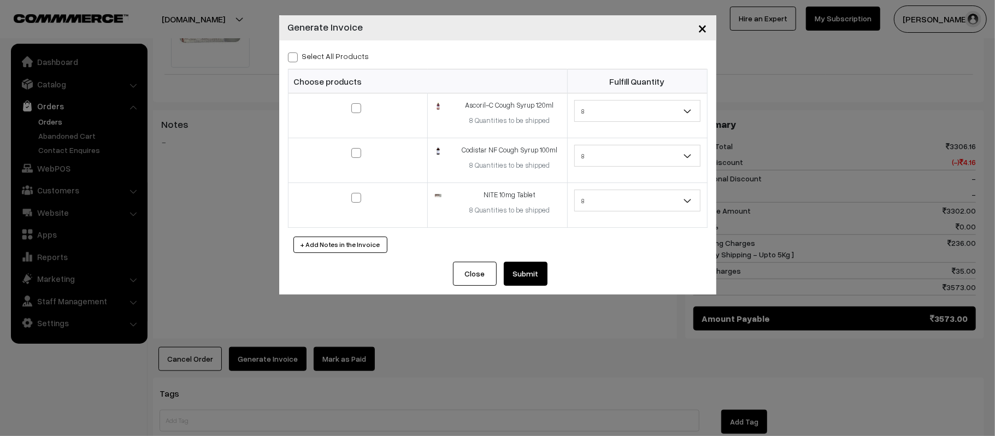
click at [293, 52] on span at bounding box center [293, 57] width 10 height 10
click at [293, 52] on input "Select All Products" at bounding box center [291, 55] width 7 height 7
checkbox input "true"
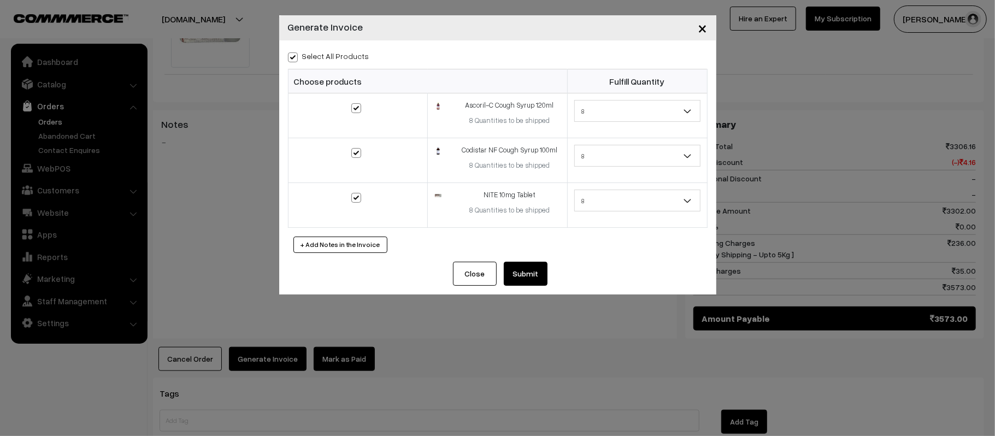
checkbox input "true"
click at [530, 280] on button "Submit" at bounding box center [526, 274] width 44 height 24
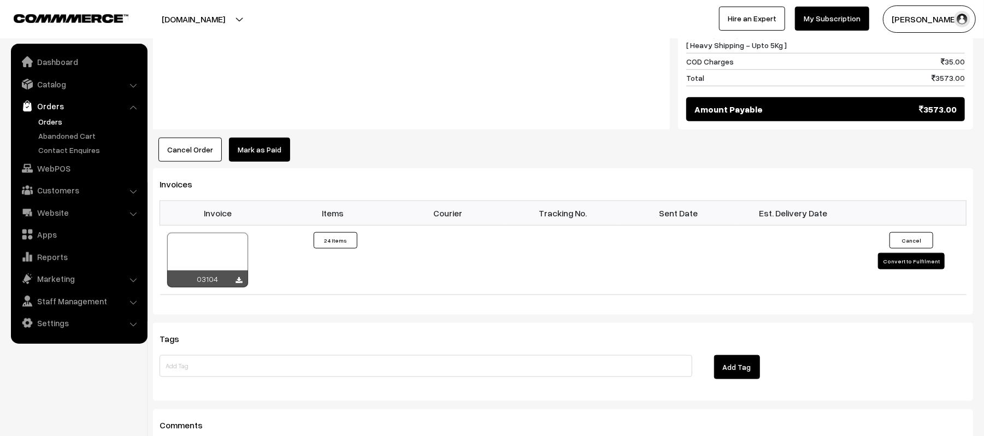
scroll to position [831, 0]
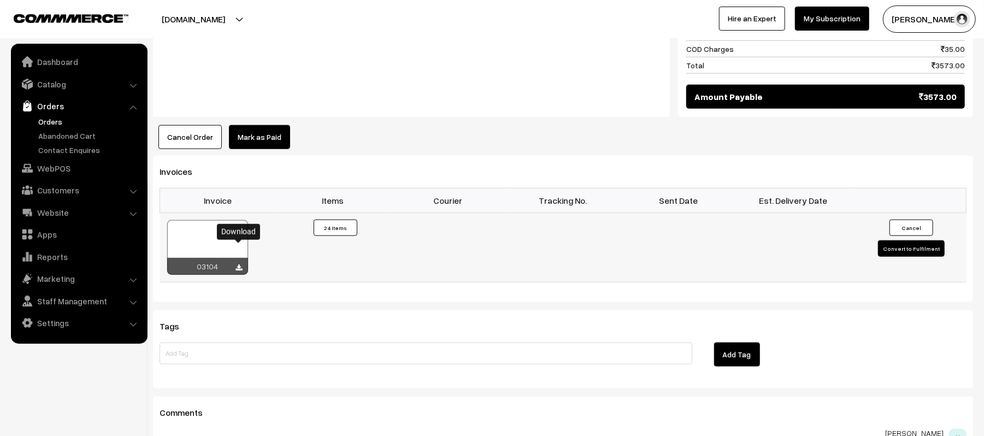
click at [238, 265] on icon at bounding box center [239, 268] width 7 height 7
click at [309, 39] on div "Notes -" at bounding box center [411, 2] width 517 height 229
click at [45, 121] on link "Orders" at bounding box center [90, 121] width 108 height 11
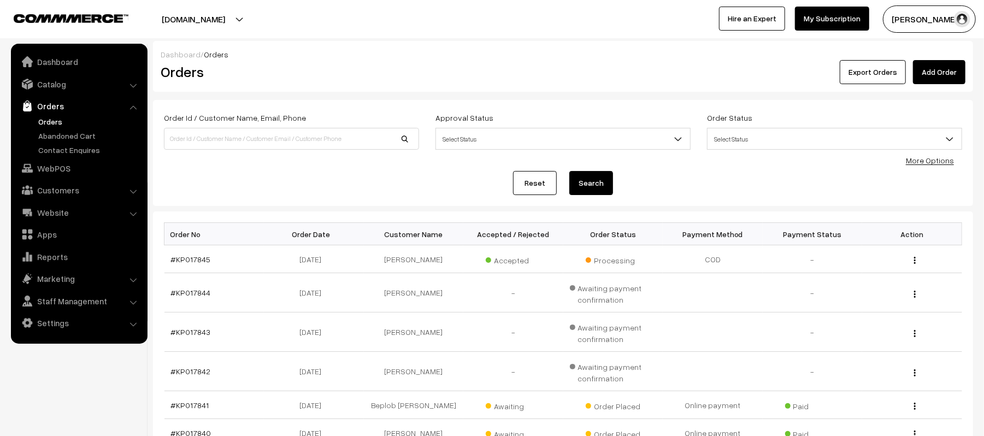
click at [300, 184] on div "Reset Search" at bounding box center [563, 183] width 799 height 24
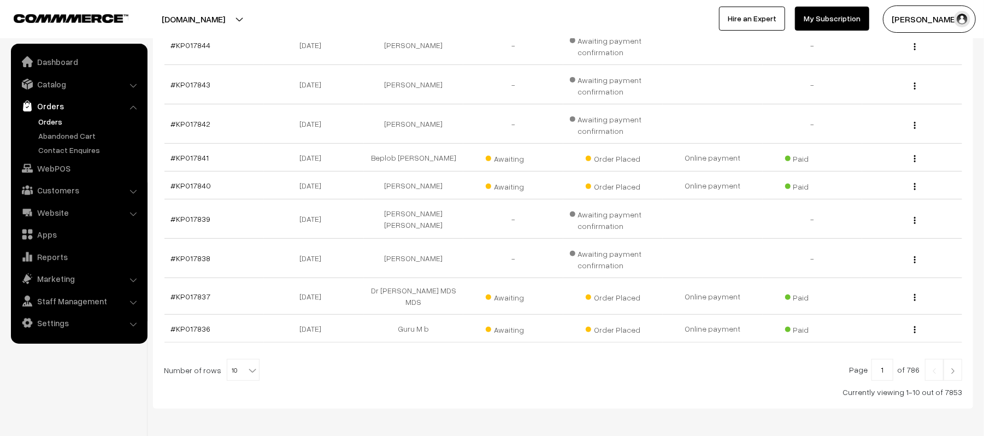
scroll to position [294, 0]
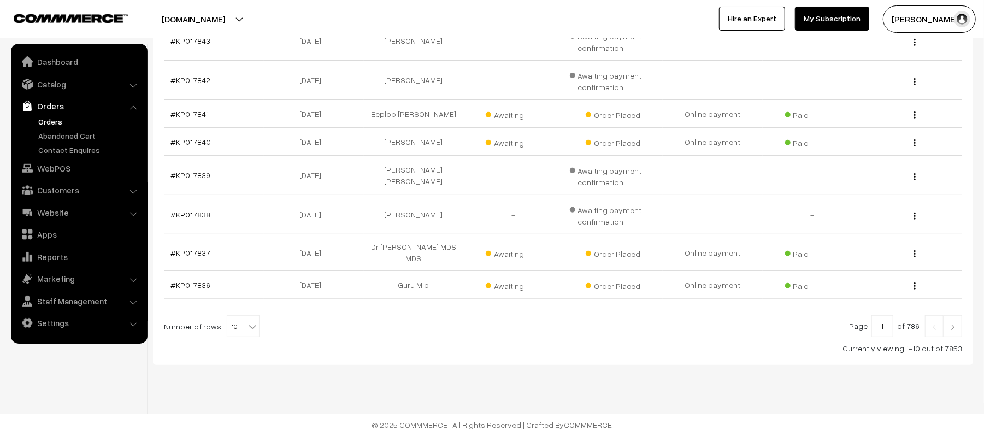
click at [951, 327] on img at bounding box center [953, 327] width 10 height 7
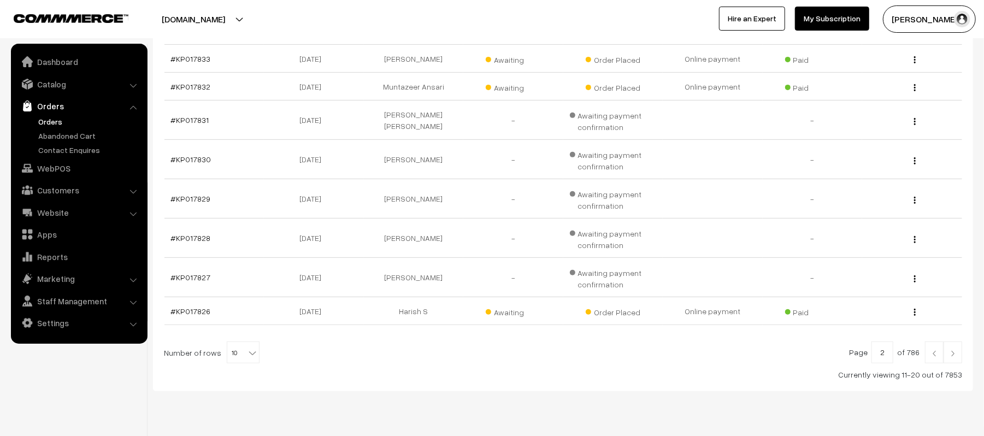
scroll to position [281, 0]
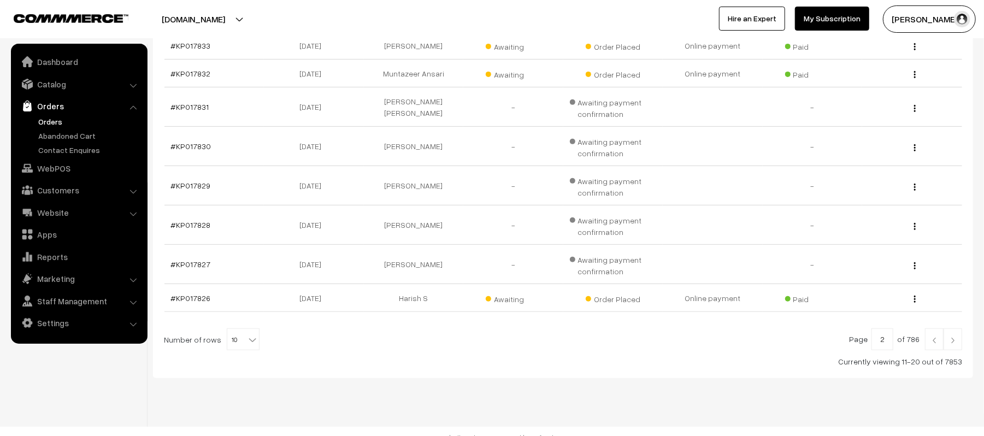
click at [958, 354] on div "Page 2 of 786 Number of rows 10 20 30 40 50 60 70 80 90 100 10 Currently viewin…" at bounding box center [563, 348] width 799 height 39
click at [956, 344] on img at bounding box center [953, 340] width 10 height 7
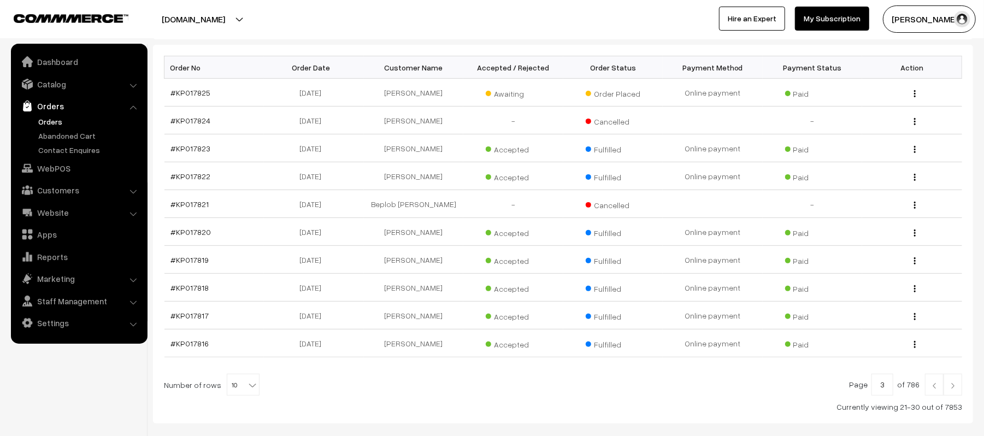
scroll to position [228, 0]
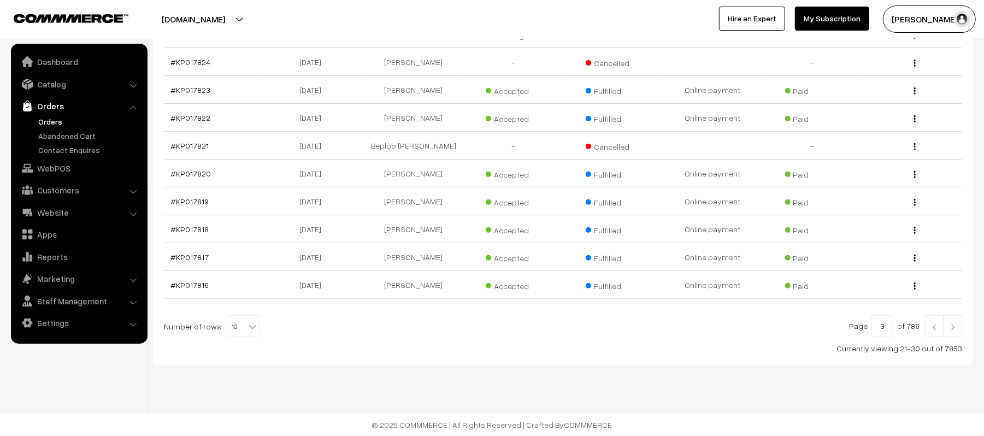
click at [935, 335] on link at bounding box center [934, 326] width 19 height 22
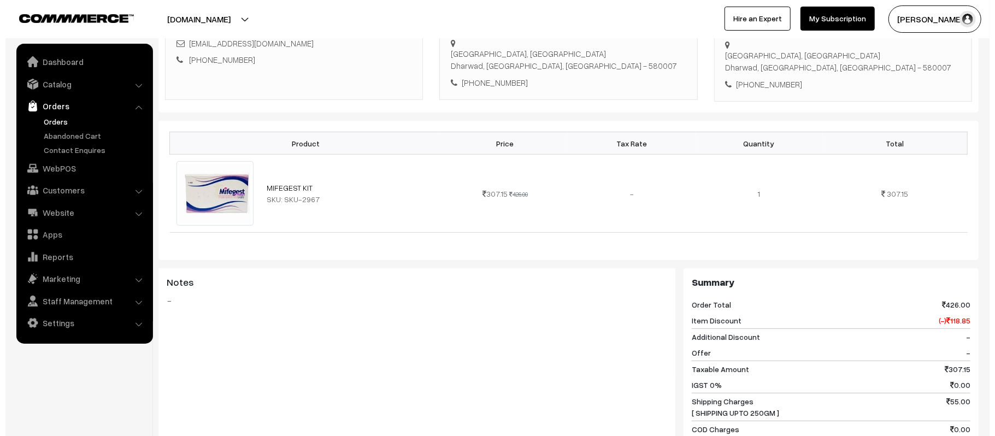
scroll to position [423, 0]
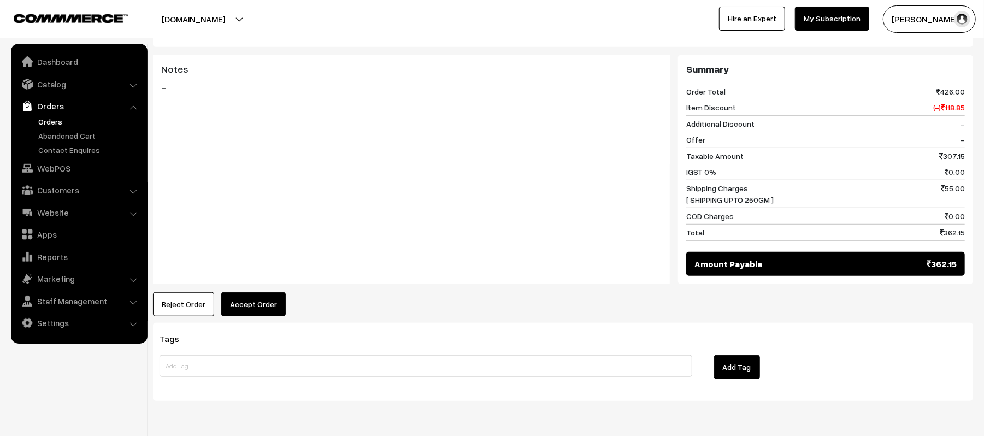
click at [266, 300] on button "Accept Order" at bounding box center [253, 304] width 65 height 24
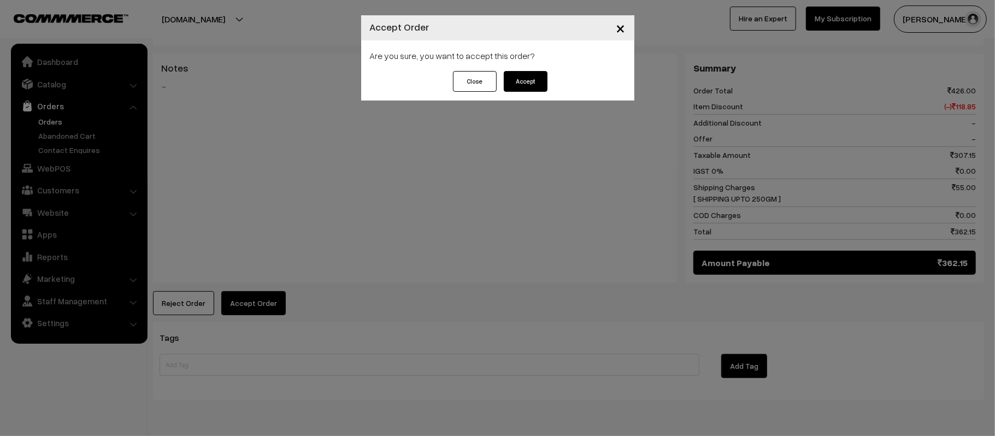
click at [530, 77] on button "Accept" at bounding box center [526, 81] width 44 height 21
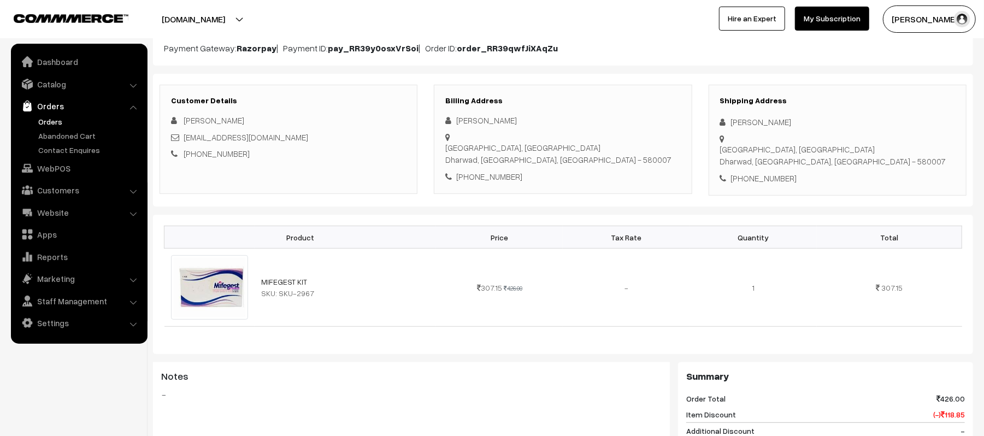
scroll to position [579, 0]
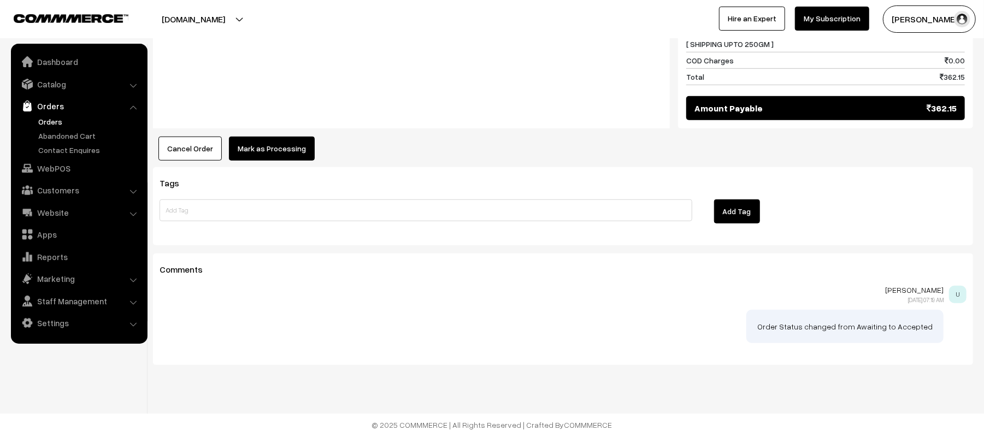
click at [273, 154] on button "Mark as Processing" at bounding box center [272, 149] width 86 height 24
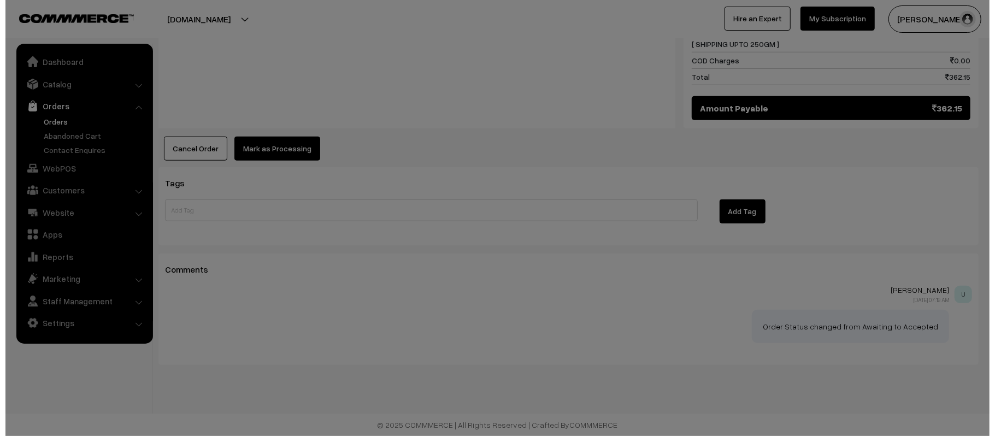
scroll to position [581, 0]
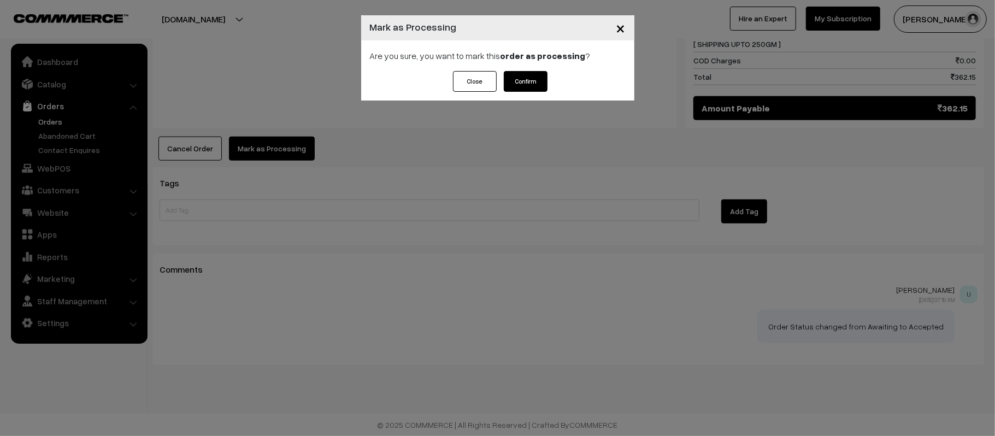
click at [516, 78] on button "Confirm" at bounding box center [526, 81] width 44 height 21
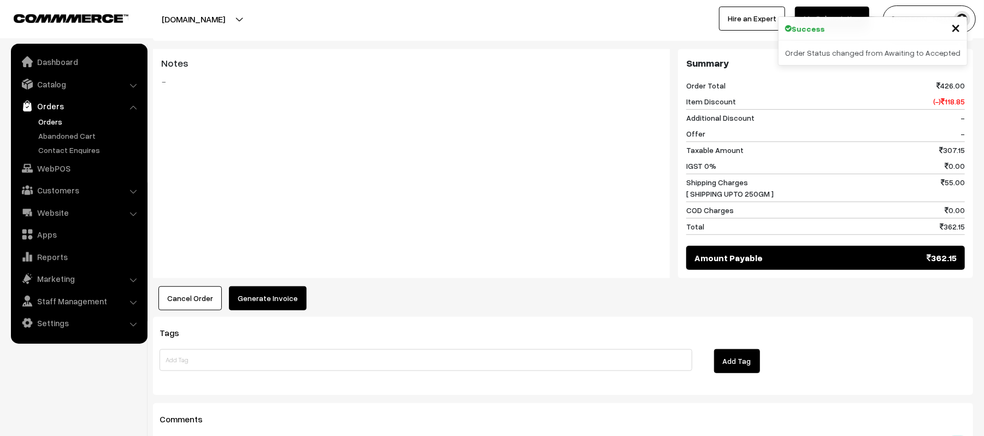
scroll to position [508, 0]
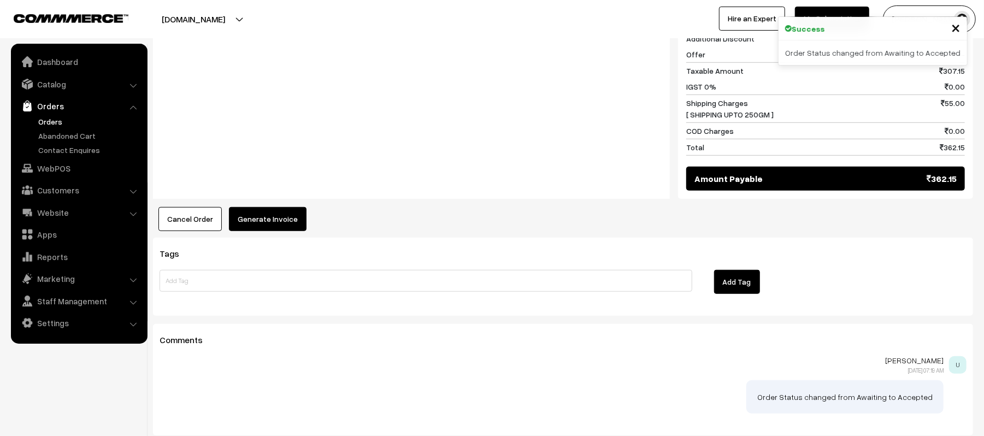
click at [268, 224] on button "Generate Invoice" at bounding box center [268, 219] width 78 height 24
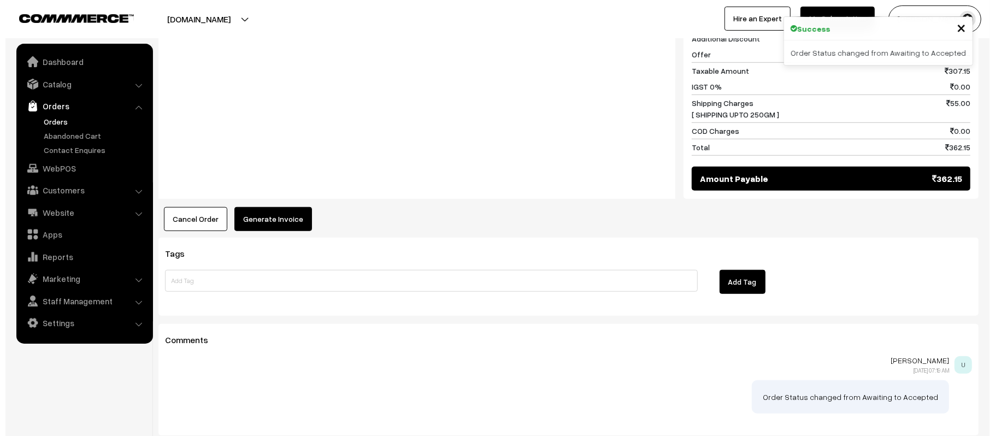
scroll to position [510, 0]
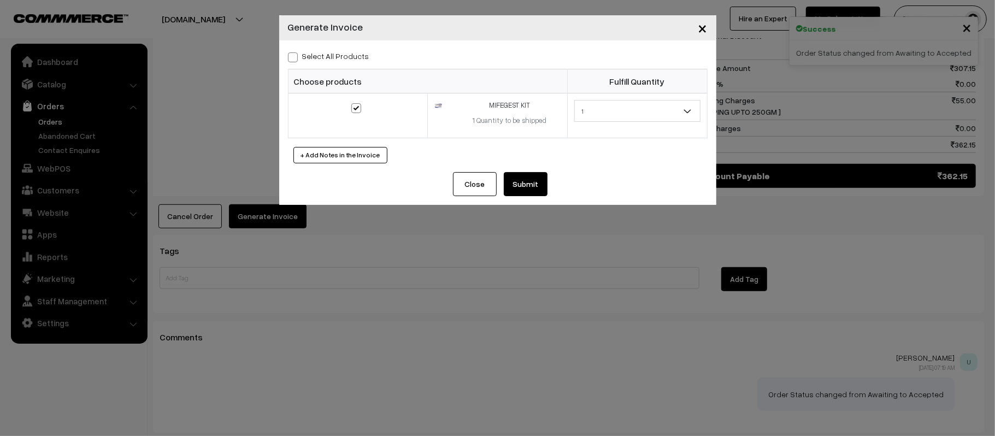
click at [532, 189] on button "Submit" at bounding box center [526, 184] width 44 height 24
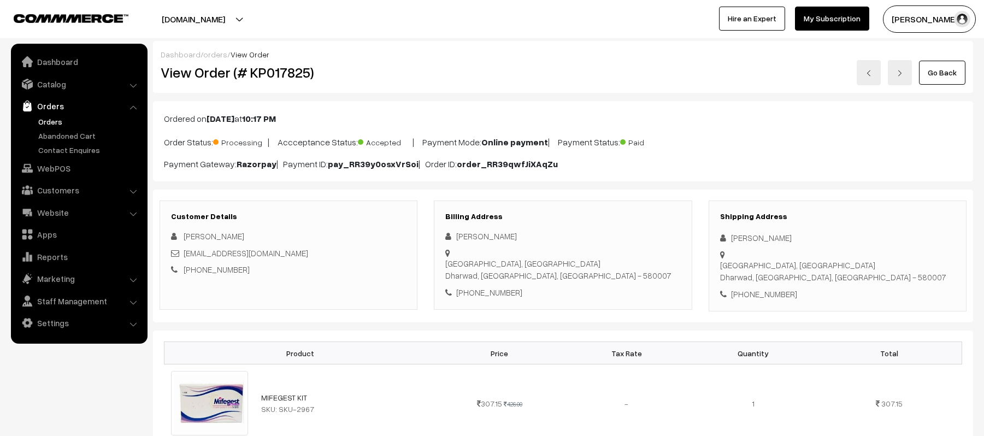
scroll to position [508, 0]
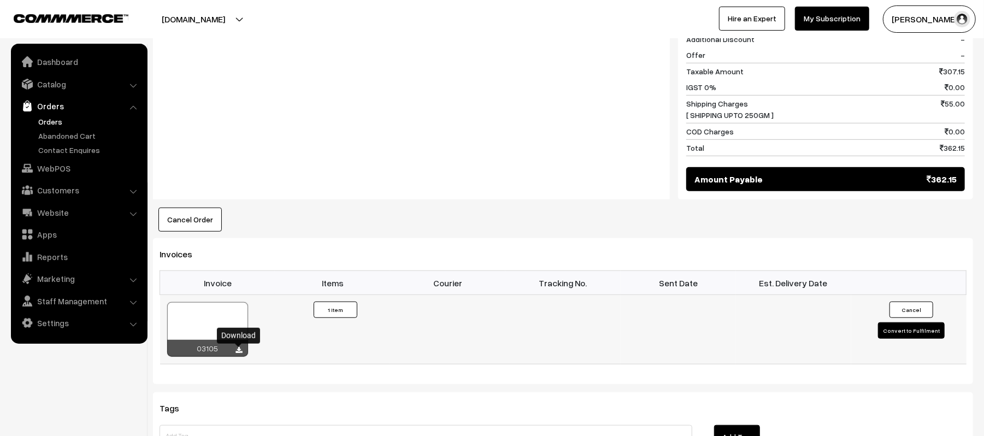
click at [239, 354] on icon at bounding box center [239, 350] width 7 height 7
click at [401, 149] on div "Notes -" at bounding box center [411, 84] width 517 height 229
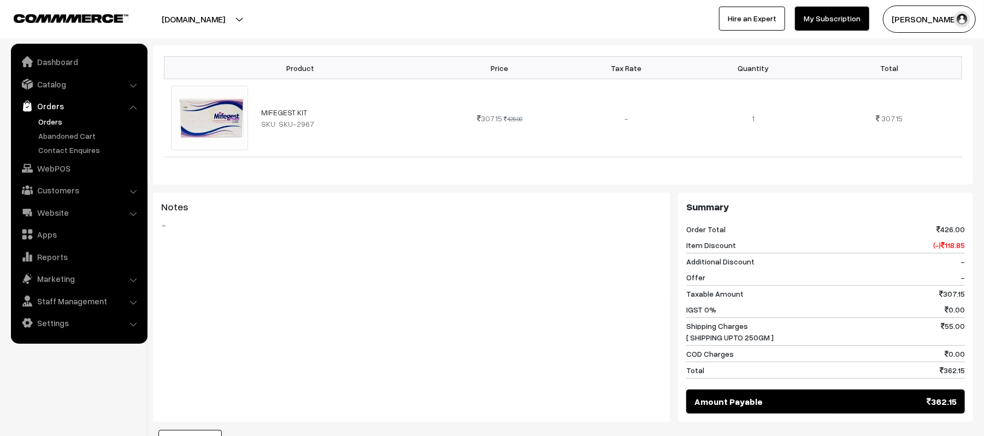
scroll to position [0, 0]
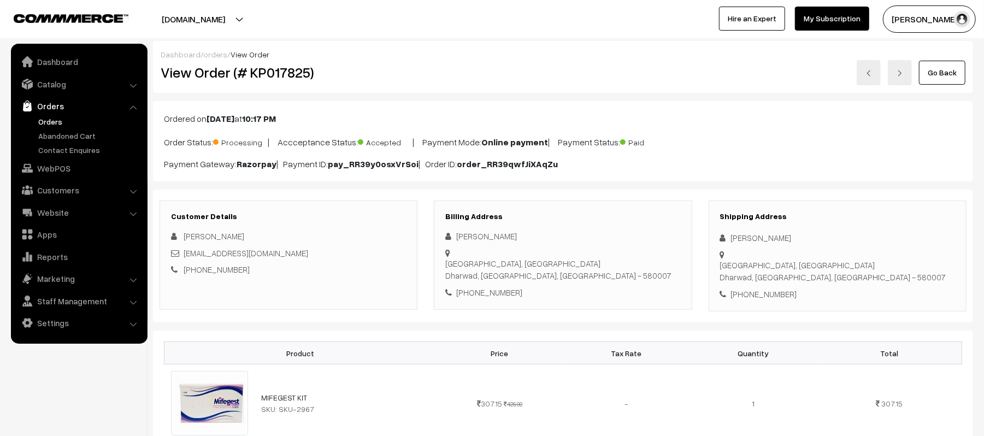
click at [477, 56] on div "Dashboard / orders / View Order" at bounding box center [563, 54] width 805 height 11
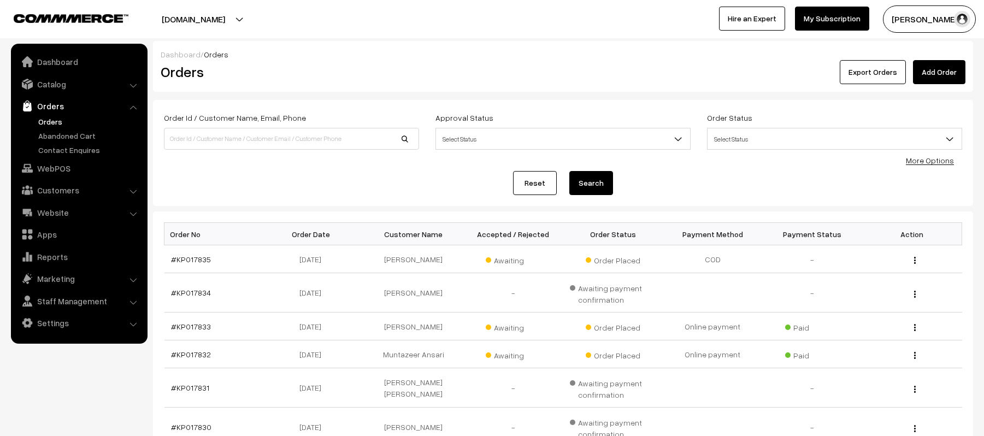
scroll to position [296, 0]
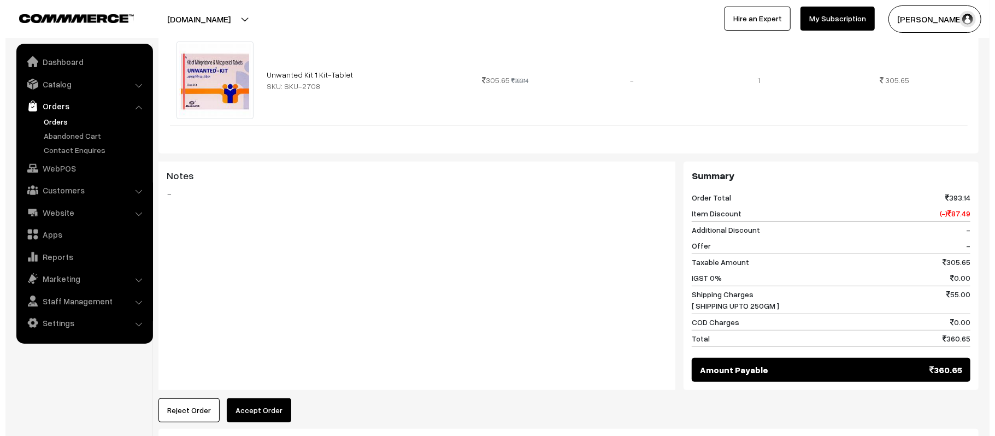
scroll to position [473, 0]
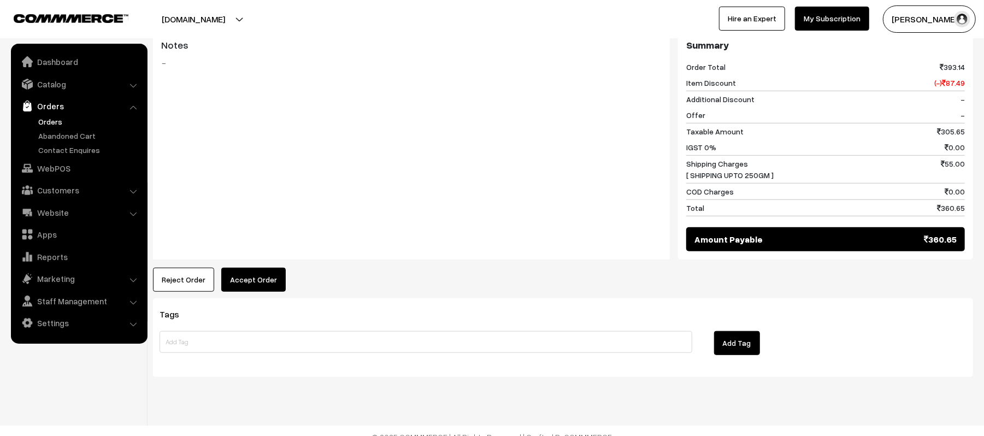
click at [266, 280] on button "Accept Order" at bounding box center [253, 280] width 65 height 24
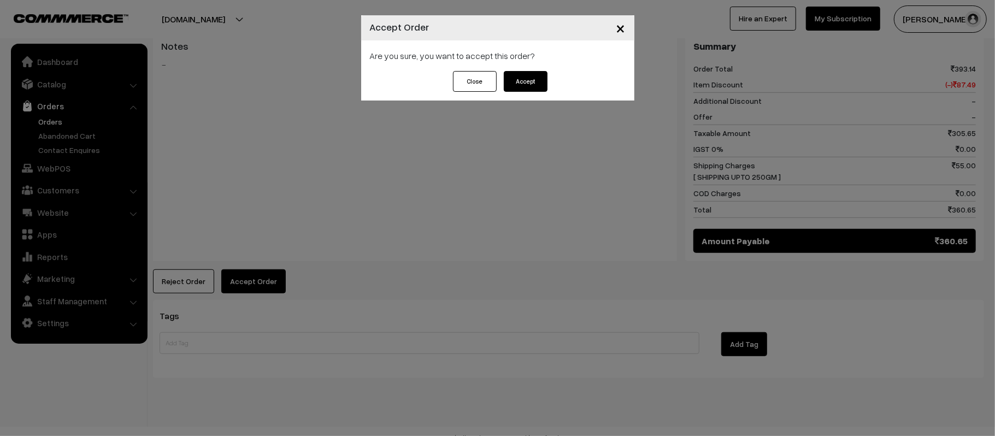
click at [538, 81] on button "Accept" at bounding box center [526, 81] width 44 height 21
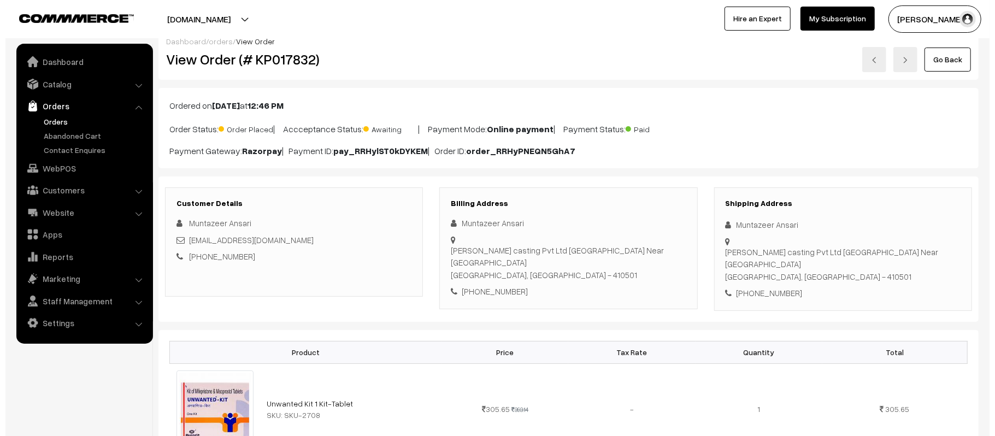
scroll to position [476, 0]
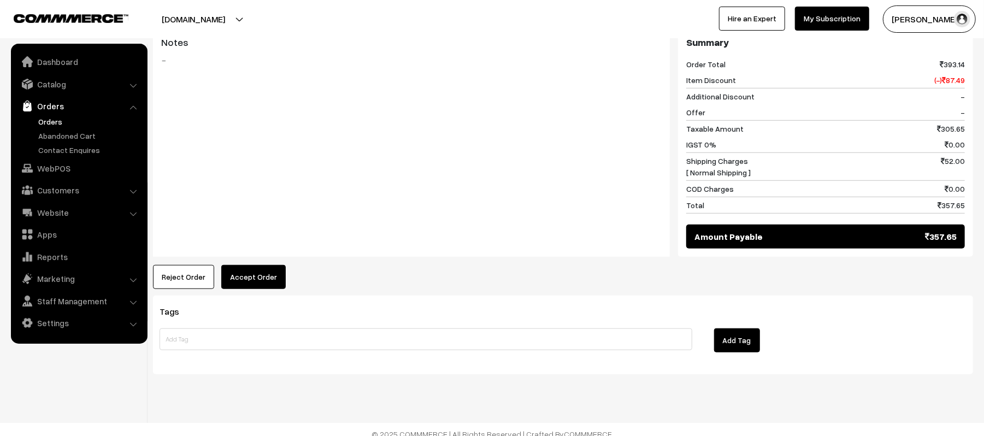
click at [274, 255] on div "Product Price Tax Rate Quantity Total Unwanted Kit 1 Kit-Tablet SKU: SKU-2708 3…" at bounding box center [563, 79] width 820 height 422
click at [254, 265] on button "Accept Order" at bounding box center [253, 277] width 65 height 24
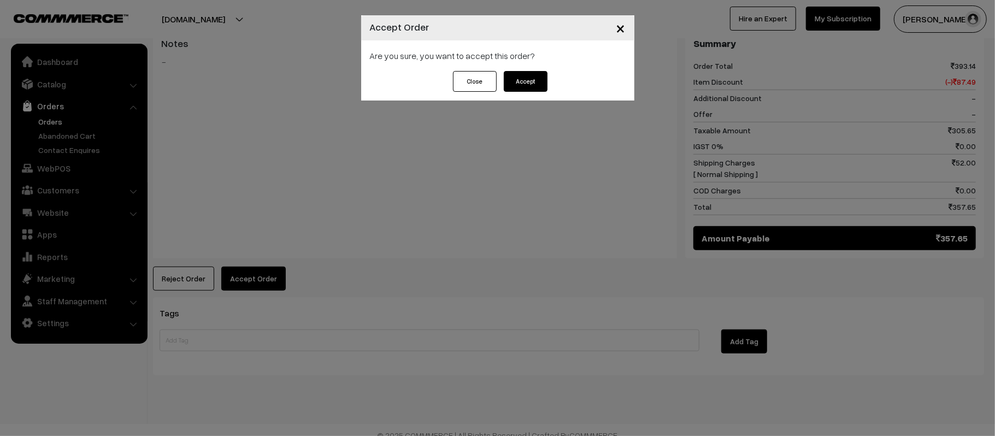
click at [530, 75] on button "Accept" at bounding box center [526, 81] width 44 height 21
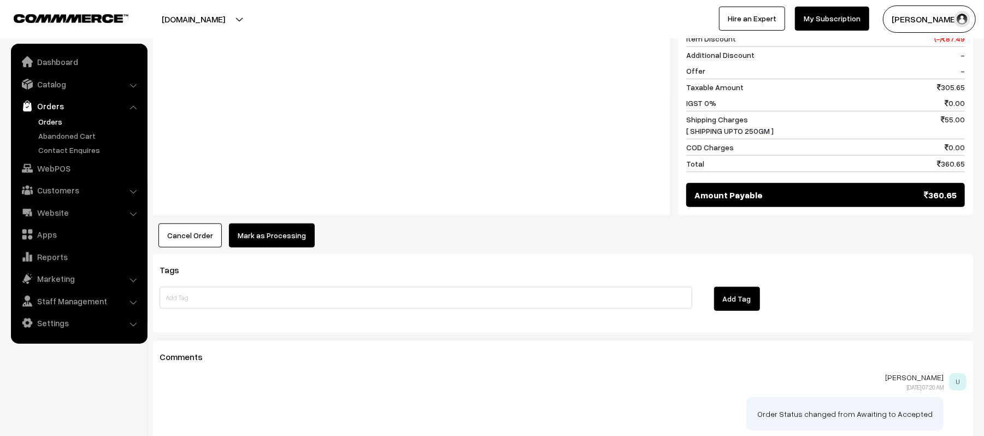
scroll to position [556, 0]
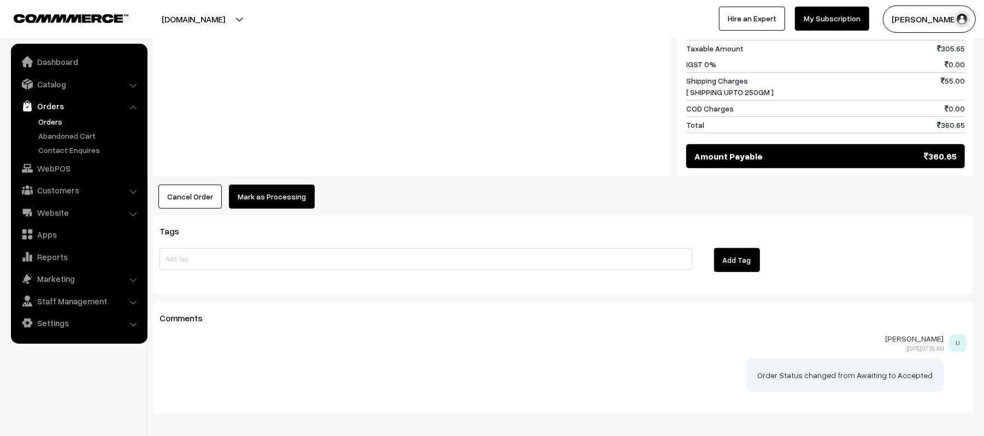
click at [291, 191] on button "Mark as Processing" at bounding box center [272, 197] width 86 height 24
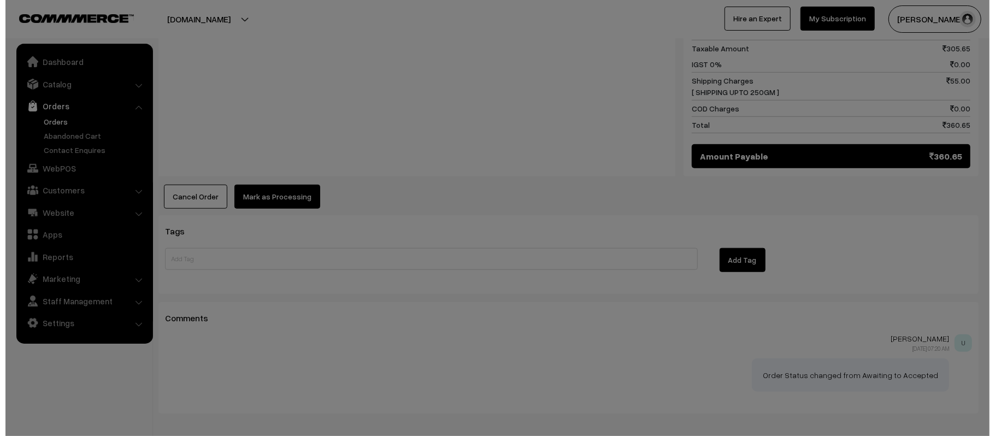
scroll to position [558, 0]
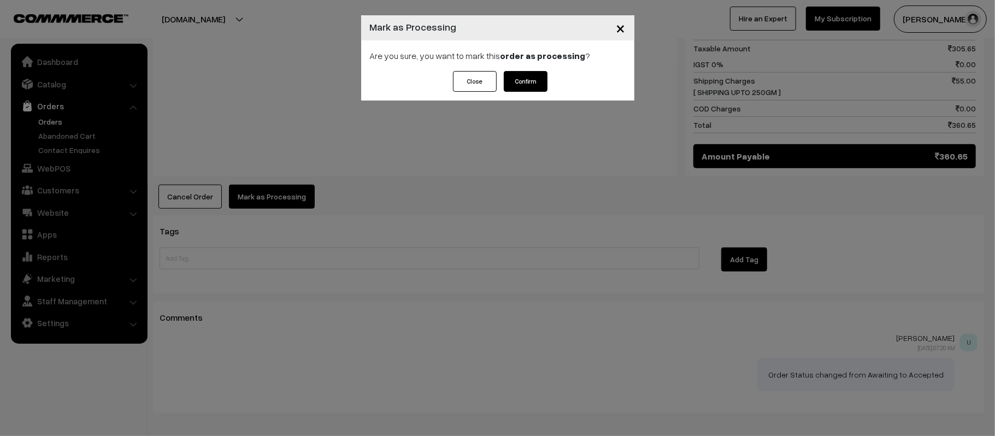
click at [535, 87] on button "Confirm" at bounding box center [526, 81] width 44 height 21
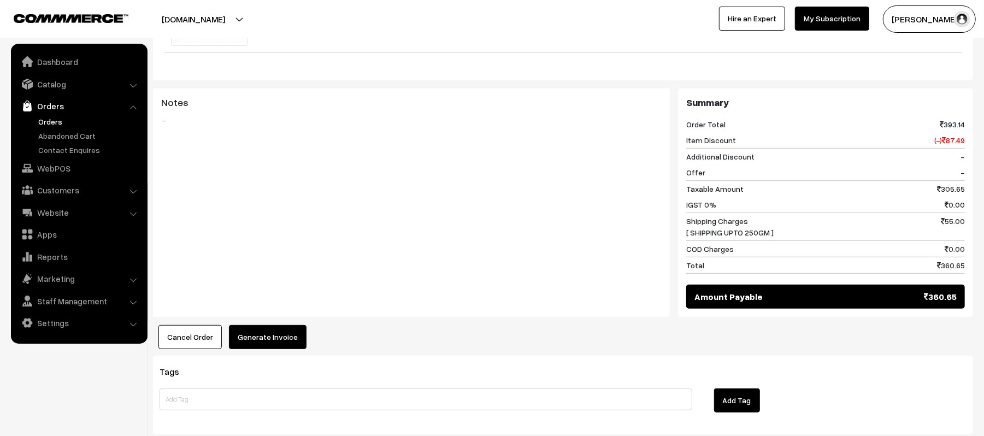
scroll to position [521, 0]
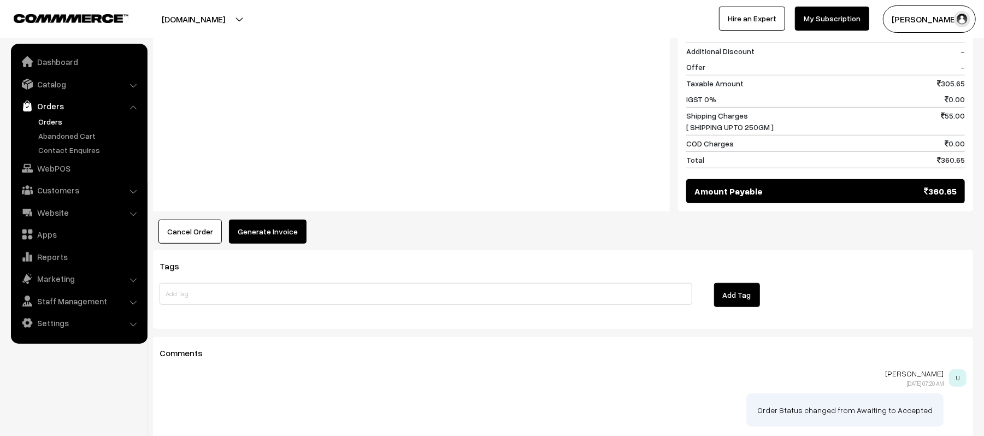
click at [261, 220] on button "Generate Invoice" at bounding box center [268, 232] width 78 height 24
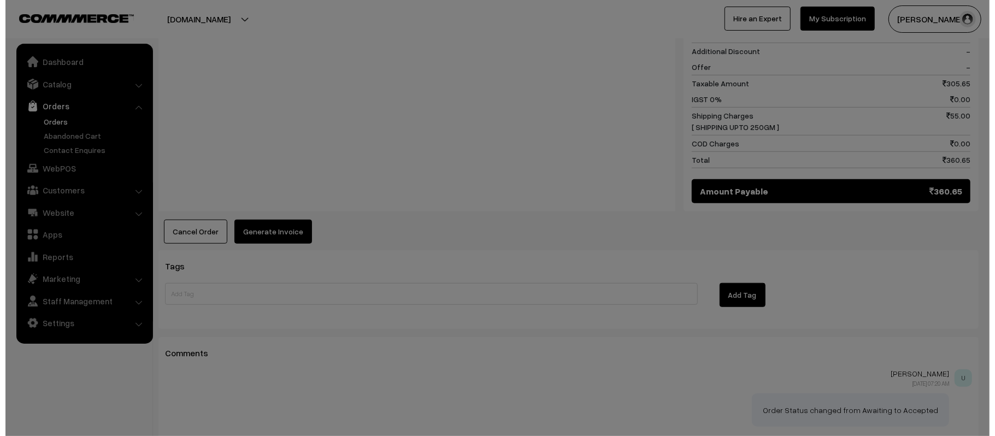
scroll to position [523, 0]
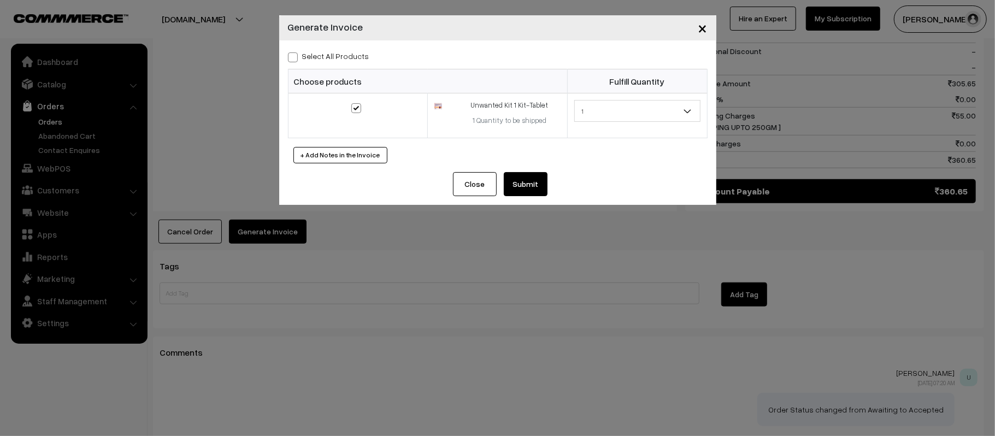
click at [530, 192] on button "Submit" at bounding box center [526, 184] width 44 height 24
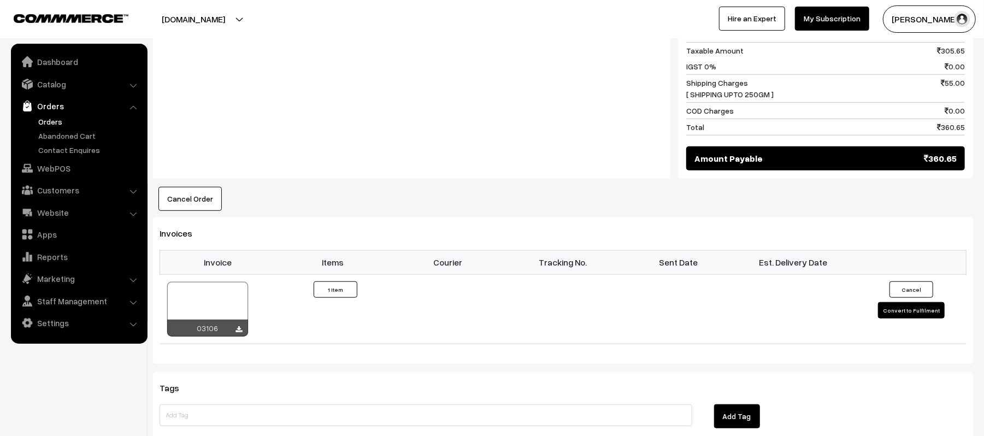
scroll to position [562, 0]
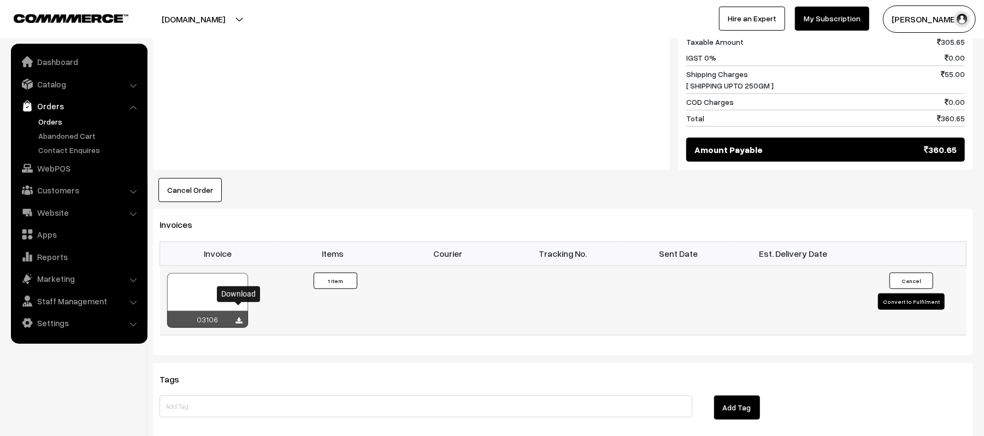
click at [239, 318] on icon at bounding box center [239, 321] width 7 height 7
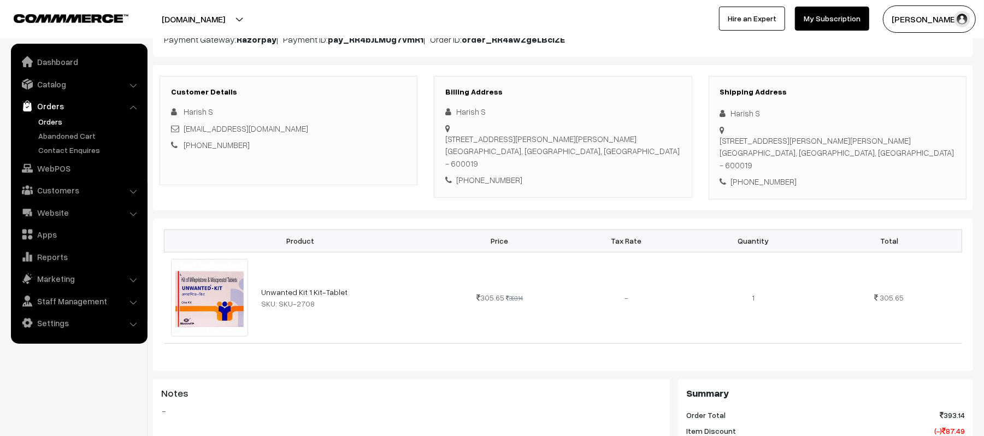
scroll to position [0, 0]
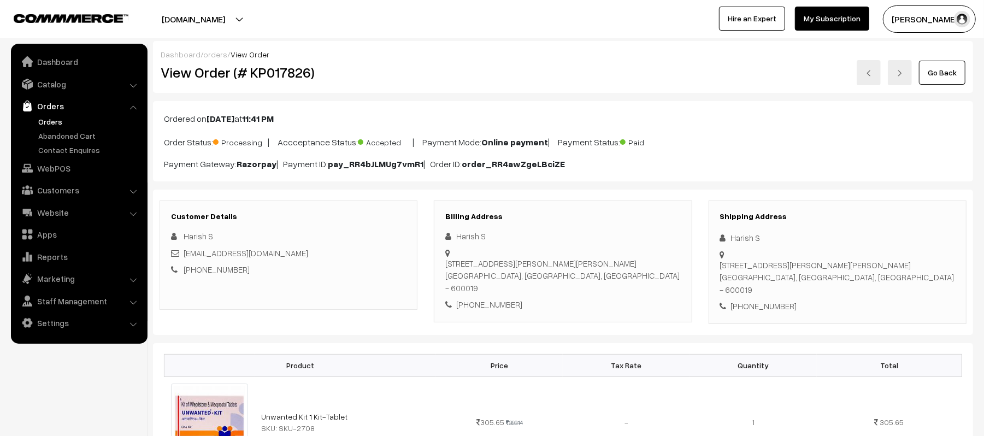
click at [455, 41] on div "Dashboard / orders / View Order View Order (# KP017826) Go Back" at bounding box center [563, 67] width 820 height 52
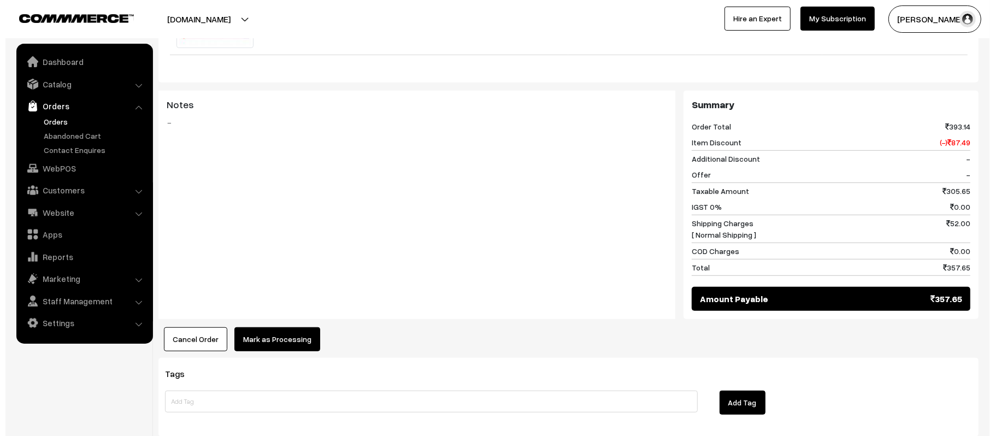
scroll to position [461, 0]
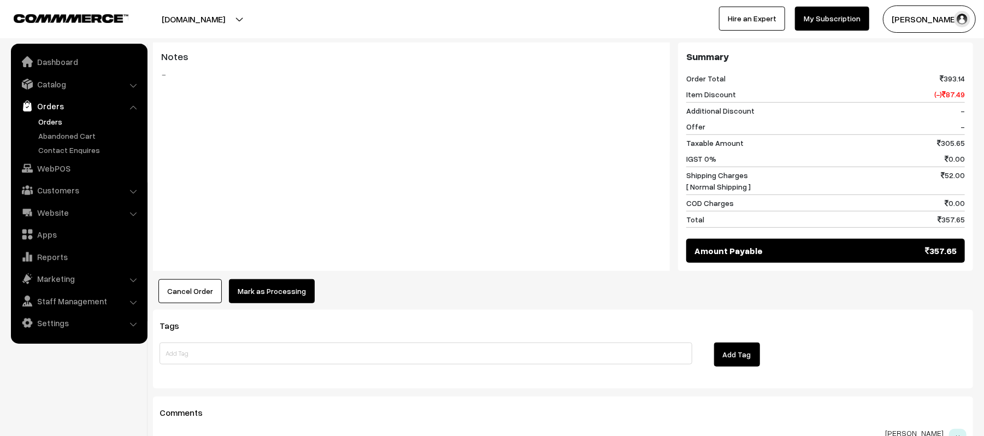
click at [283, 279] on button "Mark as Processing" at bounding box center [272, 291] width 86 height 24
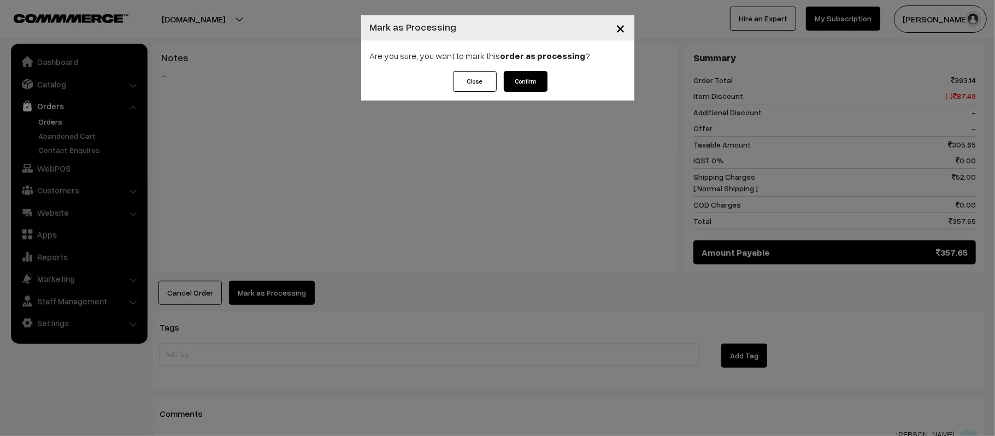
click at [532, 83] on button "Confirm" at bounding box center [526, 81] width 44 height 21
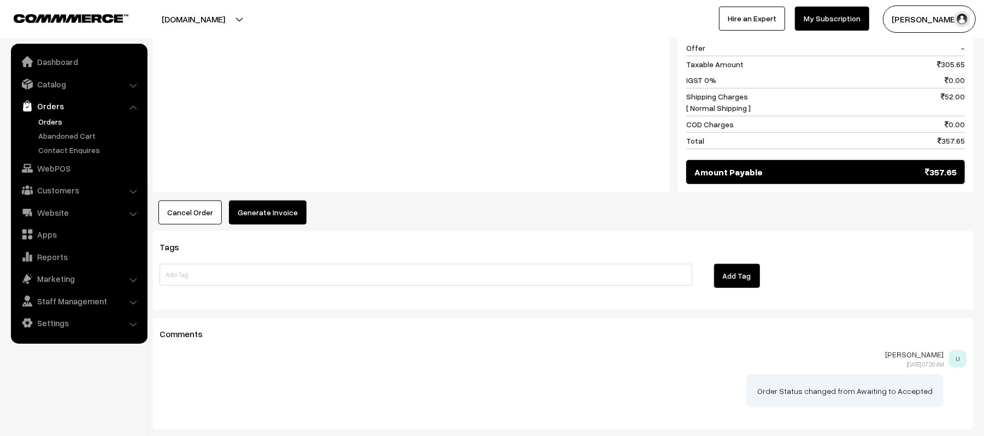
scroll to position [540, 0]
click at [285, 208] on button "Generate Invoice" at bounding box center [268, 213] width 78 height 24
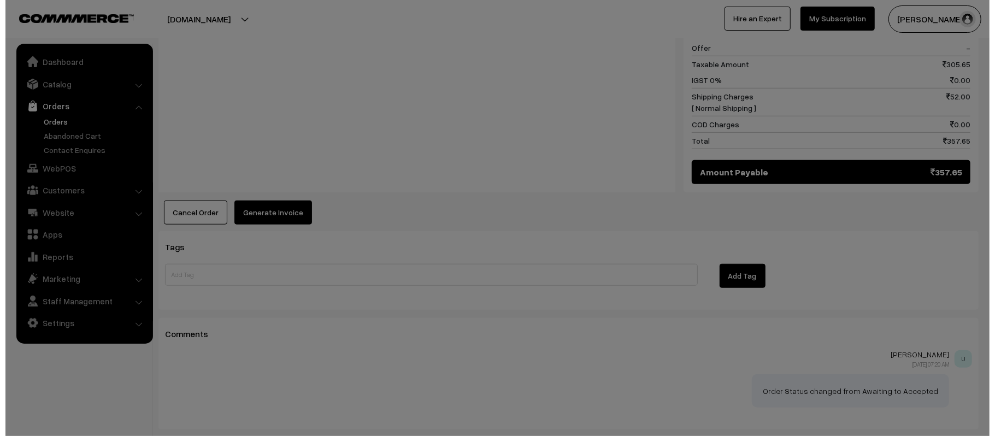
scroll to position [541, 0]
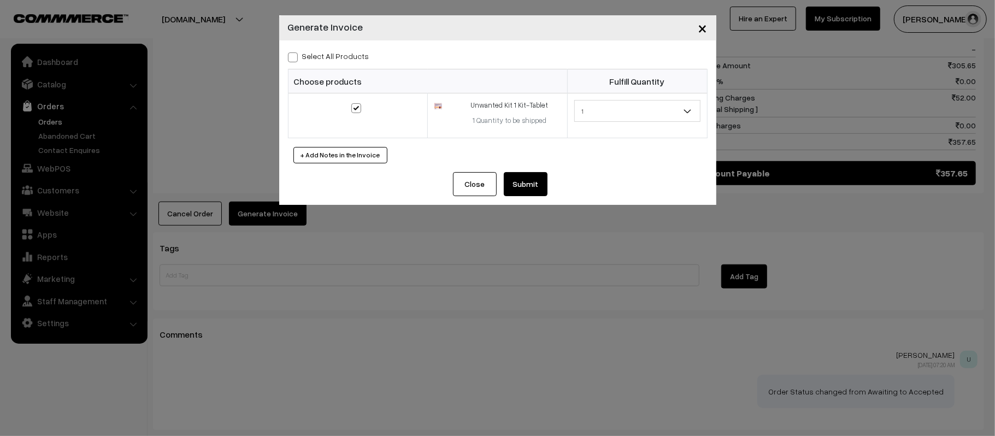
click at [509, 189] on button "Submit" at bounding box center [526, 184] width 44 height 24
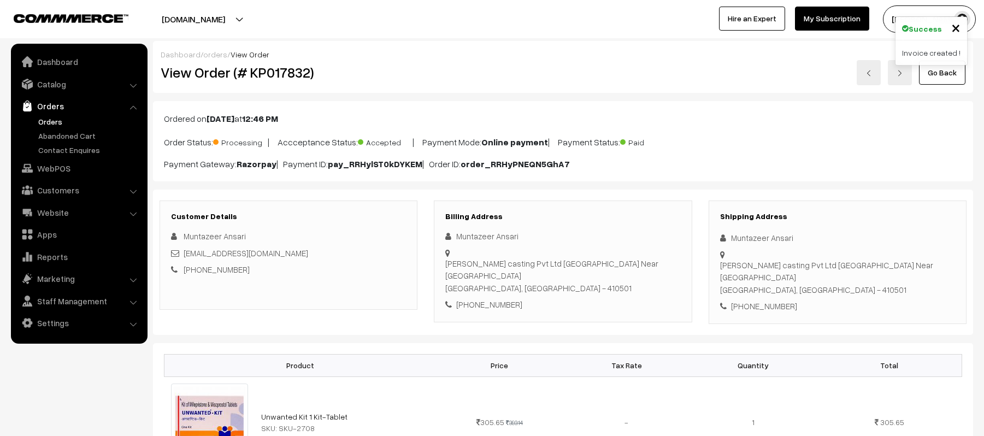
scroll to position [540, 0]
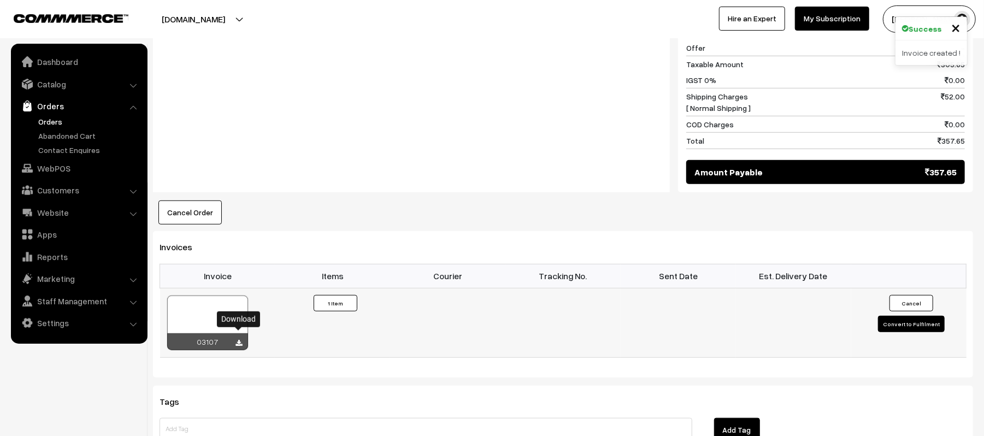
click at [235, 337] on div "03107" at bounding box center [207, 341] width 81 height 17
click at [235, 335] on div "03107" at bounding box center [207, 341] width 81 height 17
click at [237, 340] on icon at bounding box center [239, 343] width 7 height 7
click at [376, 85] on div "Notes -" at bounding box center [411, 78] width 517 height 229
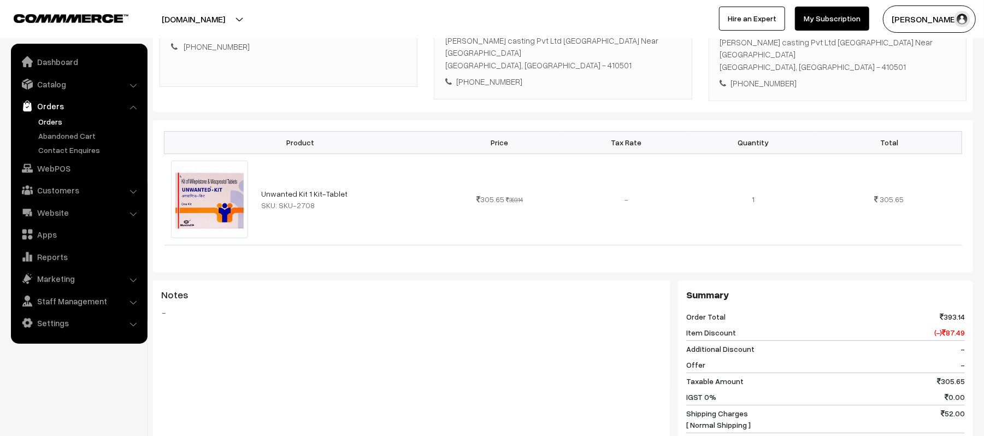
scroll to position [0, 0]
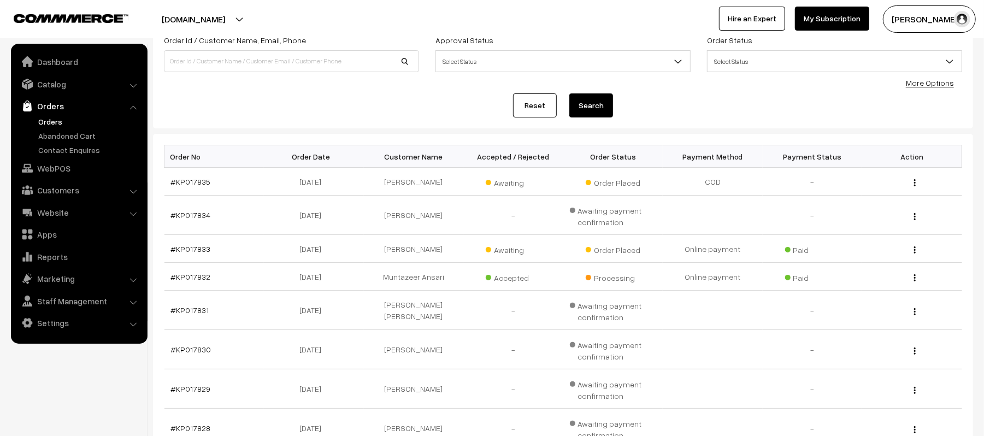
scroll to position [46, 0]
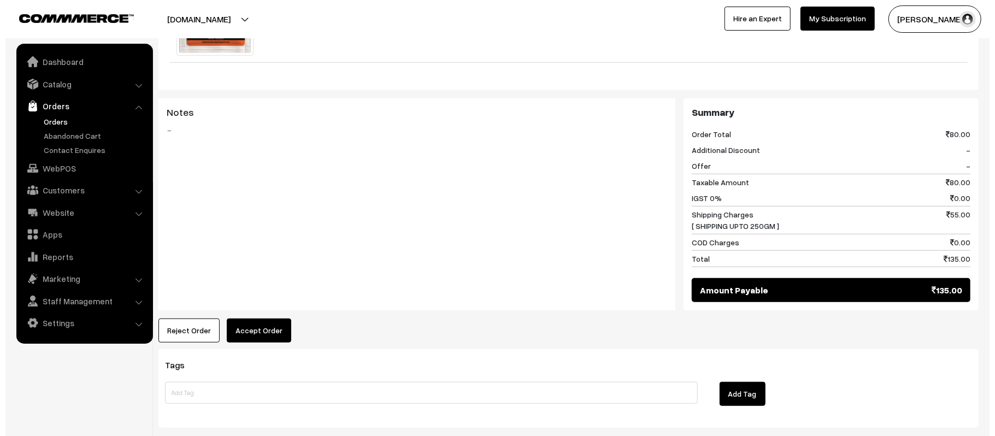
scroll to position [475, 0]
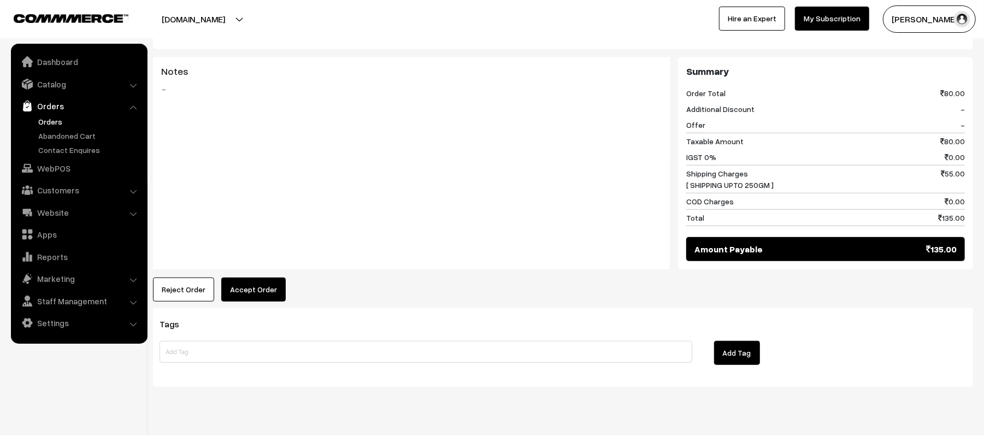
click at [265, 278] on button "Accept Order" at bounding box center [253, 290] width 65 height 24
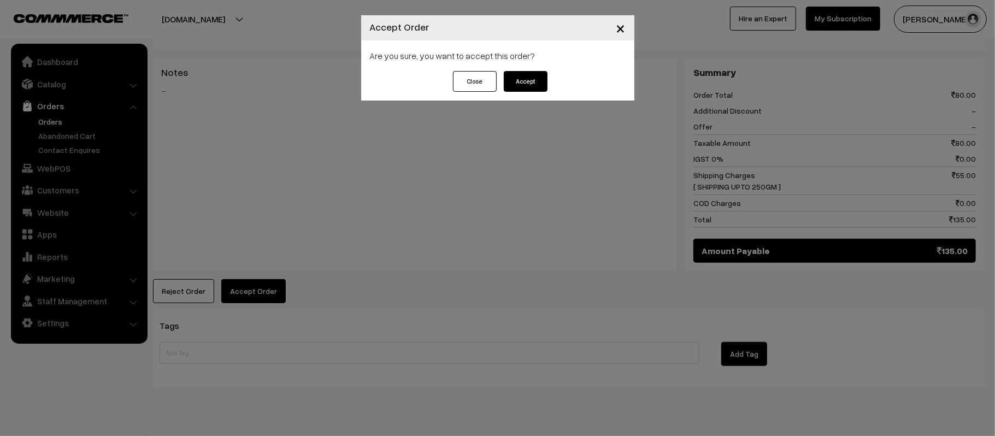
click at [528, 90] on button "Accept" at bounding box center [526, 81] width 44 height 21
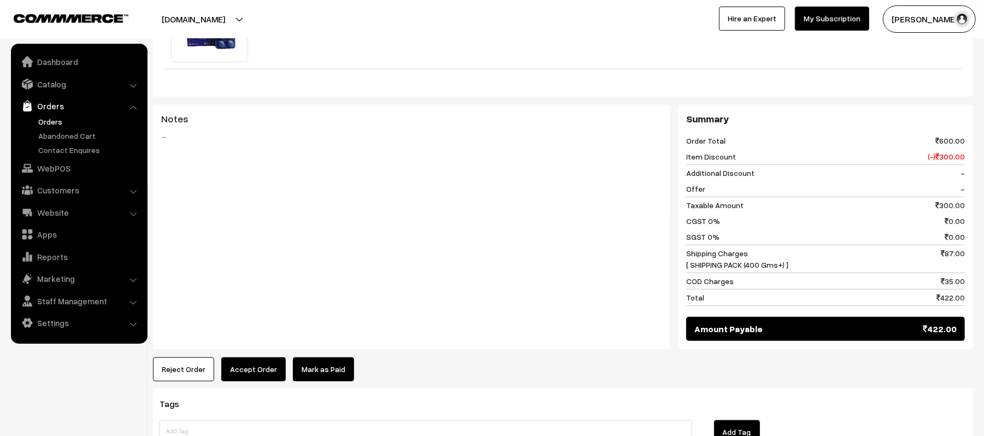
scroll to position [178, 0]
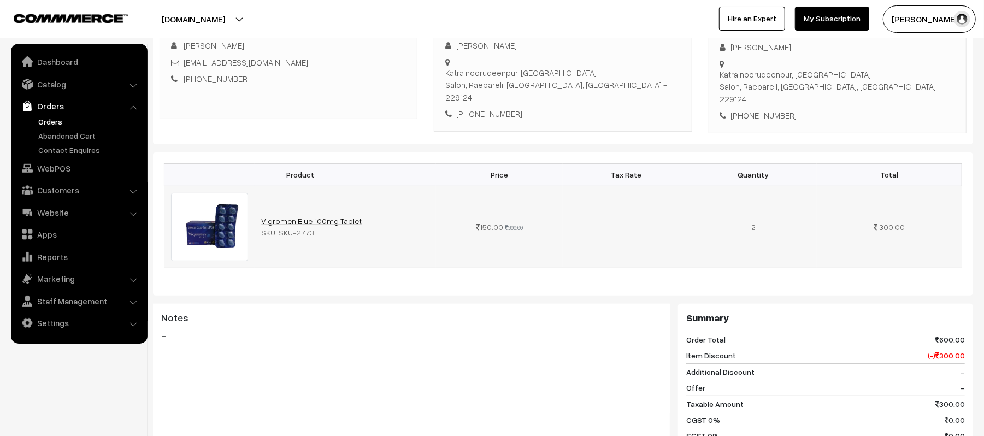
click at [326, 216] on link "Vigromen Blue 100mg Tablet" at bounding box center [311, 220] width 101 height 9
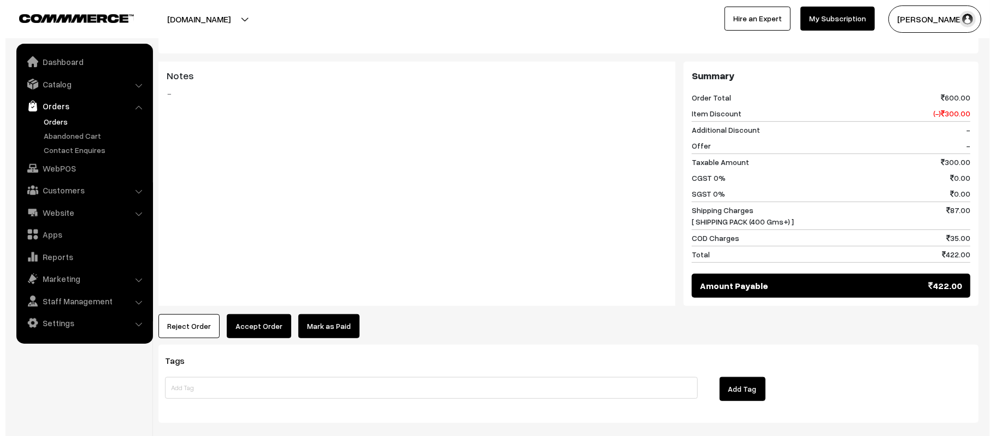
scroll to position [436, 0]
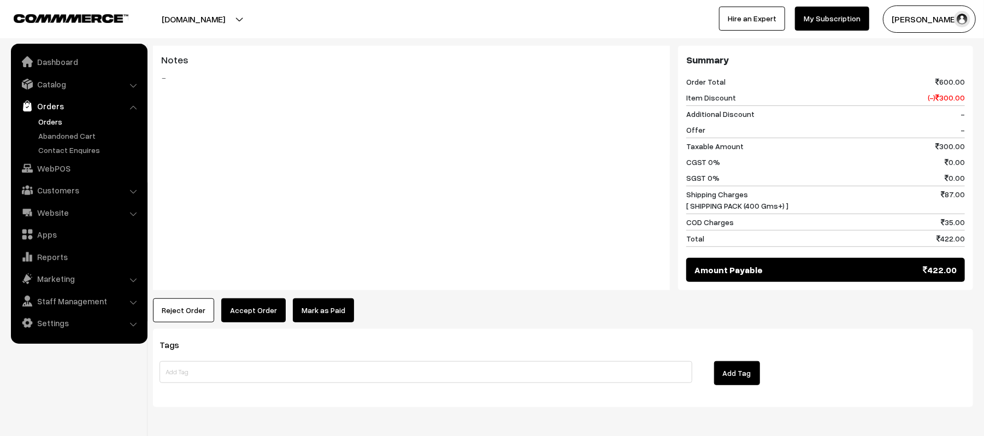
click at [194, 305] on button "Reject Order" at bounding box center [183, 310] width 61 height 24
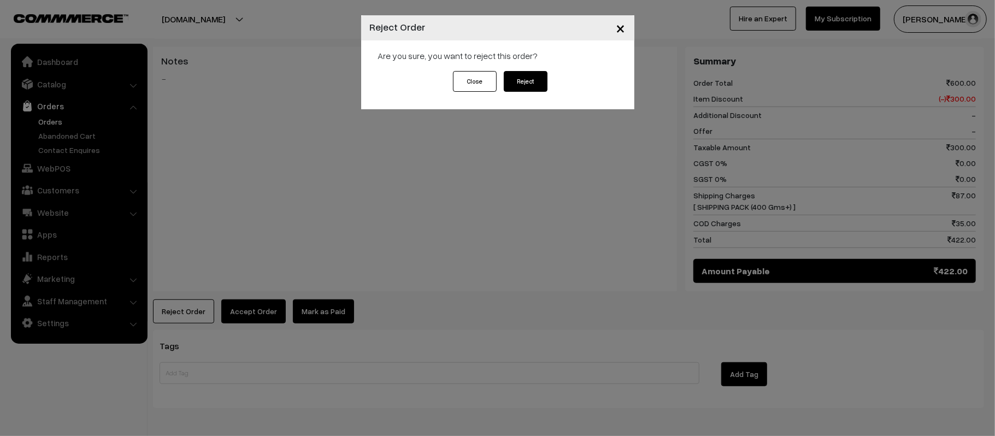
click at [517, 82] on button "Reject" at bounding box center [526, 81] width 44 height 21
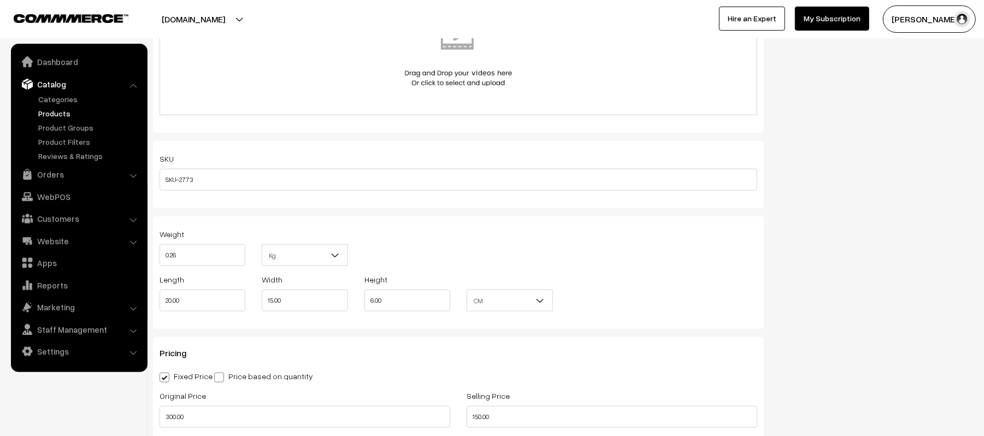
scroll to position [634, 0]
click at [179, 253] on input "0.26" at bounding box center [203, 259] width 86 height 22
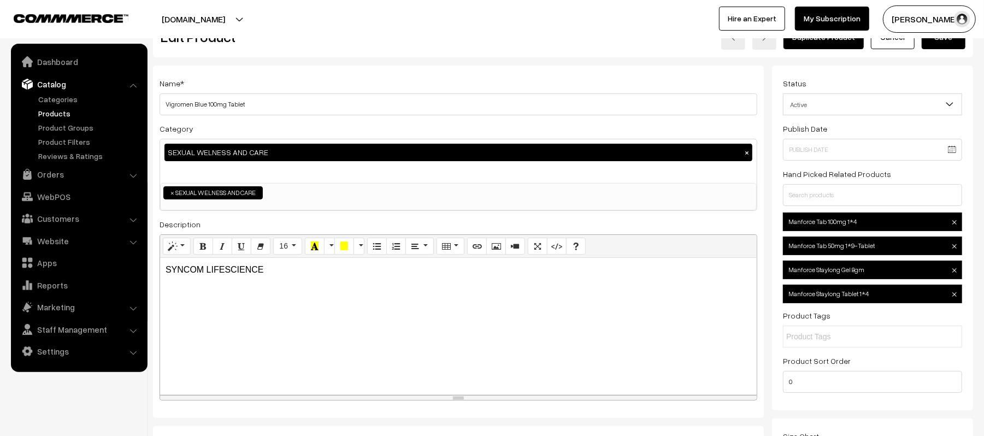
scroll to position [0, 0]
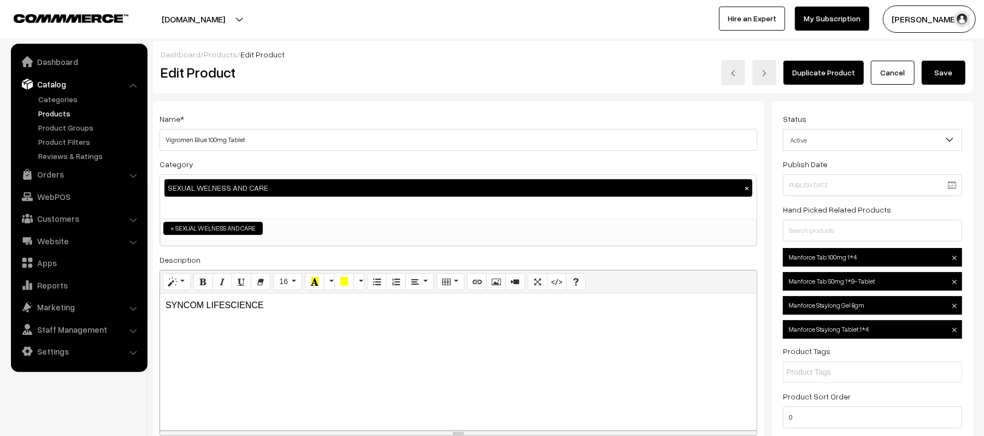
type input "0.1"
click at [936, 73] on button "Save" at bounding box center [944, 73] width 44 height 24
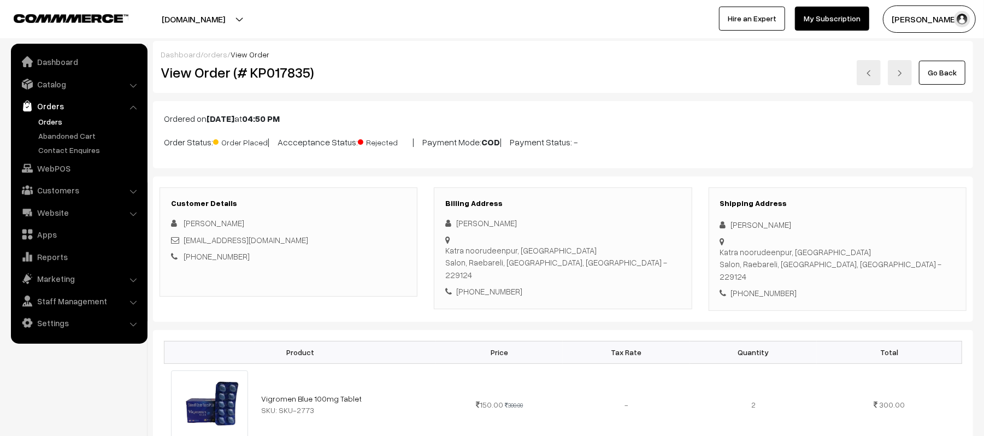
click at [212, 258] on link "+91 8419068058" at bounding box center [217, 256] width 66 height 10
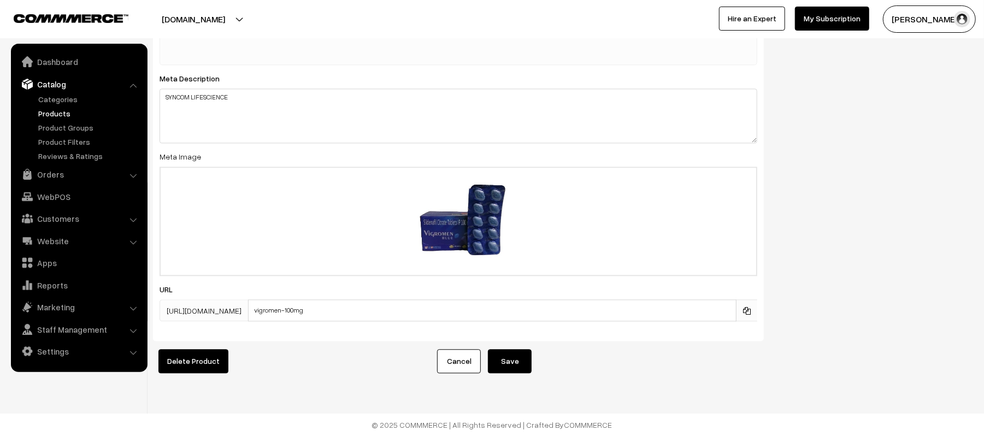
scroll to position [1795, 0]
click at [752, 302] on span at bounding box center [746, 311] width 21 height 22
click at [749, 307] on icon at bounding box center [747, 311] width 8 height 8
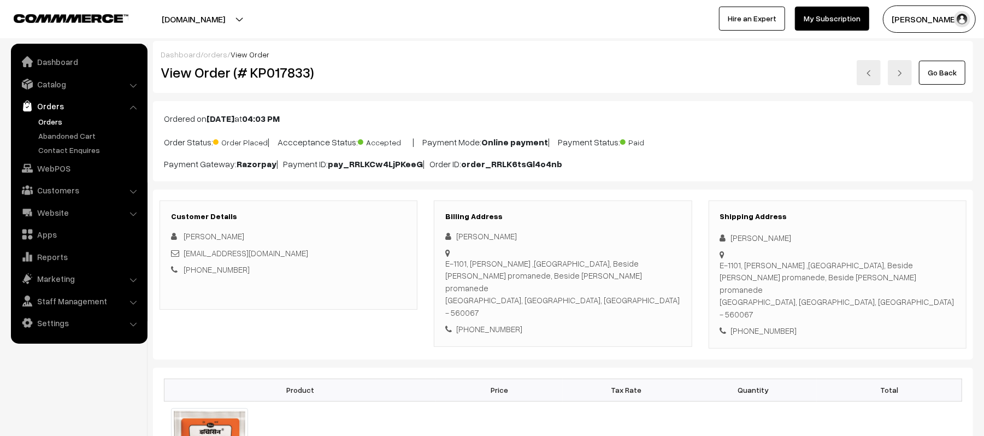
scroll to position [534, 0]
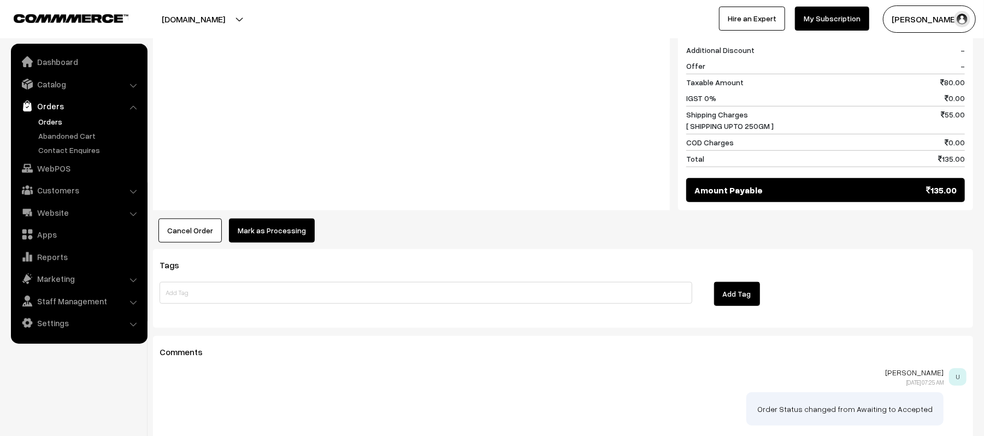
click at [246, 219] on button "Mark as Processing" at bounding box center [272, 231] width 86 height 24
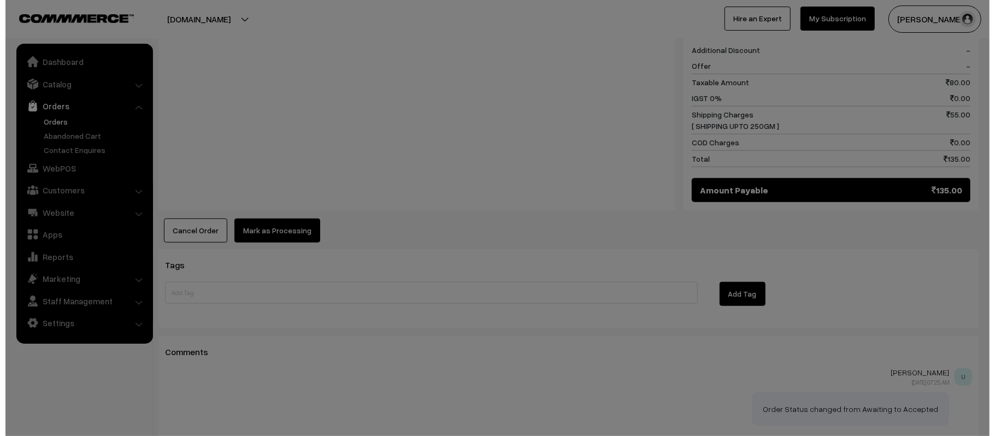
scroll to position [536, 0]
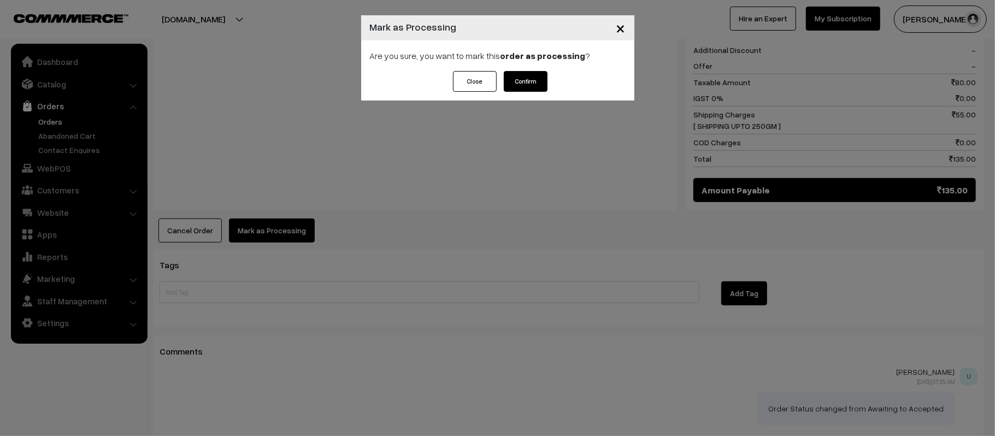
click at [527, 75] on button "Confirm" at bounding box center [526, 81] width 44 height 21
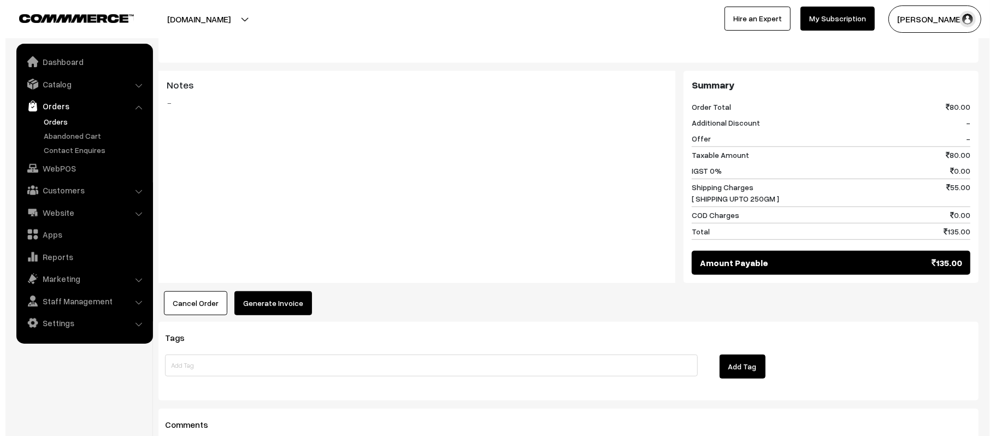
scroll to position [487, 0]
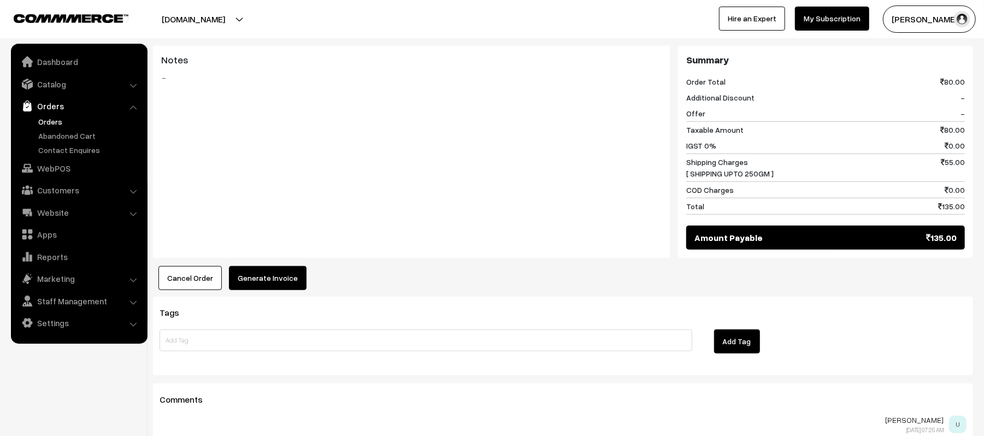
click at [237, 297] on div "Tags Add Tag" at bounding box center [563, 336] width 820 height 78
click at [252, 270] on div "Dashboard / orders / View Order View Order (# KP017833) Go Back Ordered on Oct …" at bounding box center [563, 24] width 820 height 941
click at [254, 267] on button "Generate Invoice" at bounding box center [268, 278] width 78 height 24
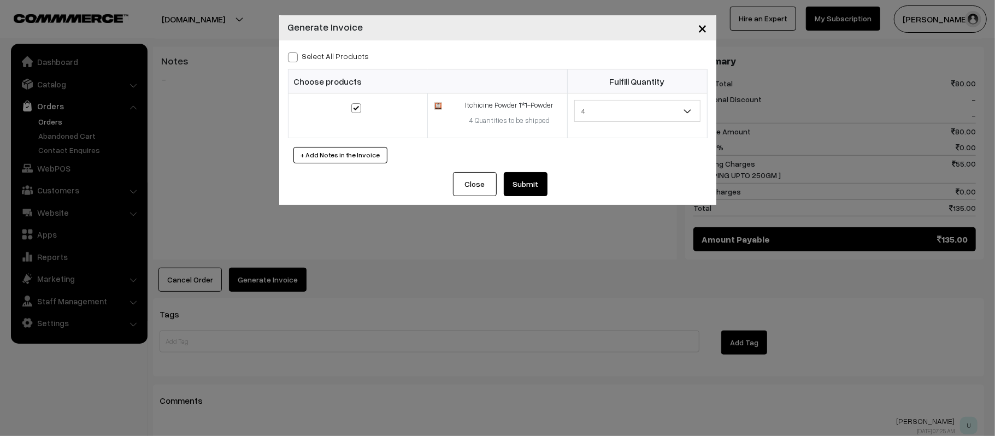
click at [529, 188] on button "Submit" at bounding box center [526, 184] width 44 height 24
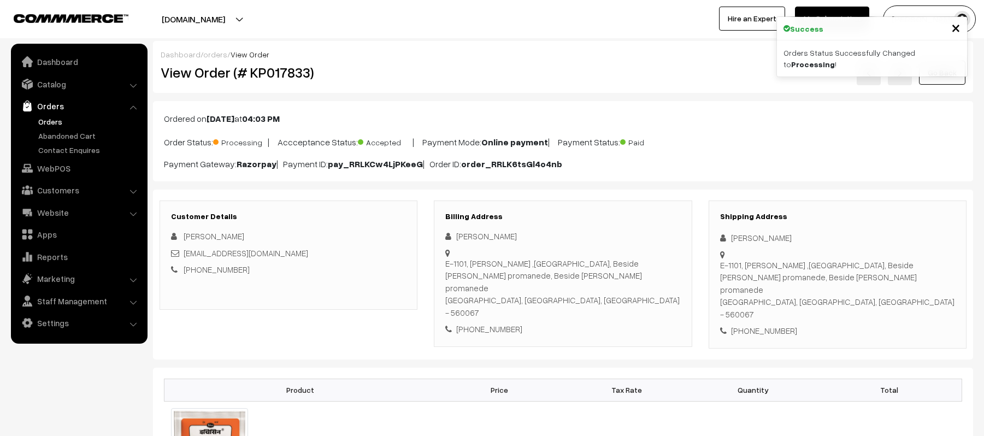
scroll to position [487, 0]
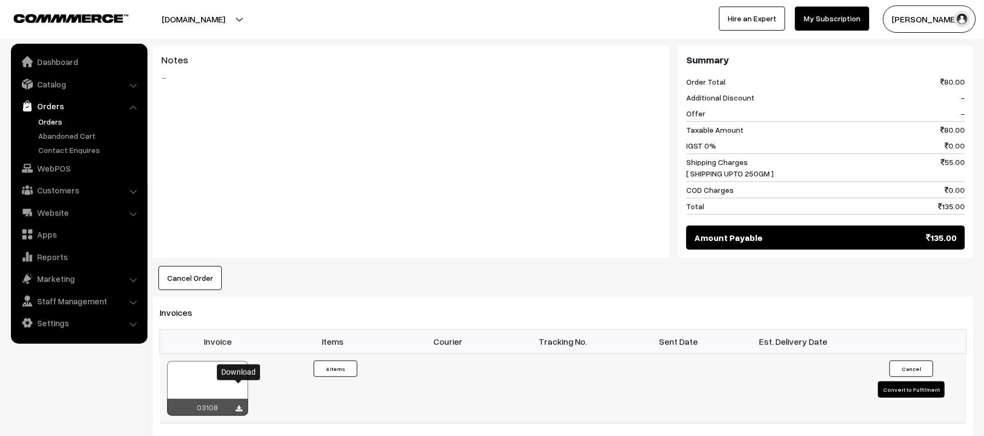
click at [238, 406] on icon at bounding box center [239, 409] width 7 height 7
click at [477, 179] on div "Notes -" at bounding box center [411, 152] width 517 height 213
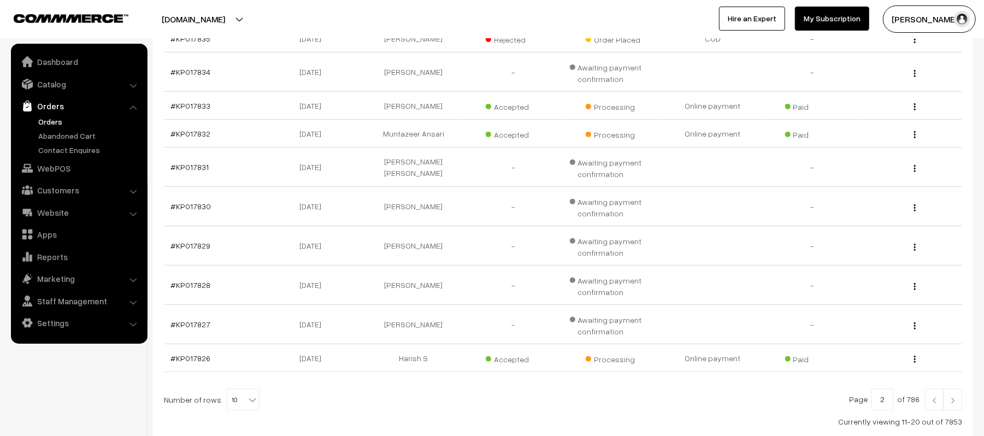
scroll to position [296, 0]
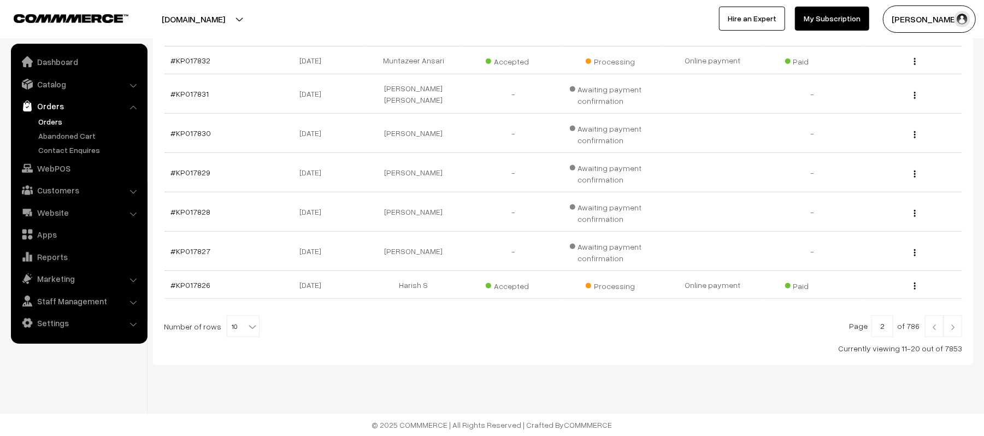
click at [932, 324] on img at bounding box center [935, 327] width 10 height 7
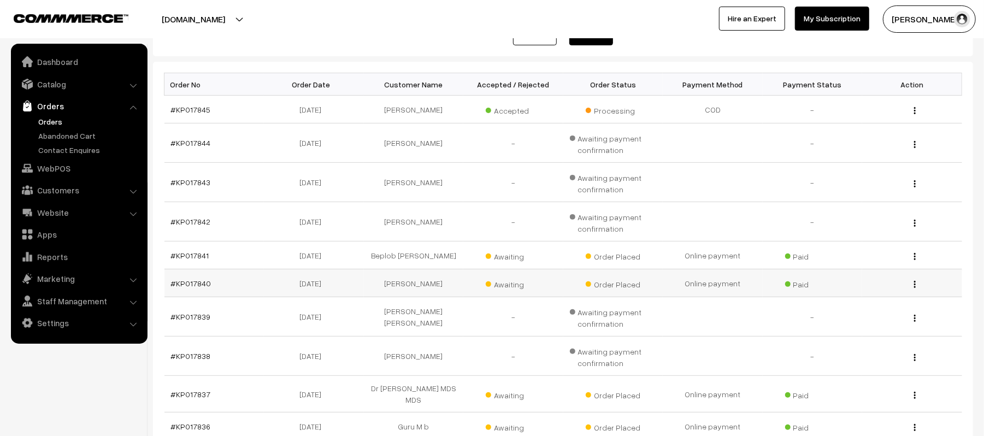
scroll to position [148, 0]
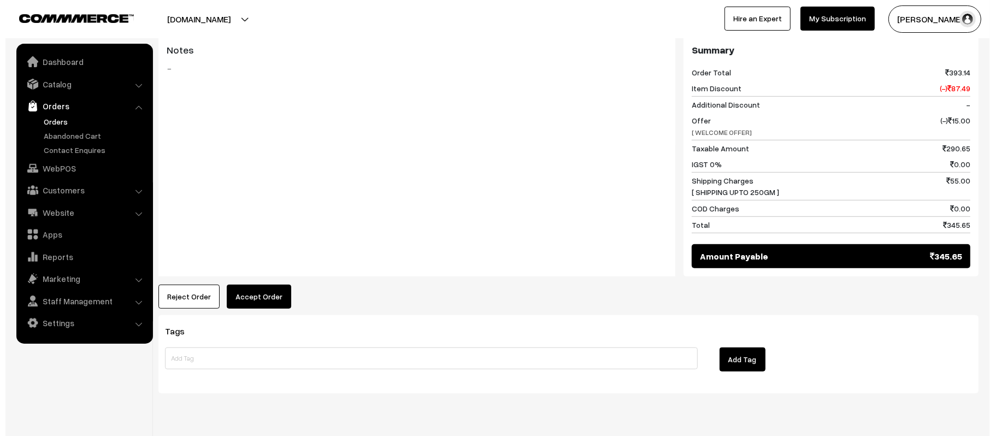
scroll to position [457, 0]
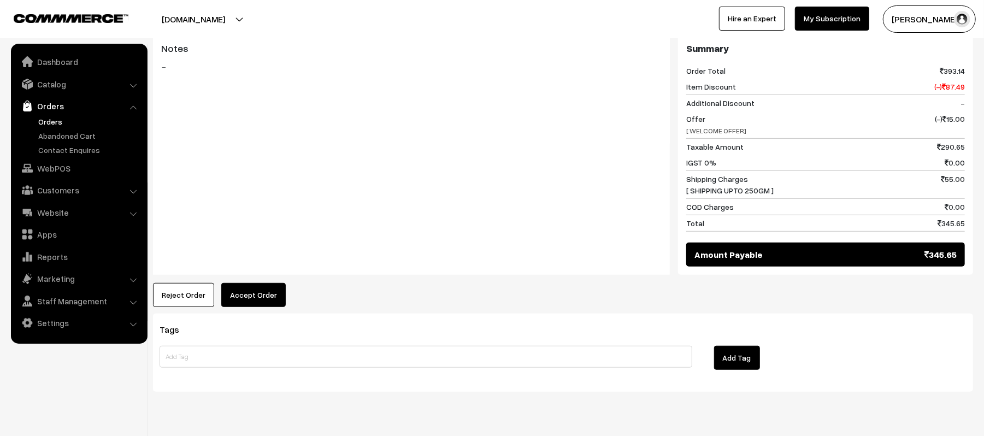
click at [253, 301] on button "Accept Order" at bounding box center [253, 295] width 65 height 24
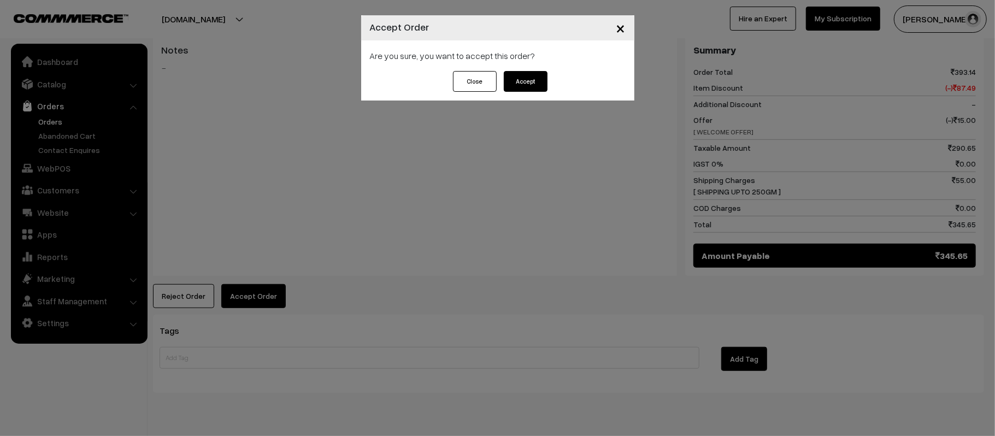
click at [527, 84] on button "Accept" at bounding box center [526, 81] width 44 height 21
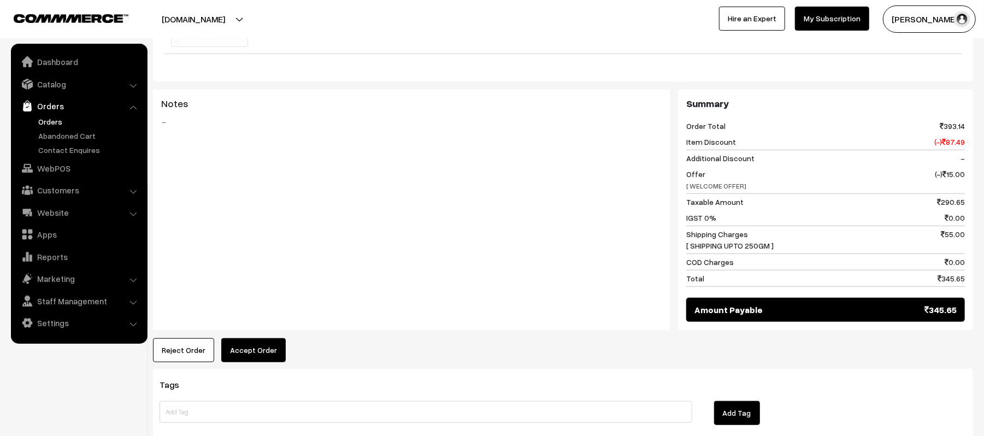
scroll to position [499, 0]
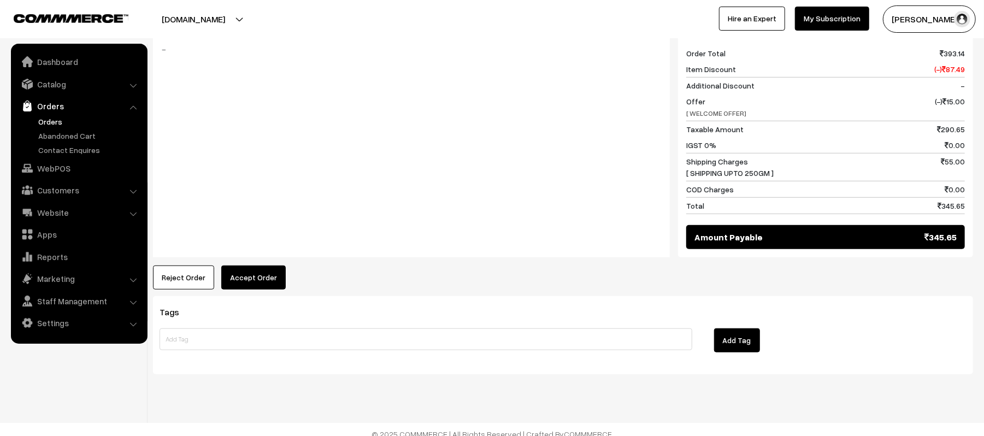
click at [252, 271] on button "Accept Order" at bounding box center [253, 278] width 65 height 24
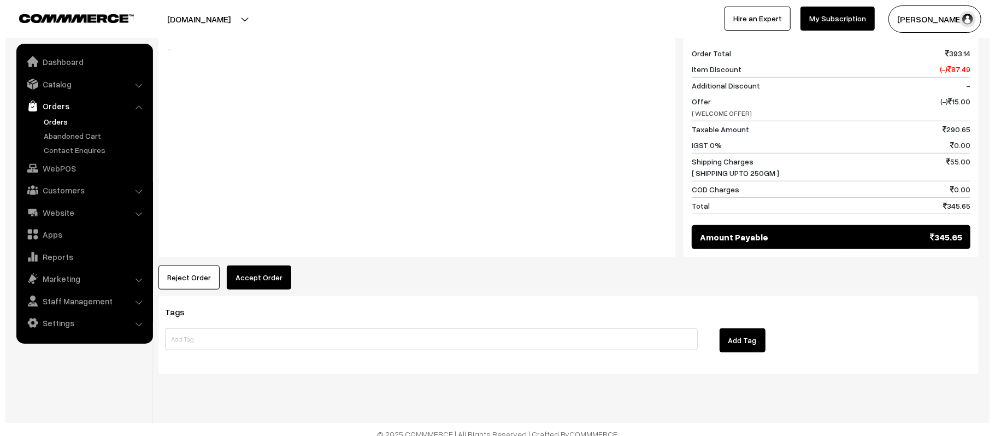
scroll to position [501, 0]
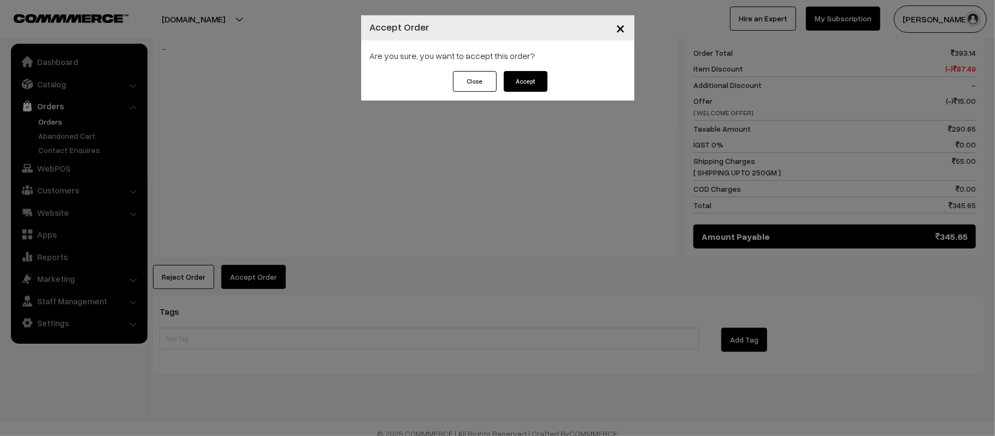
click at [535, 75] on button "Accept" at bounding box center [526, 81] width 44 height 21
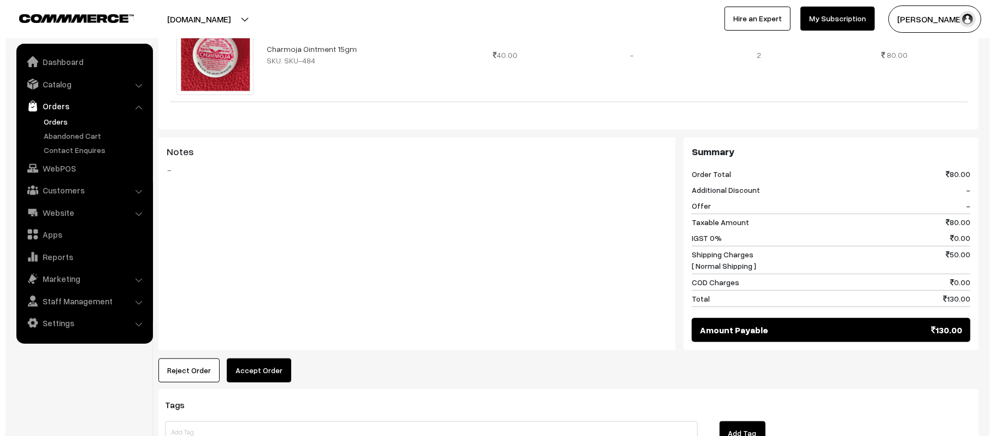
scroll to position [455, 0]
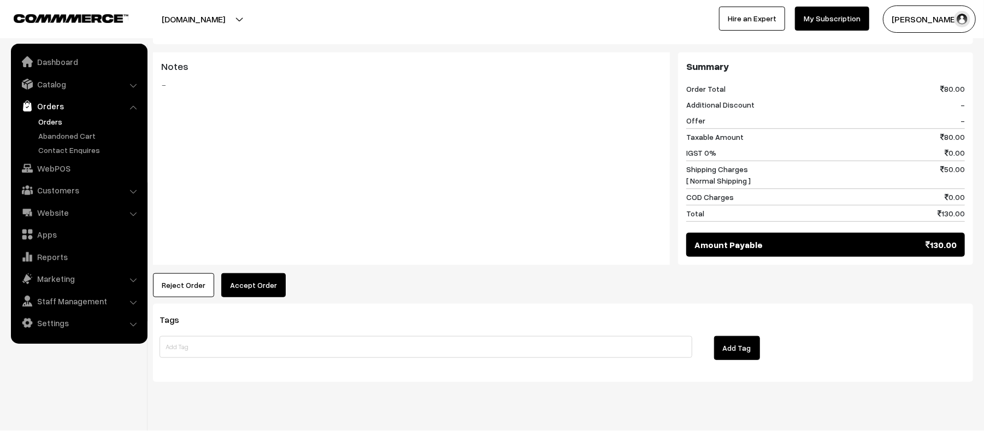
click at [260, 283] on button "Accept Order" at bounding box center [253, 285] width 65 height 24
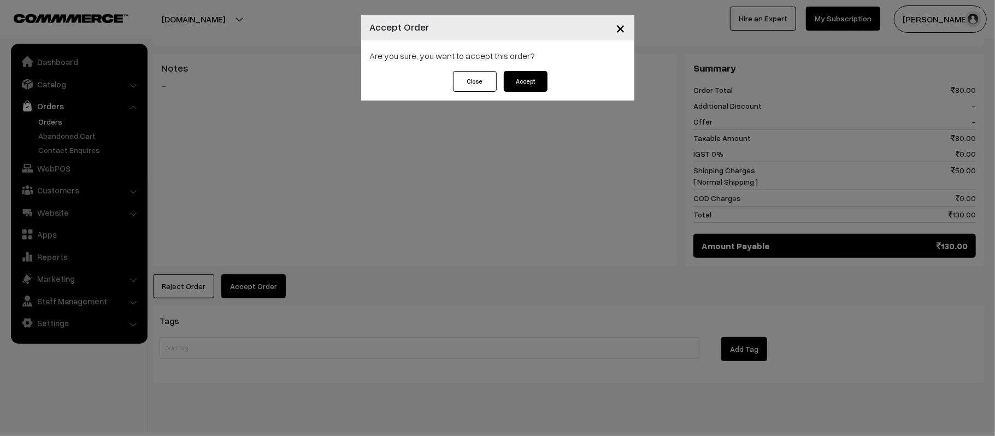
click at [538, 75] on button "Accept" at bounding box center [526, 81] width 44 height 21
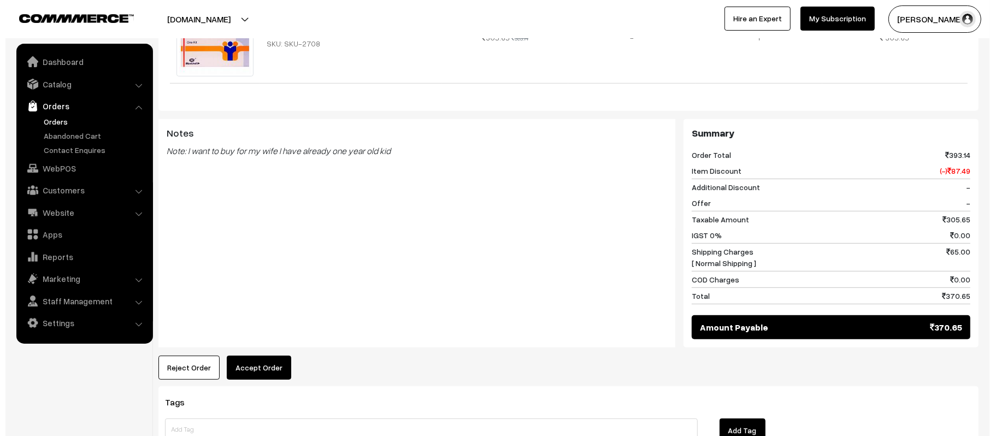
scroll to position [398, 0]
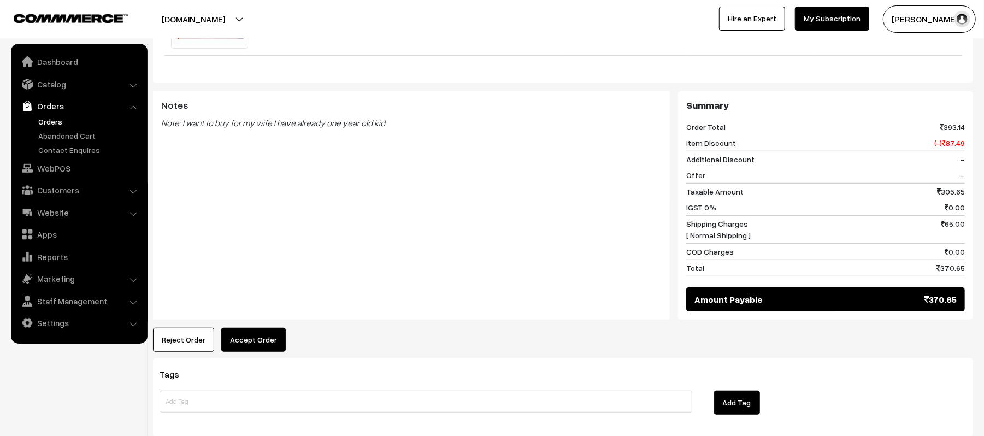
click at [256, 337] on button "Accept Order" at bounding box center [253, 340] width 65 height 24
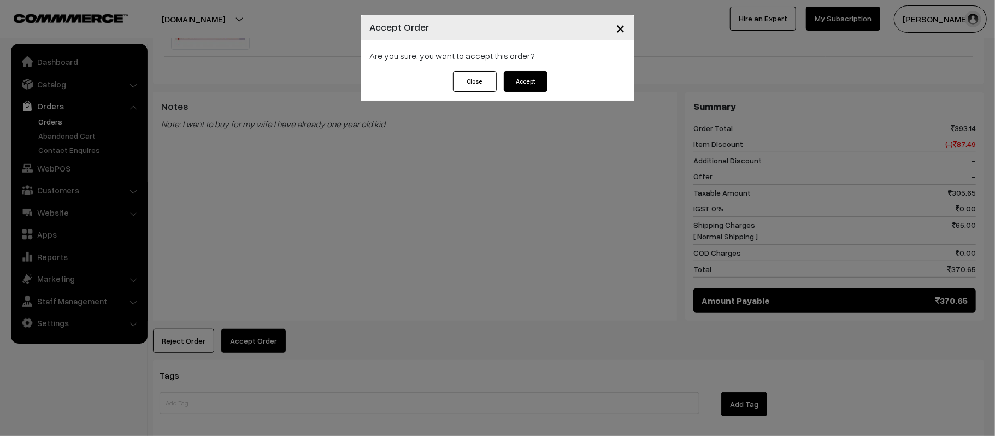
click at [525, 77] on button "Accept" at bounding box center [526, 81] width 44 height 21
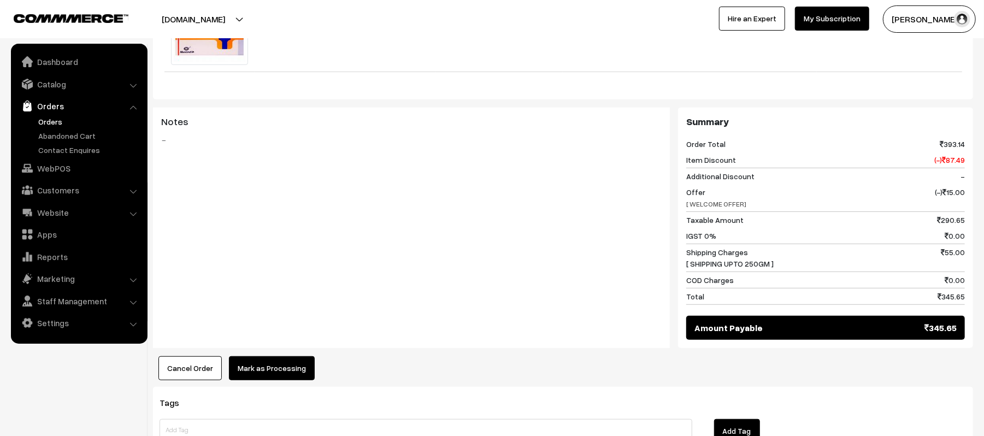
scroll to position [591, 0]
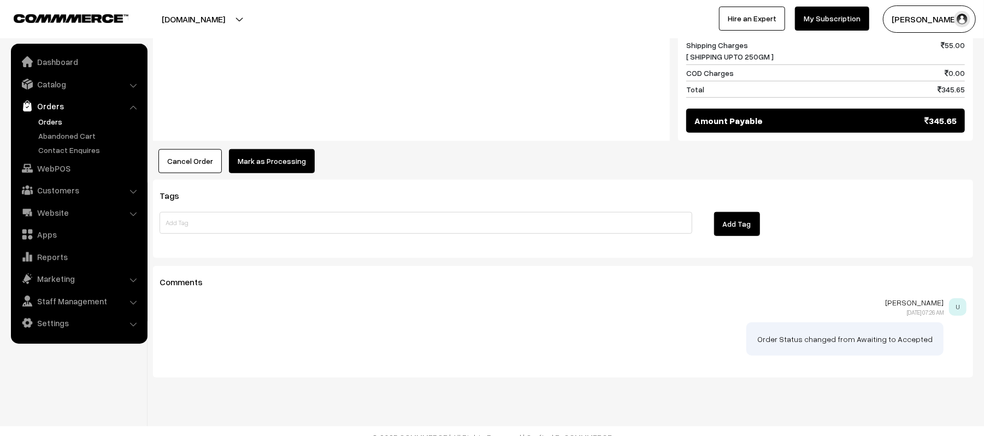
click at [260, 162] on button "Mark as Processing" at bounding box center [272, 161] width 86 height 24
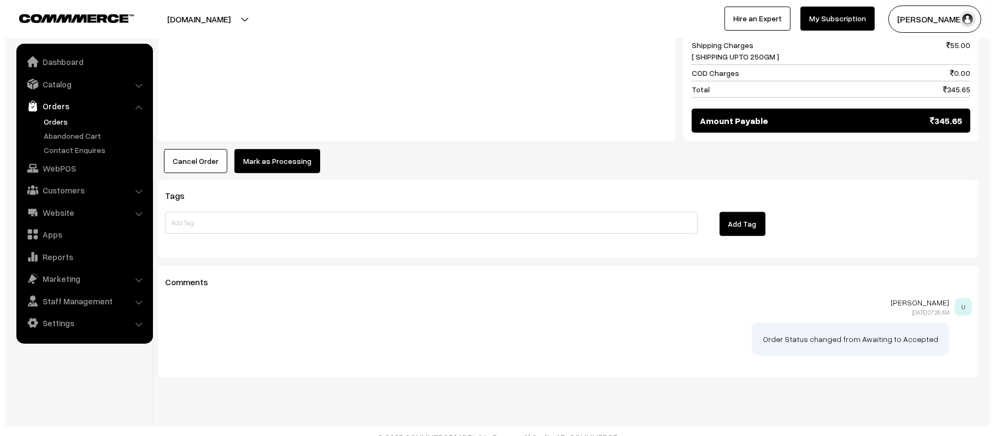
scroll to position [593, 0]
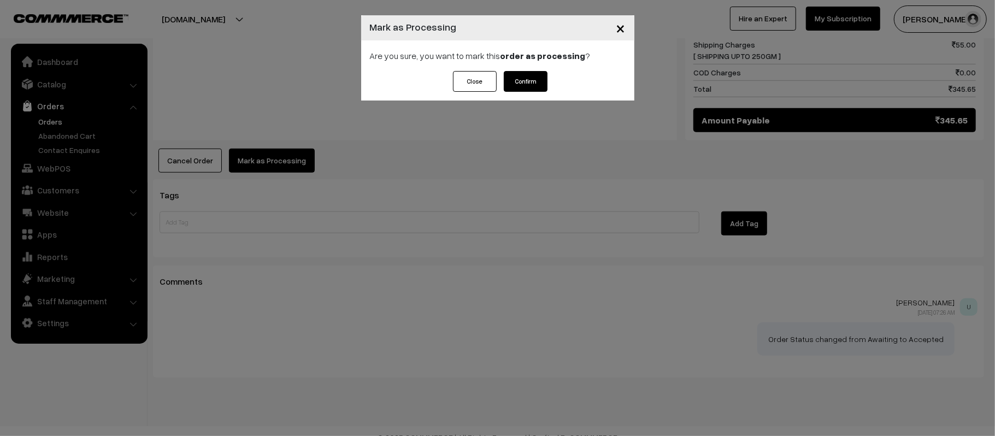
click at [525, 75] on button "Confirm" at bounding box center [526, 81] width 44 height 21
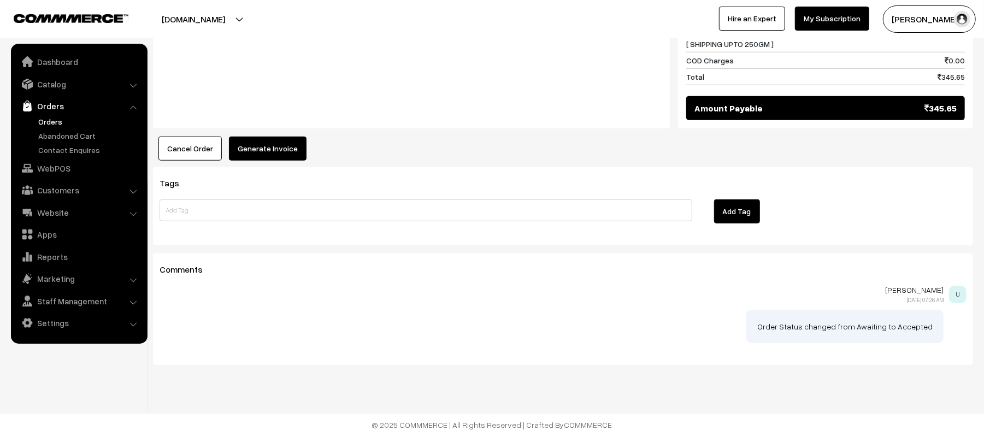
click at [253, 158] on button "Generate Invoice" at bounding box center [268, 149] width 78 height 24
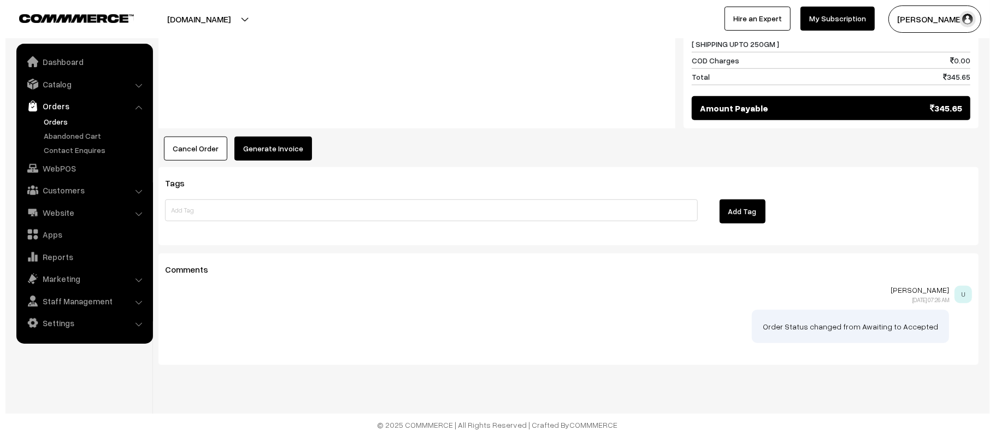
scroll to position [606, 0]
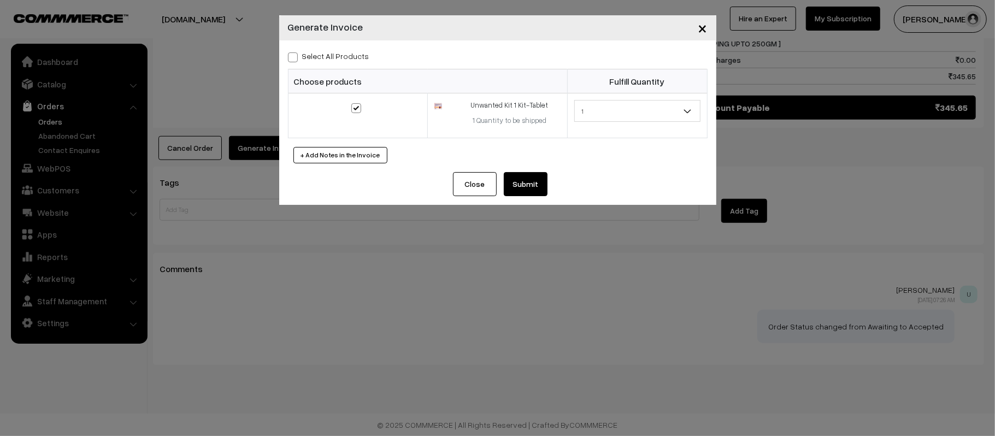
click at [531, 186] on button "Submit" at bounding box center [526, 184] width 44 height 24
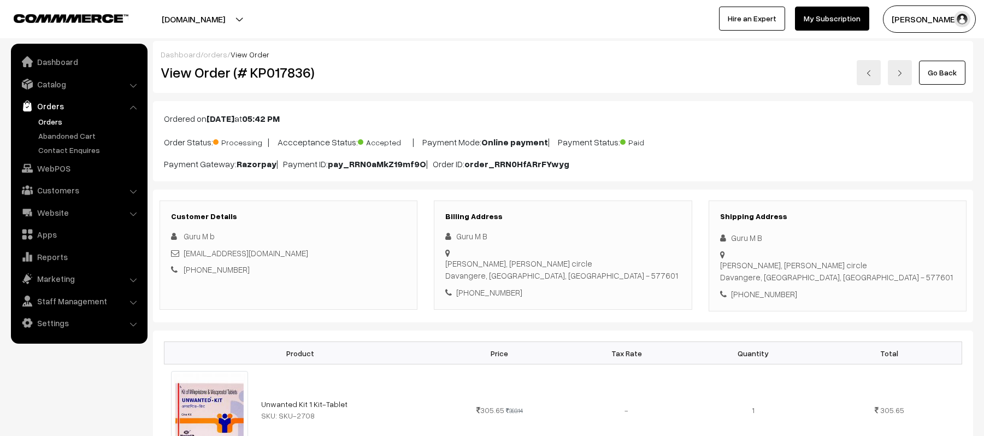
scroll to position [604, 0]
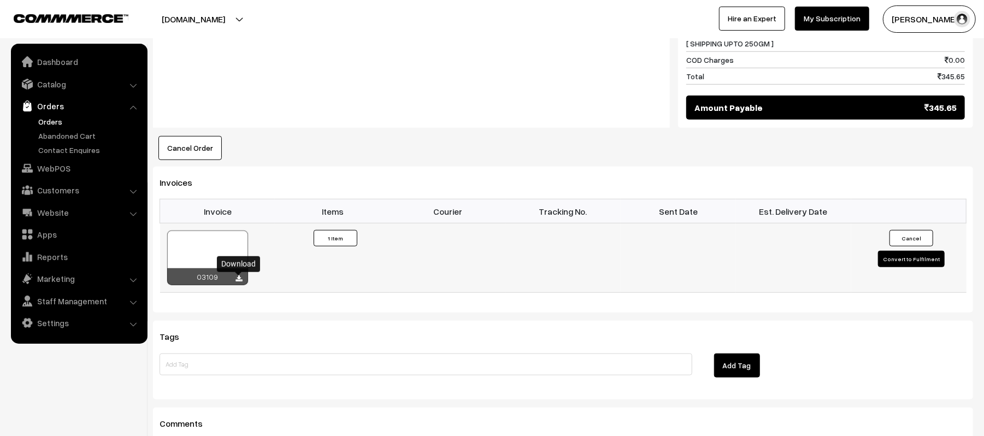
click at [237, 278] on icon at bounding box center [239, 279] width 7 height 7
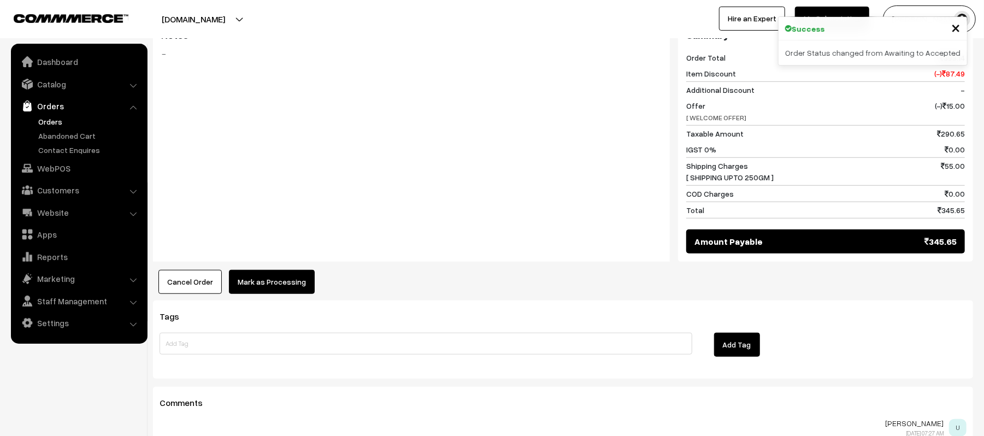
scroll to position [619, 0]
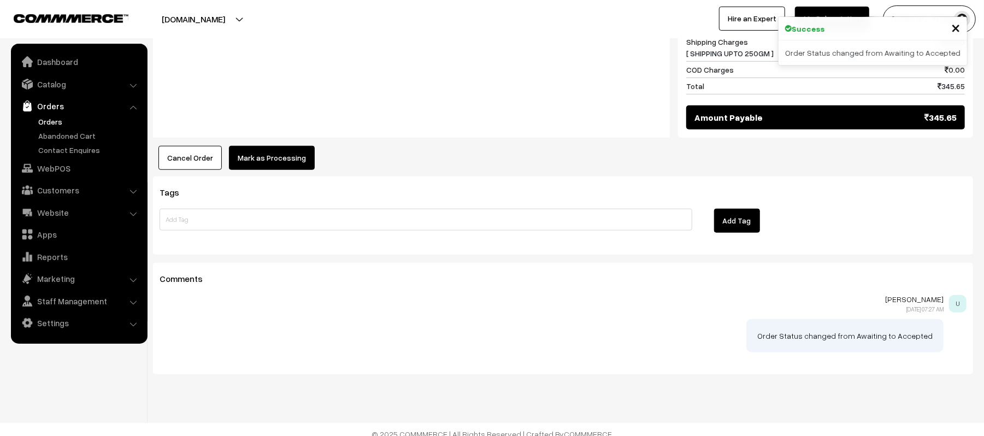
click at [263, 146] on button "Mark as Processing" at bounding box center [272, 158] width 86 height 24
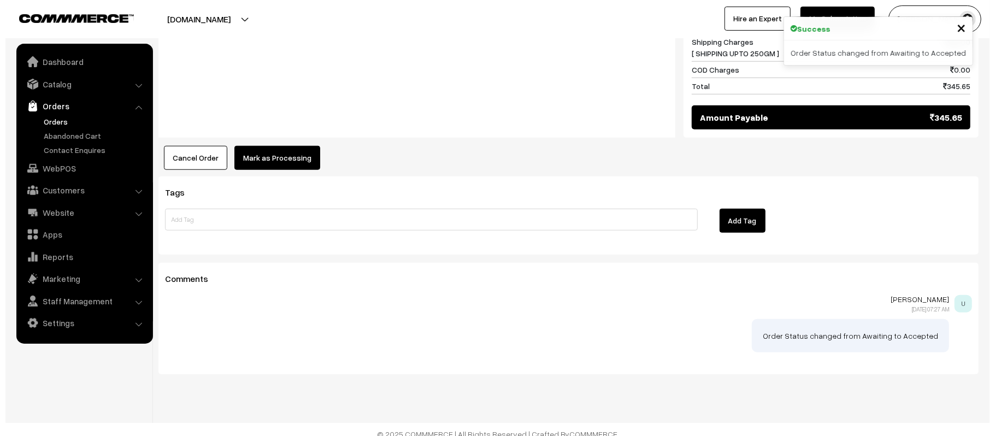
scroll to position [620, 0]
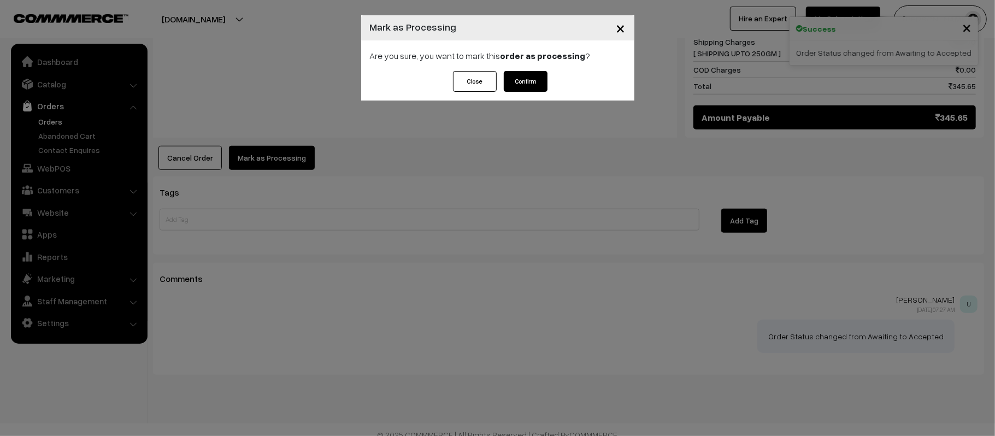
click at [534, 69] on div "Are you sure, you want to mark this order as processing ?" at bounding box center [497, 55] width 273 height 31
click at [532, 77] on button "Confirm" at bounding box center [526, 81] width 44 height 21
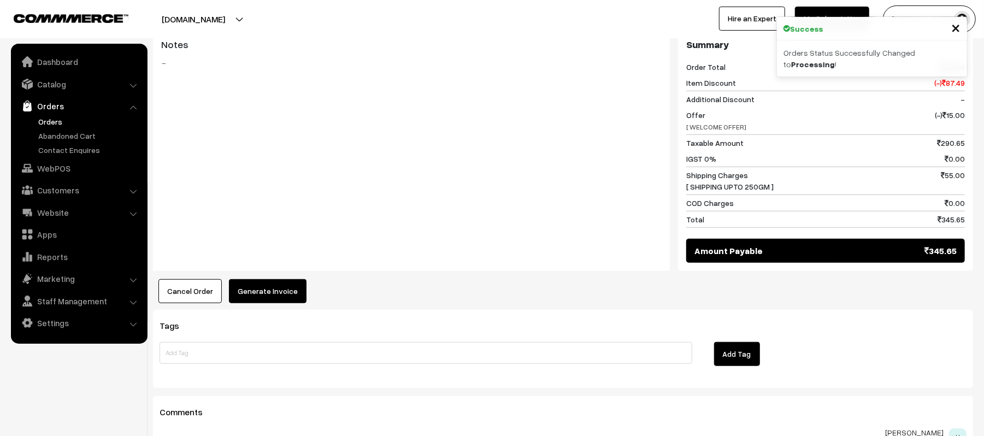
scroll to position [590, 0]
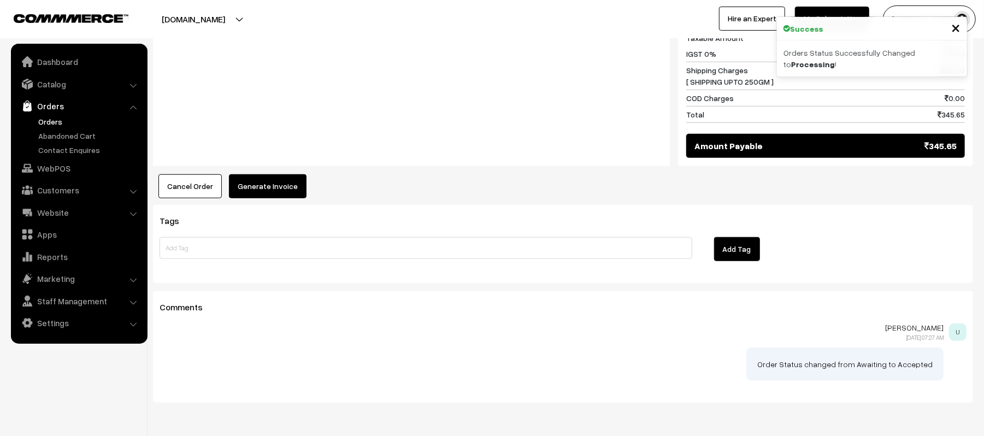
click at [256, 182] on button "Generate Invoice" at bounding box center [268, 186] width 78 height 24
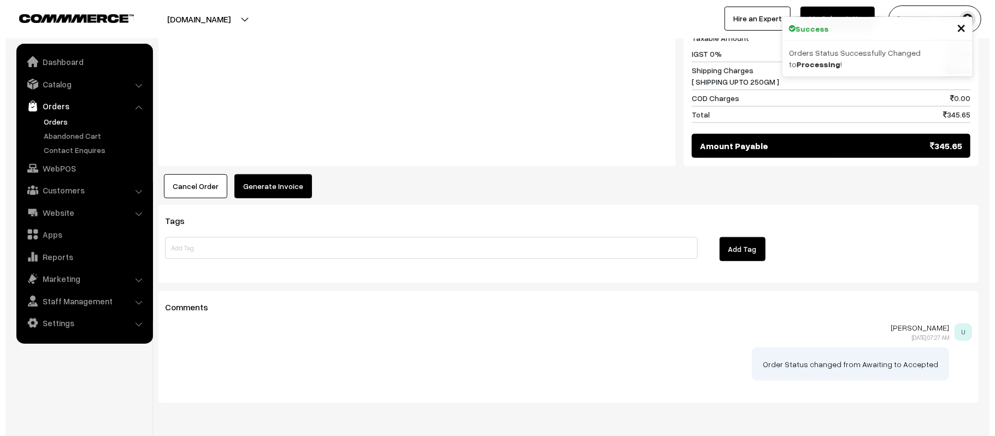
scroll to position [591, 0]
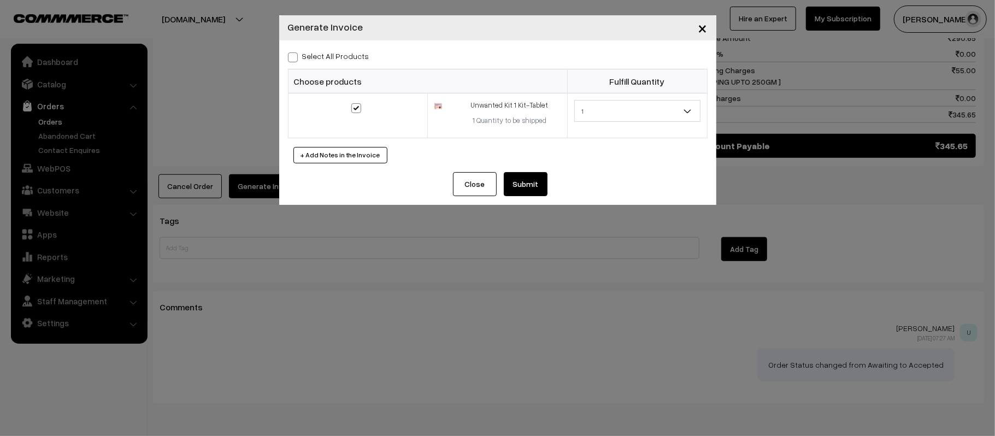
click at [520, 178] on button "Submit" at bounding box center [526, 184] width 44 height 24
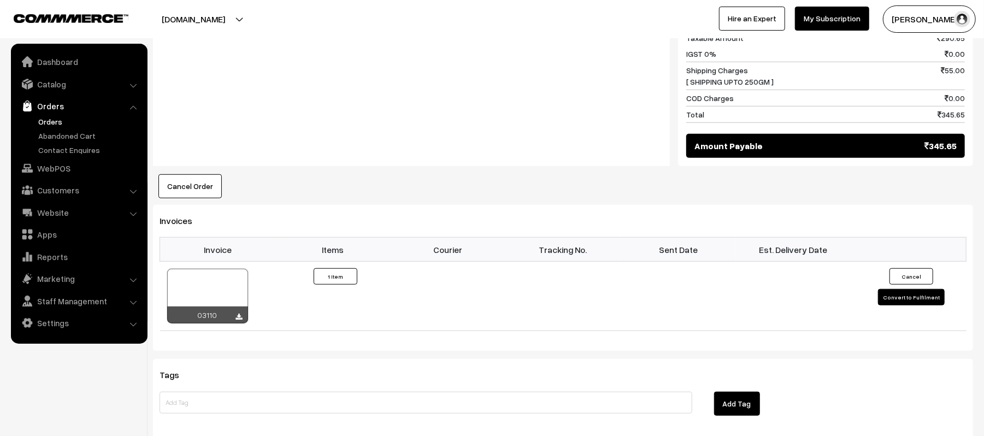
scroll to position [590, 0]
click at [241, 314] on icon at bounding box center [239, 317] width 7 height 7
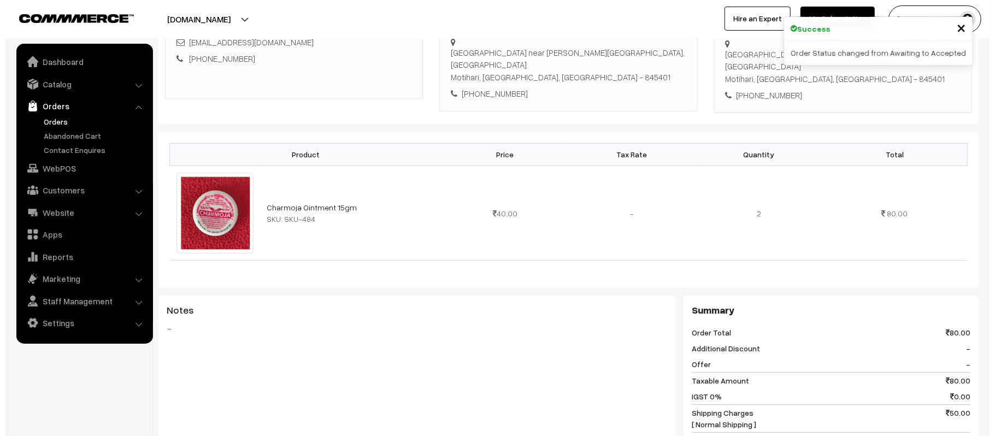
scroll to position [406, 0]
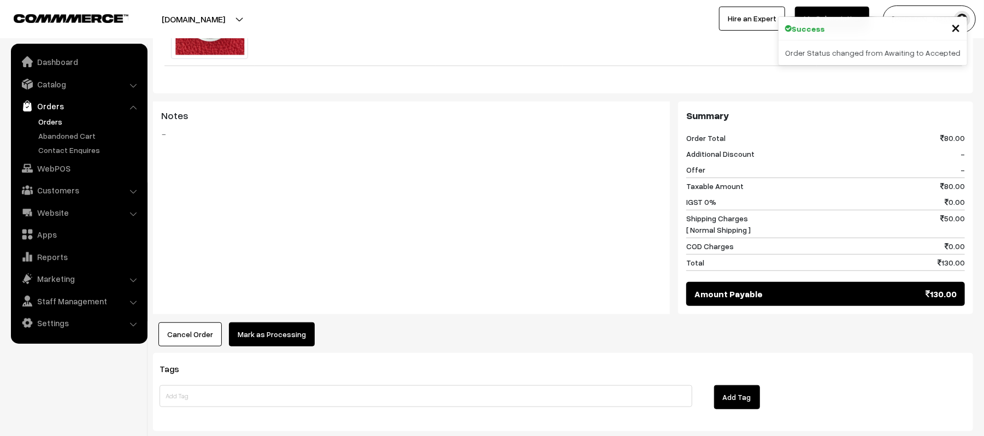
click at [258, 323] on button "Mark as Processing" at bounding box center [272, 335] width 86 height 24
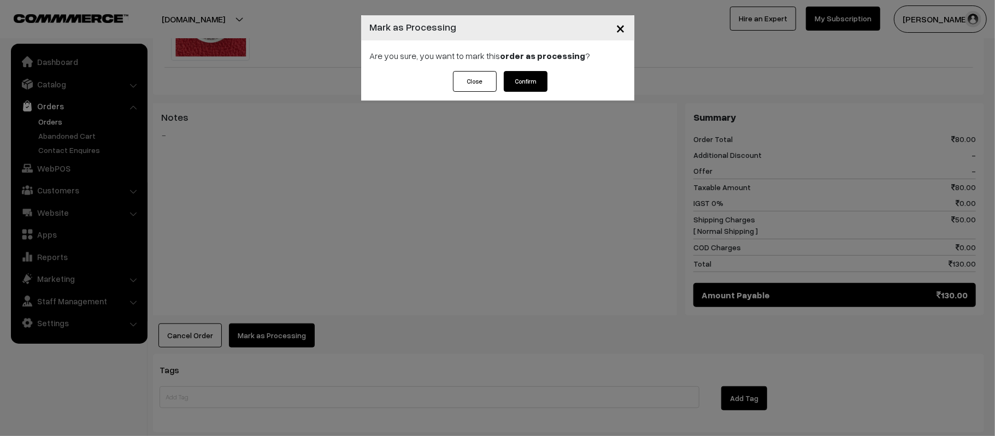
click at [536, 81] on button "Confirm" at bounding box center [526, 81] width 44 height 21
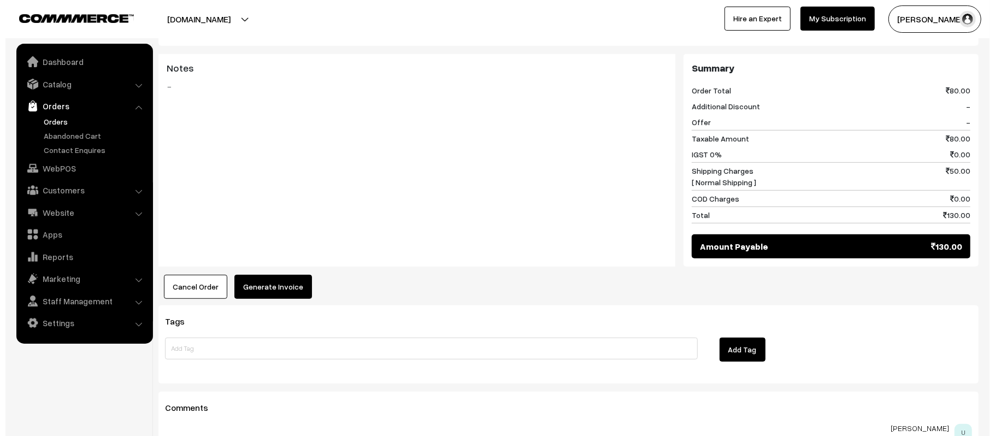
scroll to position [474, 0]
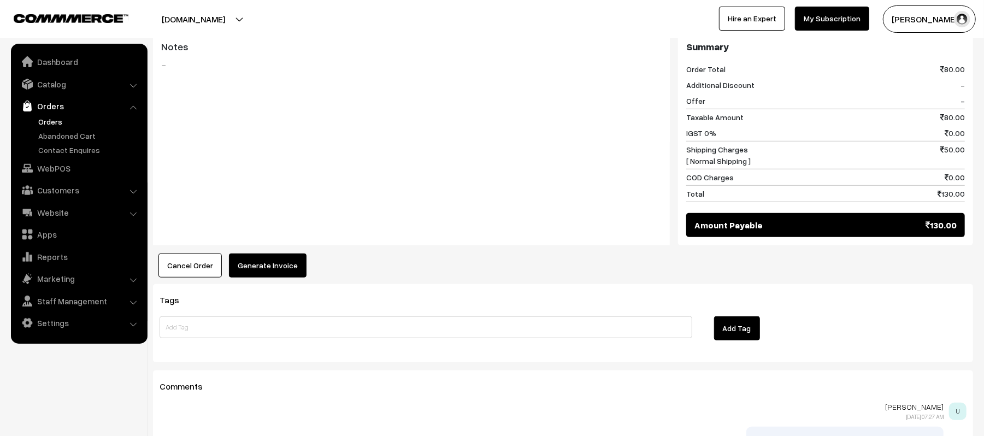
click at [255, 265] on button "Generate Invoice" at bounding box center [268, 266] width 78 height 24
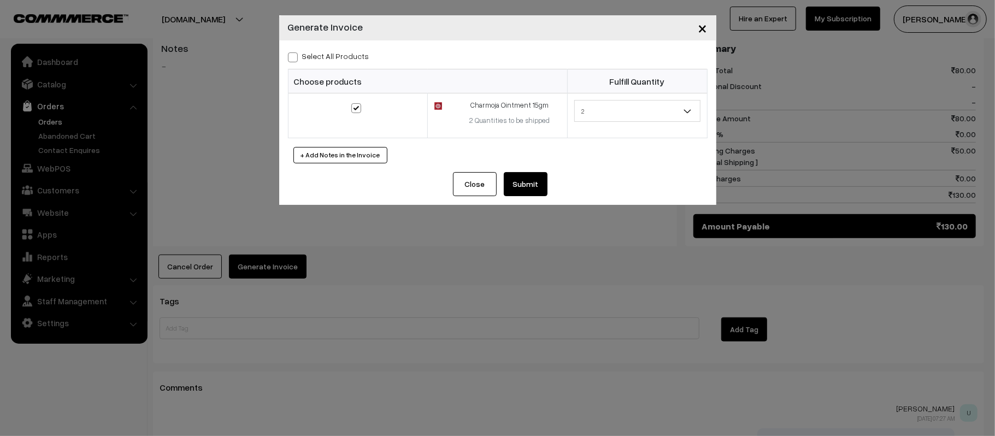
click at [525, 178] on button "Submit" at bounding box center [526, 184] width 44 height 24
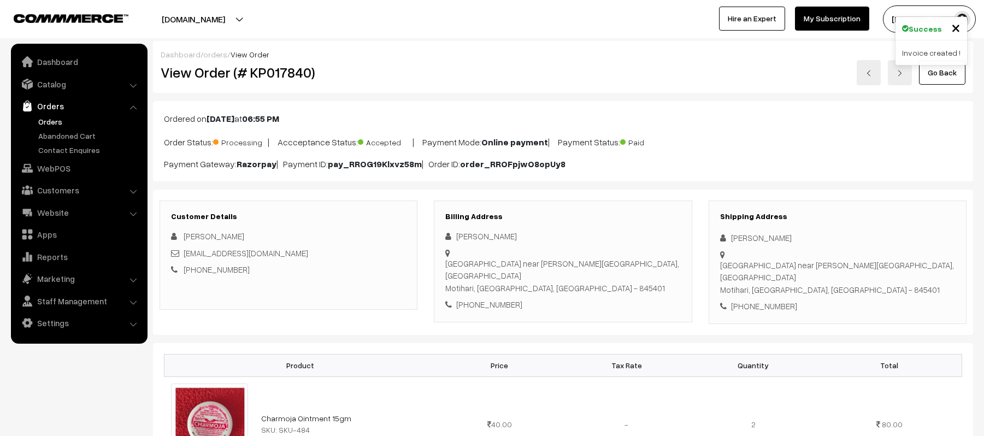
scroll to position [474, 0]
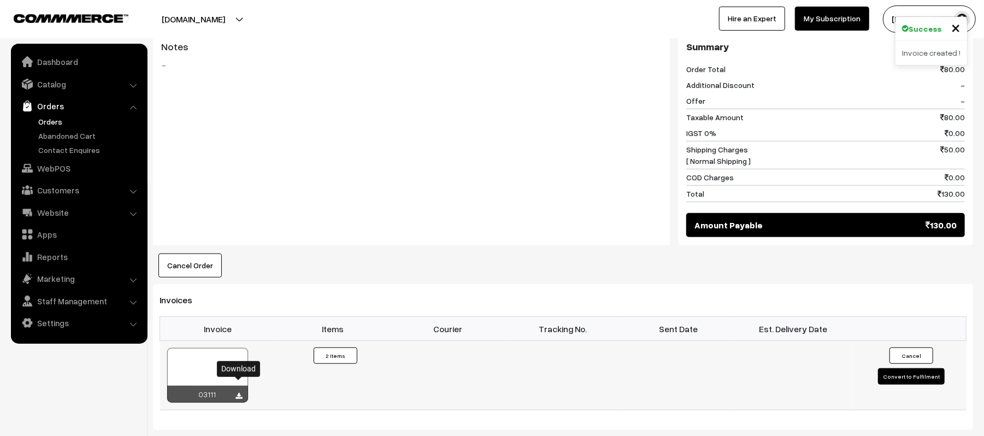
click at [239, 393] on icon at bounding box center [239, 396] width 7 height 7
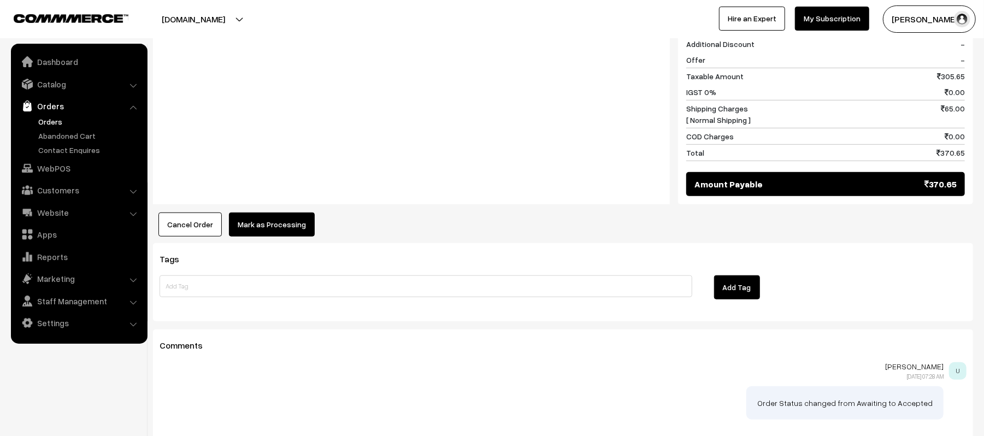
click at [277, 230] on button "Mark as Processing" at bounding box center [272, 225] width 86 height 24
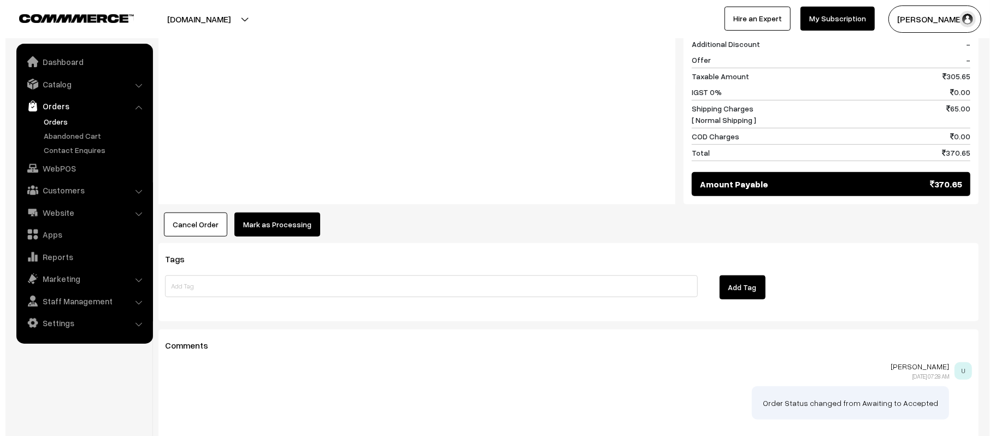
scroll to position [515, 0]
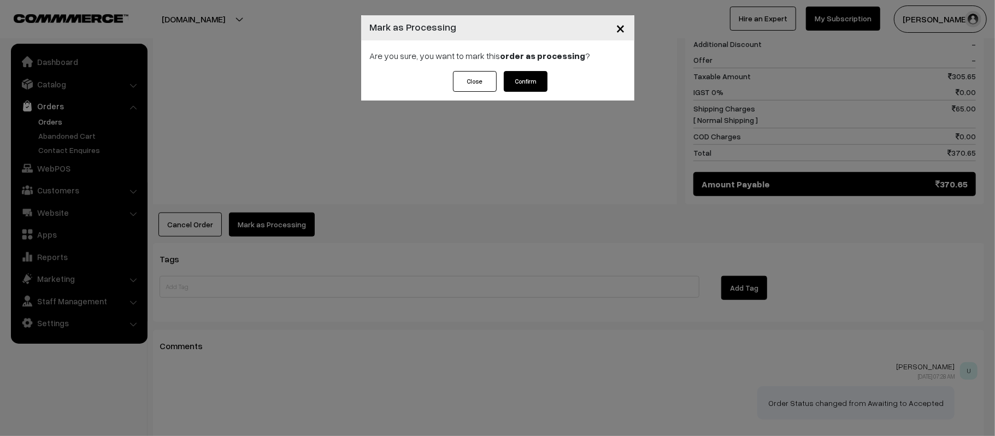
click at [526, 58] on strong "order as processing" at bounding box center [543, 55] width 85 height 11
click at [523, 77] on button "Confirm" at bounding box center [526, 81] width 44 height 21
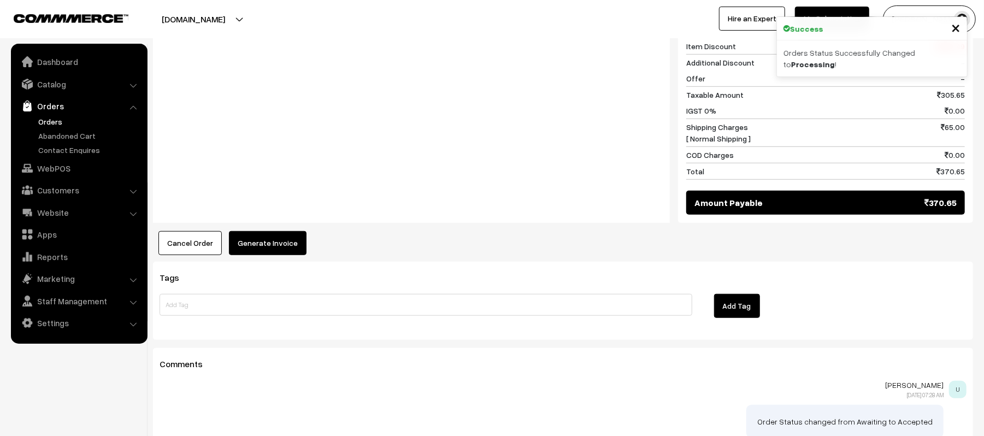
scroll to position [521, 0]
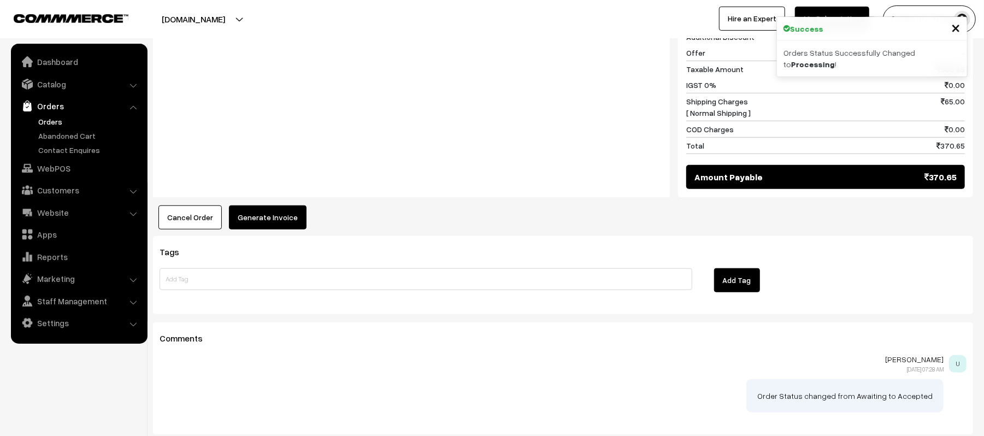
click at [262, 222] on button "Generate Invoice" at bounding box center [268, 218] width 78 height 24
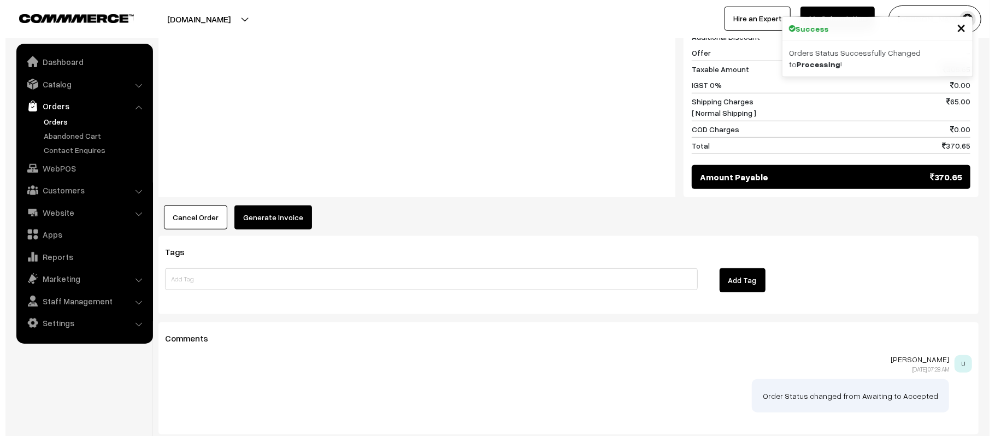
scroll to position [523, 0]
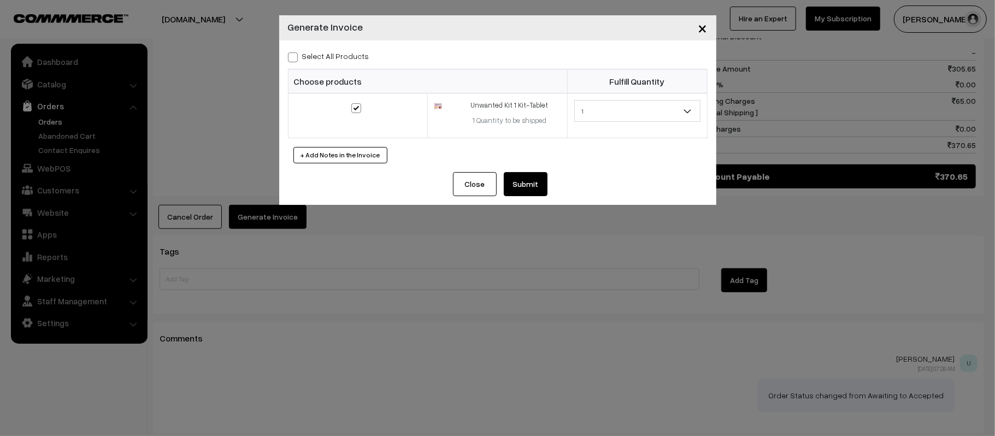
click at [523, 189] on button "Submit" at bounding box center [526, 184] width 44 height 24
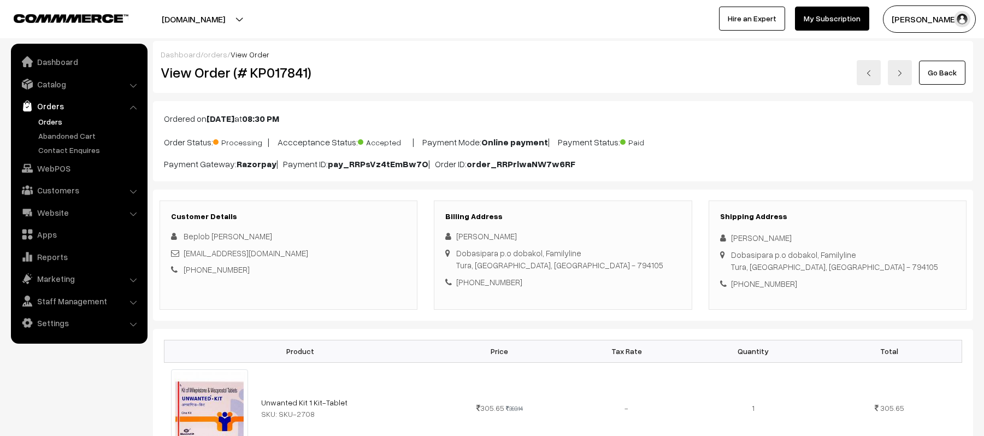
scroll to position [520, 0]
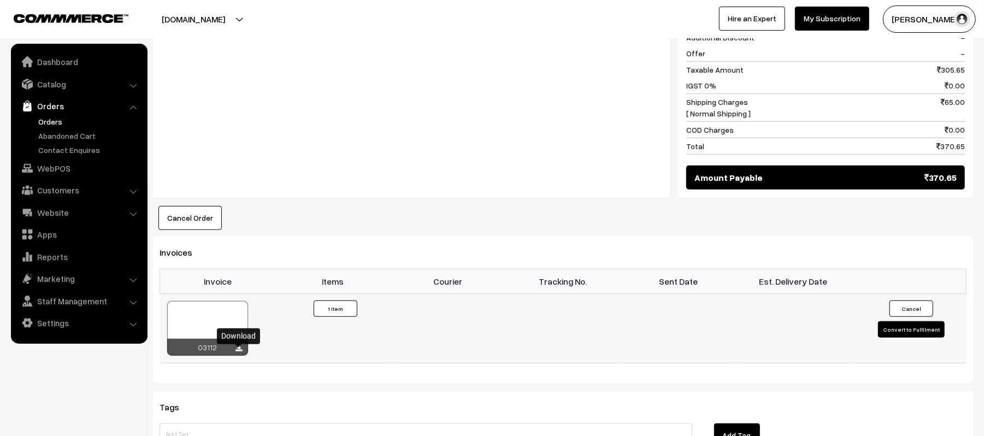
click at [236, 353] on icon at bounding box center [239, 348] width 7 height 7
click at [340, 44] on div "Notes Note: I want to buy for my wife I have already one year old kid" at bounding box center [411, 23] width 517 height 109
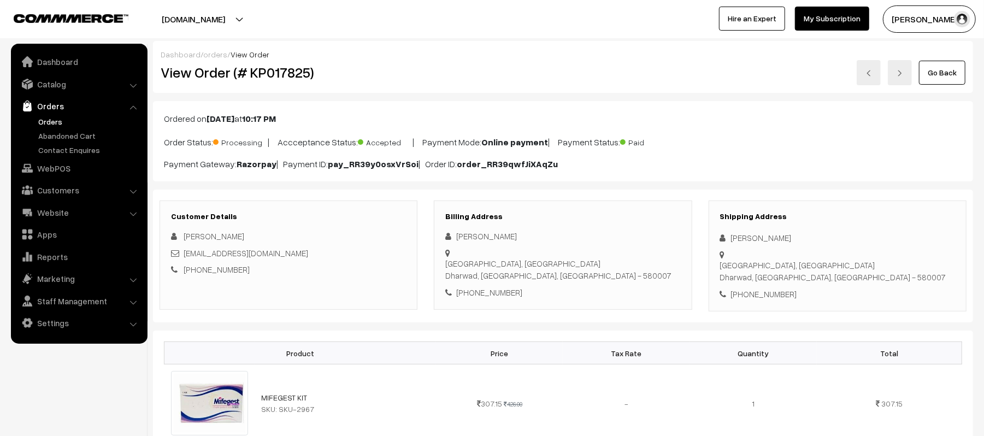
drag, startPoint x: 794, startPoint y: 241, endPoint x: 724, endPoint y: 232, distance: 69.9
click at [724, 232] on div "Shipping Address [PERSON_NAME] [GEOGRAPHIC_DATA], [GEOGRAPHIC_DATA], [GEOGRAPHI…" at bounding box center [838, 257] width 258 height 112
copy div "[PERSON_NAME]"
click at [764, 288] on div "+91 9731054715" at bounding box center [837, 294] width 235 height 13
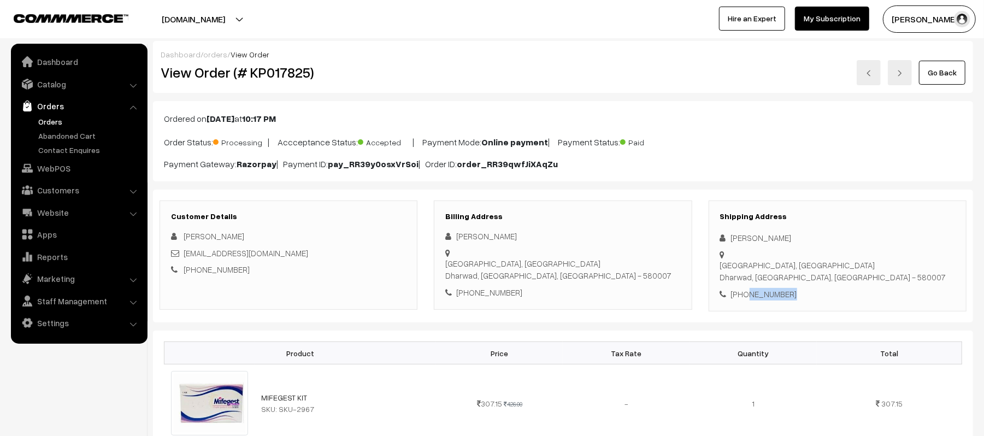
copy div "9731054715"
drag, startPoint x: 295, startPoint y: 256, endPoint x: 184, endPoint y: 256, distance: 111.5
click at [184, 256] on div "ghadisankalp4@gmail.com" at bounding box center [288, 253] width 235 height 13
copy link "ghadisankalp4@gmail.com"
drag, startPoint x: 731, startPoint y: 256, endPoint x: 874, endPoint y: 266, distance: 143.0
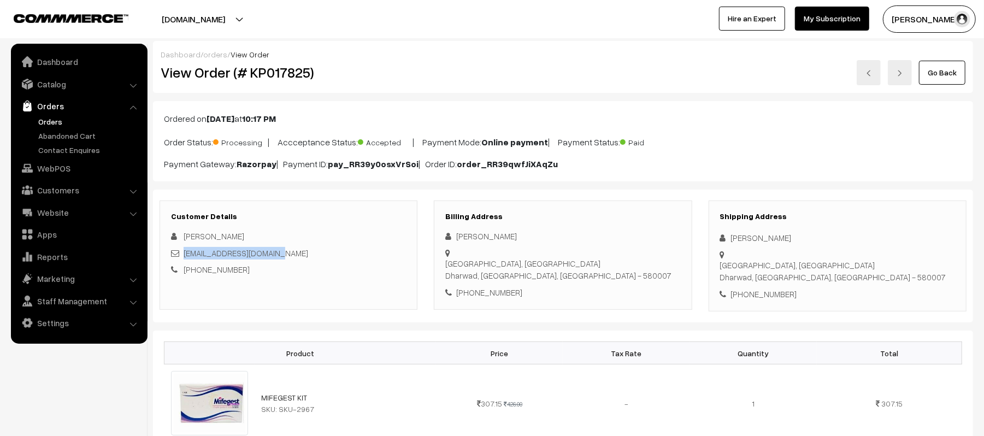
click at [874, 266] on div "Shipping Address Kiran Kadolkar Nirmal park, Kalyan nagar Dharwad, Karnataka, I…" at bounding box center [838, 257] width 258 height 112
copy div "Nirmal park, Kalyan nagar Dharwad, Karnataka, India - 580007"
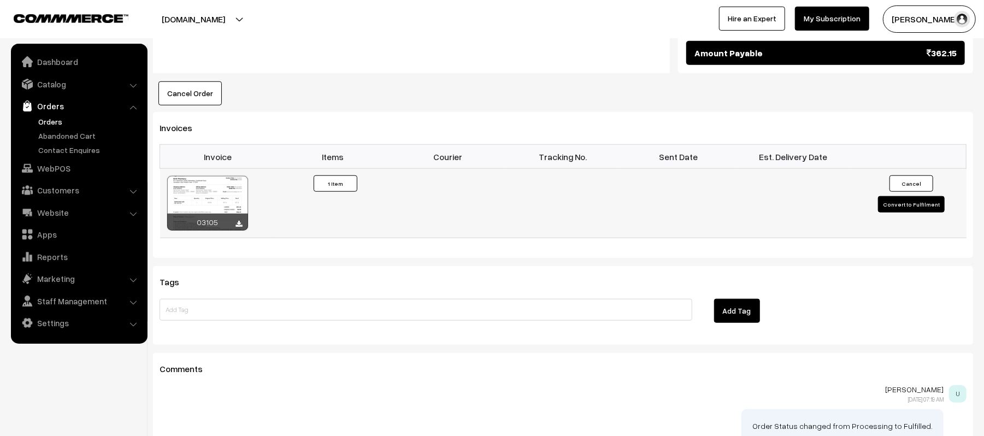
click at [899, 206] on button "Convert to Fulfilment" at bounding box center [911, 204] width 67 height 16
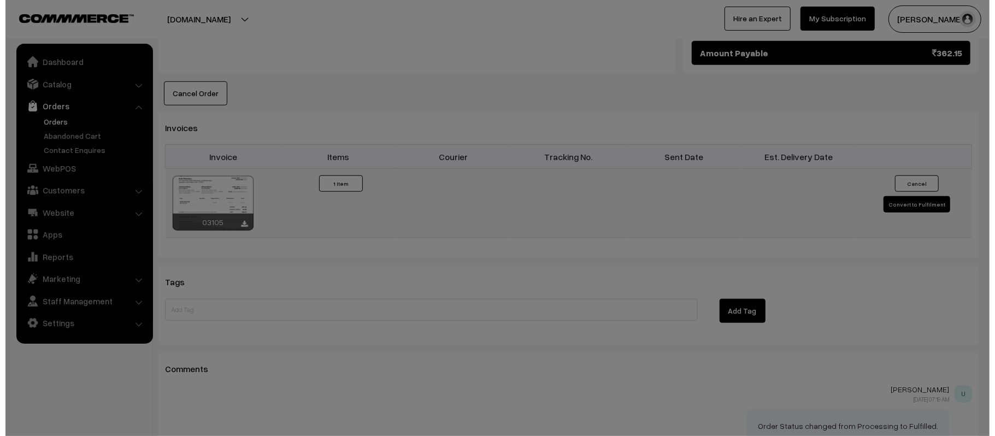
scroll to position [635, 0]
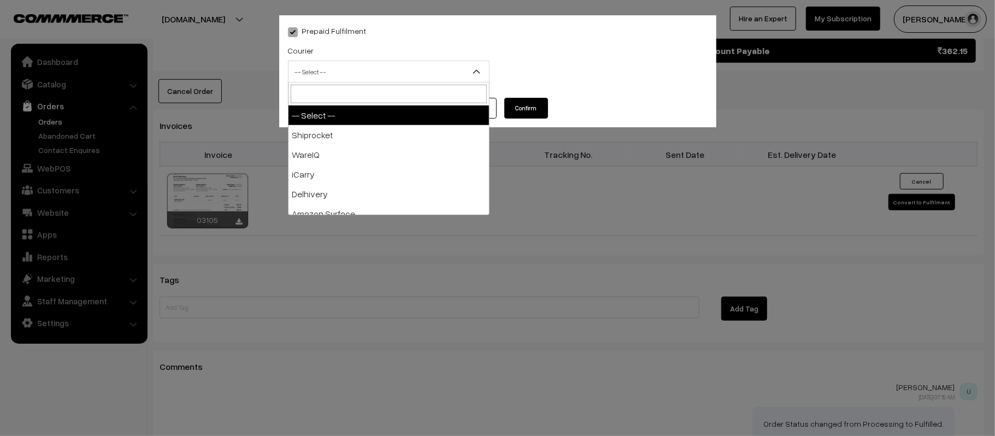
click at [379, 75] on span "-- Select --" at bounding box center [389, 71] width 201 height 19
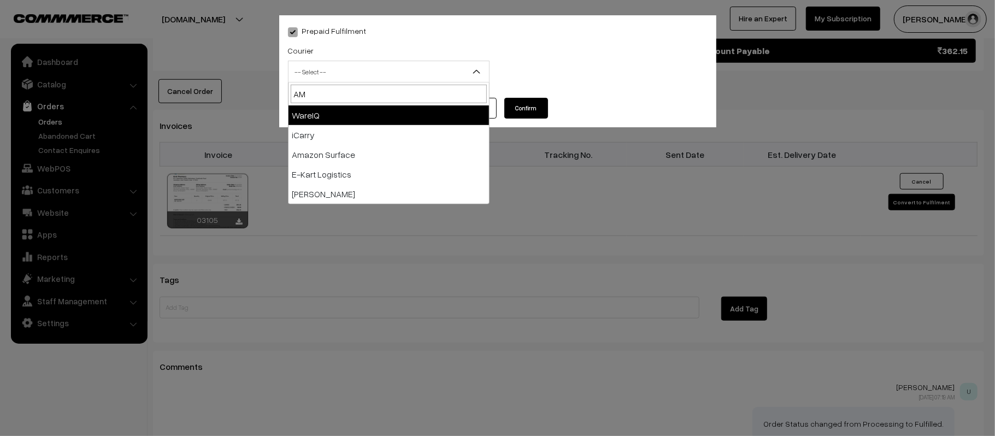
type input "AMA"
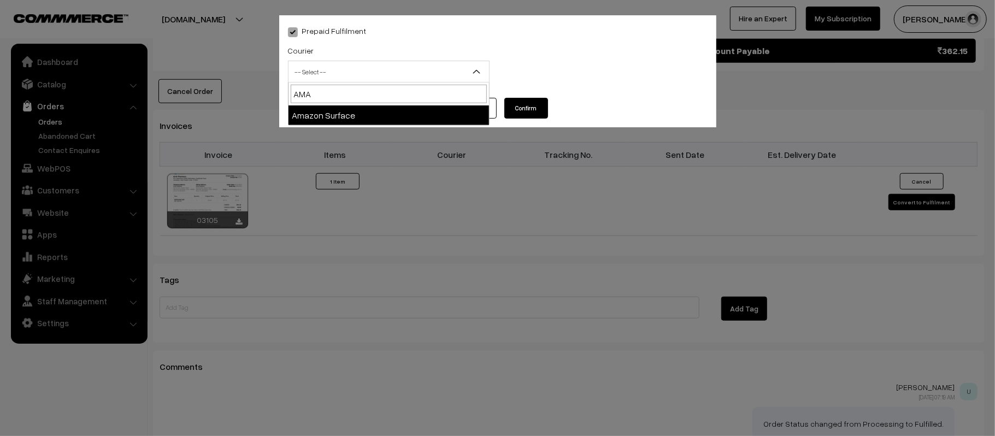
select select "5"
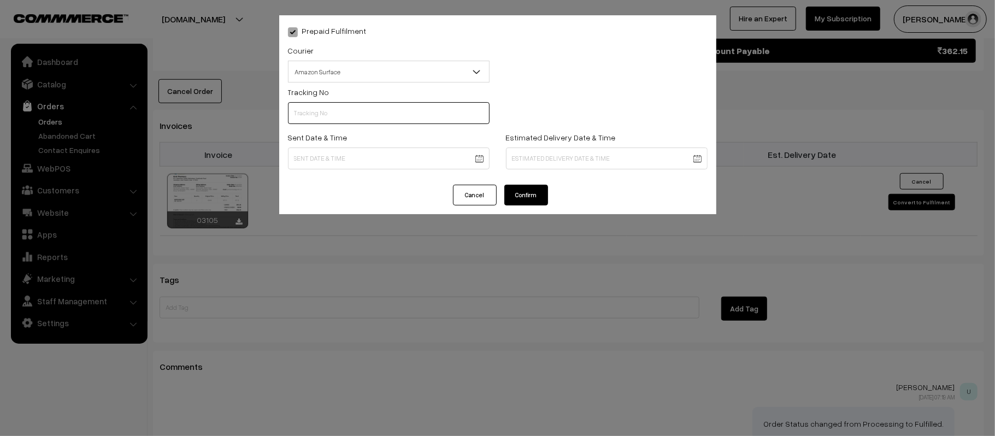
scroll to position [0, 0]
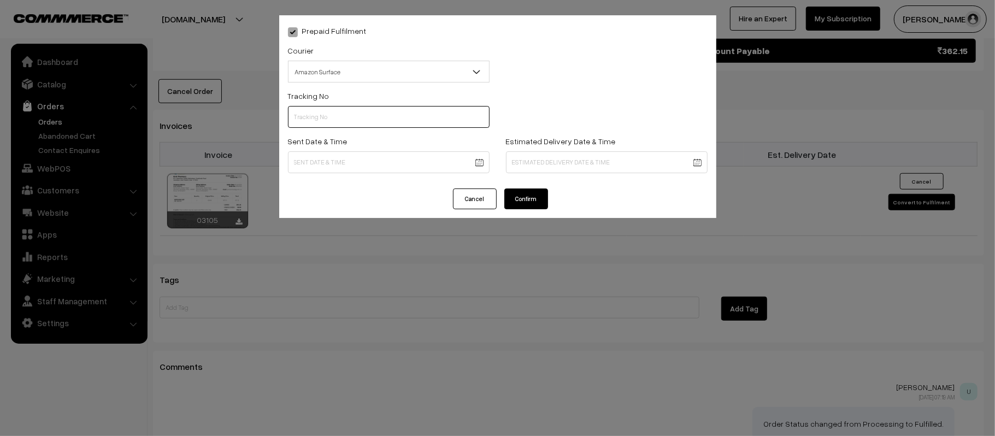
paste input "364207027957"
type input "364207027957"
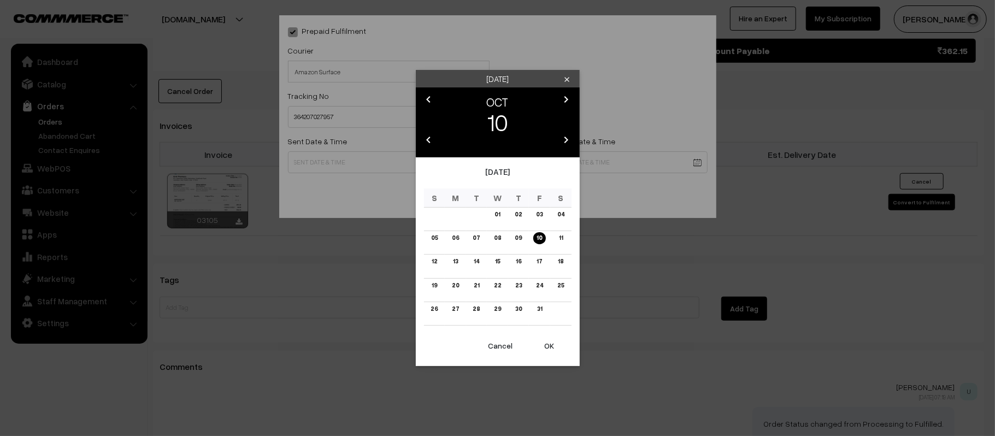
click at [549, 350] on button "OK" at bounding box center [550, 346] width 44 height 24
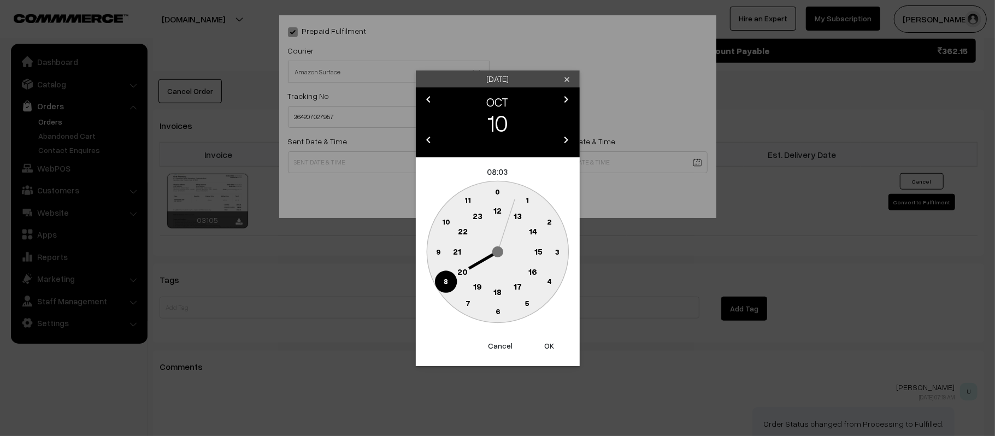
click at [497, 212] on text "12" at bounding box center [498, 211] width 8 height 10
click at [433, 251] on circle at bounding box center [438, 252] width 22 height 22
type input "[DATE] 12:45"
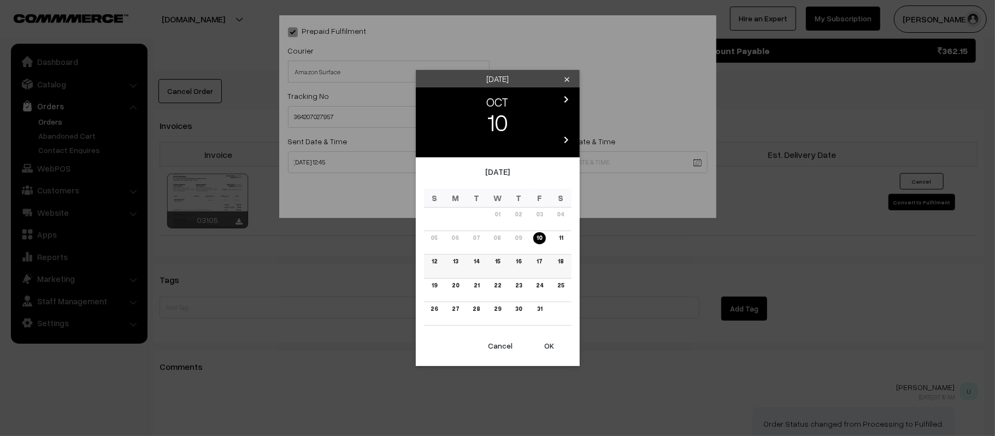
click at [516, 267] on link "16" at bounding box center [519, 261] width 12 height 11
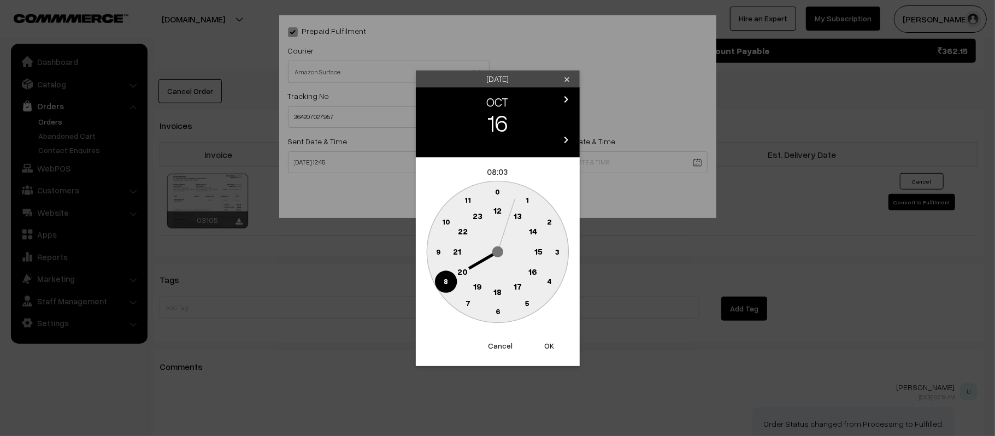
click at [450, 255] on circle at bounding box center [457, 252] width 22 height 22
click at [497, 313] on text "30" at bounding box center [497, 311] width 9 height 9
type input "16-10-2025 21:30"
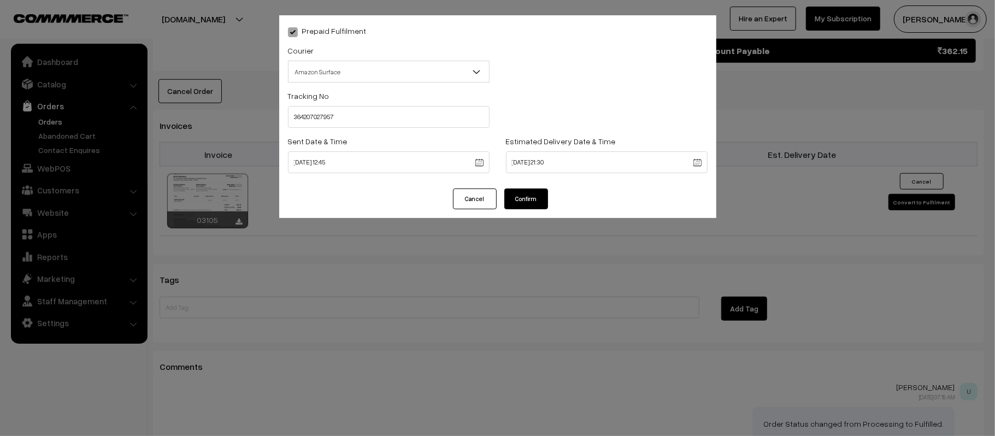
click at [534, 191] on button "Confirm" at bounding box center [527, 199] width 44 height 21
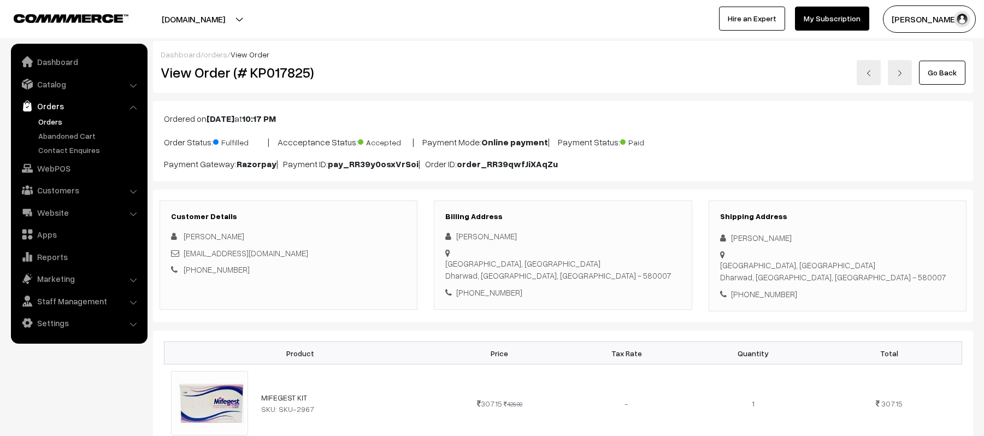
scroll to position [634, 0]
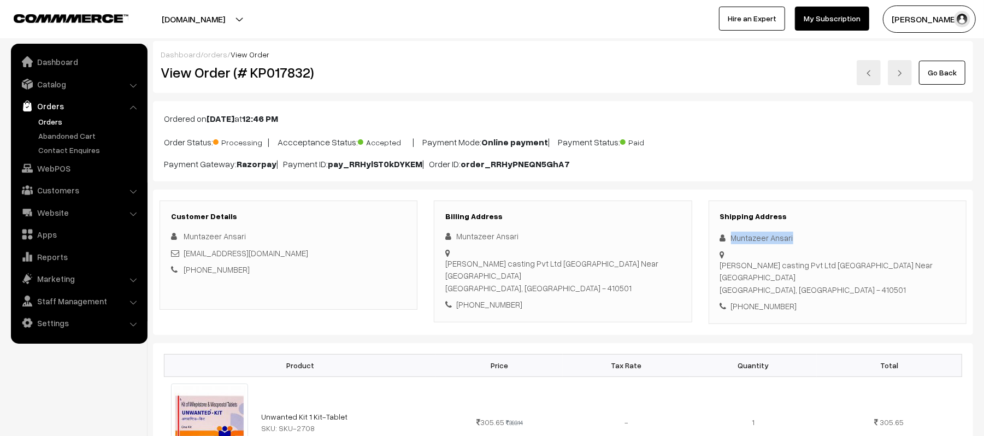
drag, startPoint x: 806, startPoint y: 239, endPoint x: 730, endPoint y: 239, distance: 75.4
click at [730, 239] on div "Muntazeer Ansari" at bounding box center [837, 238] width 235 height 13
copy div "Muntazeer Ansari"
click at [772, 300] on div "+91 8600273988" at bounding box center [837, 306] width 235 height 13
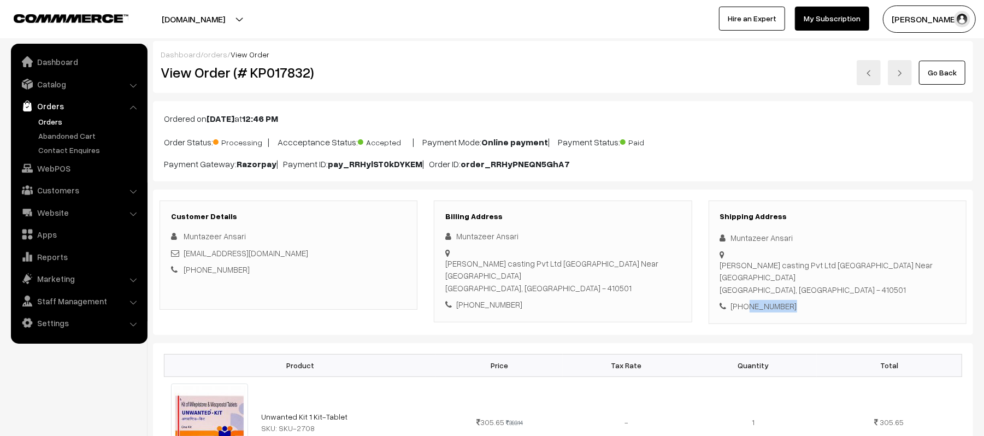
copy div "8600273988"
drag, startPoint x: 284, startPoint y: 251, endPoint x: 185, endPoint y: 257, distance: 99.6
click at [185, 257] on div "muntazeera1@gmail.com" at bounding box center [288, 253] width 235 height 13
copy link "muntazeera1@gmail.com"
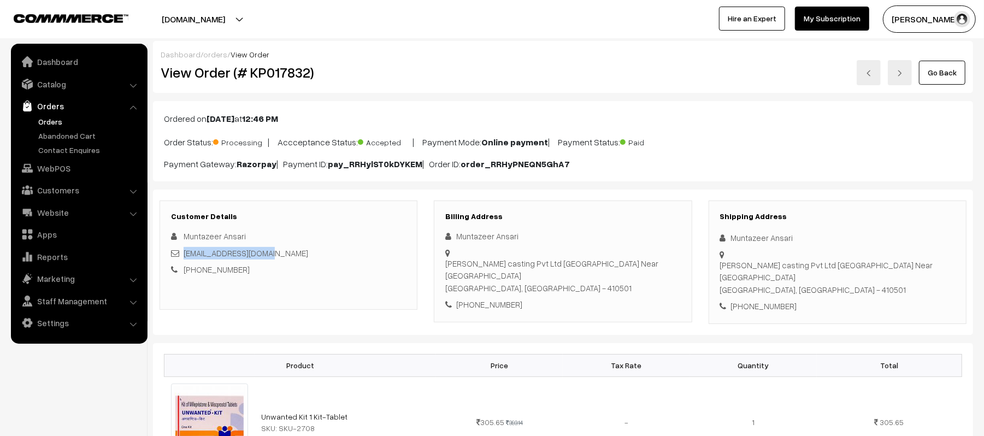
drag, startPoint x: 720, startPoint y: 266, endPoint x: 910, endPoint y: 282, distance: 190.4
click at [910, 282] on div "Gaj Laxmi casting Pvt Ltd Ambethan chakan Road Near BSNL Tower Chakan Pune, Mah…" at bounding box center [837, 277] width 235 height 37
copy div "Gaj Laxmi casting Pvt Ltd Ambethan chakan Road Near BSNL Tower Chakan Pune, Mah…"
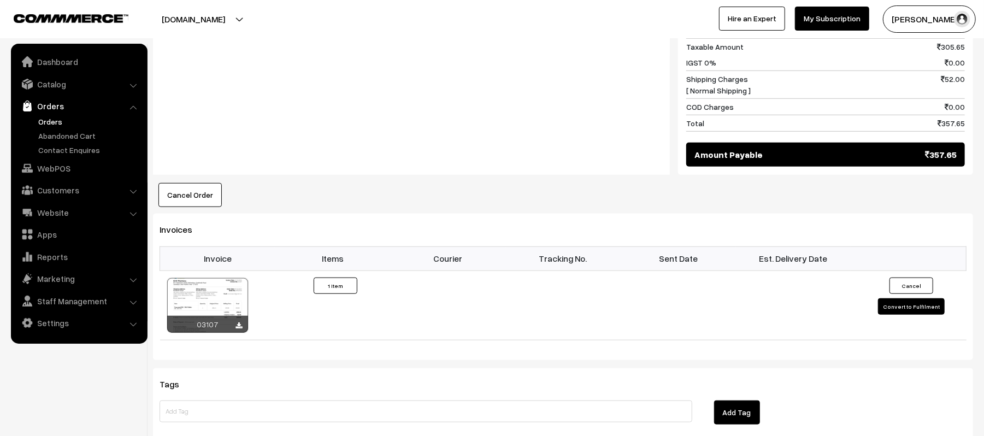
scroll to position [631, 0]
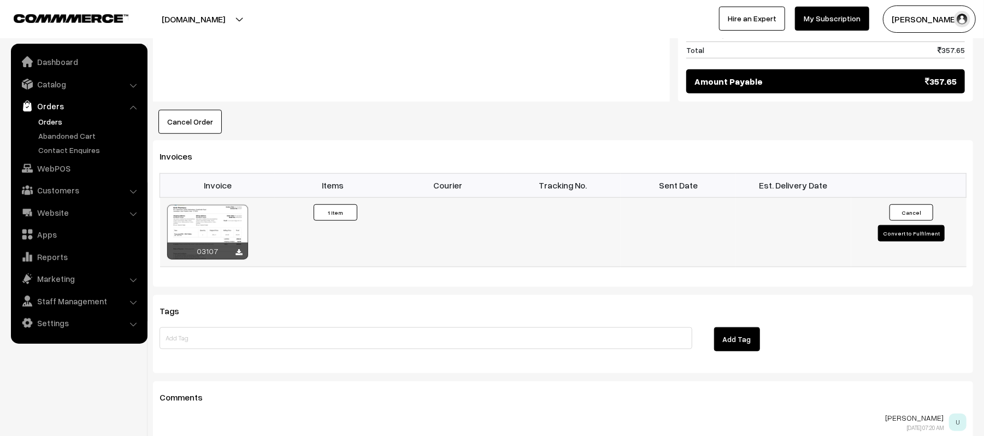
click at [901, 225] on button "Convert to Fulfilment" at bounding box center [911, 233] width 67 height 16
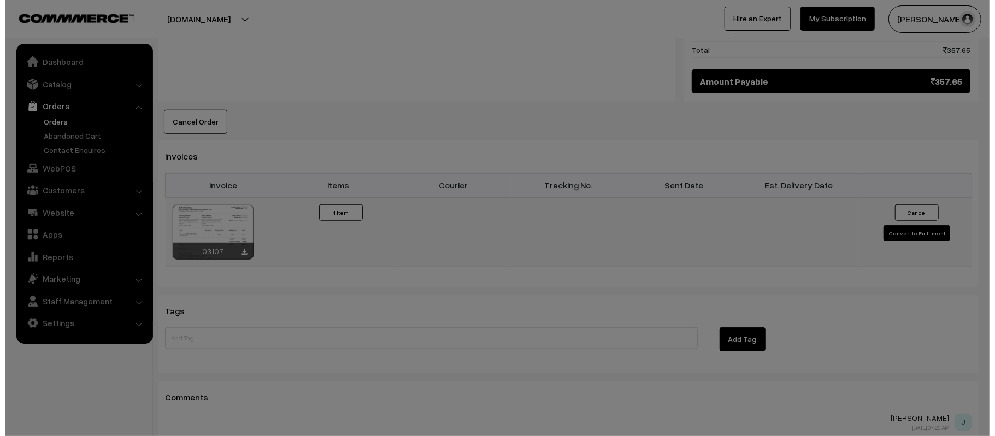
scroll to position [632, 0]
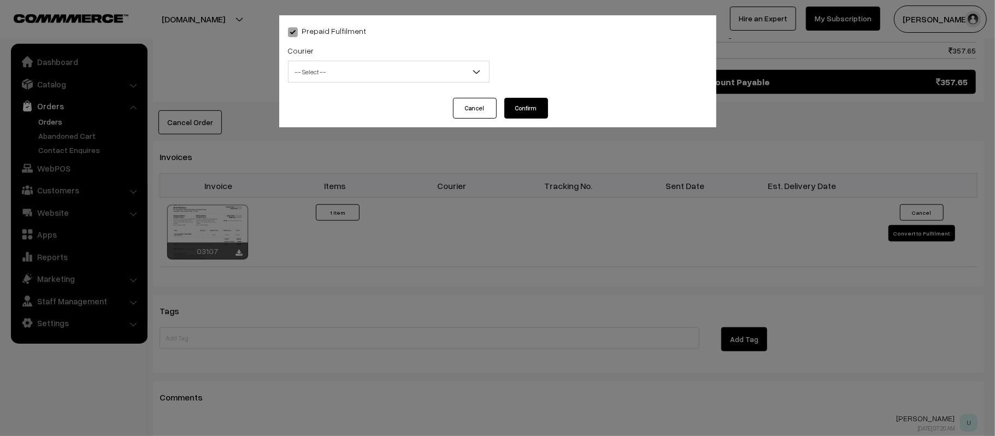
click at [333, 67] on span "-- Select --" at bounding box center [389, 71] width 201 height 19
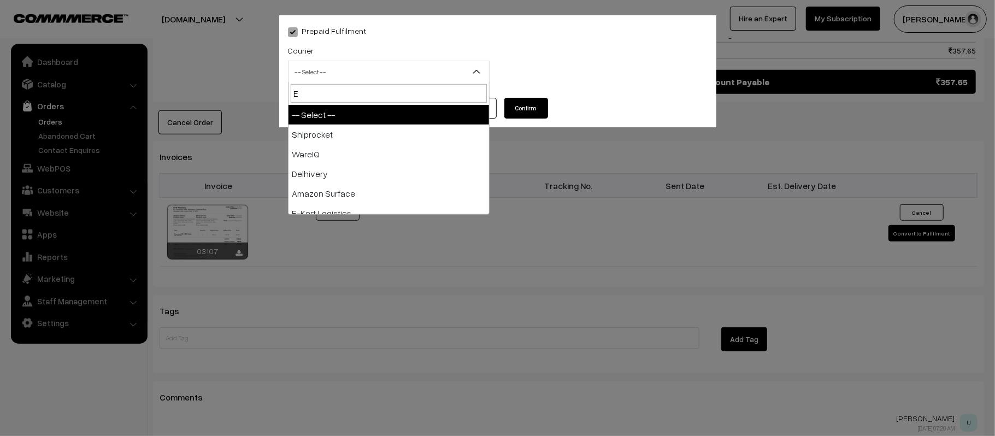
type input "E-"
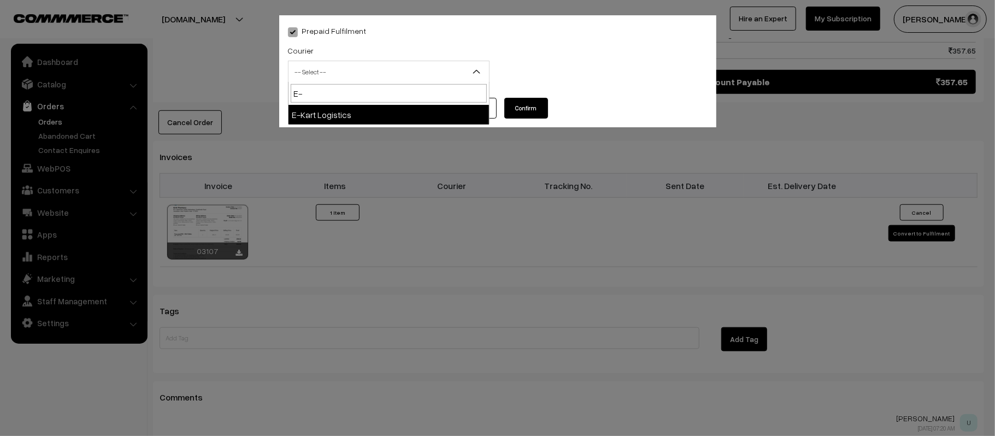
select select "6"
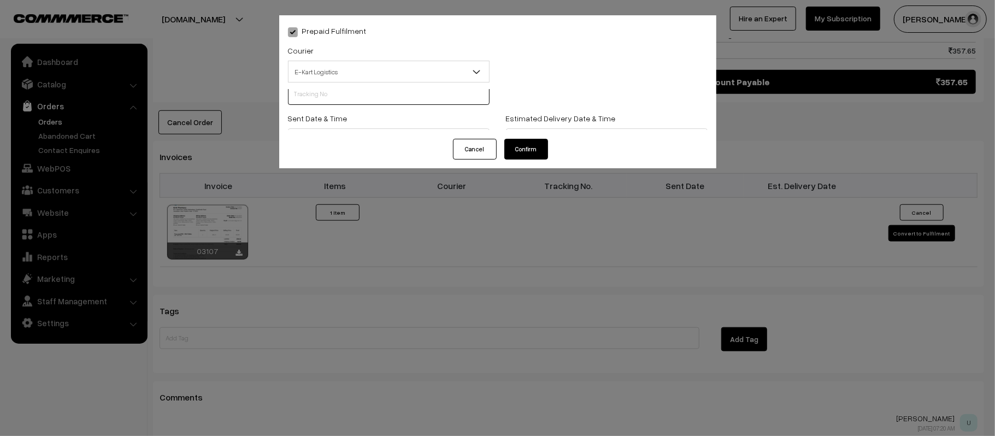
scroll to position [1, 0]
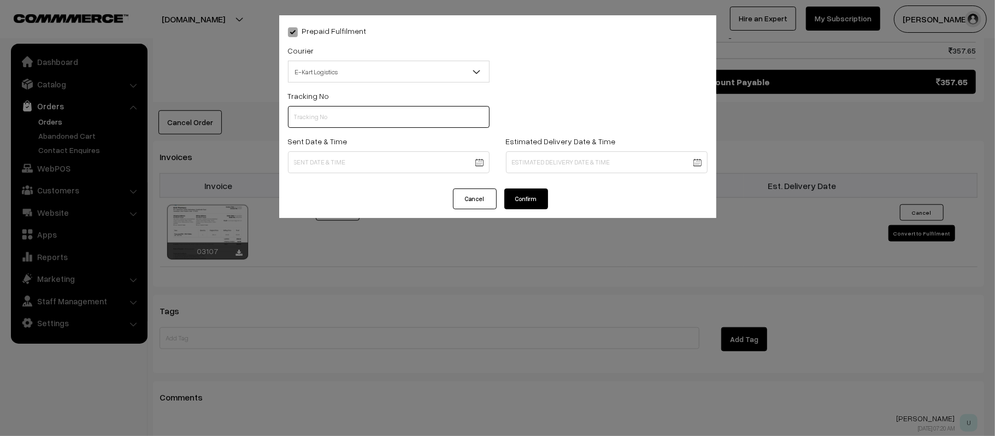
paste input "ICYP0004350438"
type input "ICYP0004350438"
click at [414, 162] on body "Thank you for showing interest. Our team will call you shortly. Close [DOMAIN_N…" at bounding box center [497, 0] width 995 height 1265
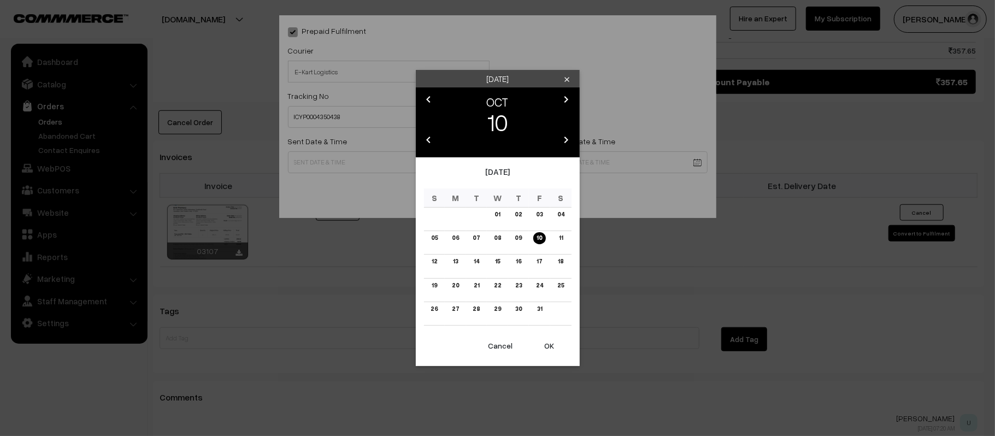
click at [549, 349] on button "OK" at bounding box center [550, 346] width 44 height 24
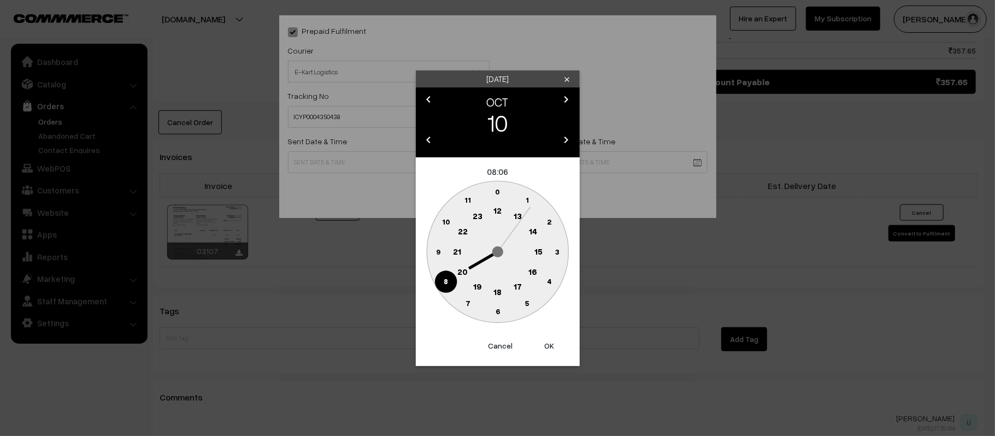
click at [500, 213] on text "12" at bounding box center [498, 211] width 8 height 10
click at [436, 255] on text "45" at bounding box center [437, 251] width 9 height 9
type input "10-10-2025 12:45"
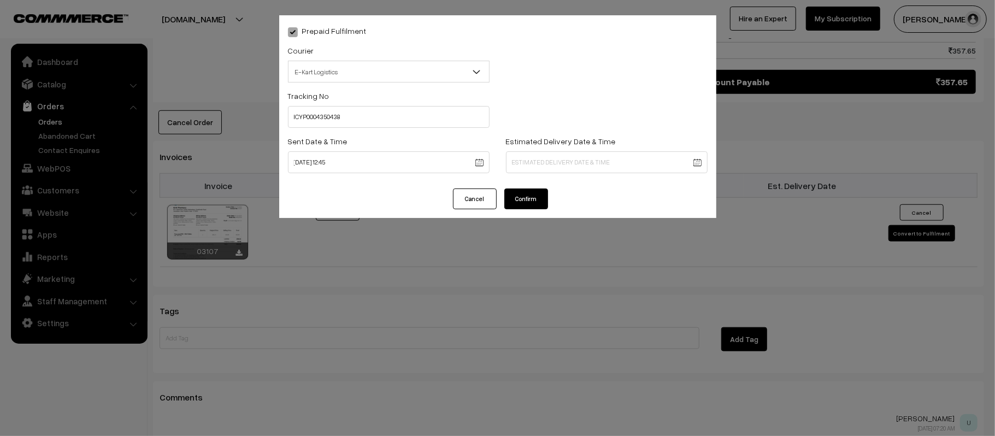
click at [567, 162] on body "Thank you for showing interest. Our team will call you shortly. Close kirtiphar…" at bounding box center [497, 0] width 995 height 1265
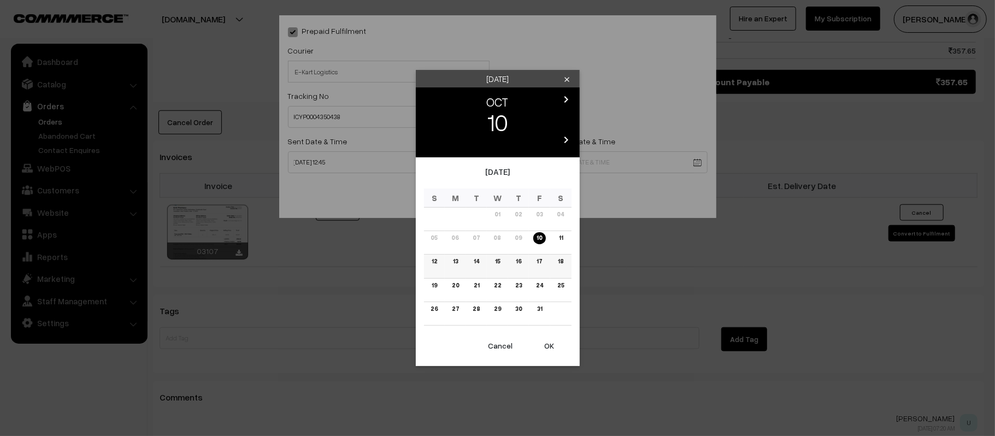
click at [513, 259] on link "16" at bounding box center [519, 261] width 12 height 11
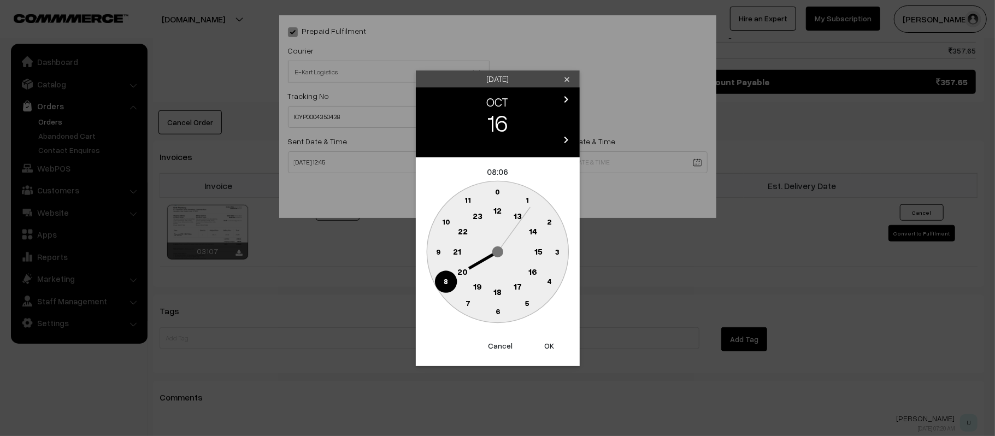
click at [453, 248] on circle at bounding box center [457, 252] width 22 height 22
click at [496, 315] on text "30" at bounding box center [497, 311] width 9 height 9
type input "16-10-2025 21:30"
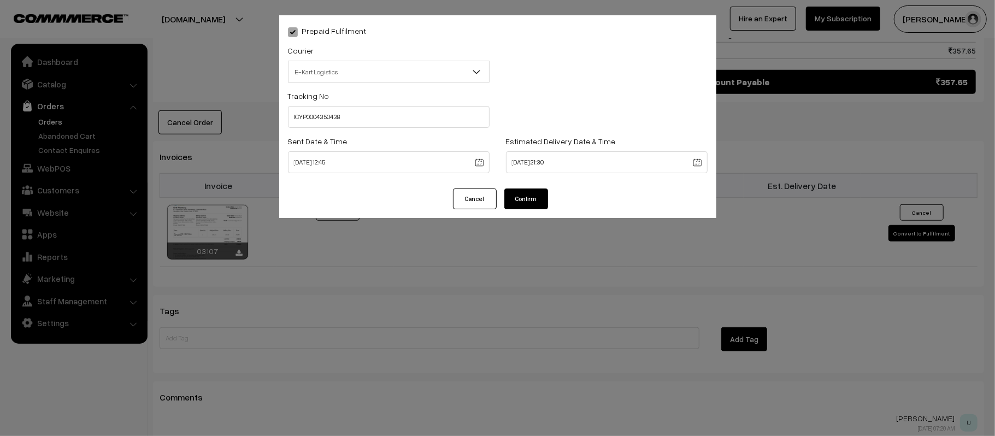
click at [536, 198] on button "Confirm" at bounding box center [527, 199] width 44 height 21
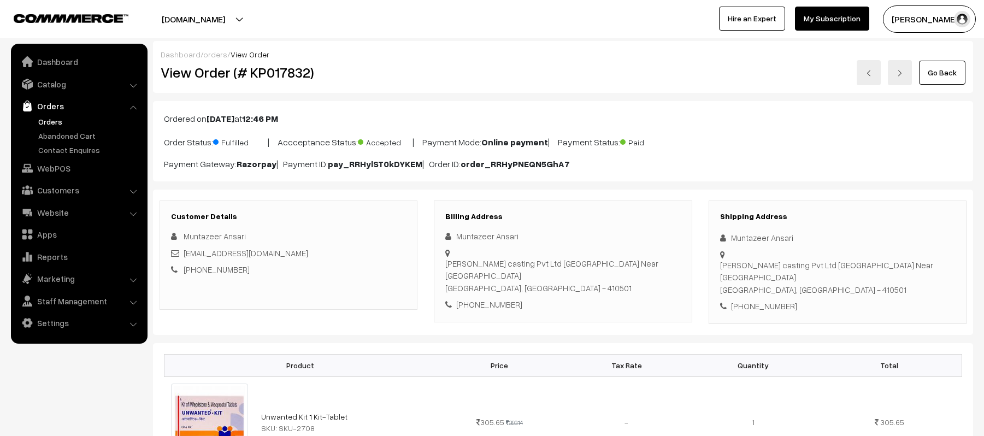
scroll to position [631, 0]
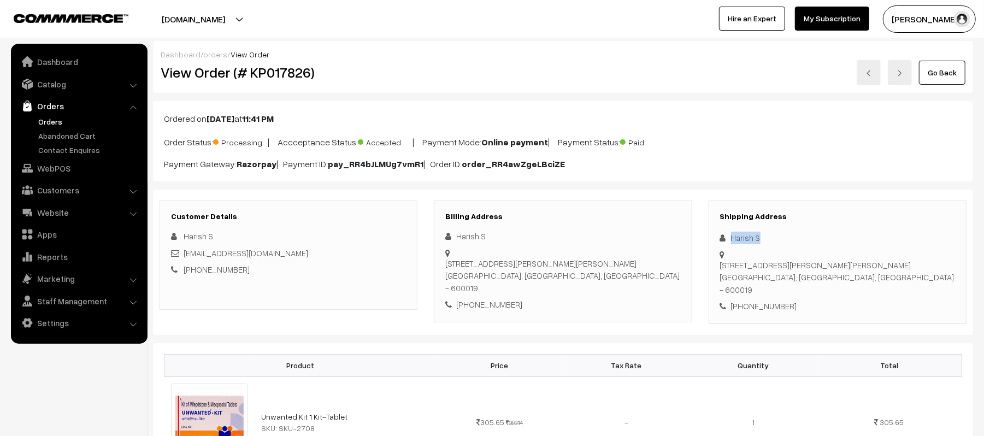
drag, startPoint x: 769, startPoint y: 239, endPoint x: 728, endPoint y: 239, distance: 40.5
click at [728, 239] on div "Harish S" at bounding box center [837, 238] width 235 height 13
copy div "Harish S"
click at [771, 300] on div "[PHONE_NUMBER]" at bounding box center [837, 306] width 235 height 13
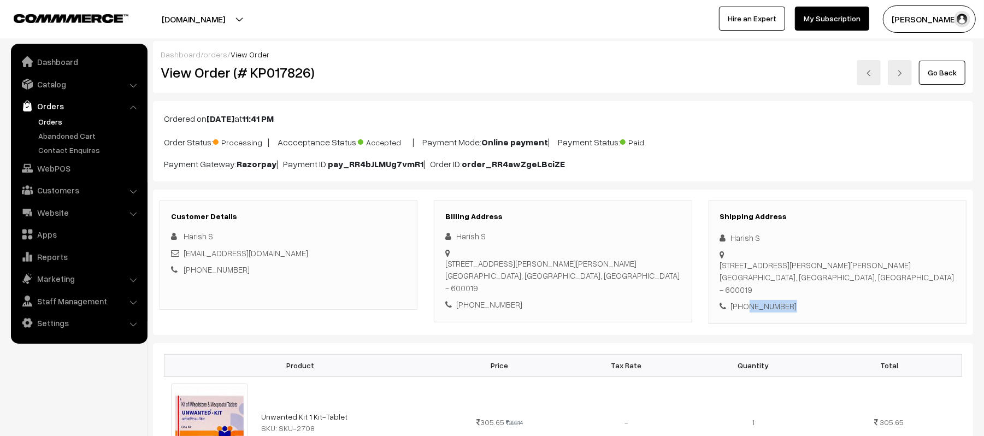
copy div "9790776515"
drag, startPoint x: 285, startPoint y: 256, endPoint x: 185, endPoint y: 254, distance: 100.6
click at [185, 254] on div "[EMAIL_ADDRESS][DOMAIN_NAME]" at bounding box center [288, 253] width 235 height 13
copy link "[EMAIL_ADDRESS][DOMAIN_NAME]"
drag, startPoint x: 729, startPoint y: 256, endPoint x: 887, endPoint y: 266, distance: 157.7
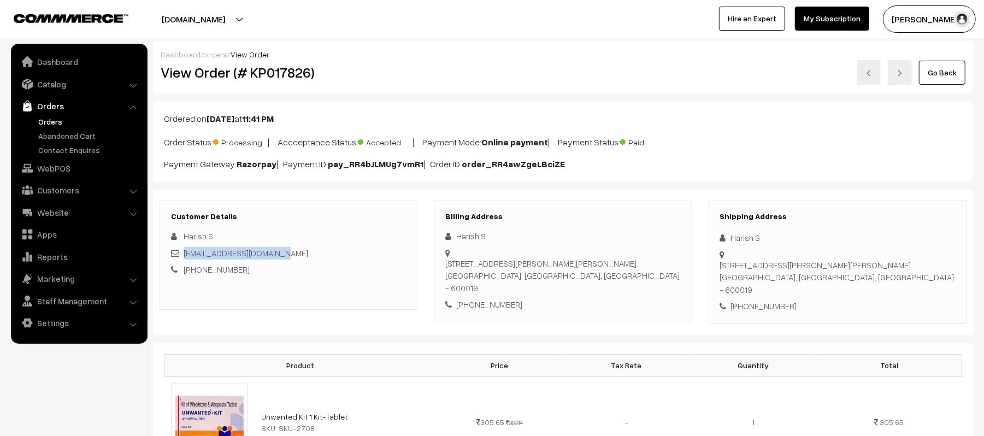
click at [887, 249] on div "8/ 59, Udhaiya Suriyan 2nd Street Sathuma Nagar Chennai, Tamil Nadu, India - 60…" at bounding box center [837, 249] width 235 height 0
copy div "8/ 59, Udhaiya Suriyan 2nd Street Sathuma Nagar Chennai, Tamil Nadu, India - 60…"
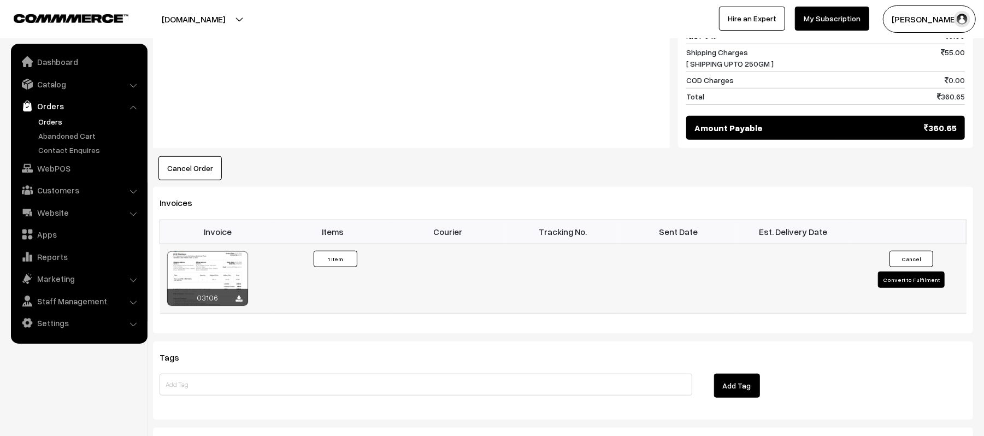
click at [921, 272] on button "Convert to Fulfilment" at bounding box center [911, 280] width 67 height 16
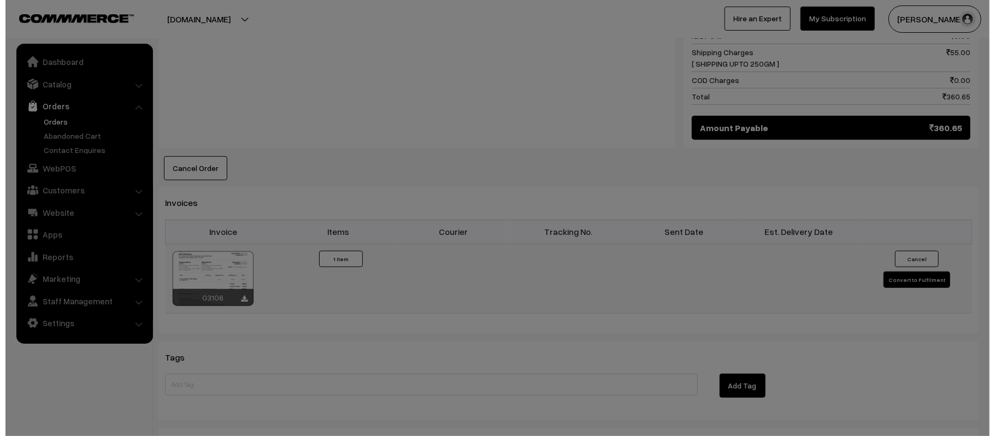
scroll to position [586, 0]
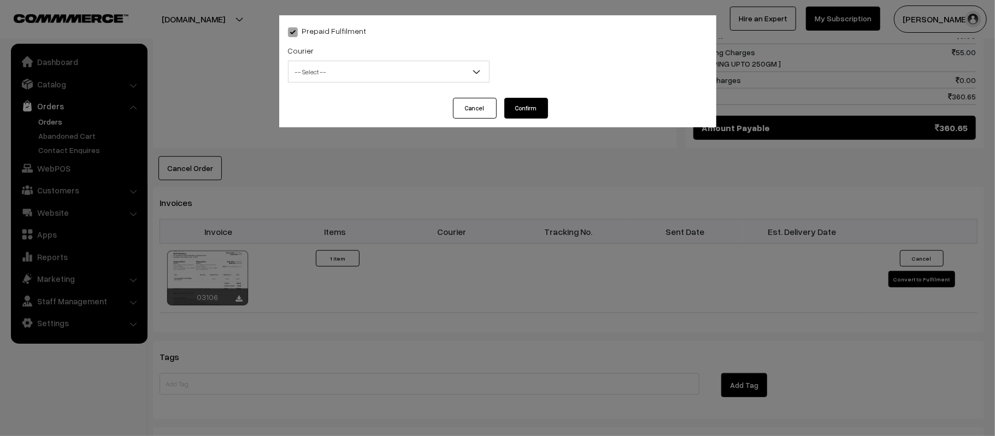
click at [414, 74] on span "-- Select --" at bounding box center [389, 71] width 201 height 19
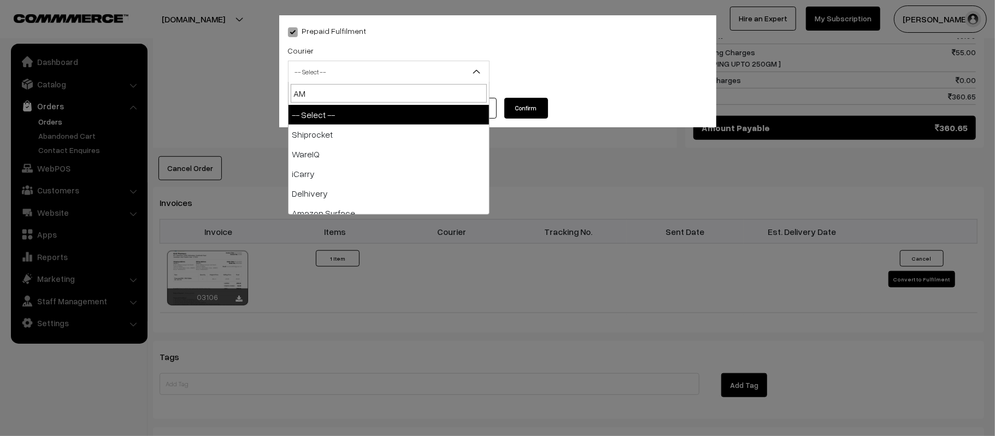
type input "AMA"
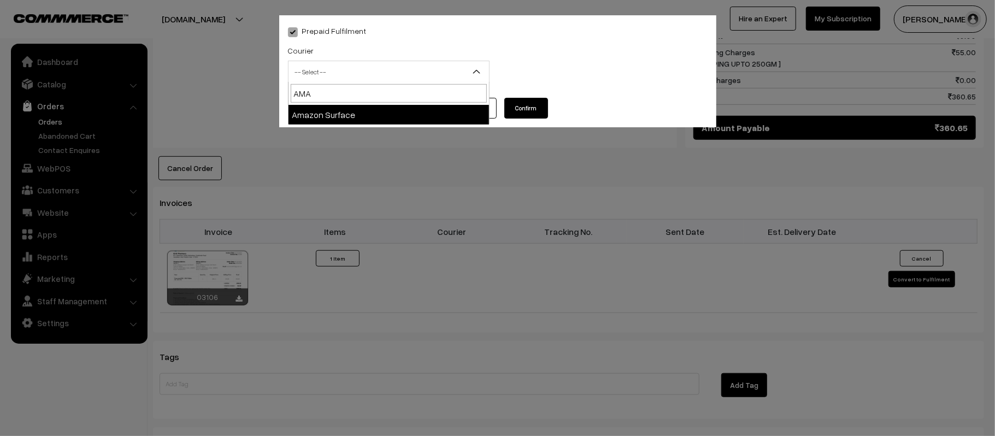
select select "5"
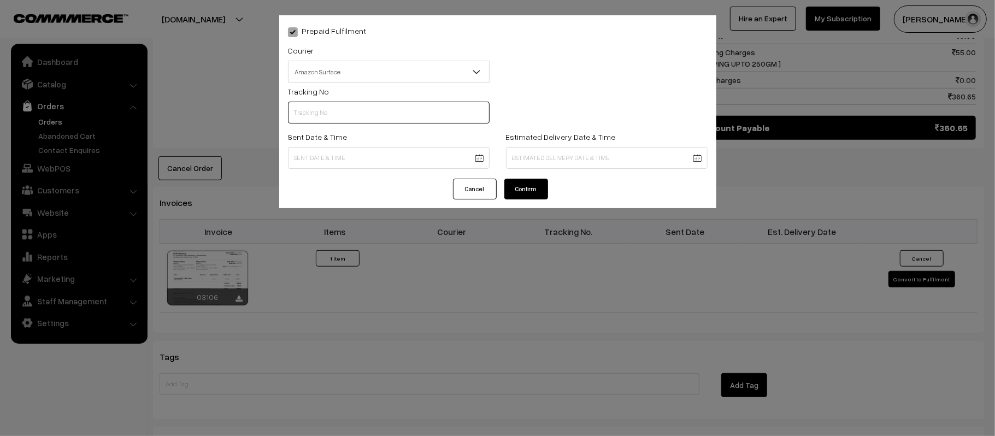
scroll to position [0, 0]
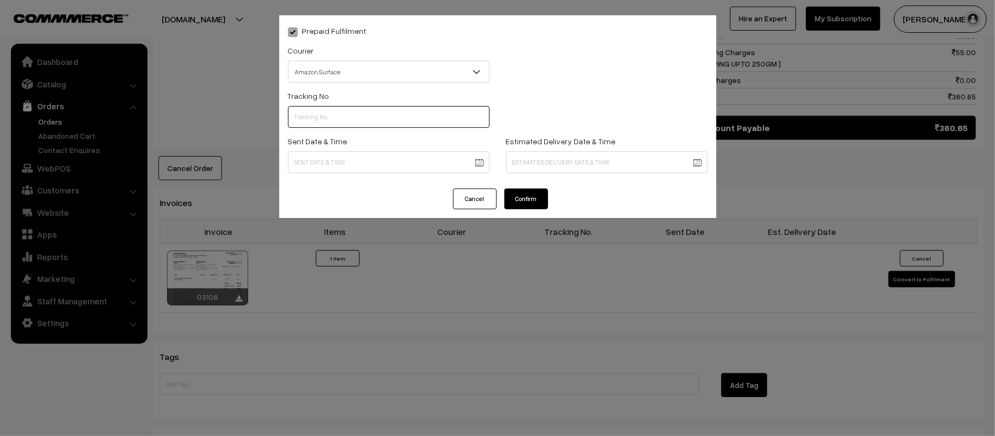
paste input "364207101473"
type input "364207101473"
click at [398, 173] on div "Sent Date & Time" at bounding box center [389, 156] width 218 height 45
click at [381, 171] on body "Thank you for showing interest. Our team will call you shortly. Close [DOMAIN_N…" at bounding box center [497, 46] width 995 height 1265
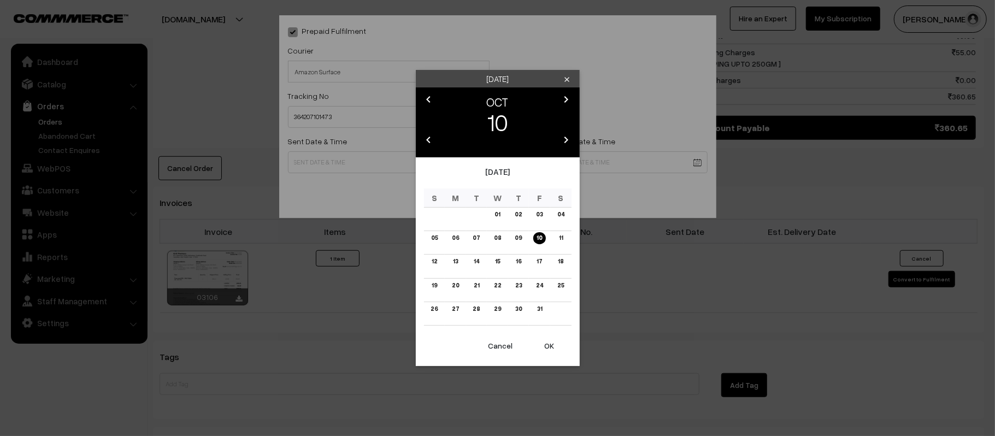
click at [555, 346] on button "OK" at bounding box center [550, 346] width 44 height 24
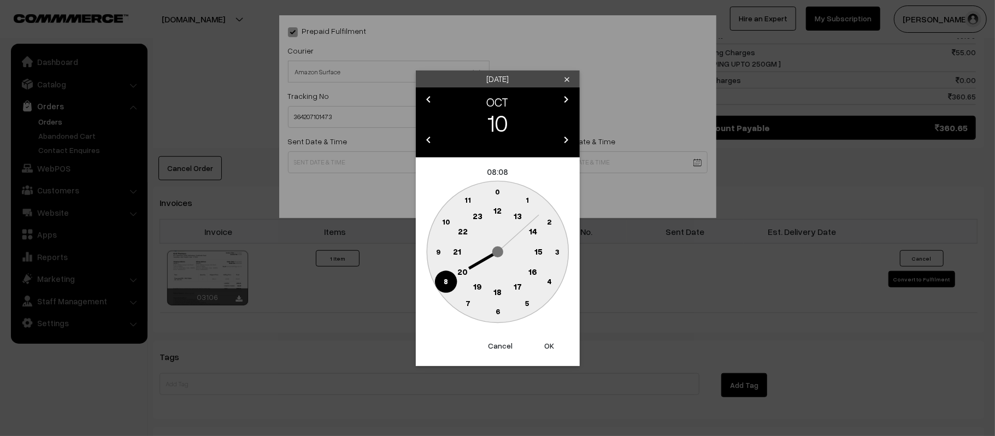
click at [496, 213] on text "12" at bounding box center [498, 211] width 8 height 10
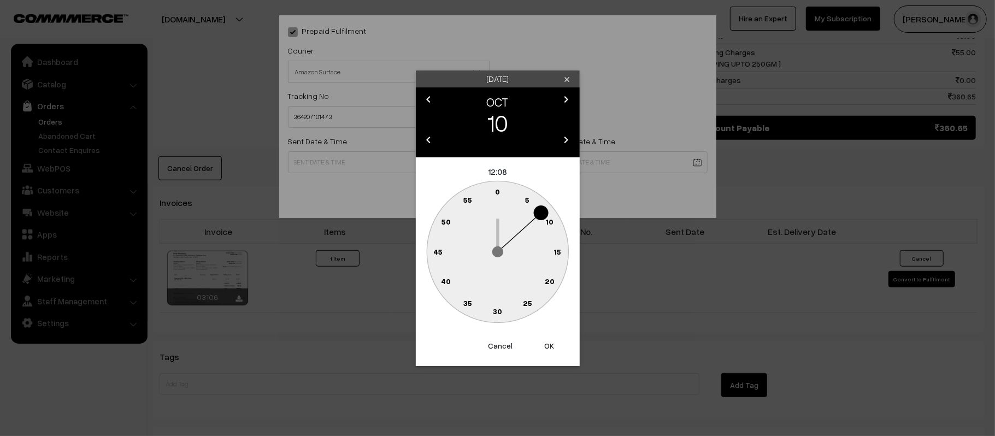
click at [440, 251] on text "45" at bounding box center [437, 251] width 9 height 9
type input "10-10-2025 12:45"
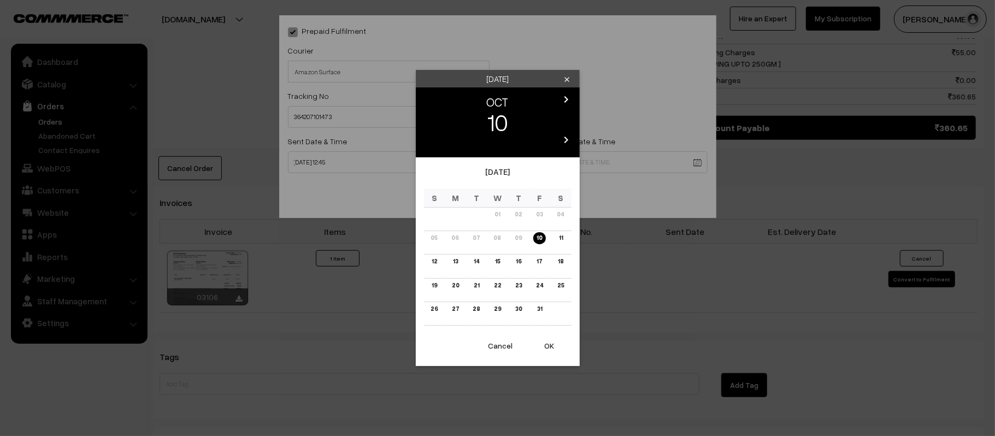
click at [541, 160] on body "Thank you for showing interest. Our team will call you shortly. Close kirtiphar…" at bounding box center [497, 46] width 995 height 1265
click at [520, 265] on link "16" at bounding box center [519, 261] width 12 height 11
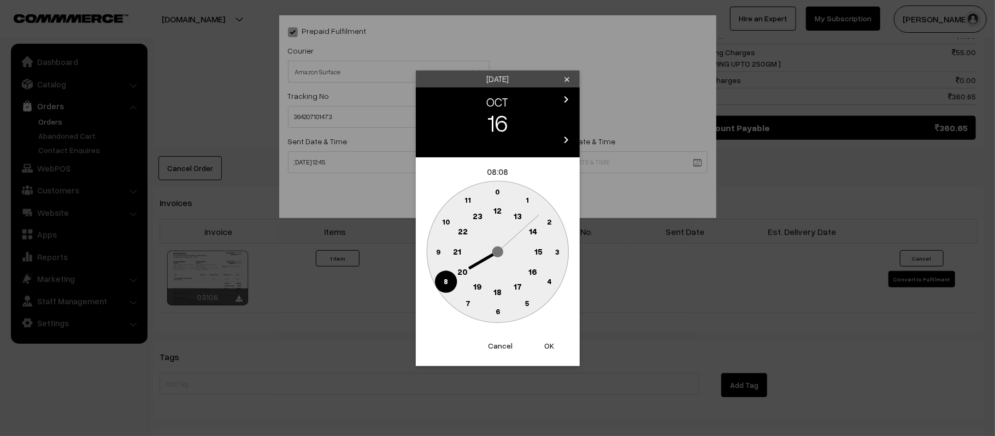
click at [457, 251] on text "21" at bounding box center [457, 251] width 8 height 10
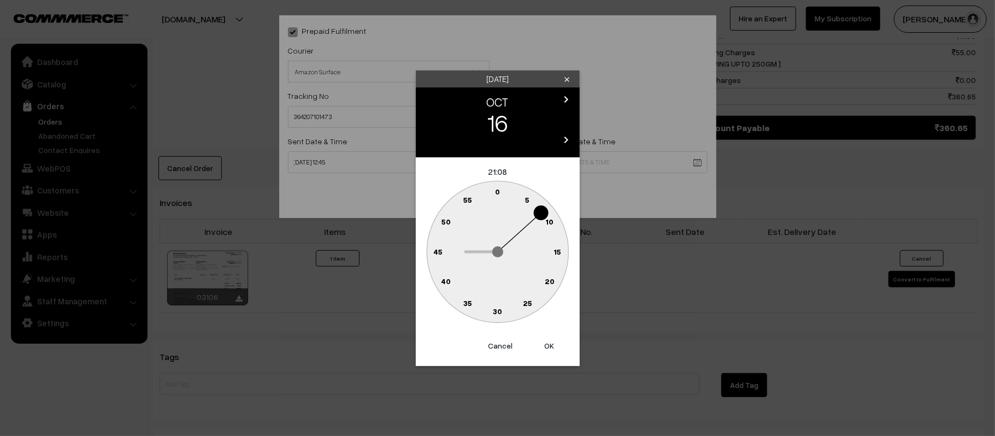
click at [493, 311] on text "30" at bounding box center [497, 311] width 9 height 9
type input "[DATE] 21:30"
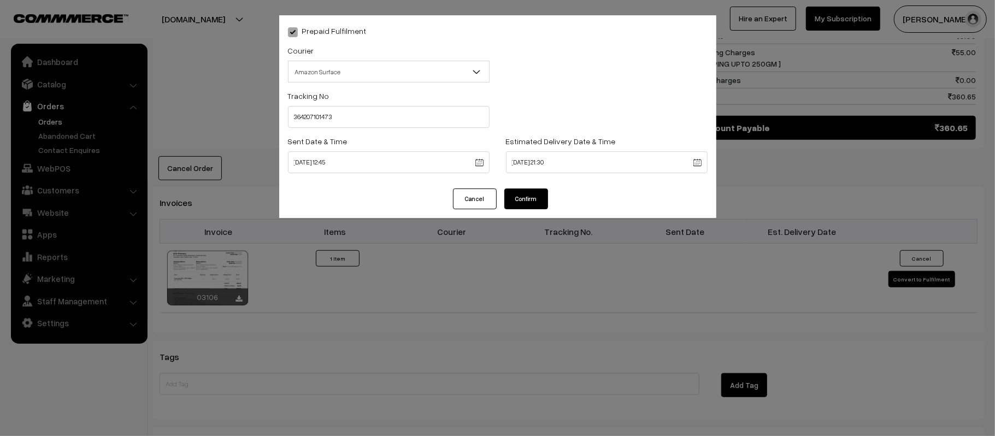
click at [534, 202] on button "Confirm" at bounding box center [527, 199] width 44 height 21
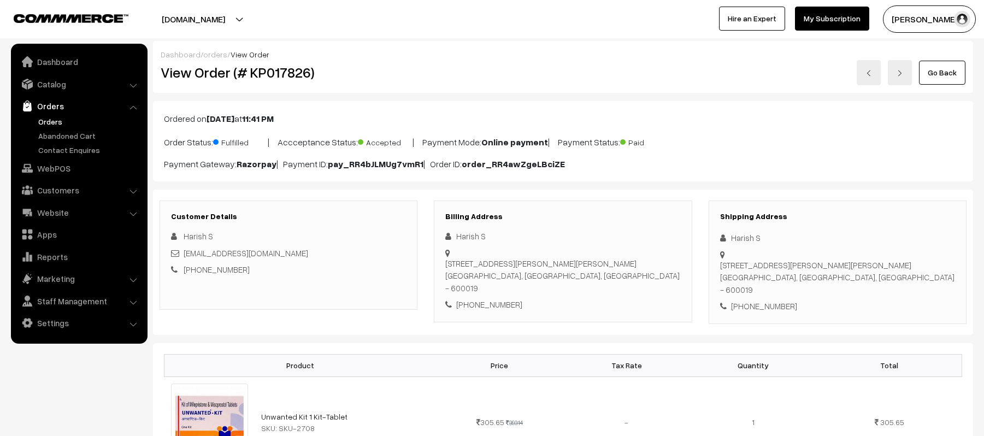
scroll to position [584, 0]
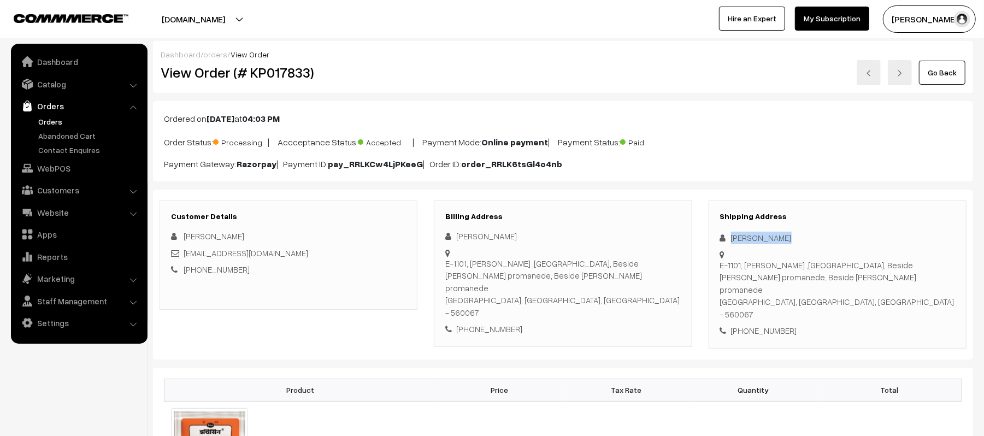
drag, startPoint x: 794, startPoint y: 241, endPoint x: 711, endPoint y: 245, distance: 83.2
click at [711, 245] on div "Shipping Address Khushi Kumari E-1101, Bollineni Silas ,Belathur Main Road ,Sad…" at bounding box center [838, 275] width 258 height 148
copy div "[PERSON_NAME]"
click at [763, 325] on div "+91 9674085295" at bounding box center [837, 331] width 235 height 13
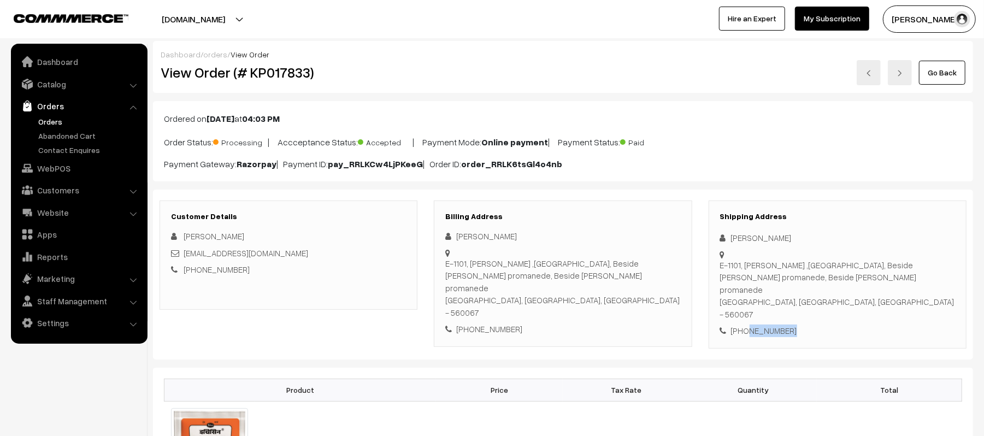
copy div "9674085295"
drag, startPoint x: 300, startPoint y: 255, endPoint x: 185, endPoint y: 258, distance: 114.8
click at [185, 258] on div "khushicooldream@gmail.com" at bounding box center [288, 253] width 235 height 13
copy link "khushicooldream@gmail.com"
drag, startPoint x: 720, startPoint y: 266, endPoint x: 968, endPoint y: 292, distance: 249.0
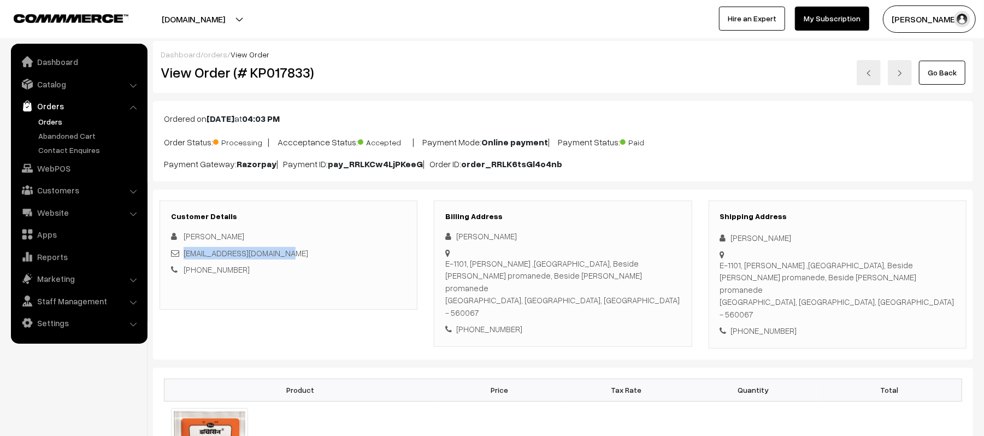
click at [968, 292] on div "Shipping Address Khushi Kumari E-1101, Bollineni Silas ,Belathur Main Road ,Sad…" at bounding box center [838, 275] width 274 height 148
copy div "E-1101, Bollineni Silas ,Belathur Main Road ,Sadaramangala Kadugodi, Beside mah…"
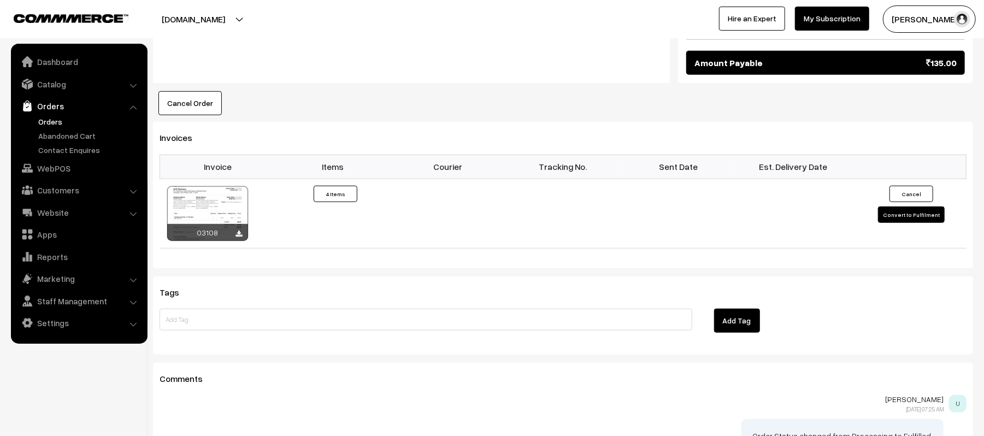
scroll to position [668, 0]
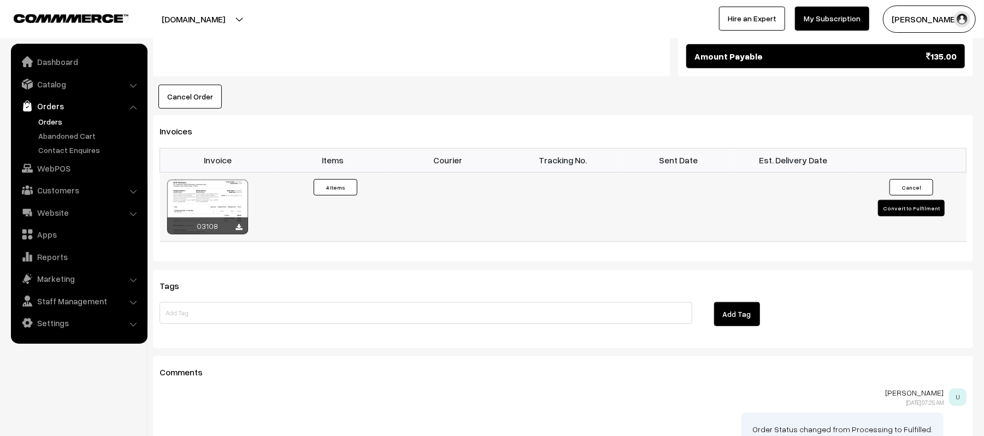
click at [919, 200] on button "Convert to Fulfilment" at bounding box center [911, 208] width 67 height 16
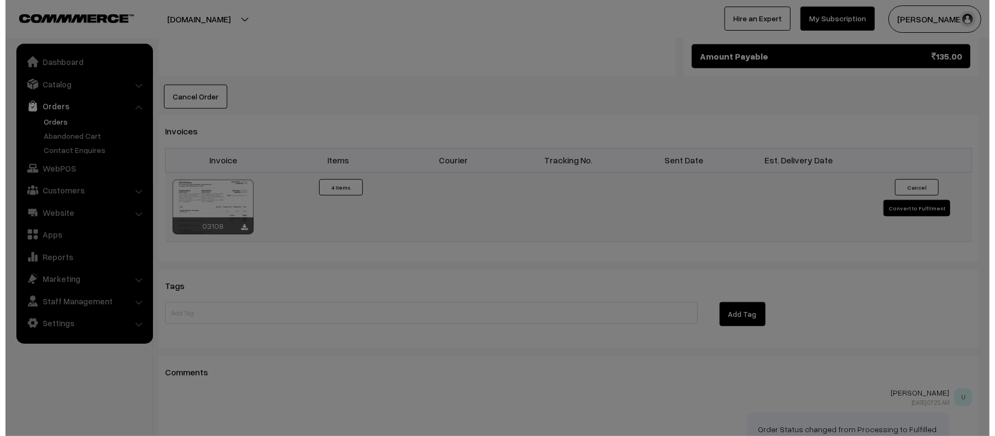
scroll to position [670, 0]
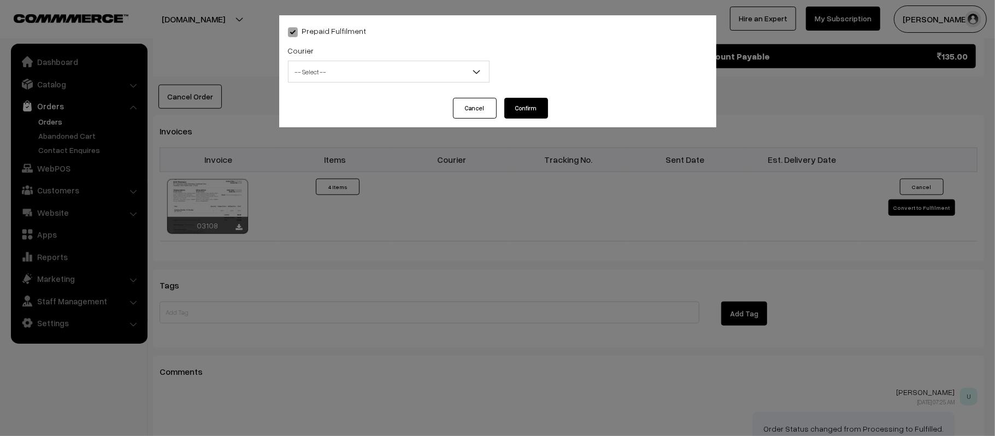
click at [408, 61] on span "-- Select --" at bounding box center [389, 72] width 202 height 22
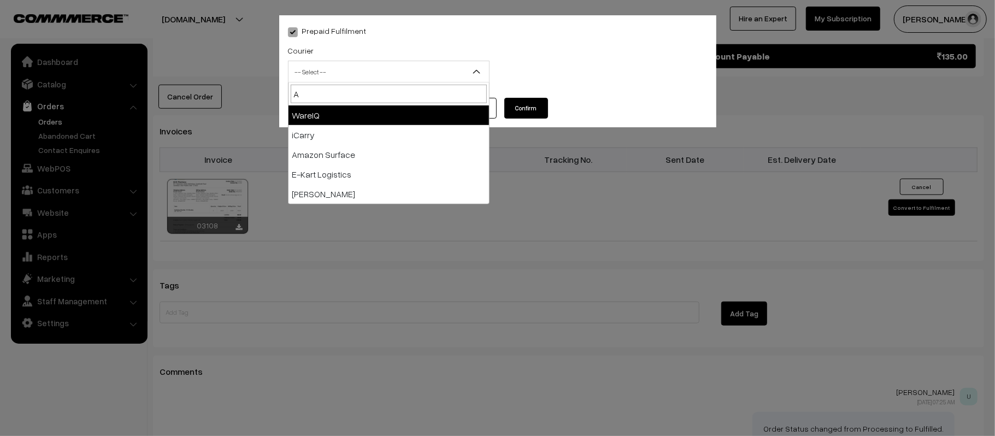
type input "AM"
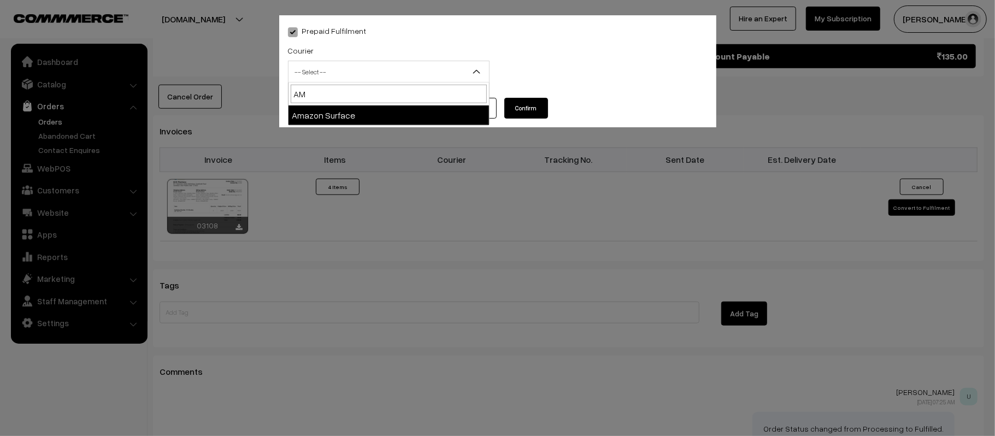
select select "5"
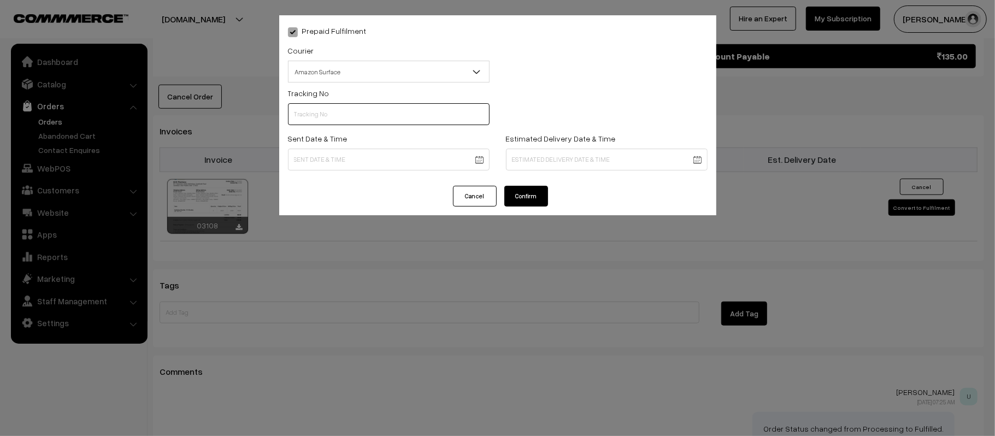
scroll to position [0, 0]
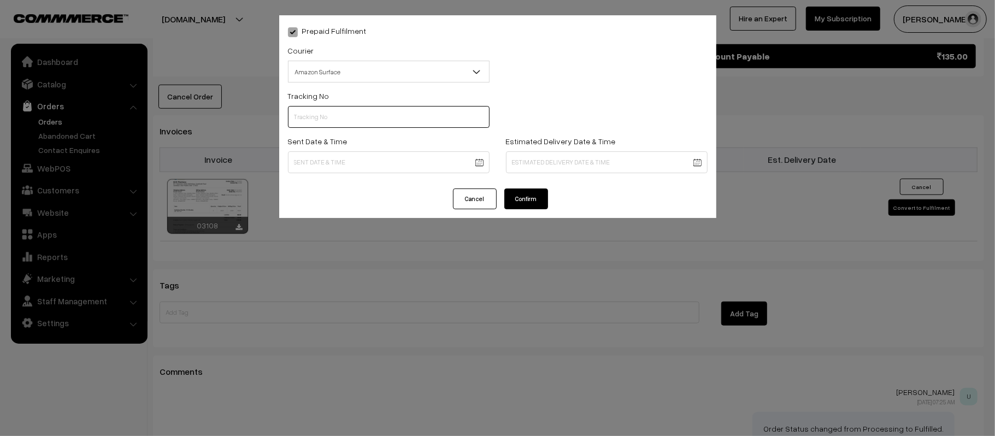
paste input "364207116415"
type input "364207116415"
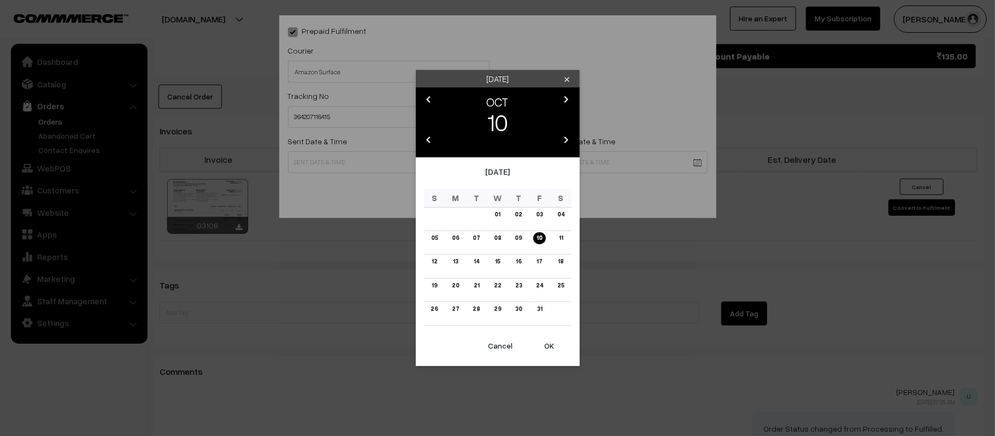
click at [551, 353] on button "OK" at bounding box center [550, 346] width 44 height 24
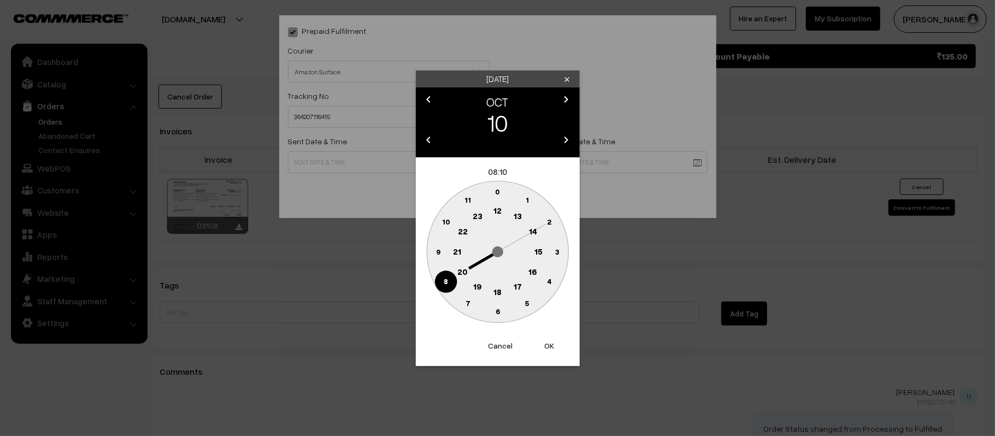
click at [499, 213] on text "12" at bounding box center [498, 211] width 8 height 10
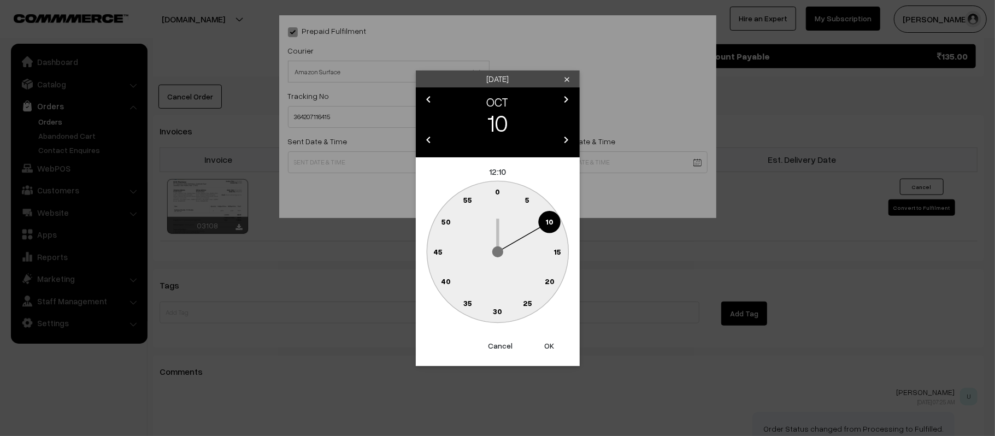
click at [435, 254] on text "45" at bounding box center [437, 251] width 9 height 9
type input "10-10-2025 12:45"
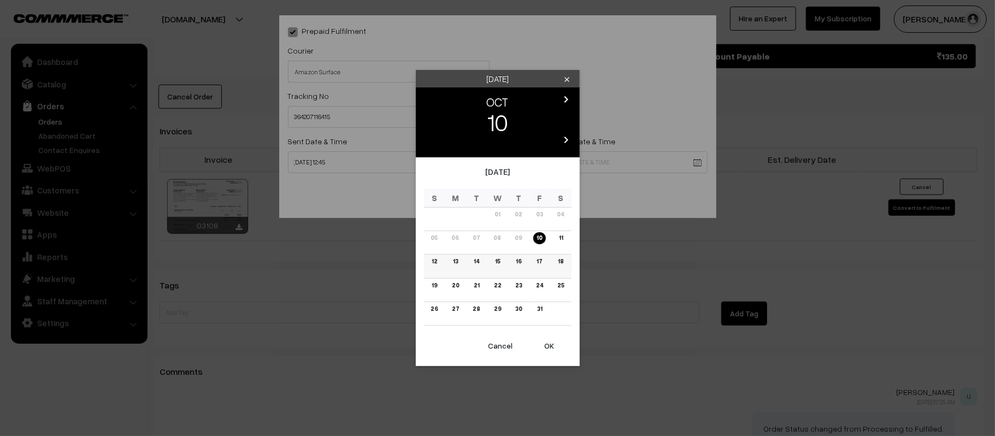
click at [519, 265] on link "16" at bounding box center [519, 261] width 12 height 11
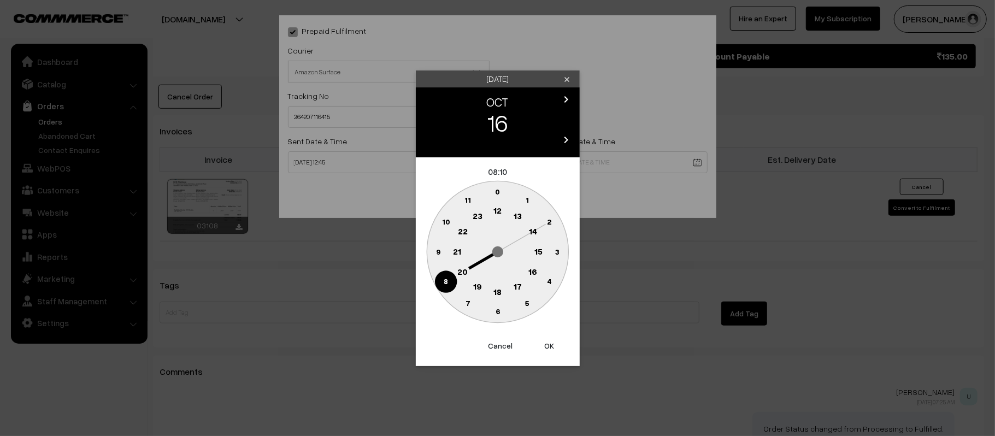
click at [461, 256] on circle at bounding box center [457, 252] width 22 height 22
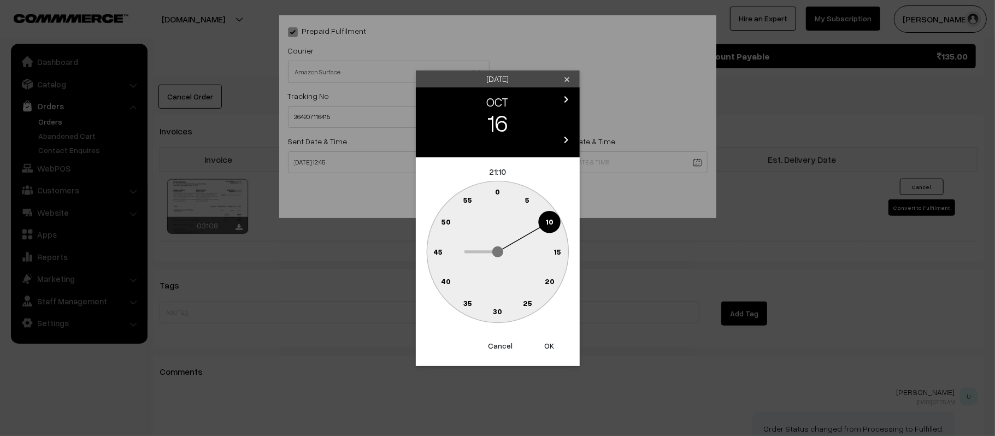
click at [496, 316] on circle at bounding box center [498, 312] width 22 height 22
type input "16-10-2025 21:30"
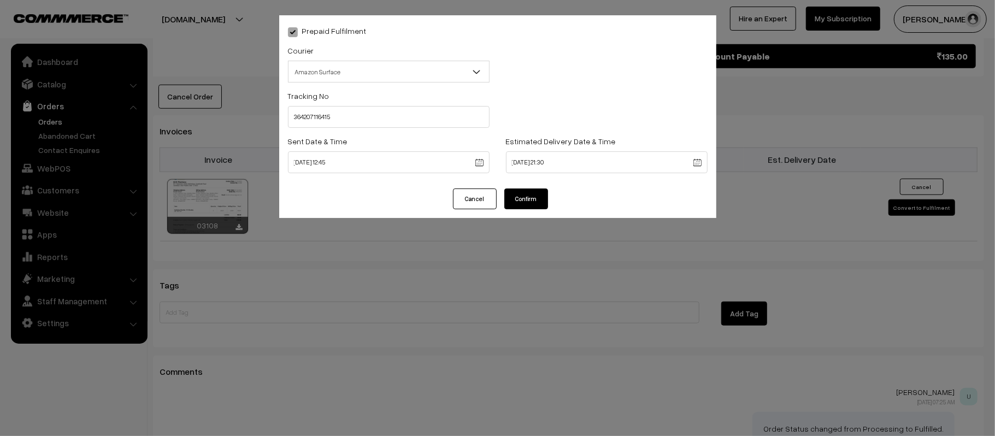
click at [528, 192] on button "Confirm" at bounding box center [527, 199] width 44 height 21
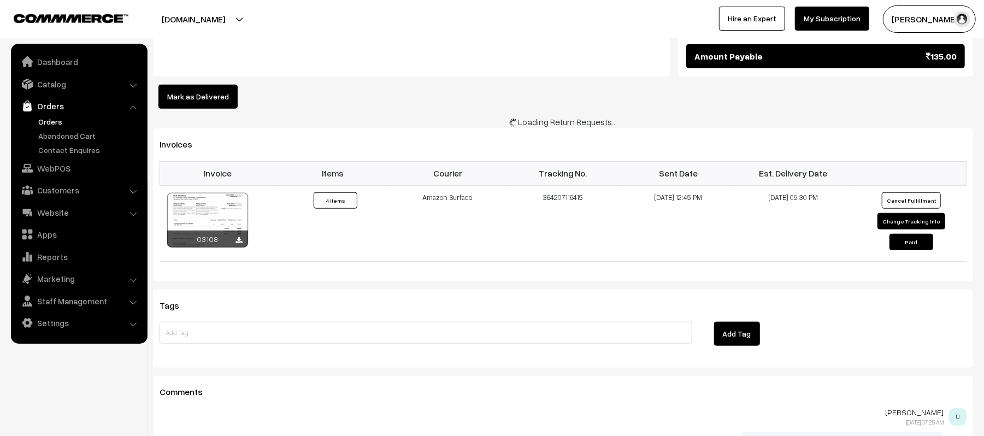
scroll to position [668, 0]
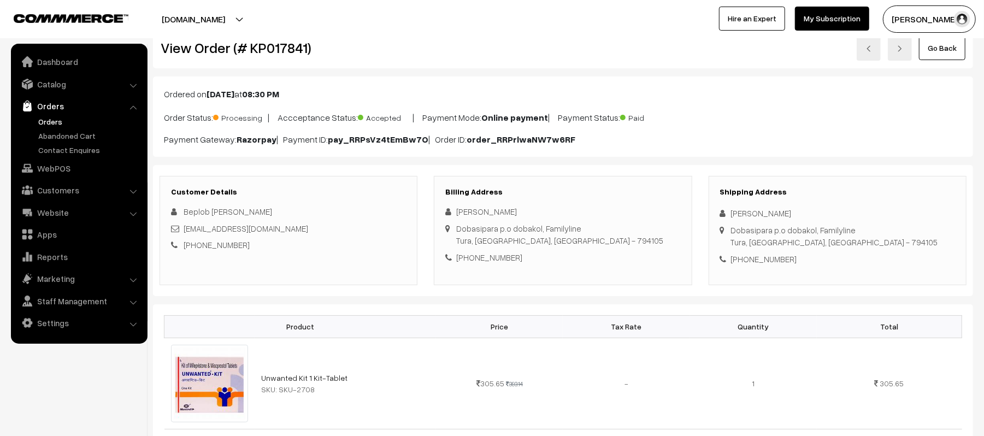
scroll to position [16, 0]
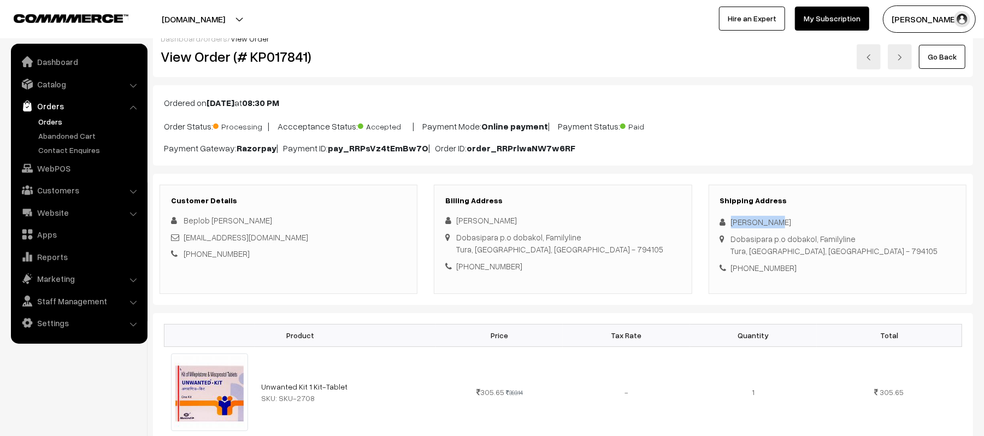
drag, startPoint x: 788, startPoint y: 221, endPoint x: 720, endPoint y: 223, distance: 68.3
click at [720, 223] on div "[PERSON_NAME]" at bounding box center [837, 222] width 235 height 13
copy div "[PERSON_NAME]"
click at [770, 267] on div "[PHONE_NUMBER]" at bounding box center [837, 268] width 235 height 13
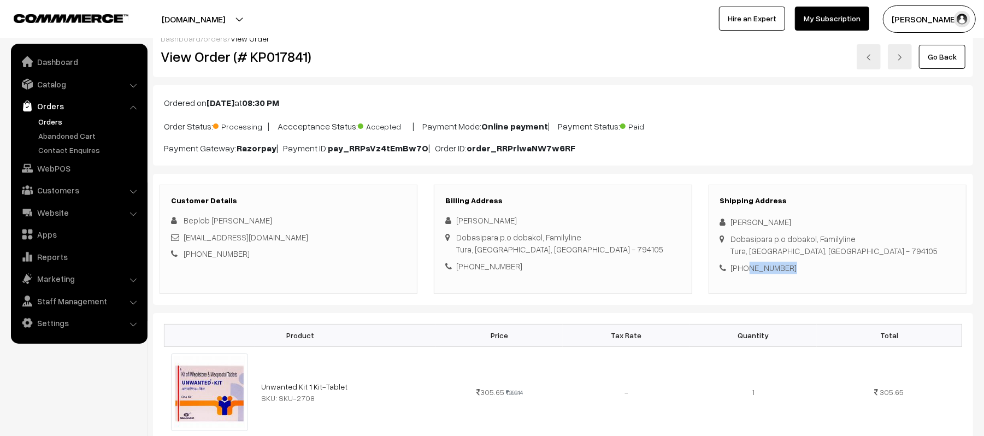
click at [770, 267] on div "[PHONE_NUMBER]" at bounding box center [837, 268] width 235 height 13
copy div "9366838654"
drag, startPoint x: 283, startPoint y: 241, endPoint x: 186, endPoint y: 243, distance: 97.3
click at [186, 243] on div "[EMAIL_ADDRESS][DOMAIN_NAME]" at bounding box center [288, 237] width 235 height 13
copy link "[EMAIL_ADDRESS][DOMAIN_NAME]"
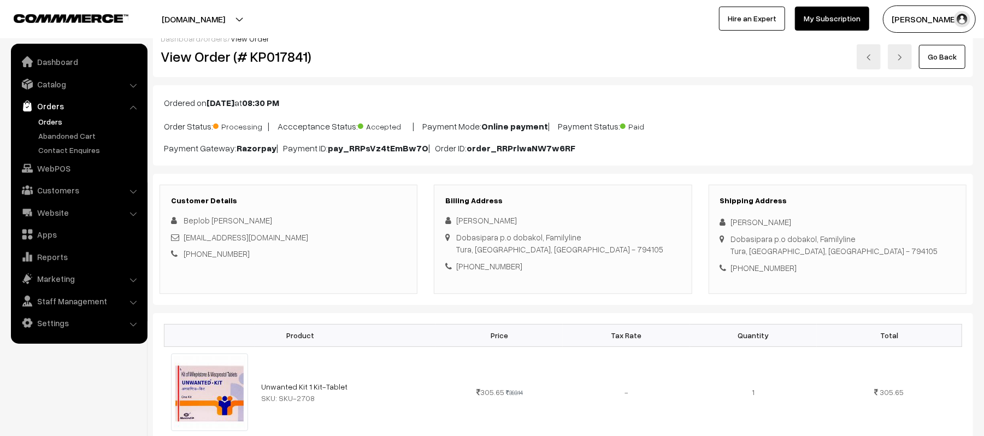
click at [735, 239] on div "Dobasipara p.o dobakol, Familyline Tura, [GEOGRAPHIC_DATA], [GEOGRAPHIC_DATA] -…" at bounding box center [834, 245] width 207 height 25
drag, startPoint x: 731, startPoint y: 239, endPoint x: 912, endPoint y: 245, distance: 180.5
click at [912, 245] on div "Shipping Address [PERSON_NAME] Dobasipara p.o dobakol, Familyline Tura, [GEOGRA…" at bounding box center [838, 239] width 258 height 109
copy div "Dobasipara p.o dobakol, Familyline Tura, [GEOGRAPHIC_DATA], [GEOGRAPHIC_DATA] -…"
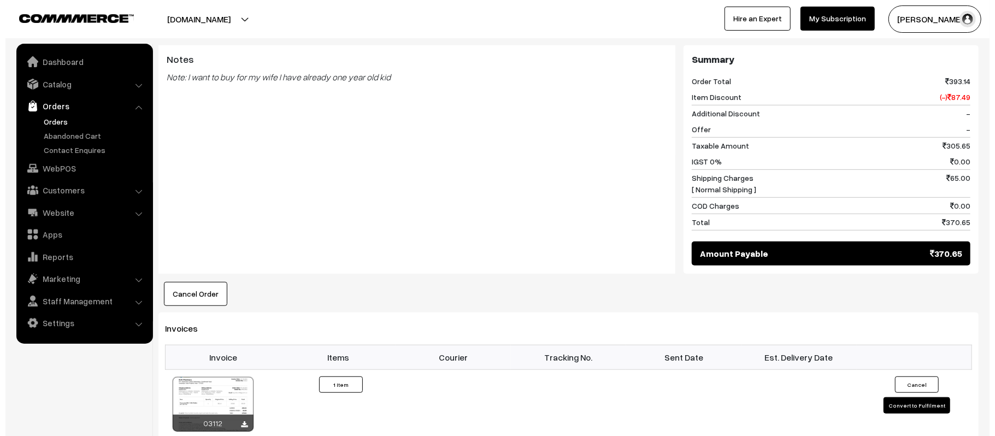
scroll to position [456, 0]
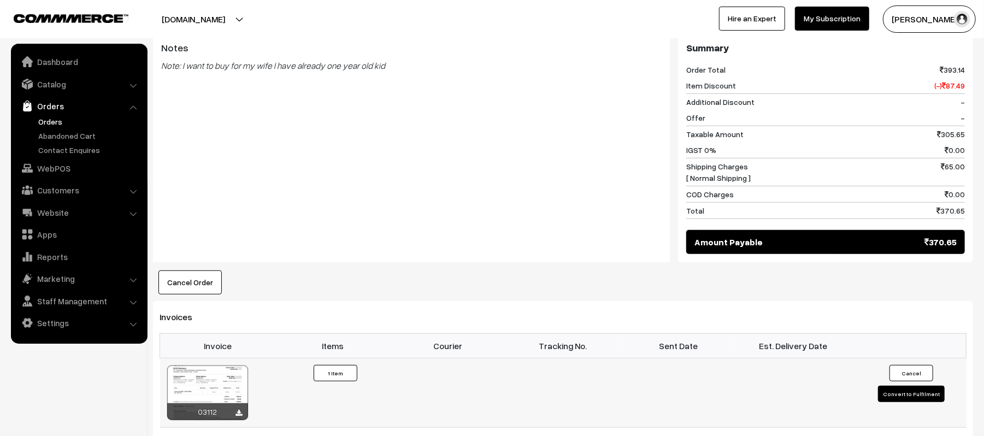
click at [915, 395] on button "Convert to Fulfilment" at bounding box center [911, 394] width 67 height 16
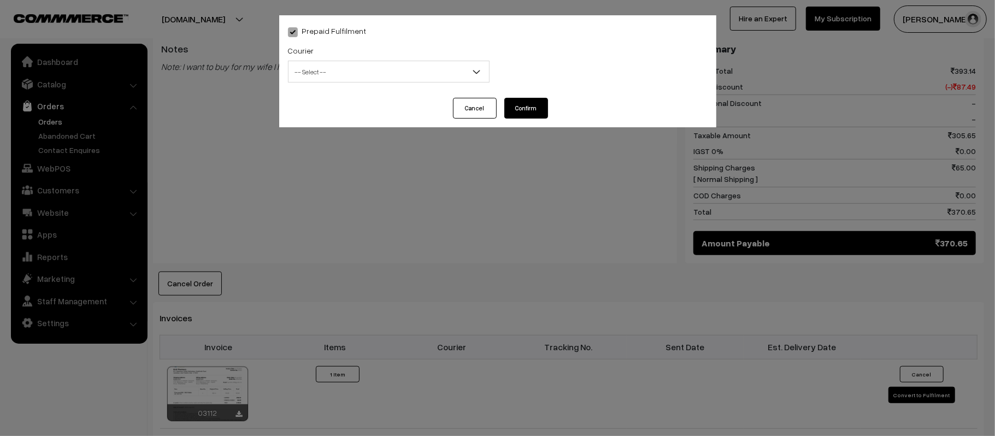
click at [378, 66] on span "-- Select --" at bounding box center [389, 71] width 201 height 19
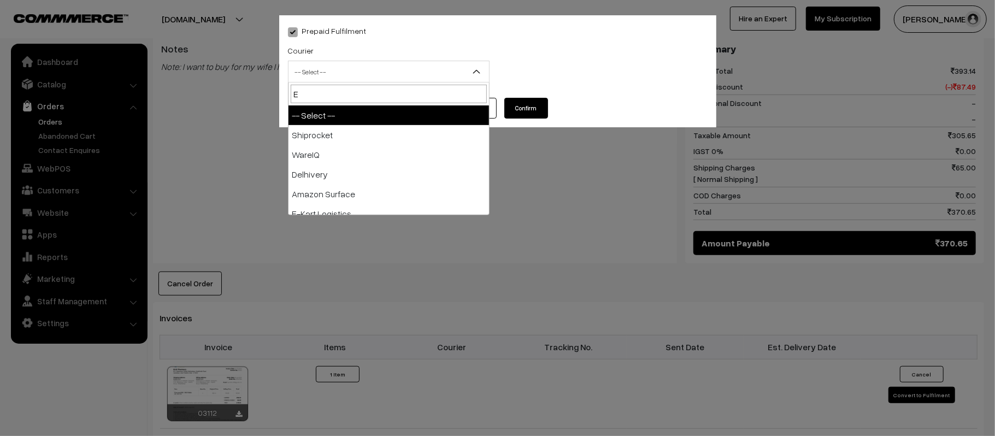
type input "E-"
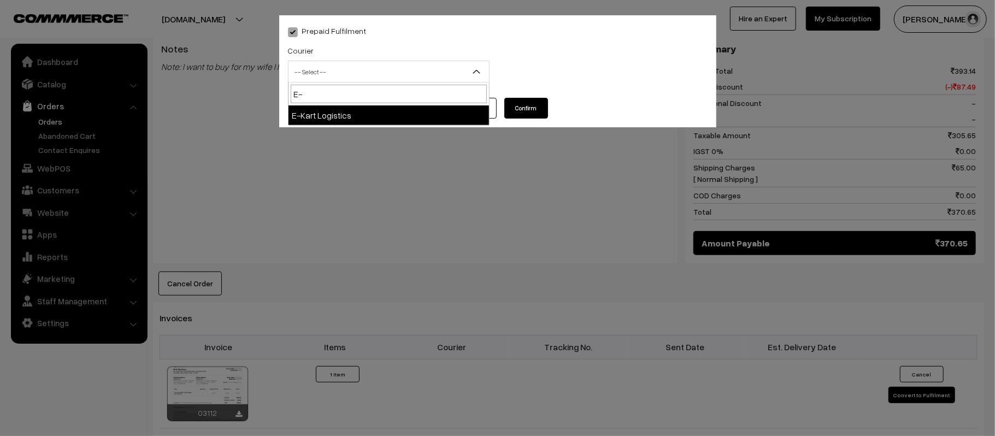
select select "6"
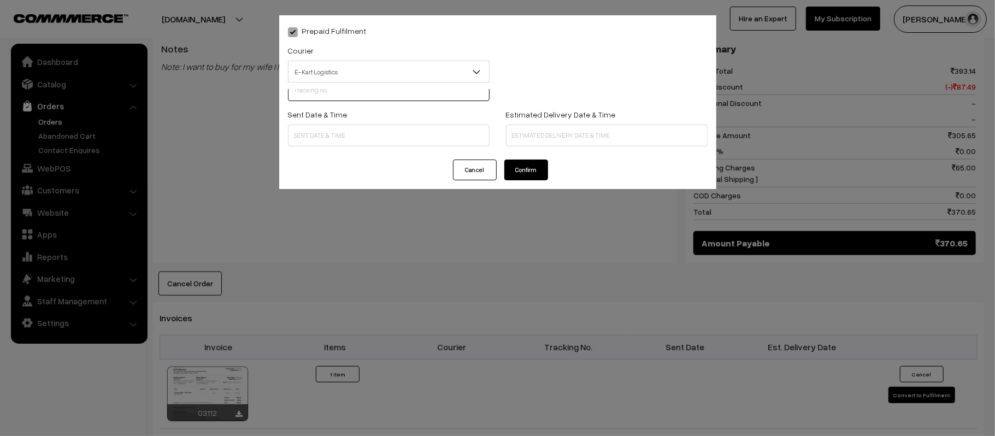
scroll to position [0, 0]
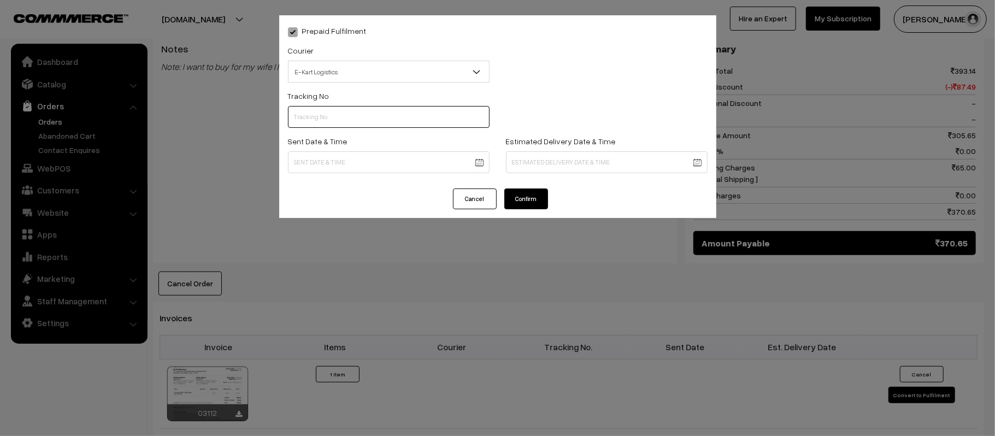
paste input "ICYP0004350449"
type input "ICYP0004350449"
click at [427, 160] on body "Thank you for showing interest. Our team will call you shortly. Close [DOMAIN_N…" at bounding box center [497, 169] width 995 height 1250
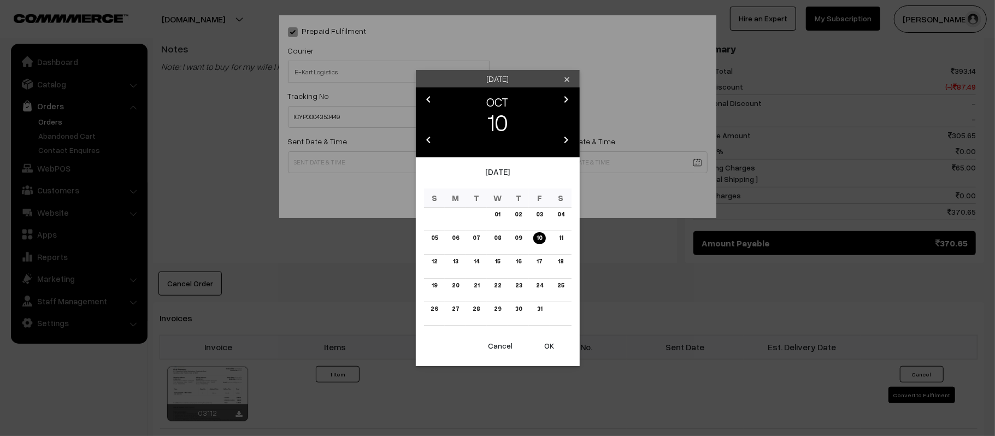
click at [553, 353] on button "OK" at bounding box center [550, 346] width 44 height 24
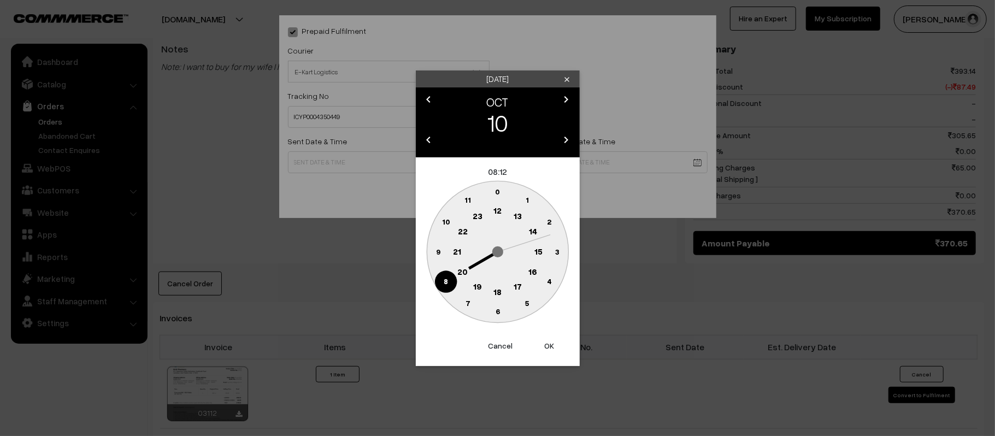
click at [494, 210] on text "12" at bounding box center [498, 211] width 8 height 10
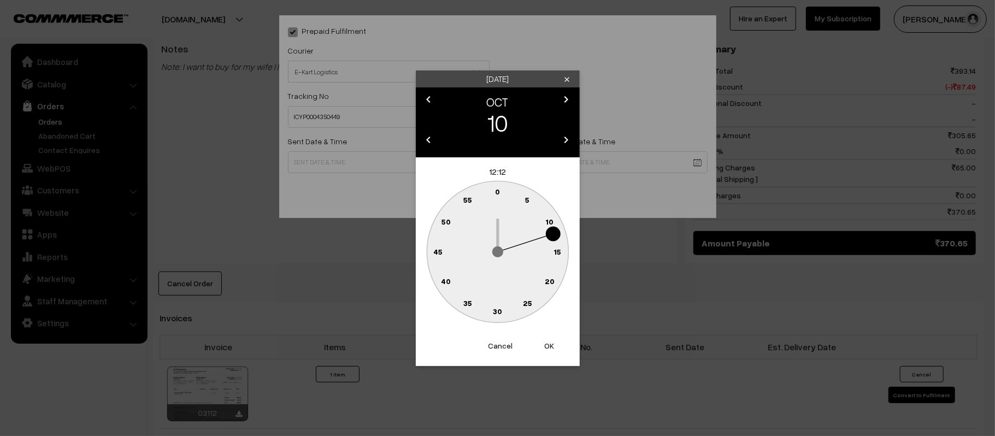
click at [434, 255] on text "45" at bounding box center [437, 251] width 9 height 9
type input "[DATE] 12:45"
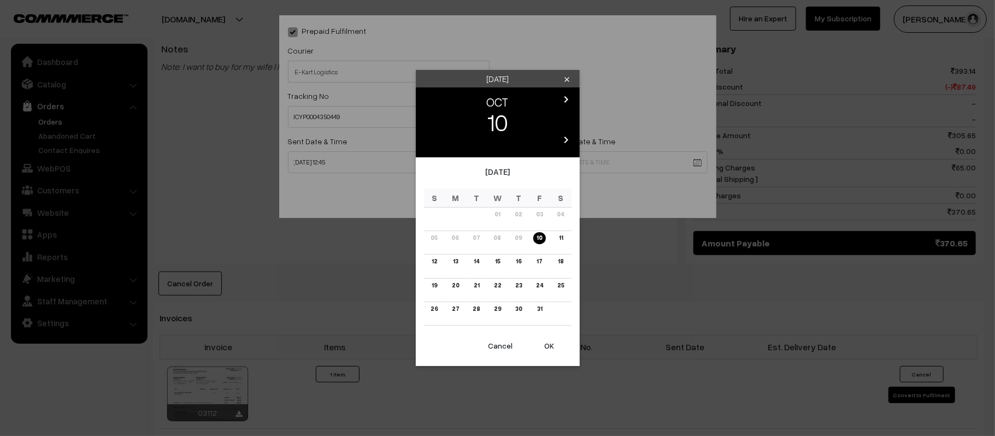
click at [558, 157] on body "Thank you for showing interest. Our team will call you shortly. Close [DOMAIN_N…" at bounding box center [497, 169] width 995 height 1250
click at [517, 261] on link "16" at bounding box center [519, 261] width 12 height 11
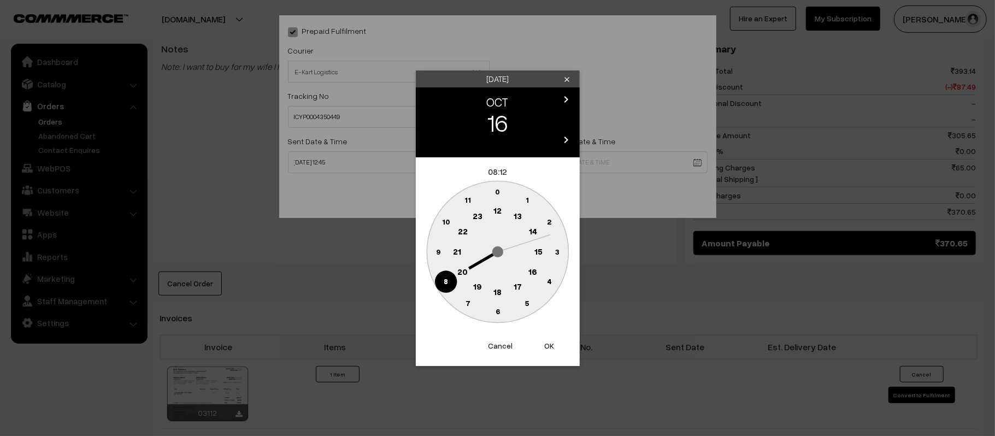
click at [462, 251] on circle at bounding box center [457, 252] width 22 height 22
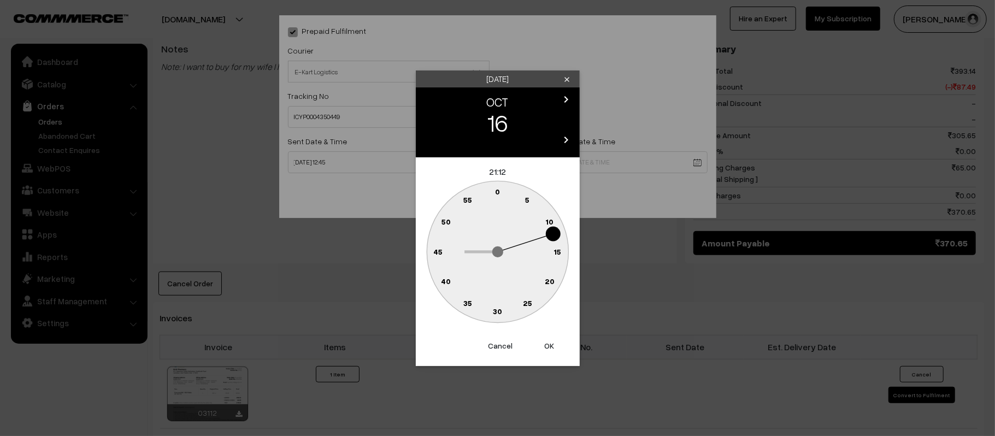
click at [497, 308] on text "30" at bounding box center [497, 311] width 9 height 9
type input "[DATE] 21:30"
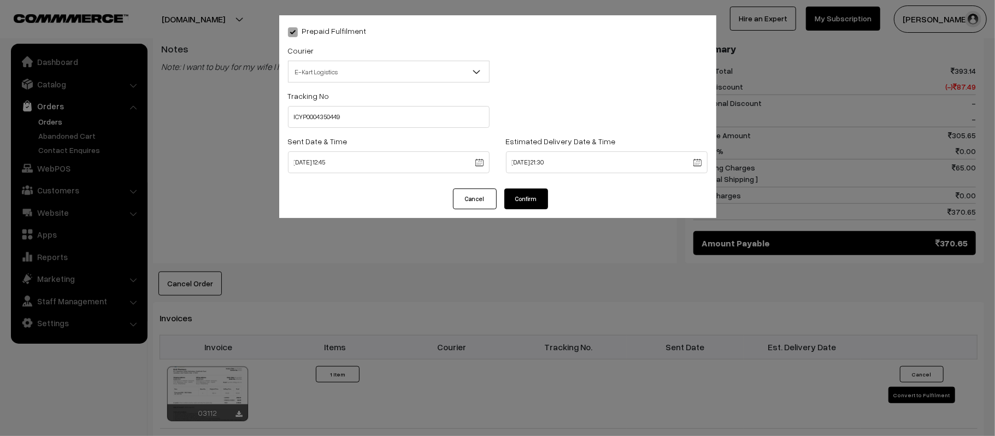
click at [516, 191] on button "Confirm" at bounding box center [527, 199] width 44 height 21
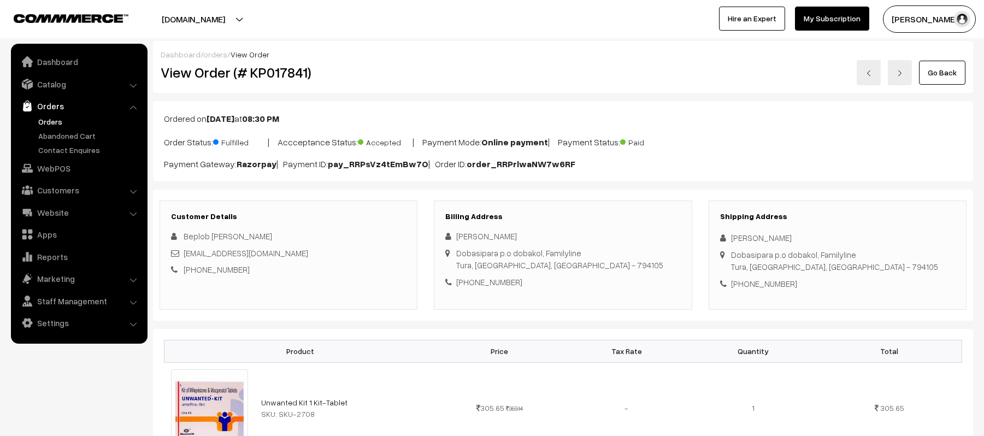
scroll to position [456, 0]
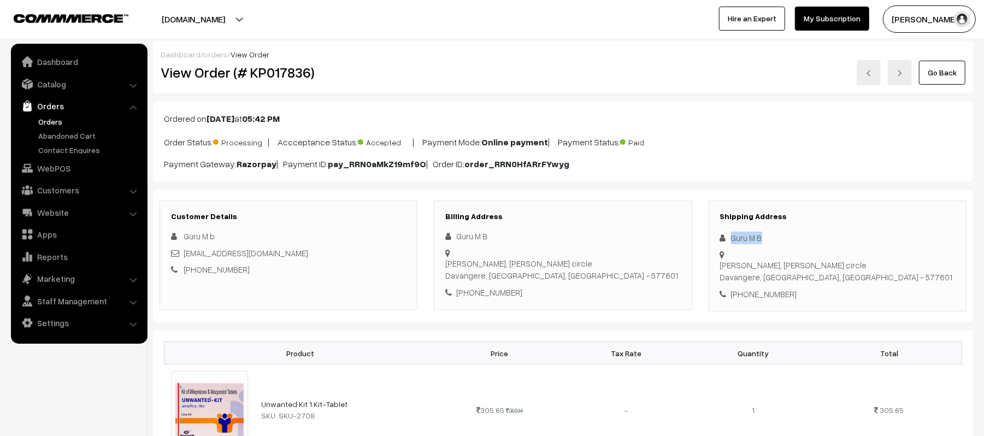
drag, startPoint x: 773, startPoint y: 237, endPoint x: 718, endPoint y: 238, distance: 54.7
click at [718, 238] on div "Shipping Address Guru M B [PERSON_NAME], [PERSON_NAME][GEOGRAPHIC_DATA] [GEOGRA…" at bounding box center [838, 257] width 258 height 112
copy div "Guru M B"
click at [764, 291] on div "[PHONE_NUMBER]" at bounding box center [837, 294] width 235 height 13
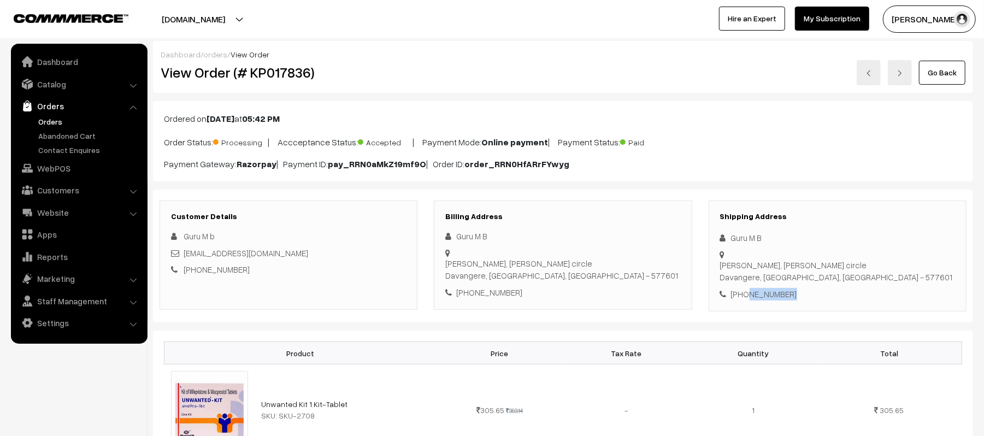
copy div "9380902138"
drag, startPoint x: 291, startPoint y: 256, endPoint x: 186, endPoint y: 259, distance: 105.0
click at [186, 259] on div "[EMAIL_ADDRESS][DOMAIN_NAME]" at bounding box center [288, 253] width 235 height 13
copy link "[EMAIL_ADDRESS][DOMAIN_NAME]"
drag, startPoint x: 731, startPoint y: 255, endPoint x: 892, endPoint y: 272, distance: 161.7
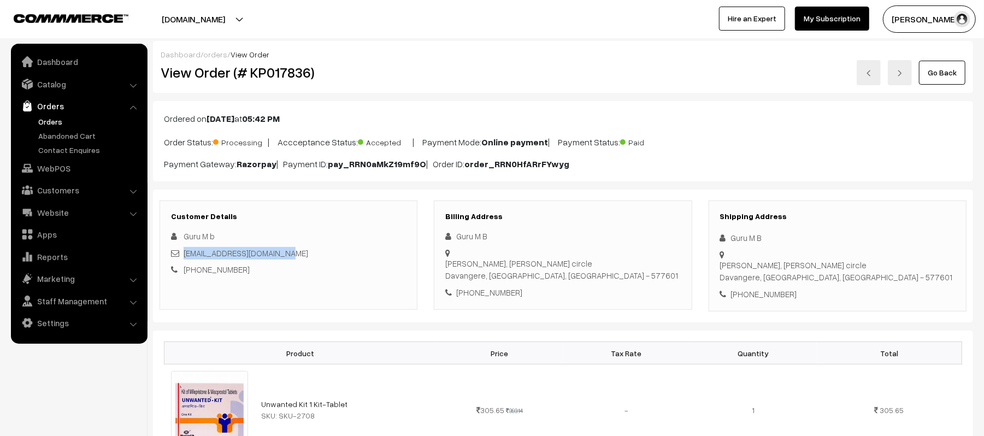
click at [892, 272] on div "Shipping Address Guru M B Harihara, Harihara Gandhi circle Davangere, Karnataka…" at bounding box center [838, 257] width 258 height 112
copy div "Harihara, Harihara Gandhi circle Davangere, Karnataka, India - 577601"
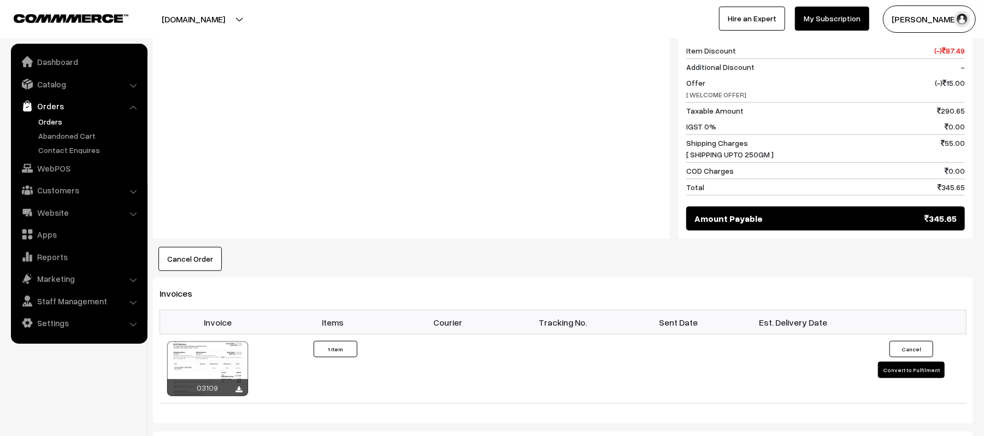
scroll to position [594, 0]
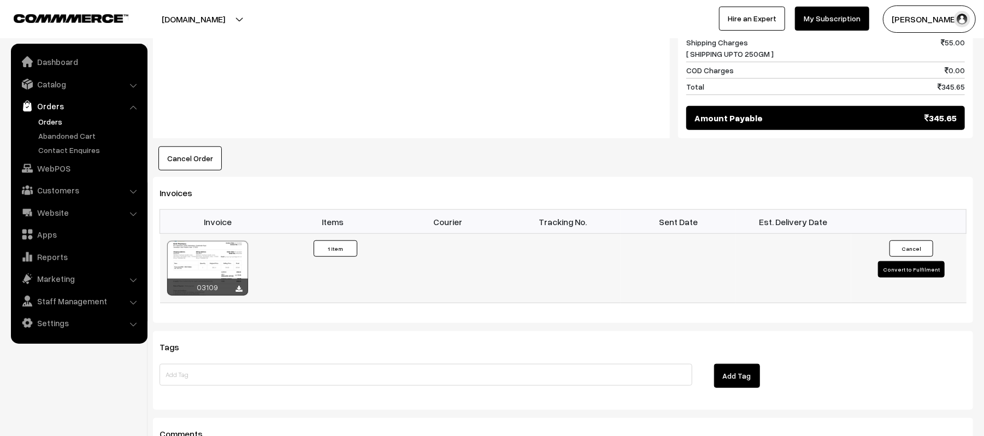
click at [915, 276] on button "Convert to Fulfilment" at bounding box center [911, 269] width 67 height 16
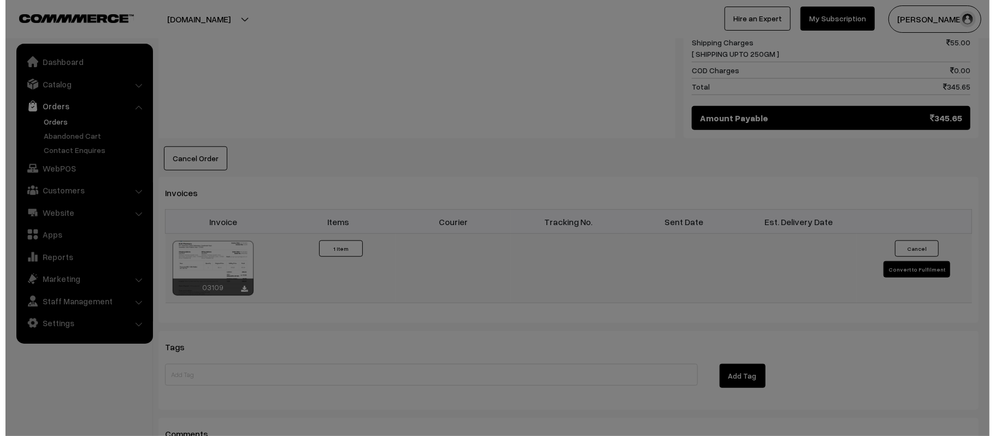
scroll to position [595, 0]
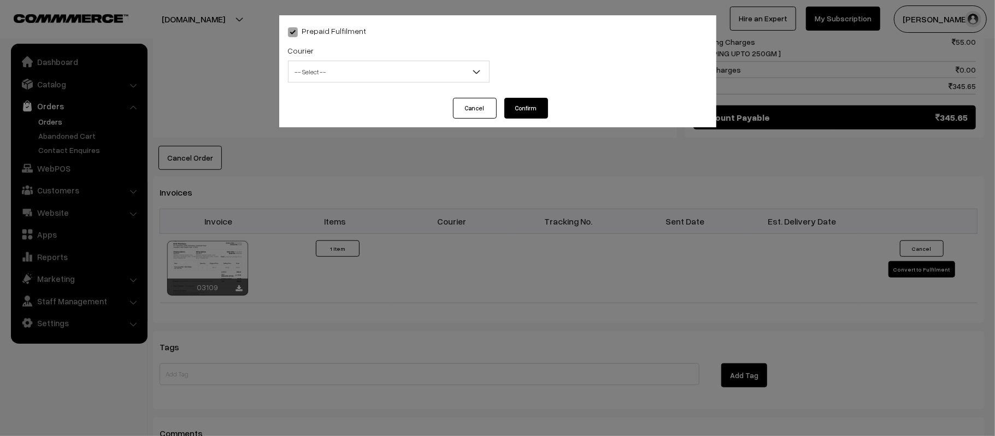
click at [348, 73] on span "-- Select --" at bounding box center [389, 71] width 201 height 19
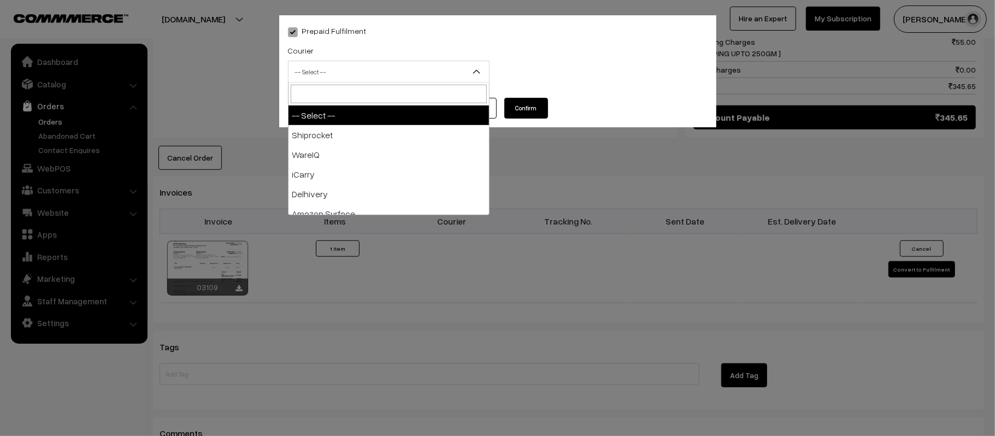
type input "E"
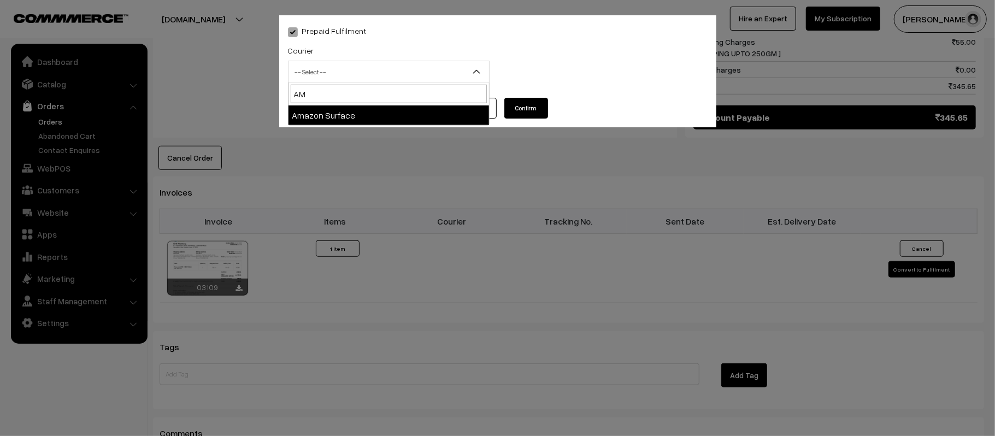
type input "AMA"
select select "5"
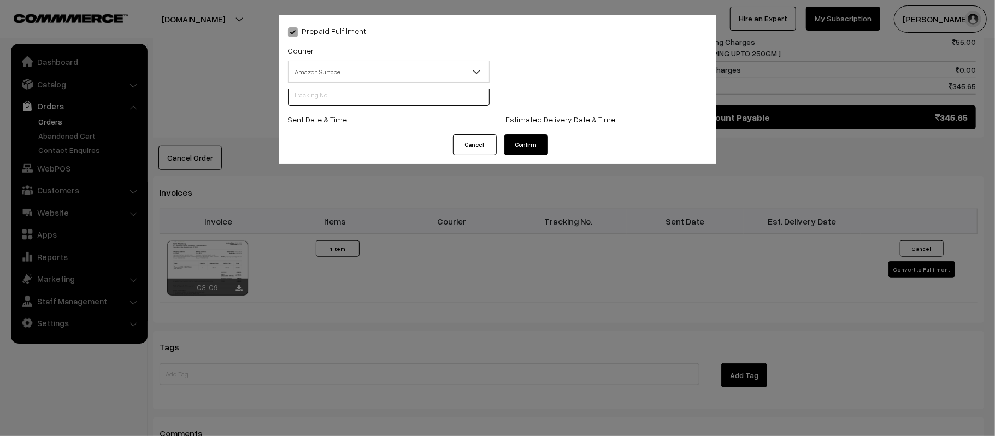
scroll to position [1, 0]
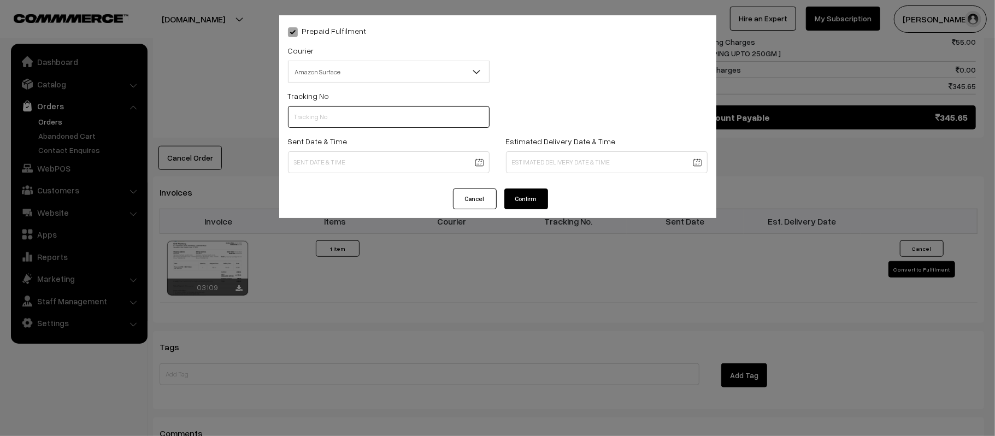
paste input "364207167035"
type input "364207167035"
click at [340, 152] on body "Thank you for showing interest. Our team will call you shortly. Close [DOMAIN_N…" at bounding box center [497, 37] width 995 height 1264
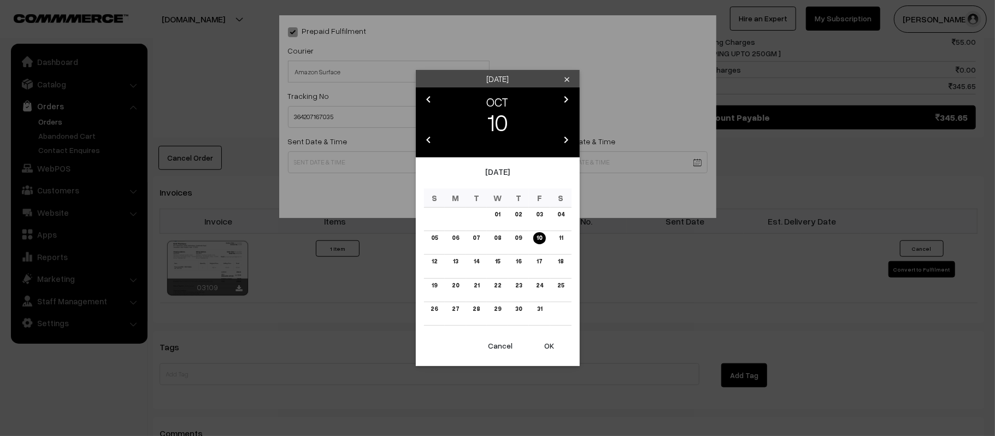
click at [549, 348] on button "OK" at bounding box center [550, 346] width 44 height 24
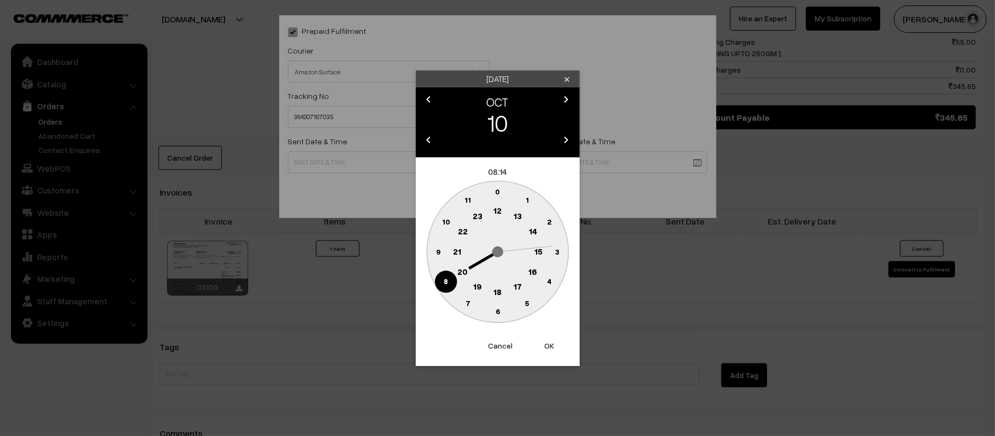
click at [497, 212] on text "12" at bounding box center [498, 211] width 8 height 10
click at [436, 250] on text "45" at bounding box center [437, 251] width 9 height 9
type input "[DATE] 12:45"
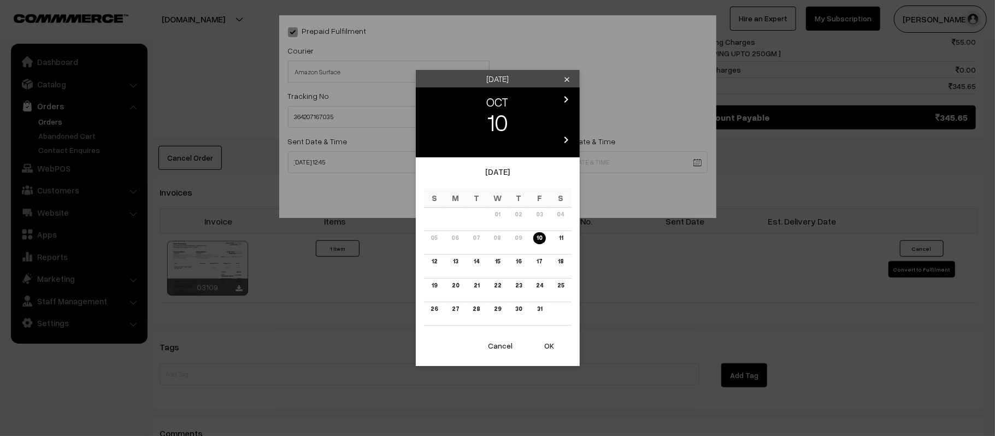
click at [565, 155] on body "Thank you for showing interest. Our team will call you shortly. Close [DOMAIN_N…" at bounding box center [497, 37] width 995 height 1264
click at [517, 267] on link "16" at bounding box center [519, 261] width 12 height 11
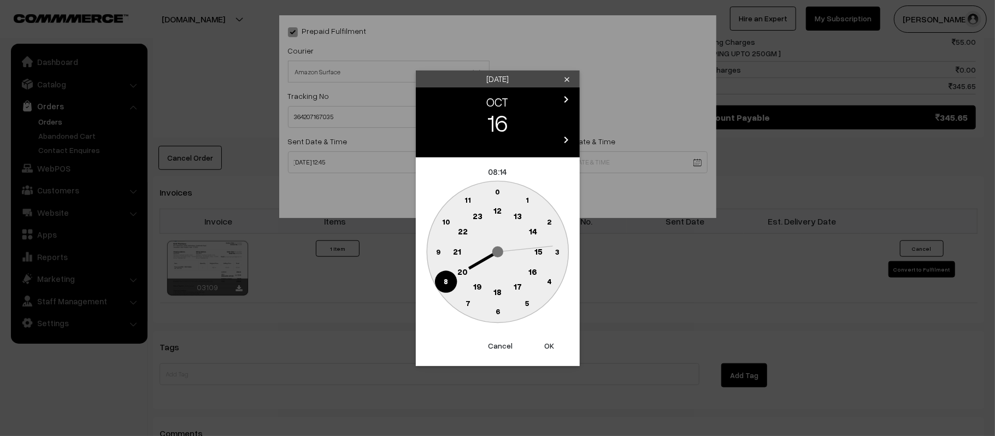
click at [449, 254] on circle at bounding box center [457, 252] width 22 height 22
click at [499, 311] on text "30" at bounding box center [497, 311] width 9 height 9
type input "[DATE] 21:30"
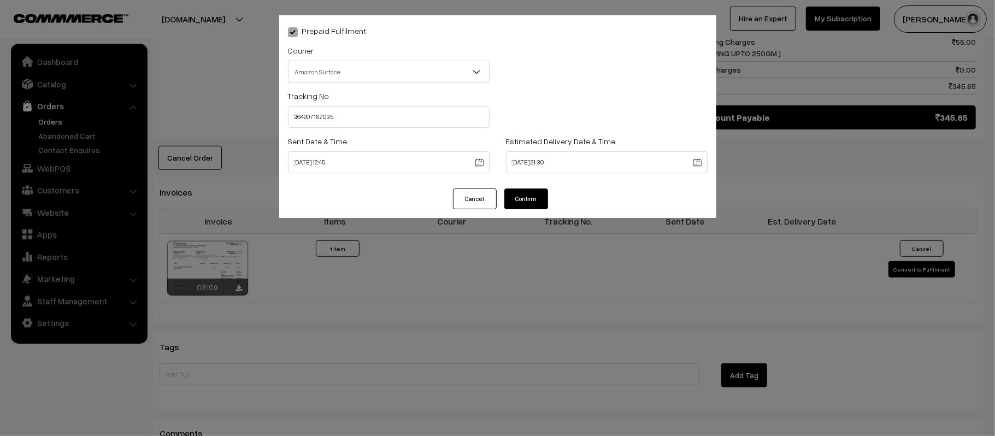
click at [524, 200] on button "Confirm" at bounding box center [527, 199] width 44 height 21
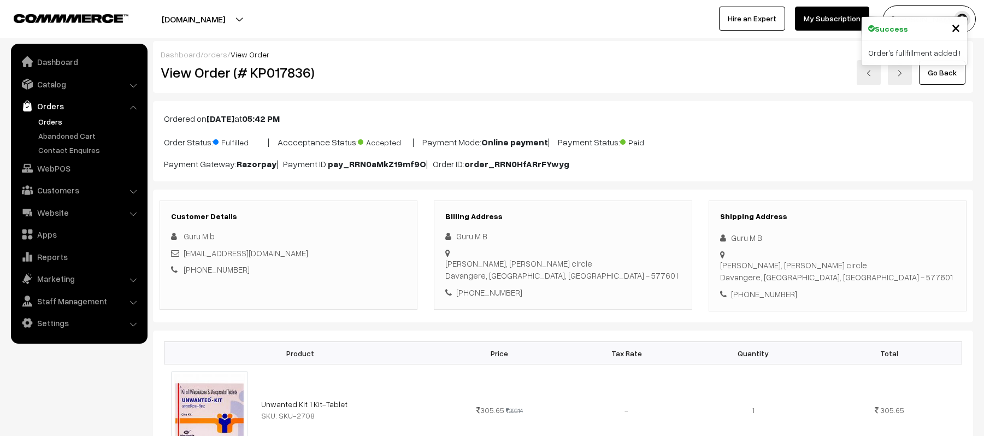
scroll to position [594, 0]
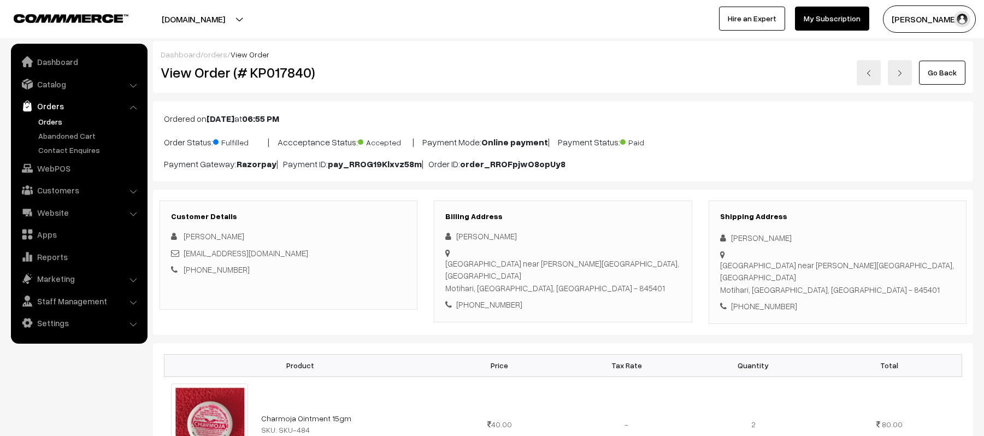
scroll to position [517, 0]
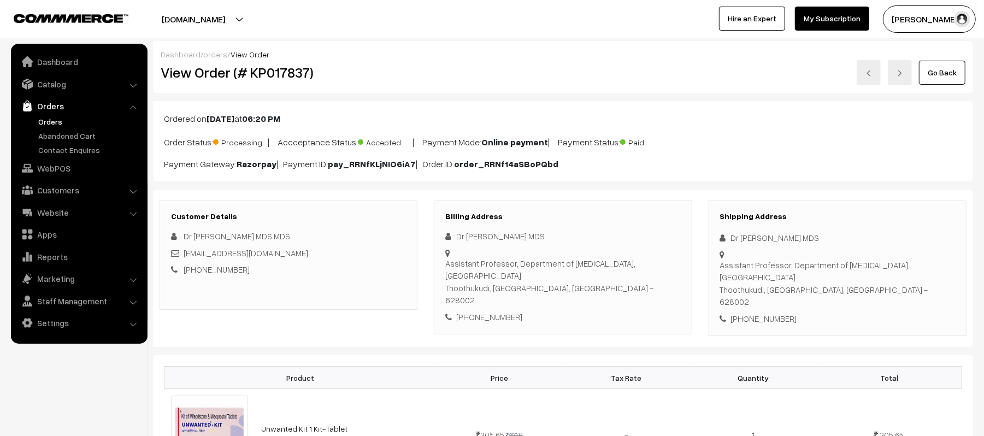
drag, startPoint x: 823, startPoint y: 236, endPoint x: 723, endPoint y: 237, distance: 100.6
click at [723, 237] on div "Dr [PERSON_NAME] MDS" at bounding box center [837, 238] width 235 height 13
copy div "Dr [PERSON_NAME] MDS"
click at [767, 315] on div "Shipping Address Dr [PERSON_NAME] MDS Assistant Professor, Department of [MEDIC…" at bounding box center [838, 269] width 258 height 136
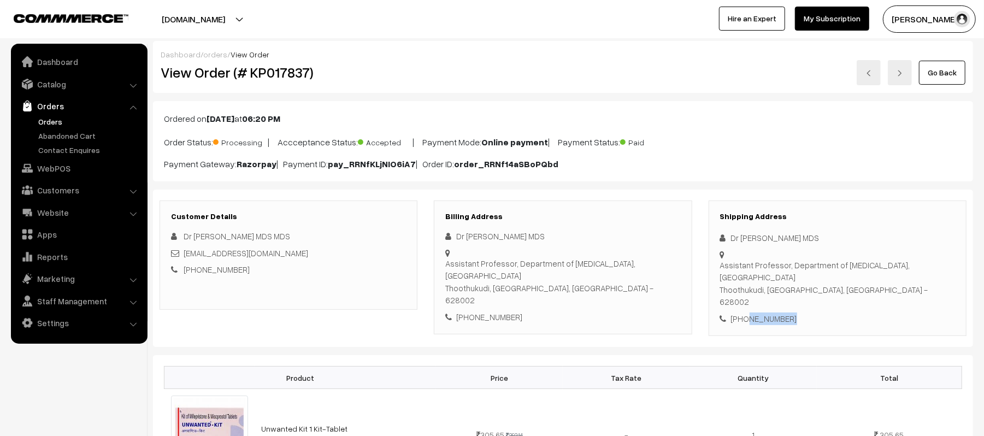
copy div "9786528083"
drag, startPoint x: 266, startPoint y: 259, endPoint x: 185, endPoint y: 255, distance: 81.0
click at [185, 255] on div "[EMAIL_ADDRESS][DOMAIN_NAME]" at bounding box center [288, 253] width 235 height 13
copy link "[EMAIL_ADDRESS][DOMAIN_NAME]"
drag, startPoint x: 722, startPoint y: 266, endPoint x: 886, endPoint y: 293, distance: 166.8
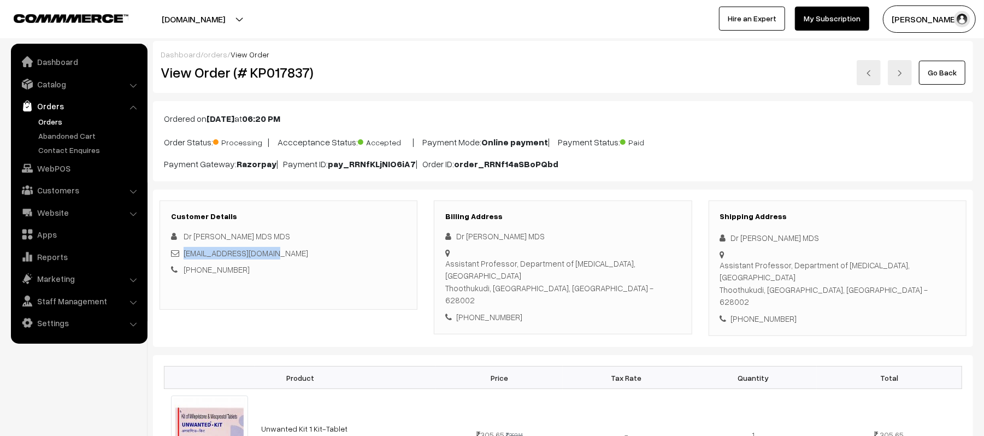
click at [886, 293] on div "Assistant Professor, Department of [MEDICAL_DATA], [GEOGRAPHIC_DATA] [GEOGRAPHI…" at bounding box center [837, 283] width 235 height 49
copy div "Assistant Professor, Department of [MEDICAL_DATA], [GEOGRAPHIC_DATA] [GEOGRAPHI…"
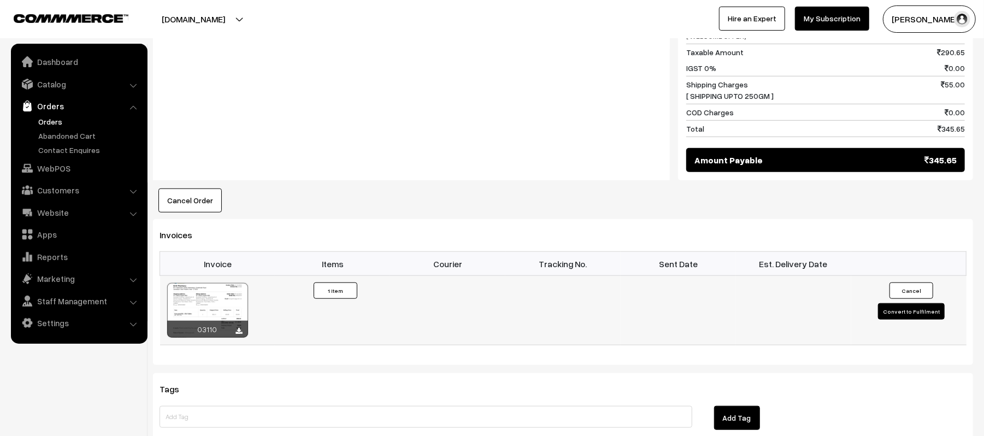
click at [904, 309] on button "Convert to Fulfilment" at bounding box center [911, 311] width 67 height 16
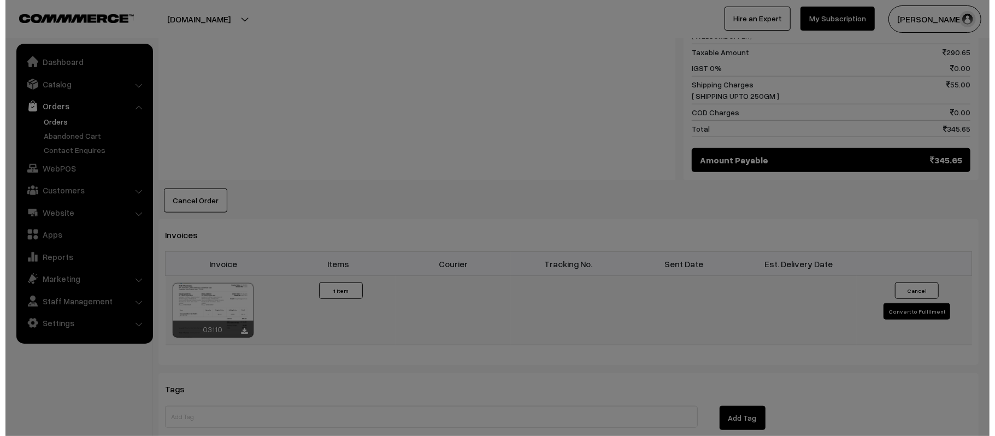
scroll to position [578, 0]
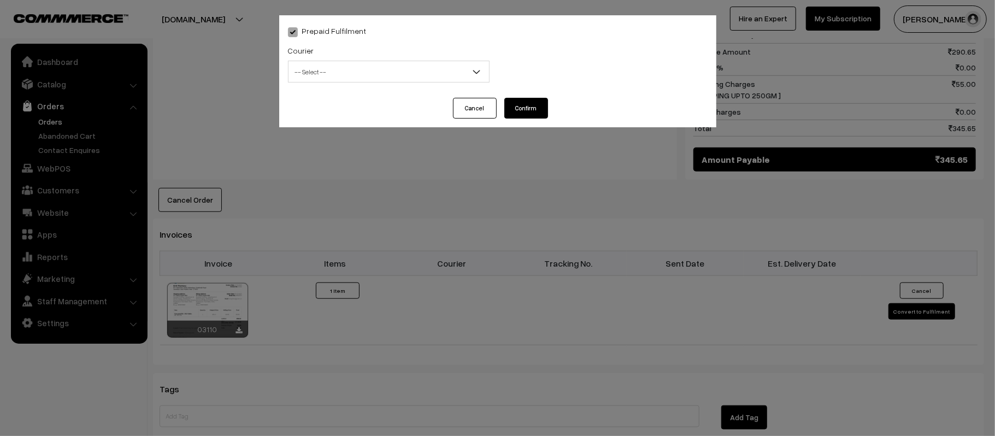
click at [374, 77] on span "-- Select --" at bounding box center [389, 71] width 201 height 19
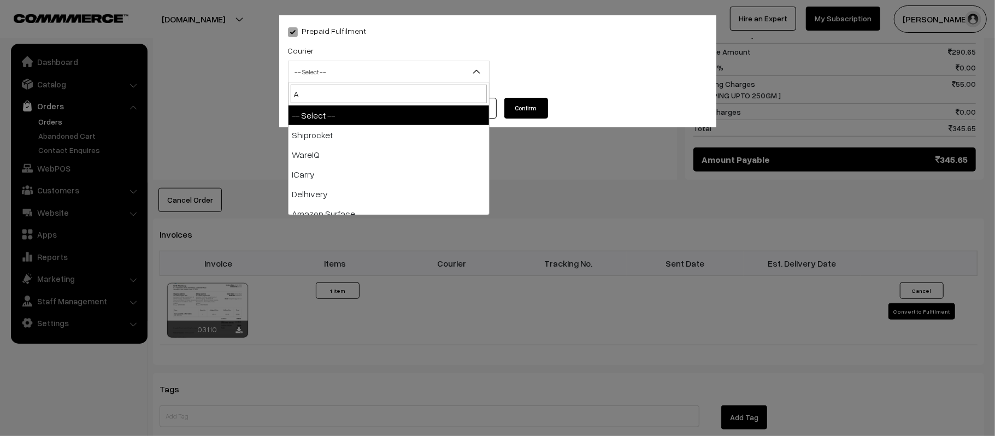
type input "AM"
select select "5"
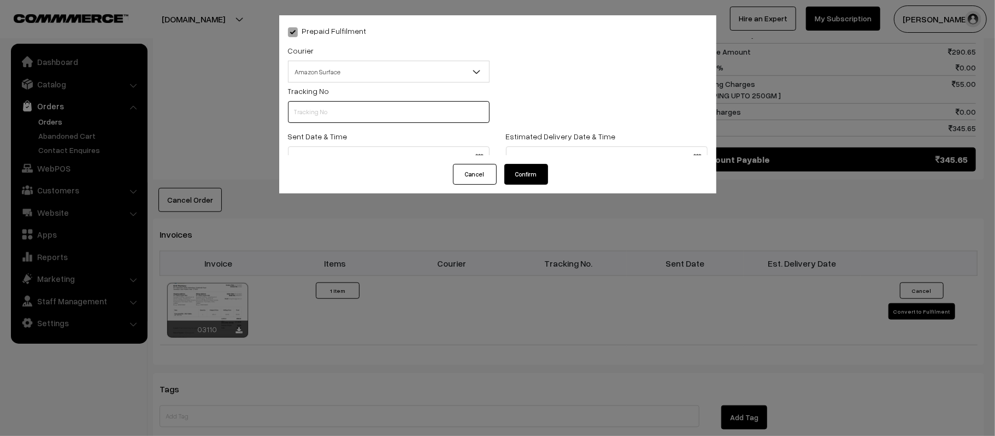
scroll to position [0, 0]
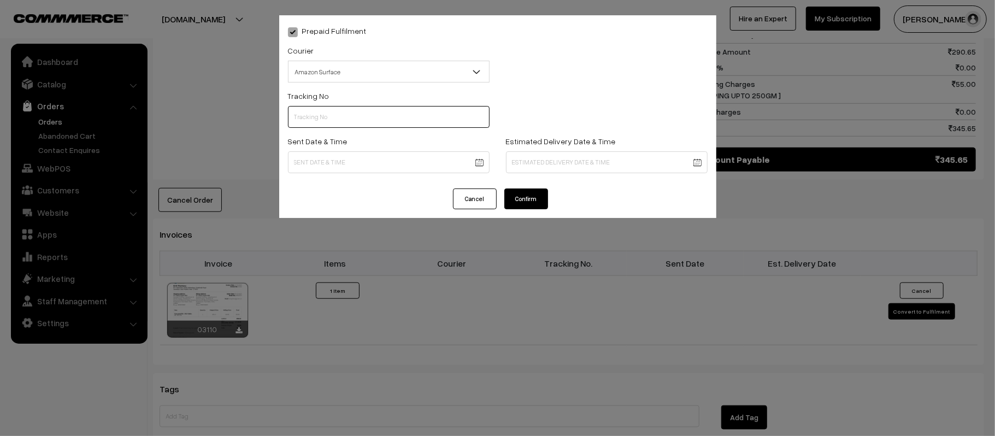
paste input "364207274542"
type input "364207274542"
click at [418, 160] on body "Thank you for showing interest. Our team will call you shortly. Close [DOMAIN_N…" at bounding box center [497, 66] width 995 height 1288
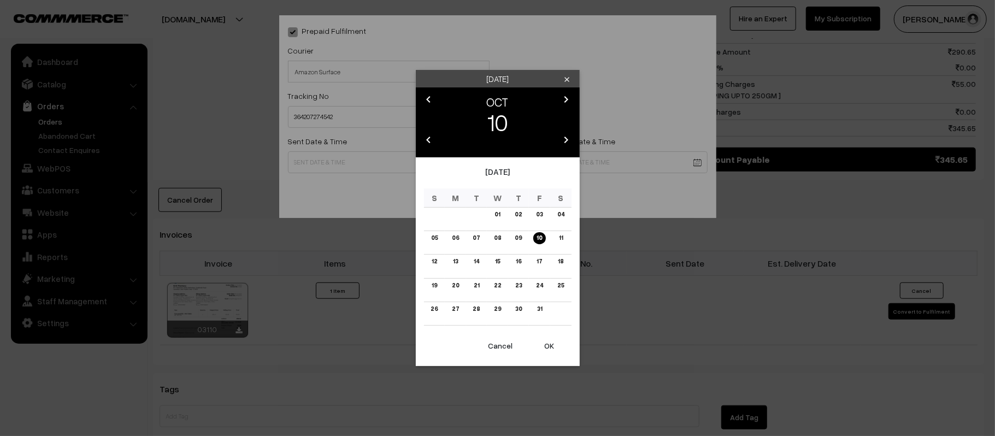
click at [558, 346] on button "OK" at bounding box center [550, 346] width 44 height 24
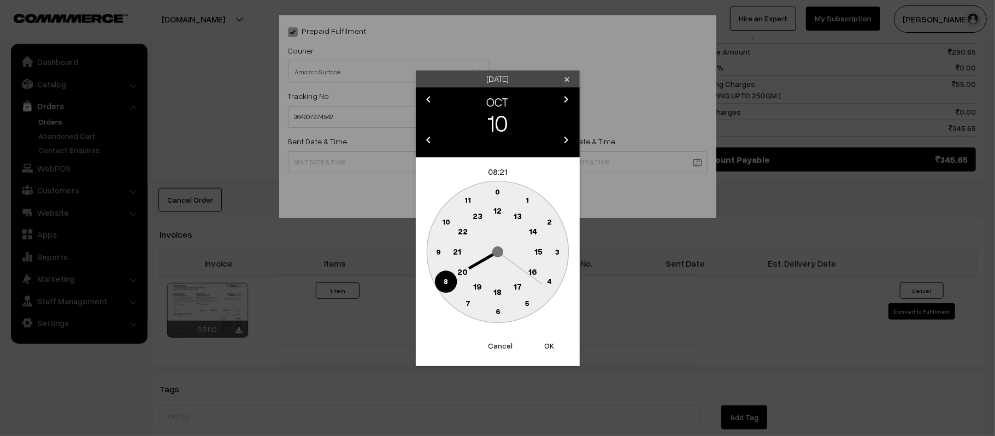
click at [502, 218] on circle at bounding box center [498, 211] width 22 height 22
click at [437, 244] on circle at bounding box center [440, 239] width 15 height 15
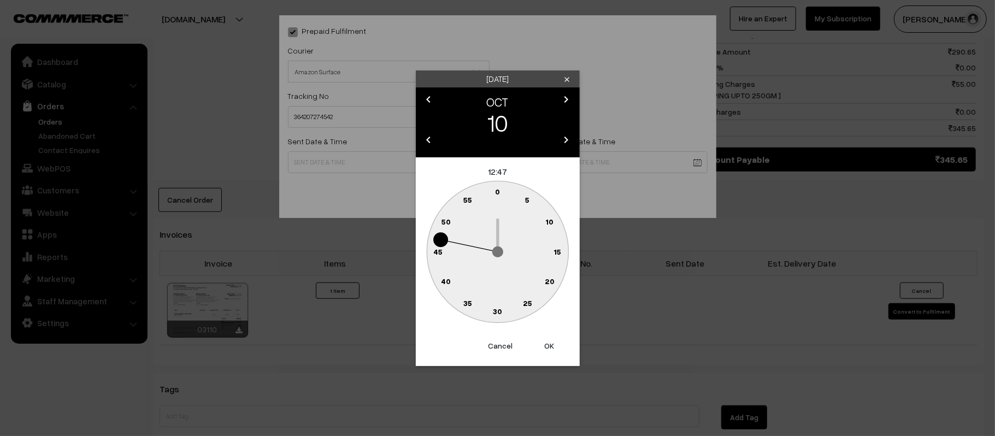
type input "[DATE] 12:47"
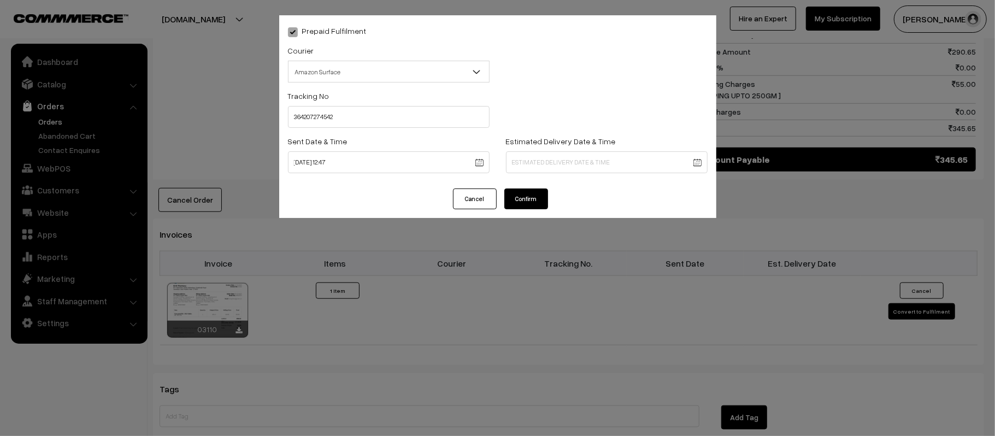
click at [561, 158] on body "Thank you for showing interest. Our team will call you shortly. Close [DOMAIN_N…" at bounding box center [497, 66] width 995 height 1288
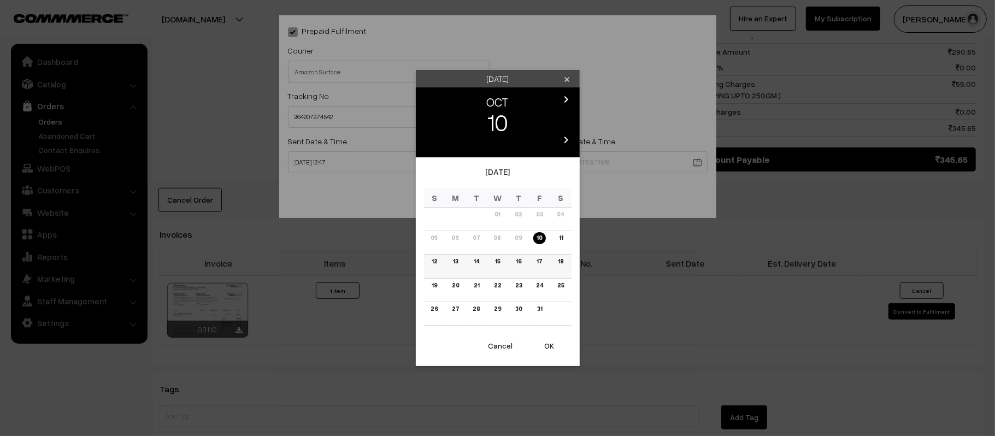
click at [516, 262] on link "16" at bounding box center [519, 261] width 12 height 11
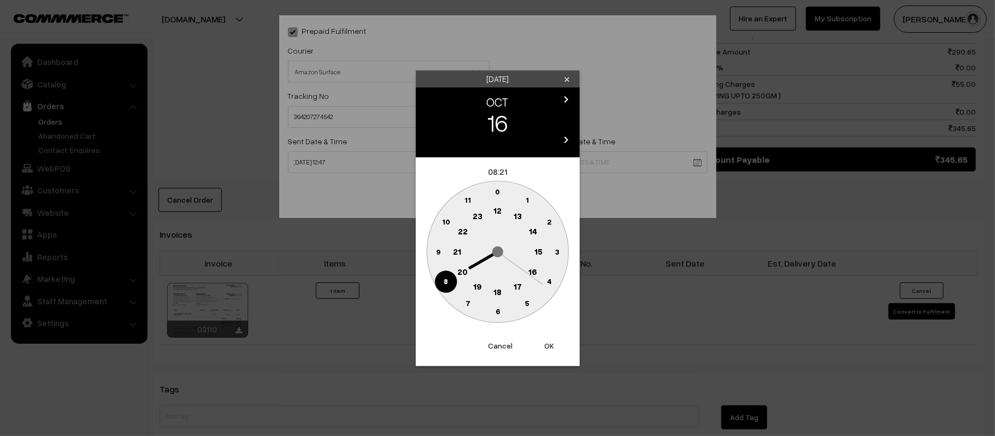
click at [460, 250] on text "21" at bounding box center [457, 251] width 8 height 10
click at [494, 308] on text "30" at bounding box center [497, 311] width 9 height 9
type input "[DATE] 21:30"
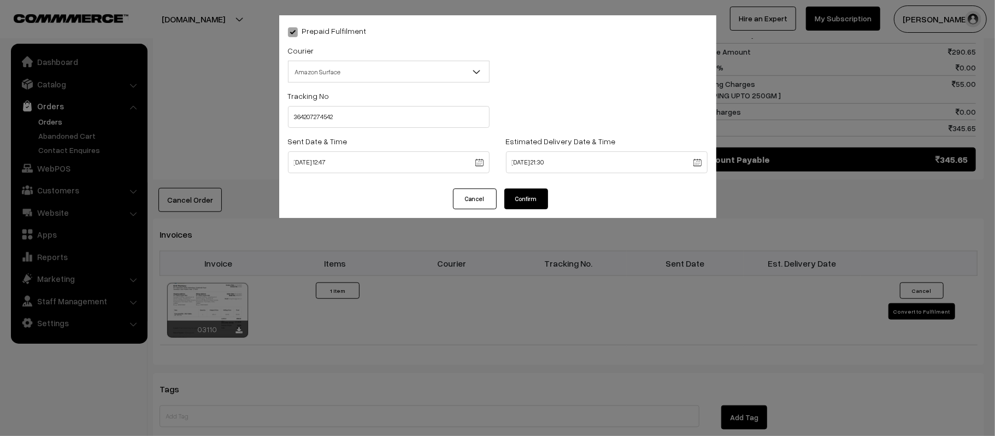
click at [519, 186] on div "Prepaid Fulfilment Courier -- Select -- Shiprocket WareIQ iCarry Delhivery Amaz…" at bounding box center [497, 101] width 437 height 173
click at [528, 194] on button "Confirm" at bounding box center [527, 199] width 44 height 21
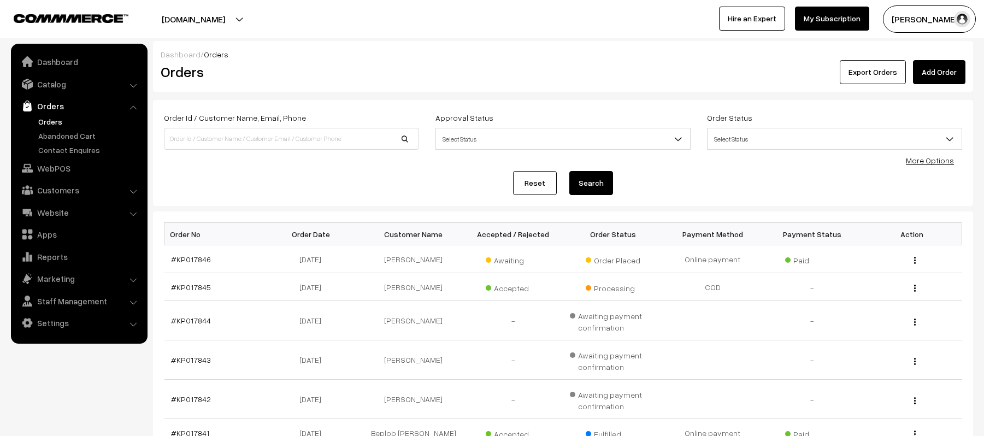
scroll to position [148, 0]
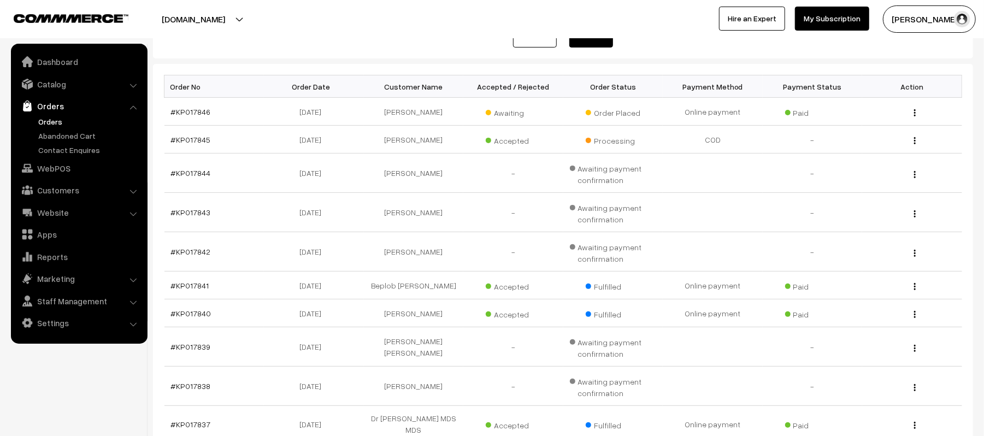
scroll to position [148, 0]
click at [218, 38] on div "kirtipharmacy.com Go to Website Create New Store Utkarsh Gupta My Profile Refer…" at bounding box center [492, 19] width 984 height 38
click at [298, 53] on div "Order Id / Customer Name, Email, Phone Approval Status Select Status Awaiting A…" at bounding box center [563, 5] width 820 height 106
